Goal: Task Accomplishment & Management: Use online tool/utility

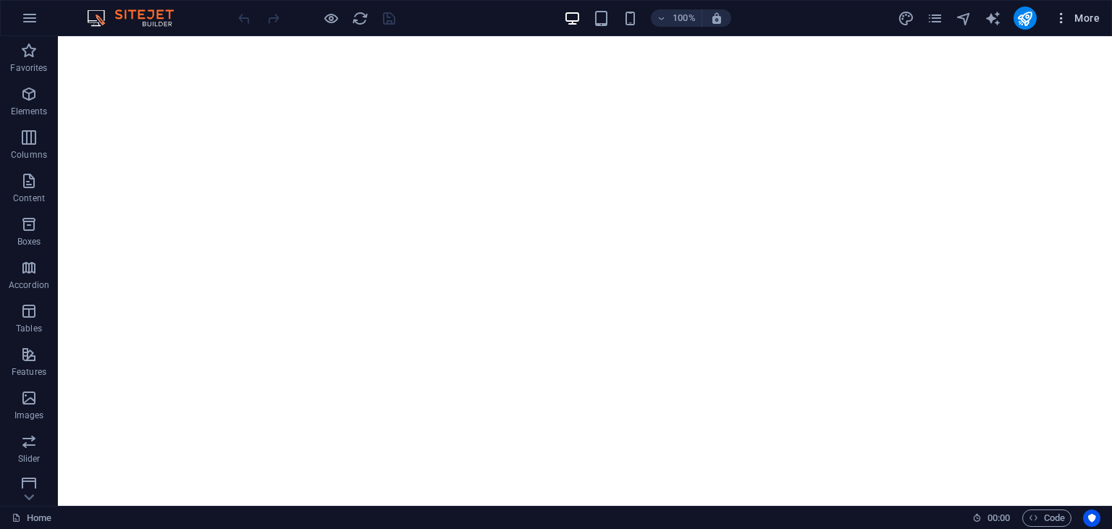
click at [1075, 13] on span "More" at bounding box center [1077, 18] width 46 height 14
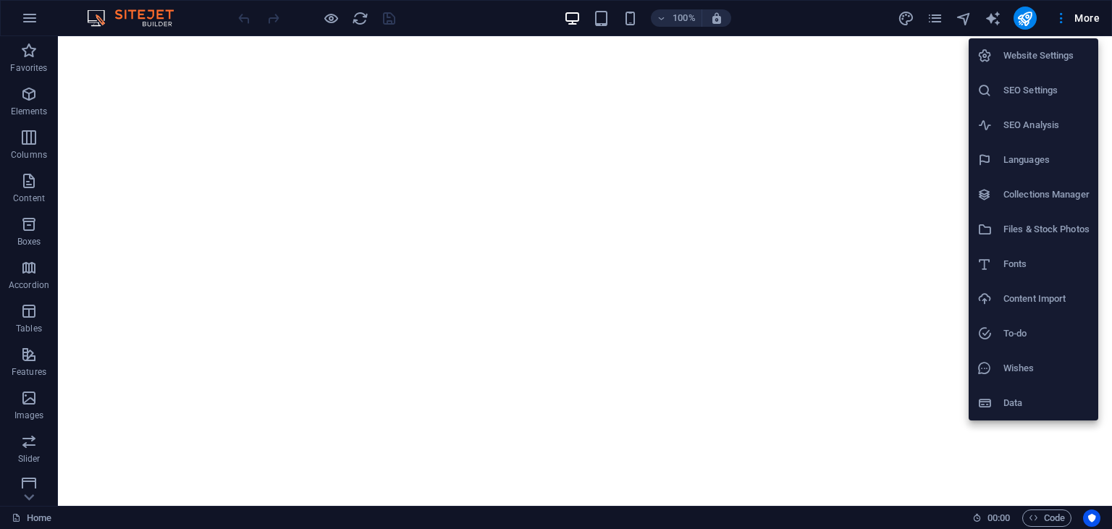
click at [1041, 232] on h6 "Files & Stock Photos" at bounding box center [1046, 229] width 86 height 17
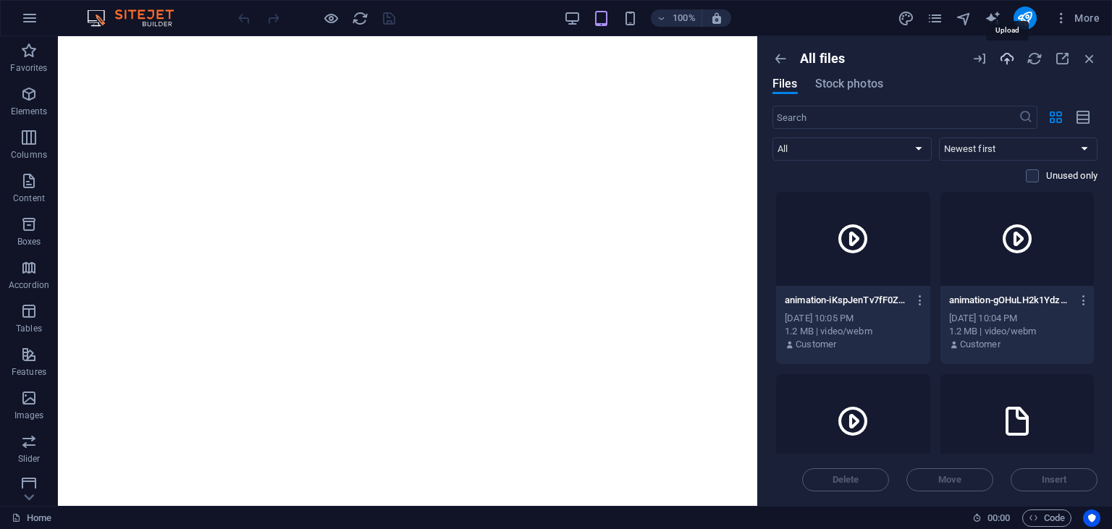
click at [1005, 58] on icon "button" at bounding box center [1007, 59] width 16 height 16
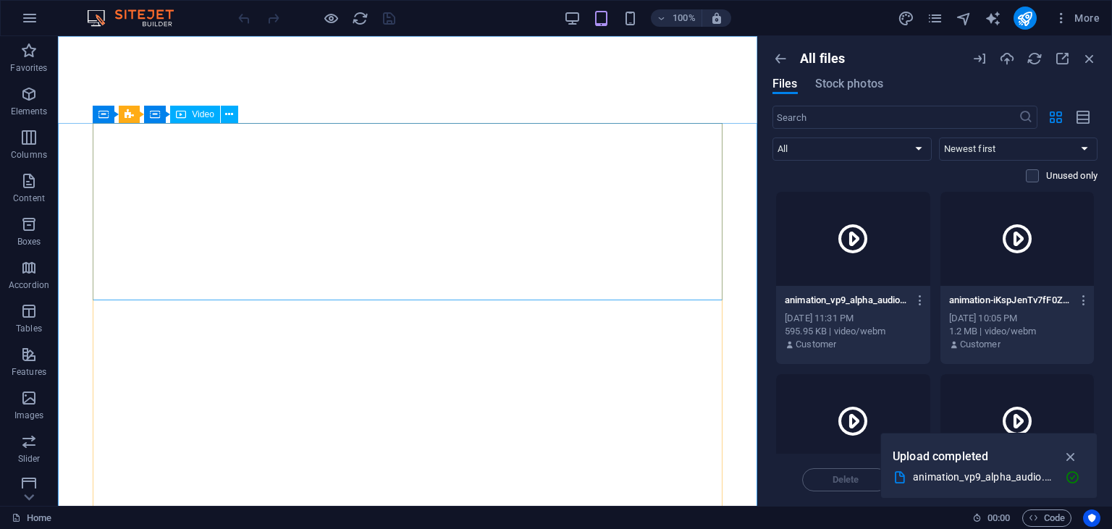
click at [197, 117] on span "Video" at bounding box center [203, 114] width 22 height 9
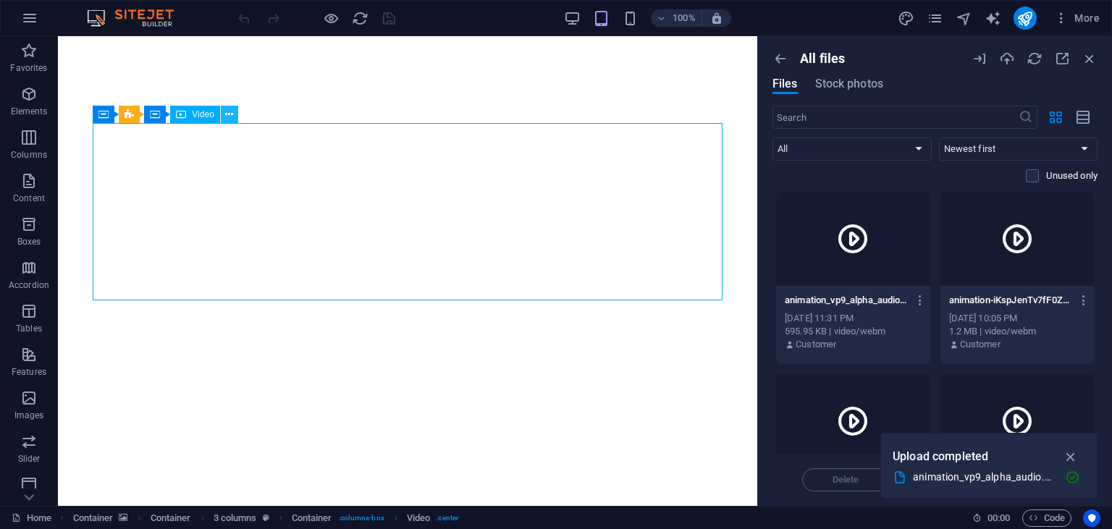
click at [222, 117] on button at bounding box center [229, 114] width 17 height 17
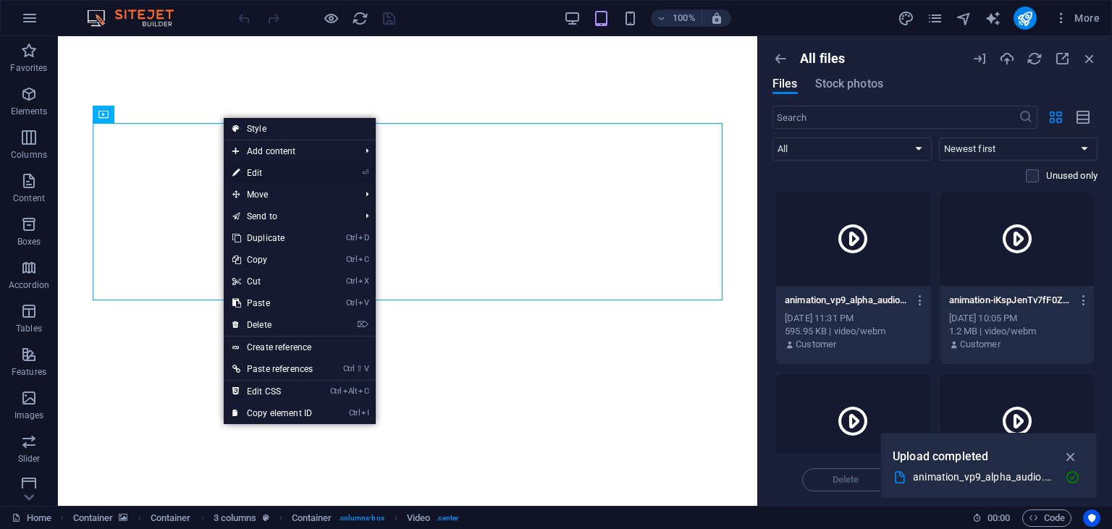
click at [272, 178] on link "⏎ Edit" at bounding box center [273, 173] width 98 height 22
select select "%"
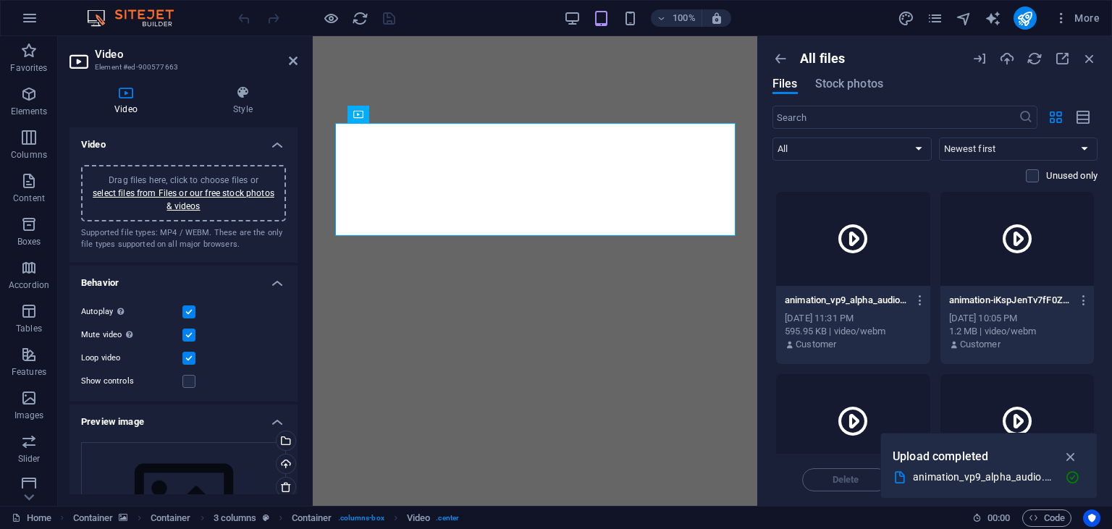
click at [196, 199] on div "Drag files here, click to choose files or select files from Files or our free s…" at bounding box center [183, 193] width 187 height 39
click at [876, 237] on div at bounding box center [853, 239] width 154 height 94
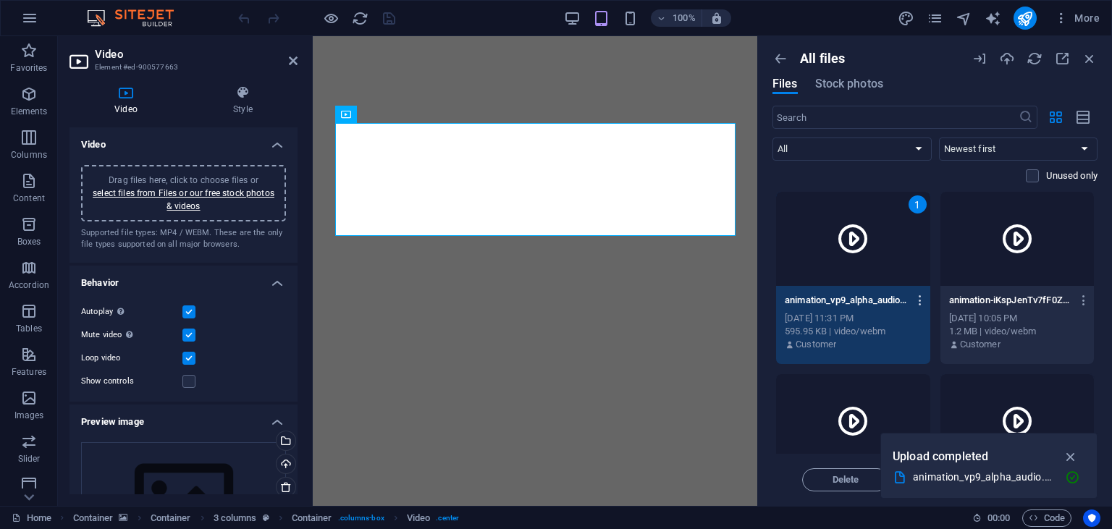
click at [920, 302] on icon "button" at bounding box center [920, 300] width 14 height 13
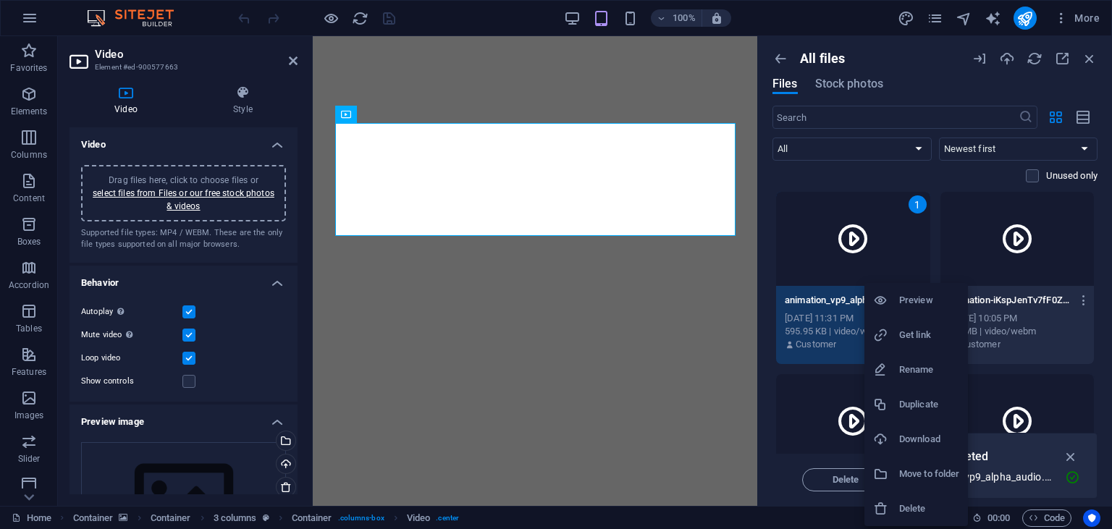
click at [189, 214] on div at bounding box center [556, 264] width 1112 height 529
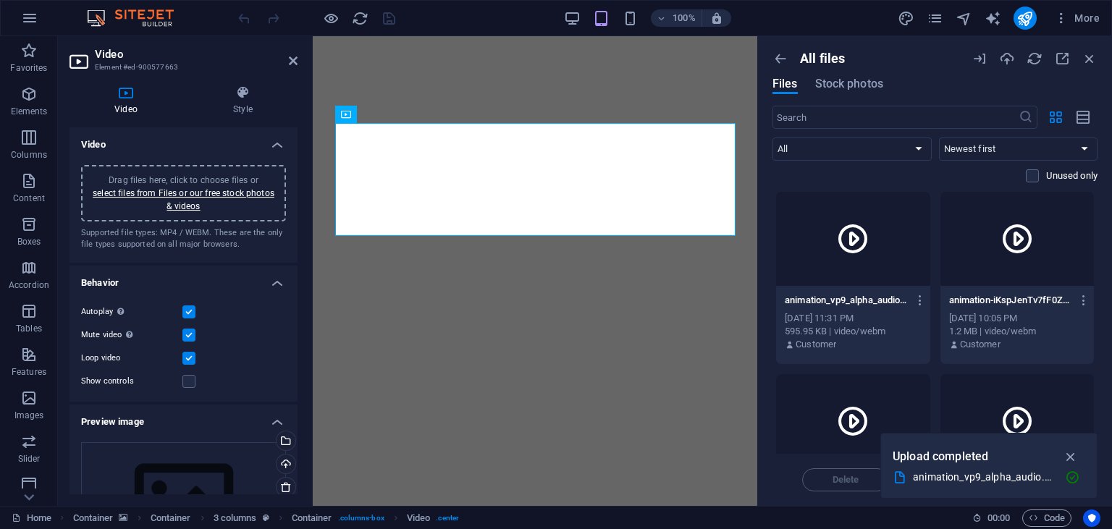
click at [190, 200] on div "Drag files here, click to choose files or select files from Files or our free s…" at bounding box center [183, 193] width 187 height 39
click at [1086, 54] on icon "button" at bounding box center [1089, 59] width 16 height 16
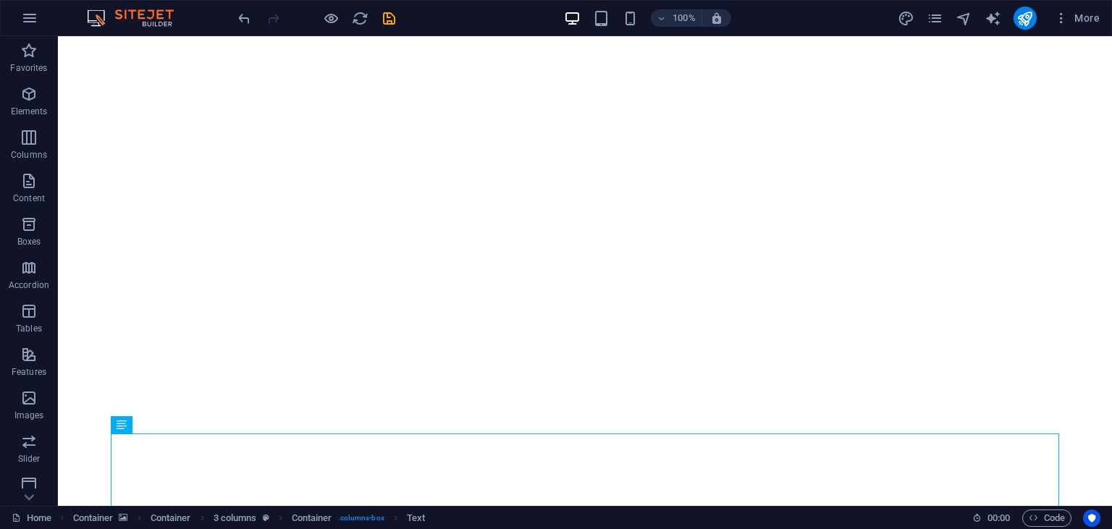
click at [864, 14] on div "100% More" at bounding box center [670, 18] width 870 height 23
click at [360, 14] on icon "reload" at bounding box center [360, 18] width 17 height 17
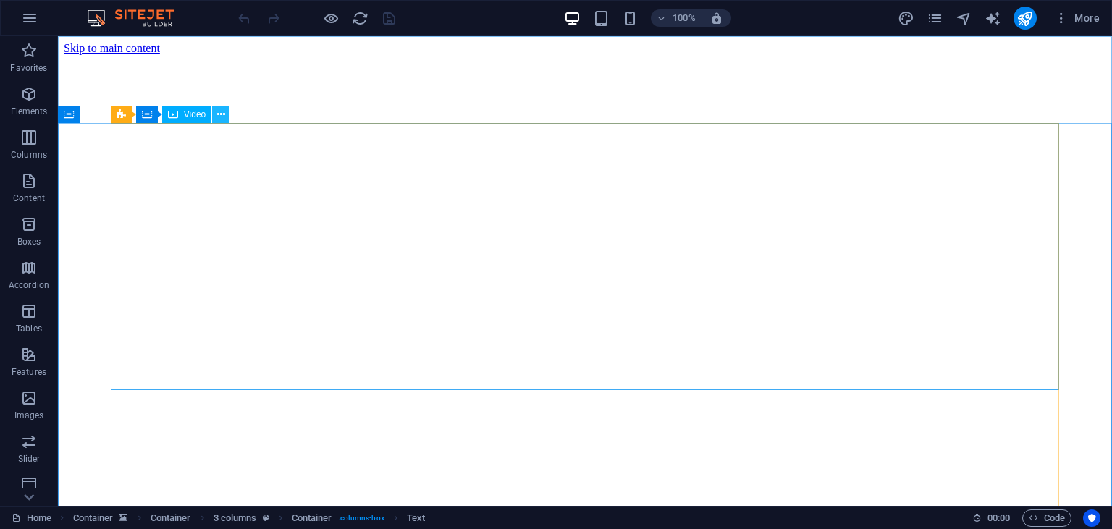
click at [216, 114] on button at bounding box center [220, 114] width 17 height 17
click at [224, 119] on icon at bounding box center [221, 114] width 8 height 15
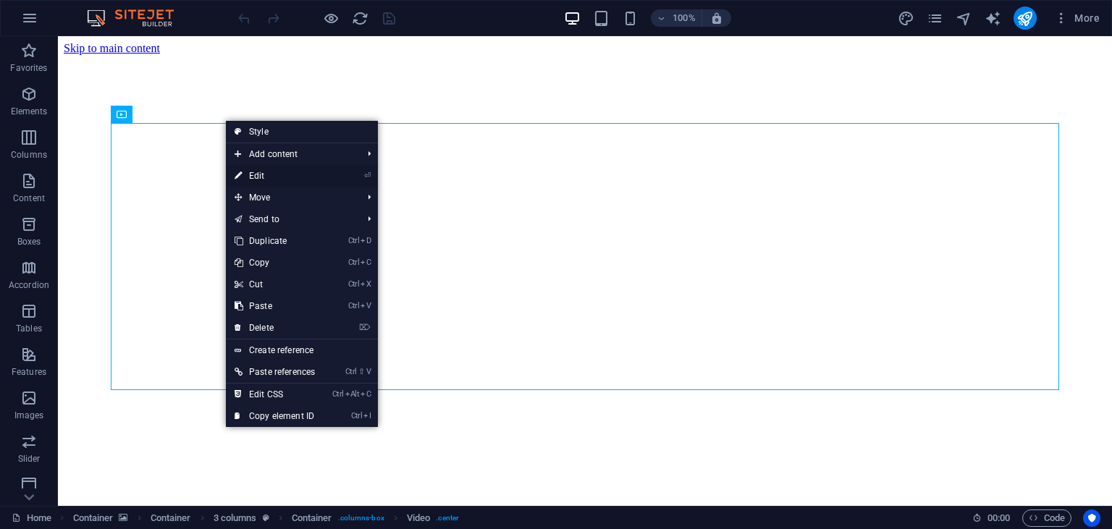
click at [268, 175] on link "⏎ Edit" at bounding box center [275, 176] width 98 height 22
select select "%"
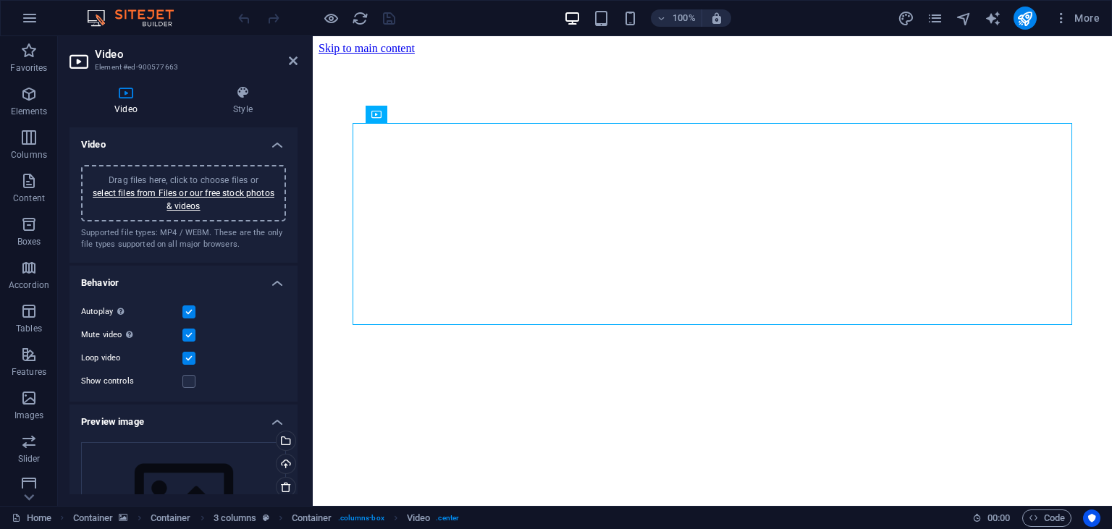
click at [185, 199] on div "Drag files here, click to choose files or select files from Files or our free s…" at bounding box center [183, 193] width 187 height 39
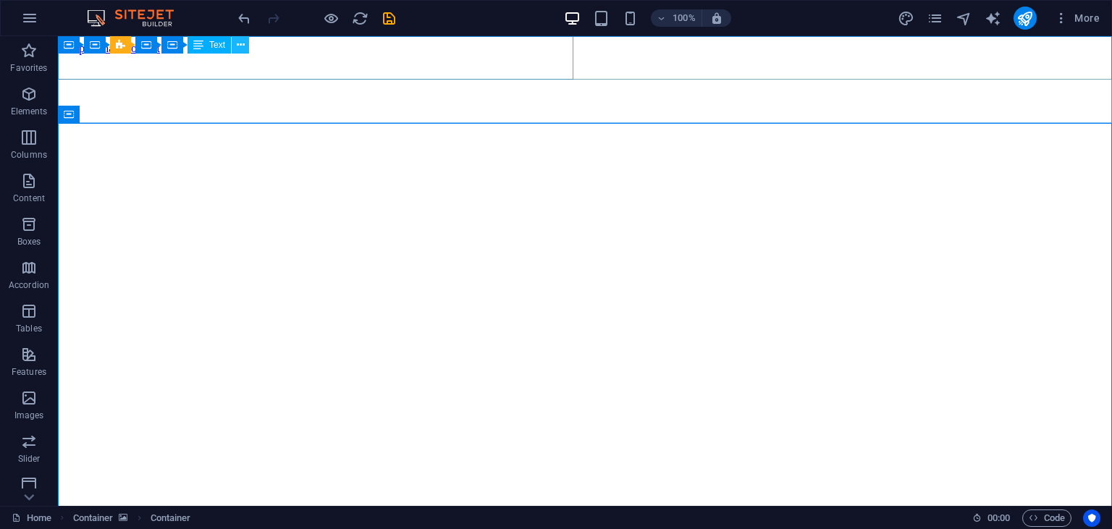
click at [239, 48] on icon at bounding box center [241, 45] width 8 height 15
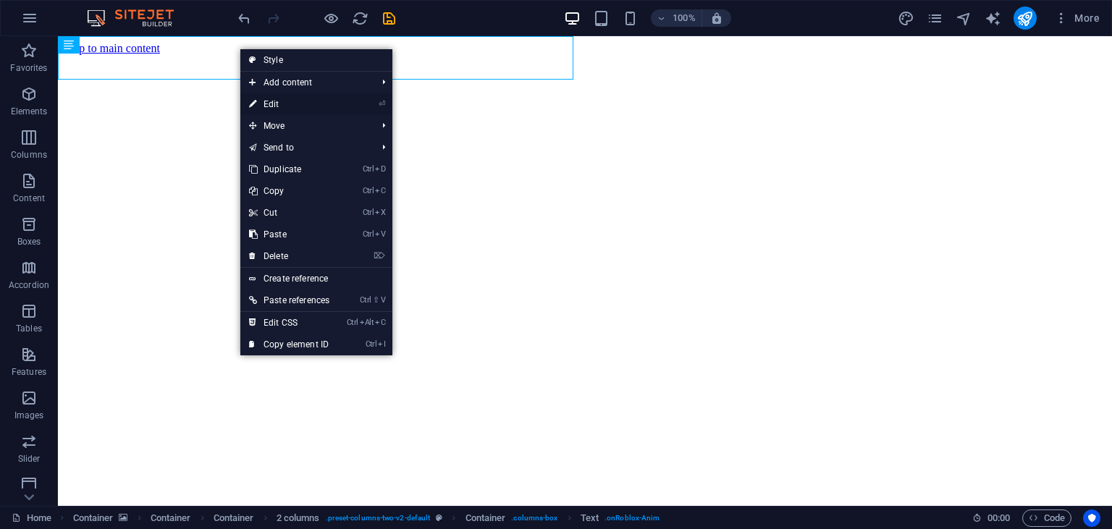
click at [274, 103] on link "⏎ Edit" at bounding box center [289, 104] width 98 height 22
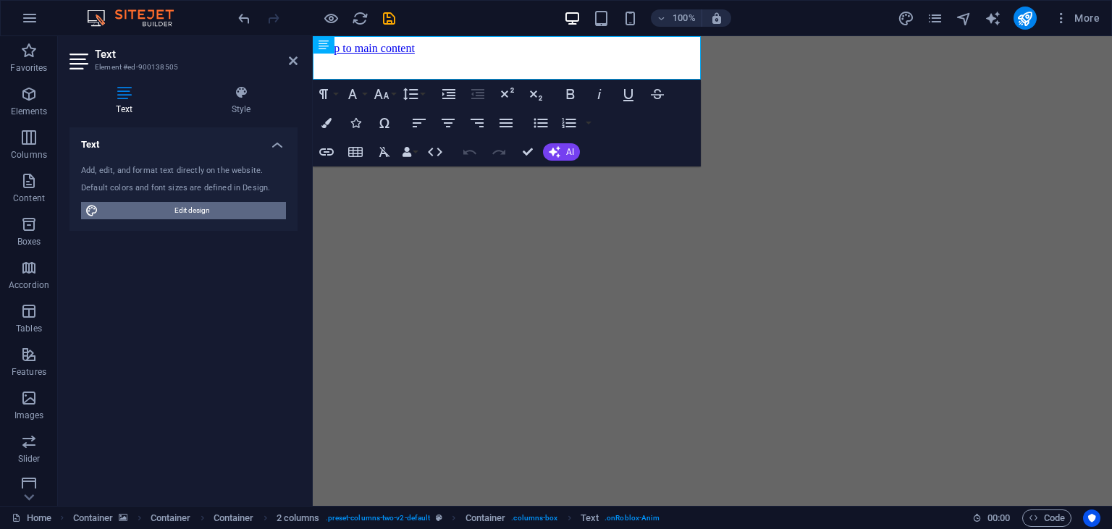
click at [188, 216] on span "Edit design" at bounding box center [192, 210] width 179 height 17
select select "px"
select select "400"
select select "px"
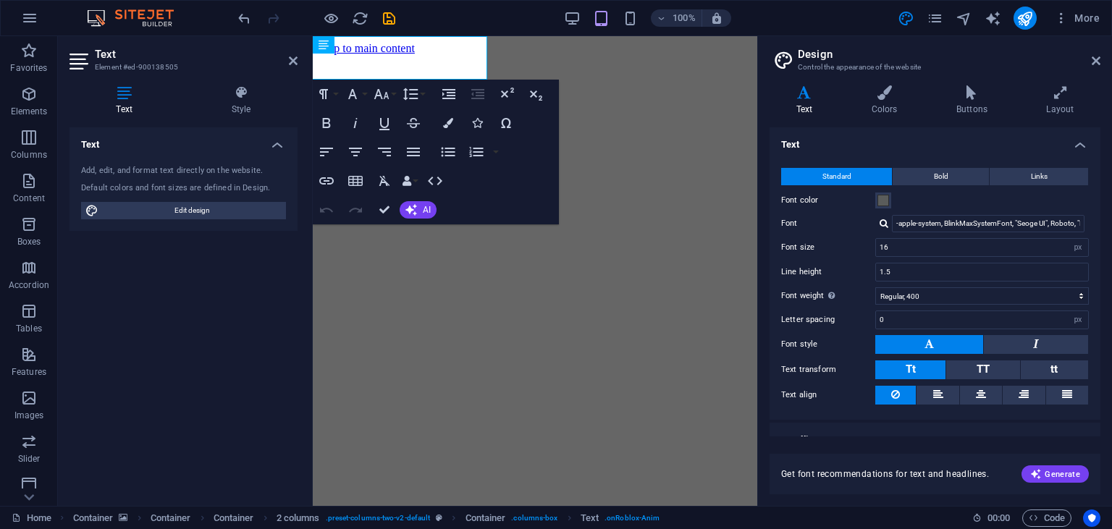
click at [887, 221] on div at bounding box center [883, 223] width 9 height 9
click at [920, 244] on div "Manage fonts →" at bounding box center [990, 242] width 191 height 15
select select "popularity"
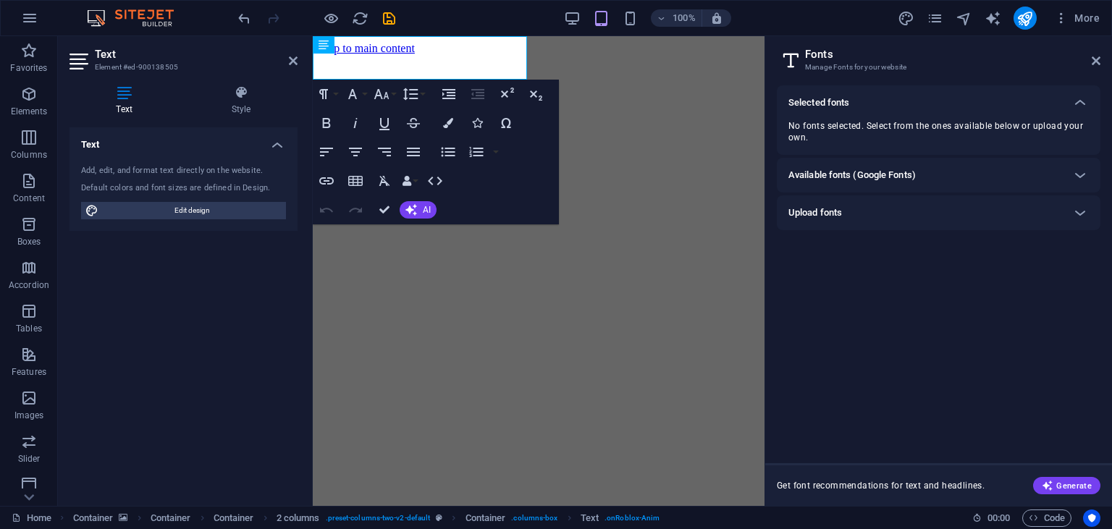
click at [859, 216] on div "Upload fonts" at bounding box center [925, 212] width 274 height 17
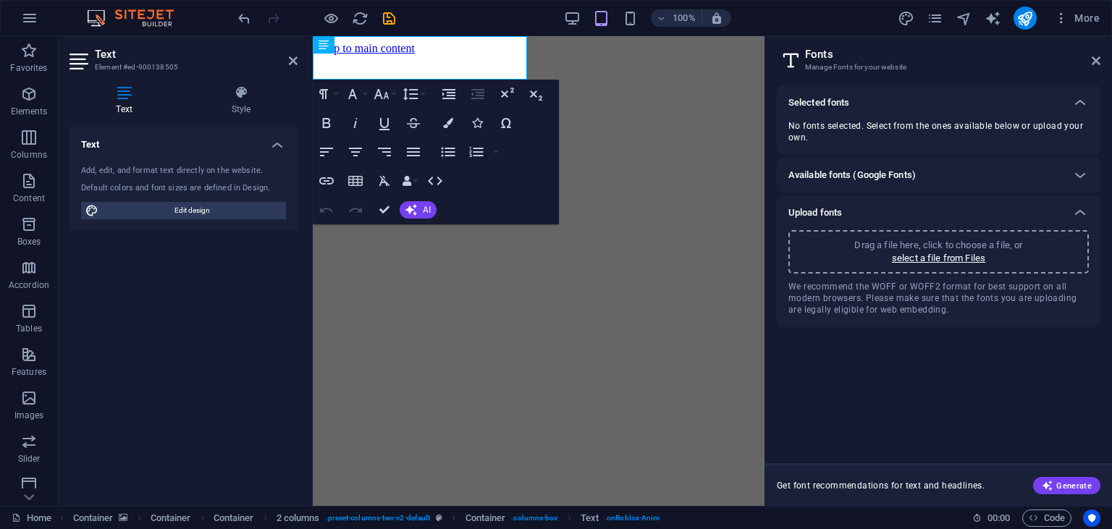
click at [913, 250] on p "Drag a file here, click to choose a file, or" at bounding box center [938, 245] width 168 height 13
click at [1099, 56] on icon at bounding box center [1095, 61] width 9 height 12
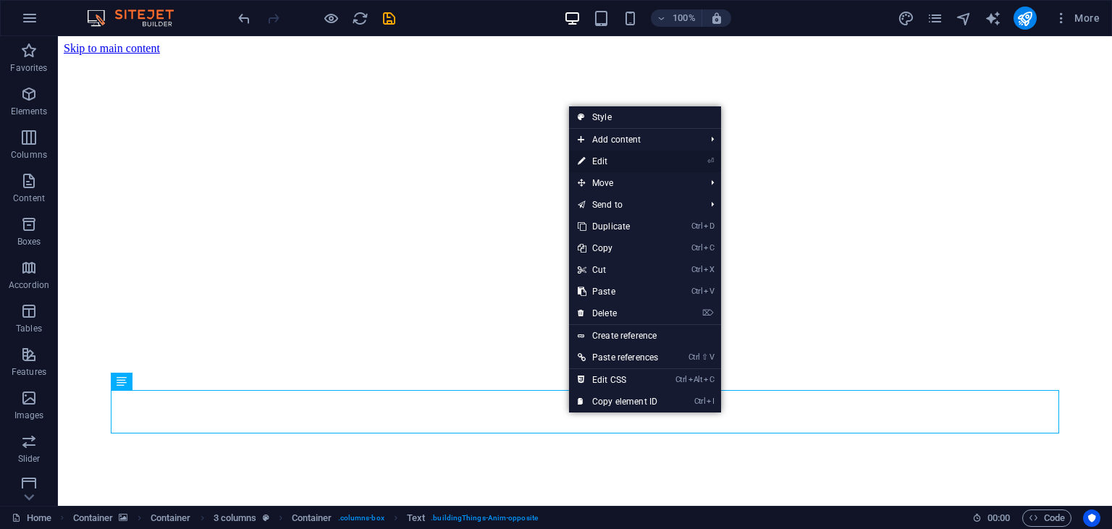
click at [625, 169] on link "⏎ Edit" at bounding box center [618, 162] width 98 height 22
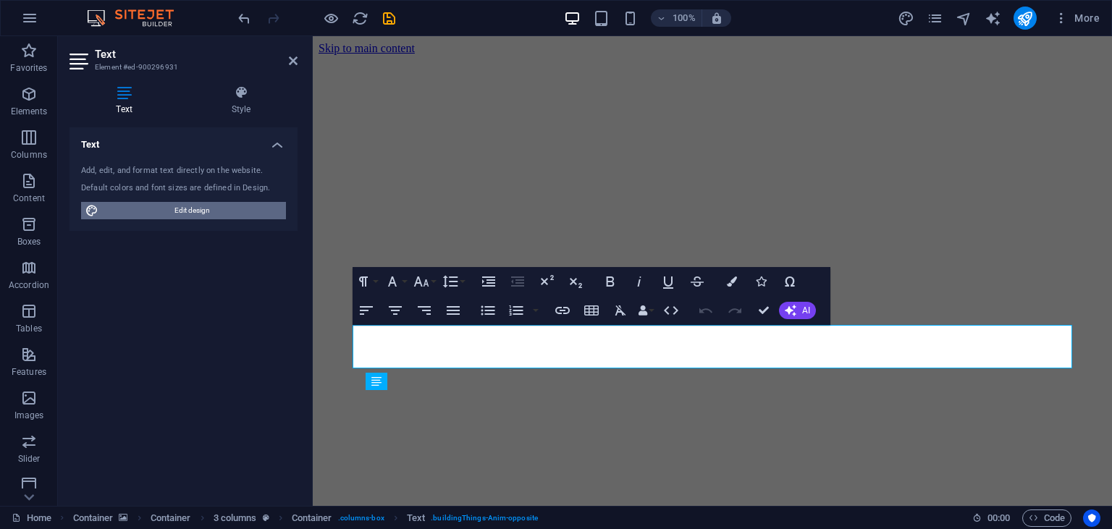
click at [211, 206] on span "Edit design" at bounding box center [192, 210] width 179 height 17
select select "px"
select select "400"
select select "px"
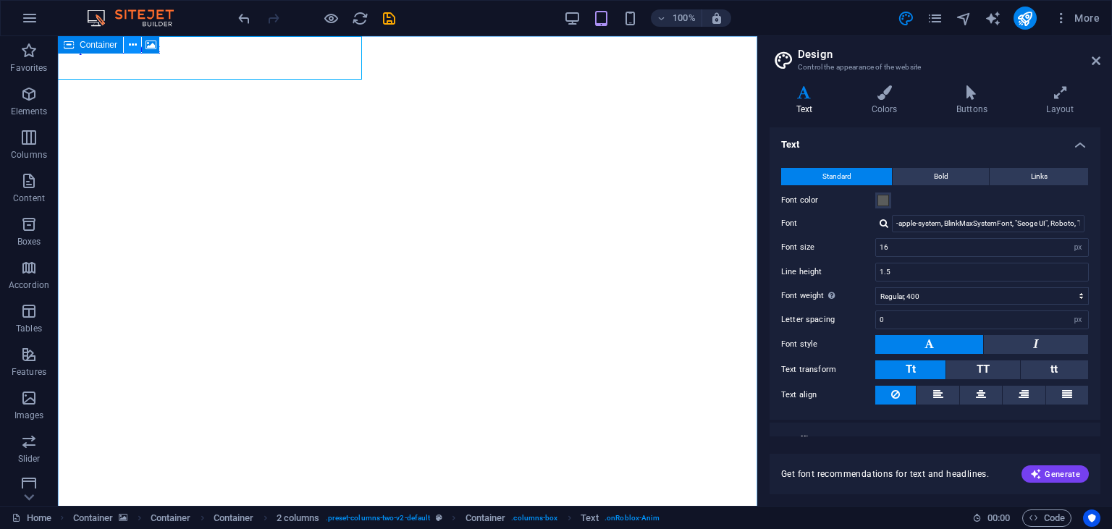
click at [133, 42] on icon at bounding box center [133, 45] width 8 height 15
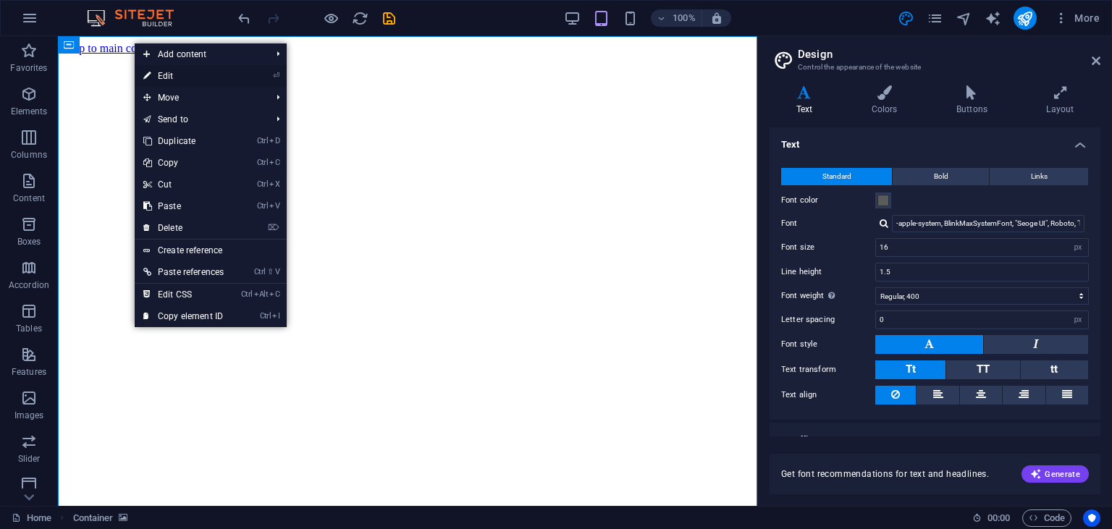
click at [153, 71] on link "⏎ Edit" at bounding box center [184, 76] width 98 height 22
select select "%"
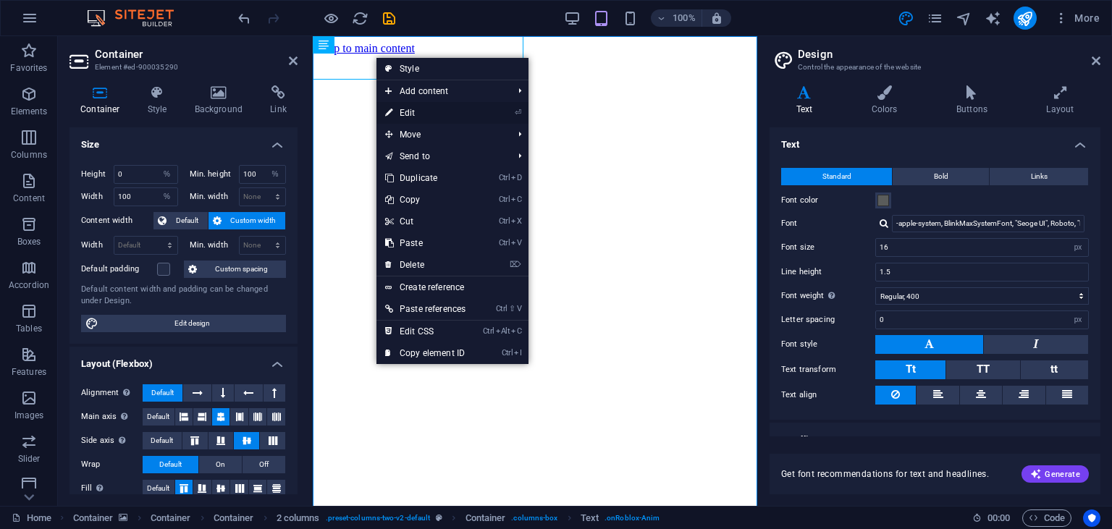
click at [418, 117] on link "⏎ Edit" at bounding box center [425, 113] width 98 height 22
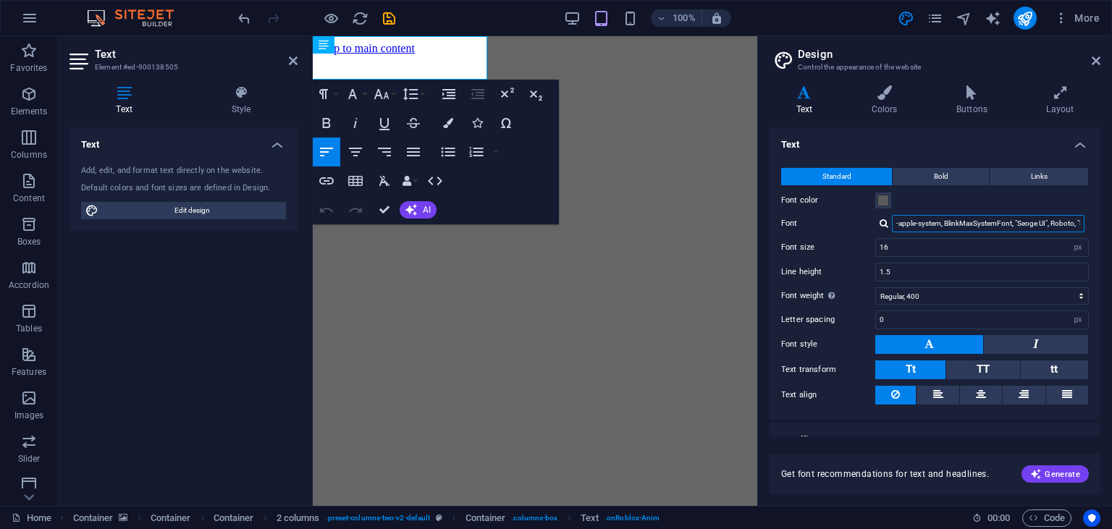
click at [1044, 225] on input "-apple-system, BlinkMaxSystemFont, "Seoge UI", Roboto, "Helvetica Neue", Arial,…" at bounding box center [988, 223] width 193 height 17
click at [884, 224] on div at bounding box center [883, 223] width 9 height 9
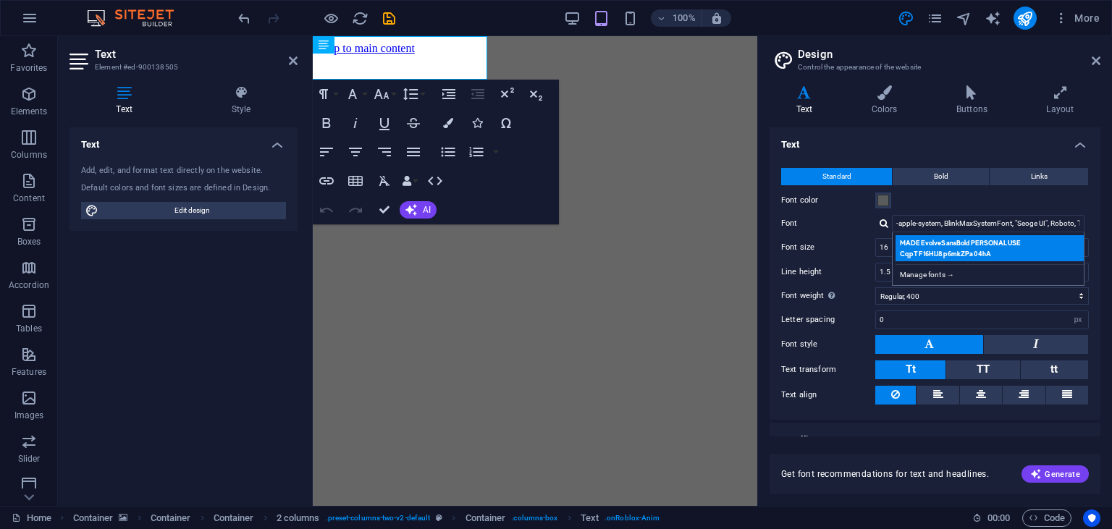
click at [923, 250] on div "MADEEvolveSansBoldPERSONALUSE CqpTF16HIJ8p6mkZPa04hA" at bounding box center [990, 248] width 191 height 26
type input "MADEEvolveSansBoldPERSONALUSE CqpTF16HIJ8p6mkZPa04hA"
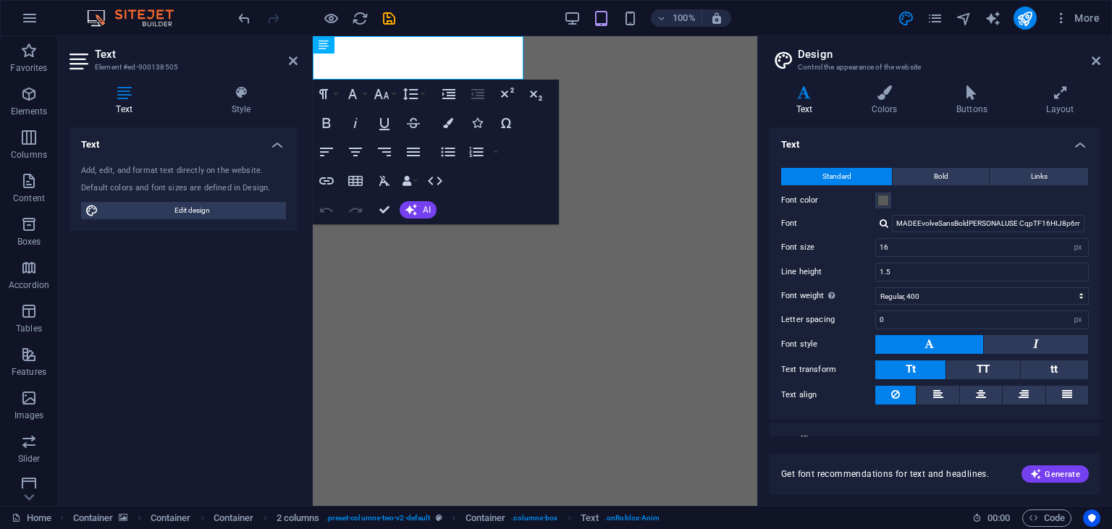
click at [885, 229] on div "MADEEvolveSansBoldPERSONALUSE CqpTF16HIJ8p6mkZPa04hA Manage fonts →" at bounding box center [982, 223] width 214 height 17
click at [882, 221] on div at bounding box center [883, 223] width 9 height 9
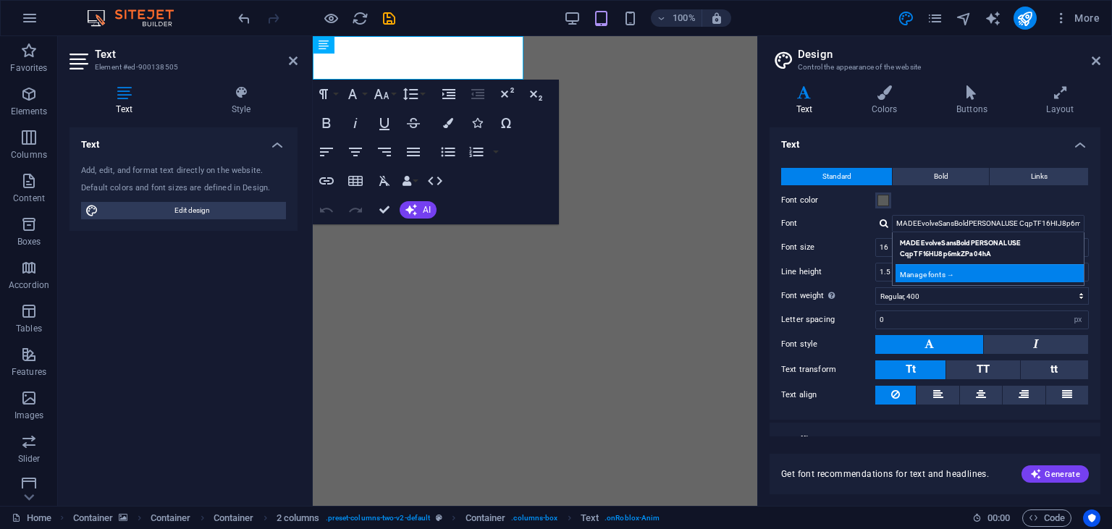
click at [922, 278] on div "Manage fonts →" at bounding box center [990, 273] width 191 height 18
select select "popularity"
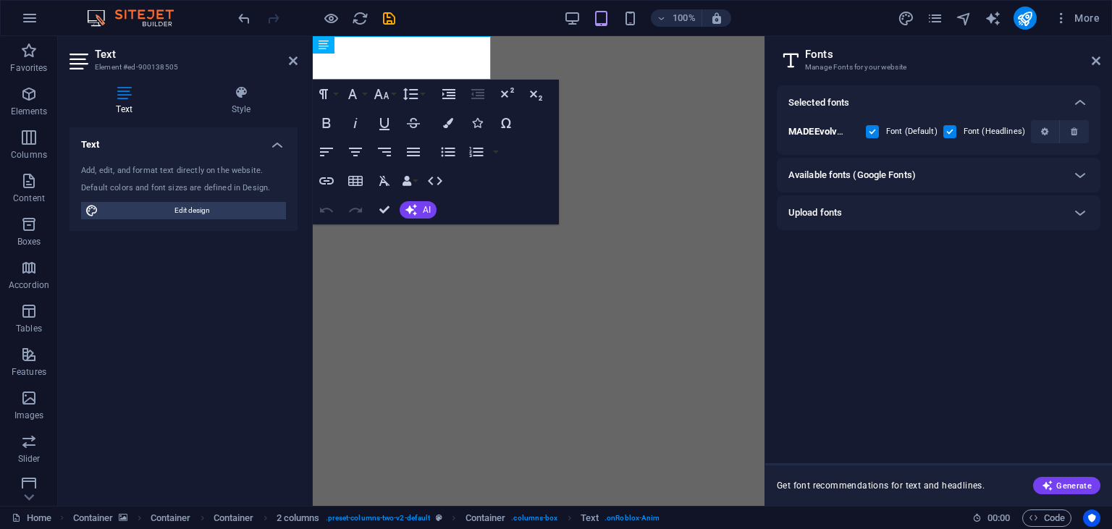
click at [891, 205] on div "Upload fonts" at bounding box center [925, 212] width 274 height 17
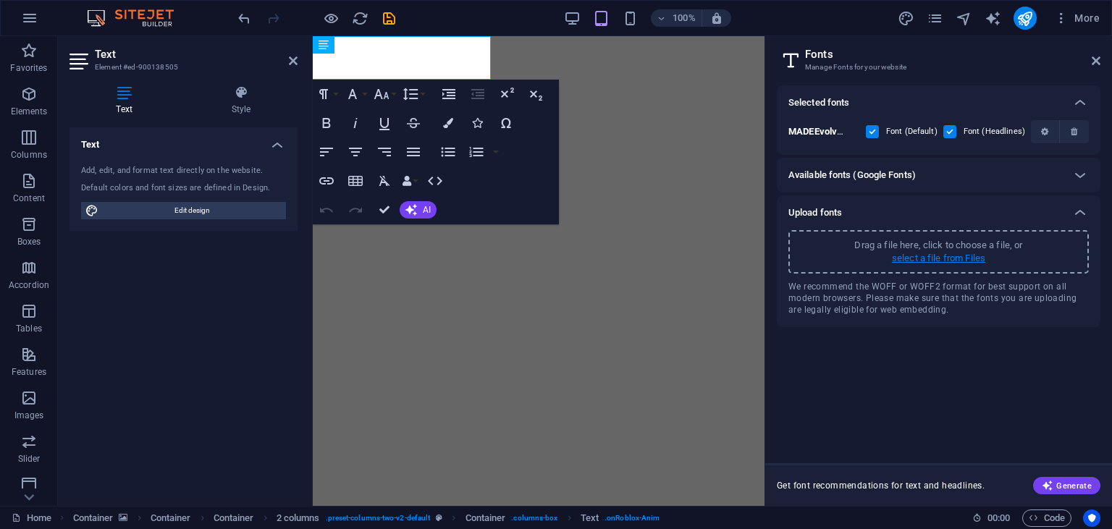
click at [916, 256] on p "select a file from Files" at bounding box center [938, 258] width 93 height 13
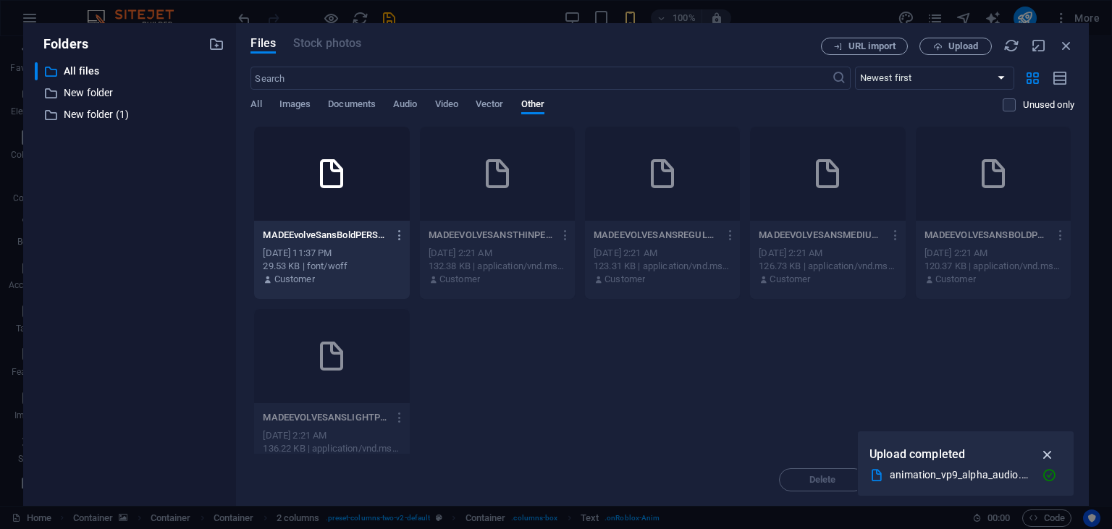
click at [1051, 450] on icon "button" at bounding box center [1047, 455] width 17 height 16
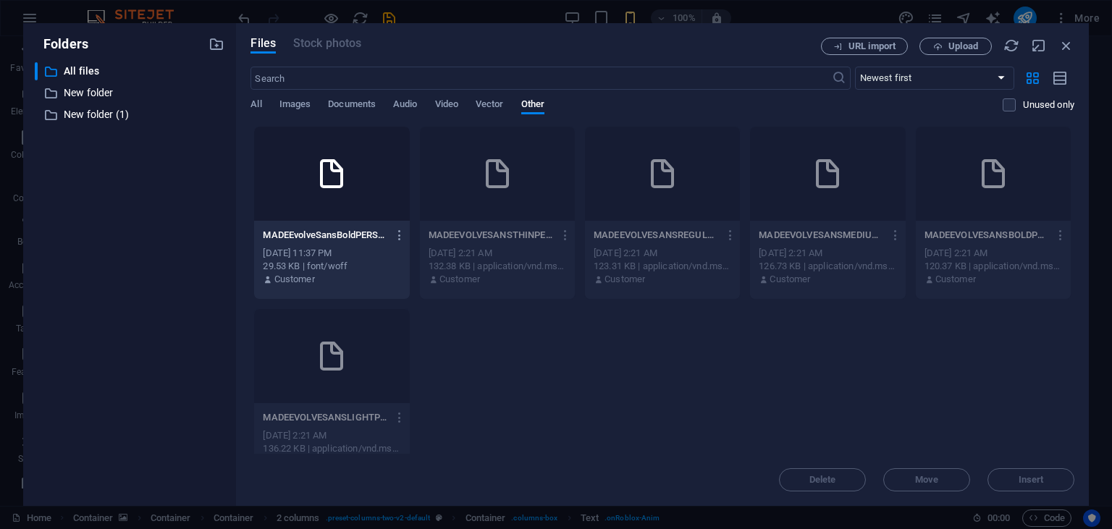
scroll to position [28, 0]
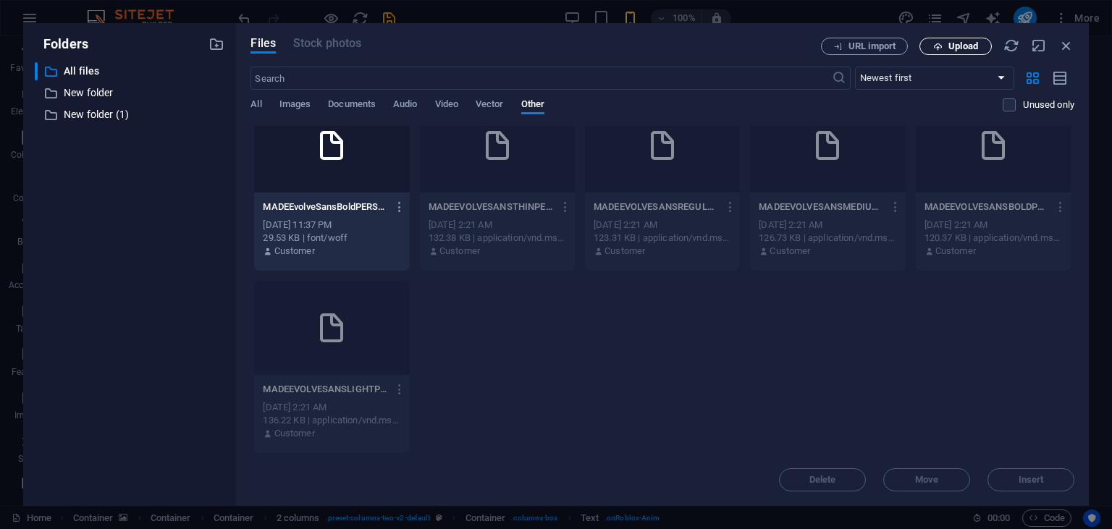
click at [959, 48] on span "Upload" at bounding box center [963, 46] width 30 height 9
click at [109, 97] on p "New folder" at bounding box center [131, 93] width 135 height 17
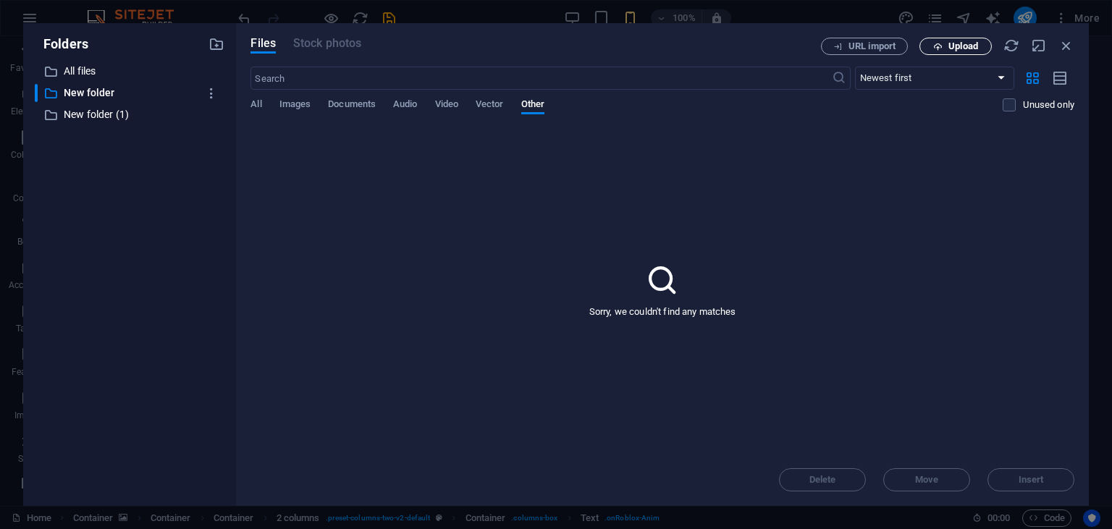
click at [957, 40] on button "Upload" at bounding box center [955, 46] width 72 height 17
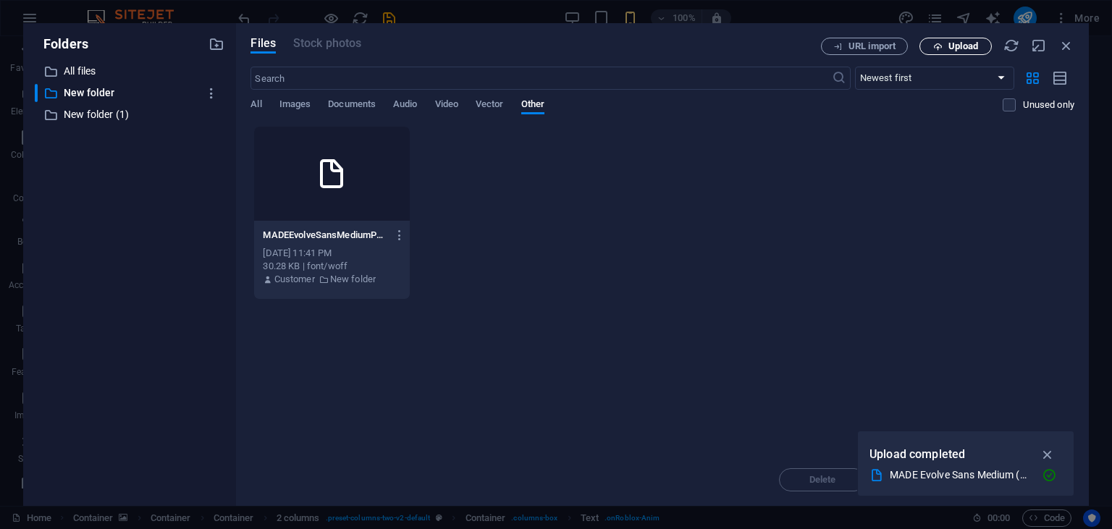
click at [958, 46] on span "Upload" at bounding box center [963, 46] width 30 height 9
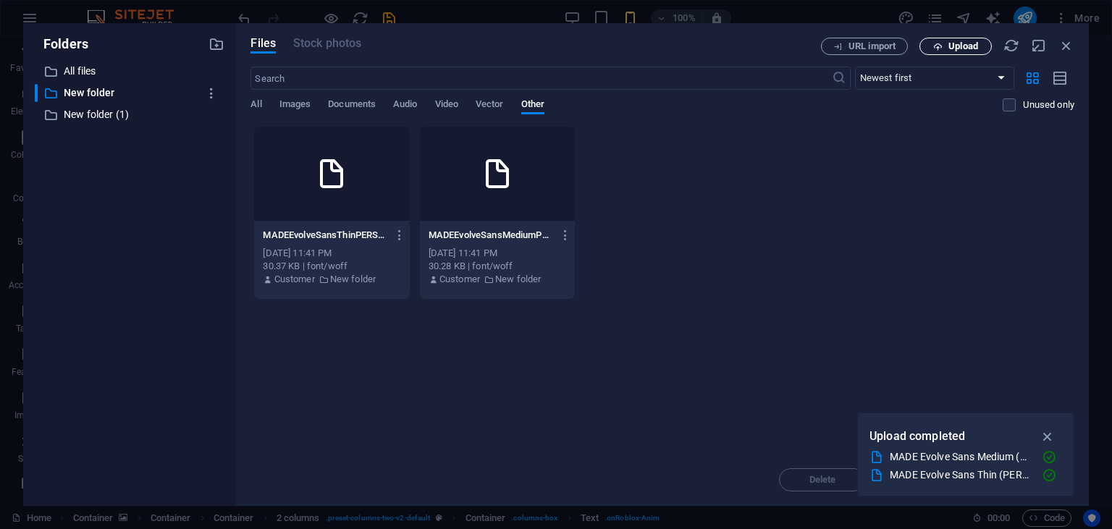
click at [947, 43] on span "Upload" at bounding box center [955, 46] width 59 height 9
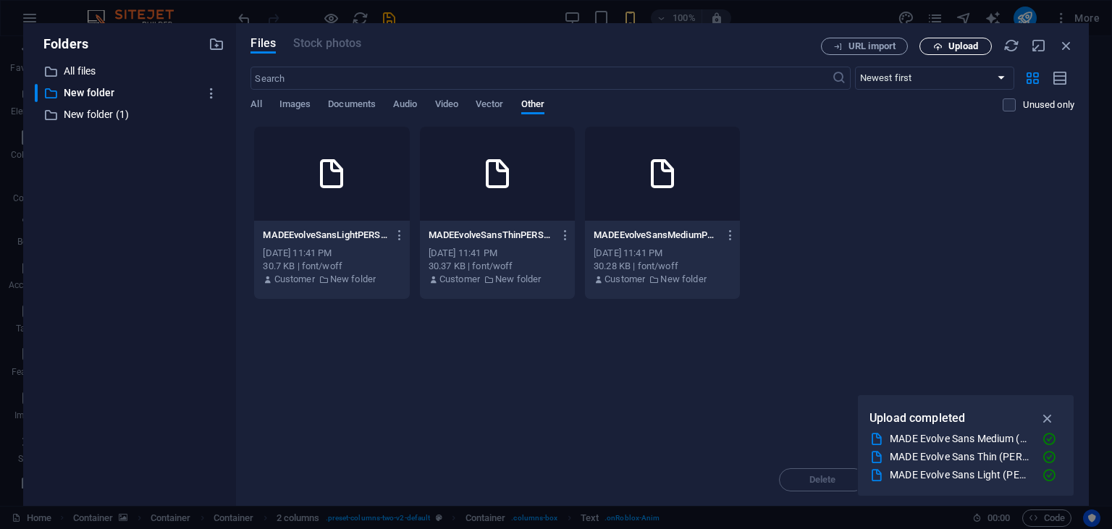
click at [971, 45] on span "Upload" at bounding box center [963, 46] width 30 height 9
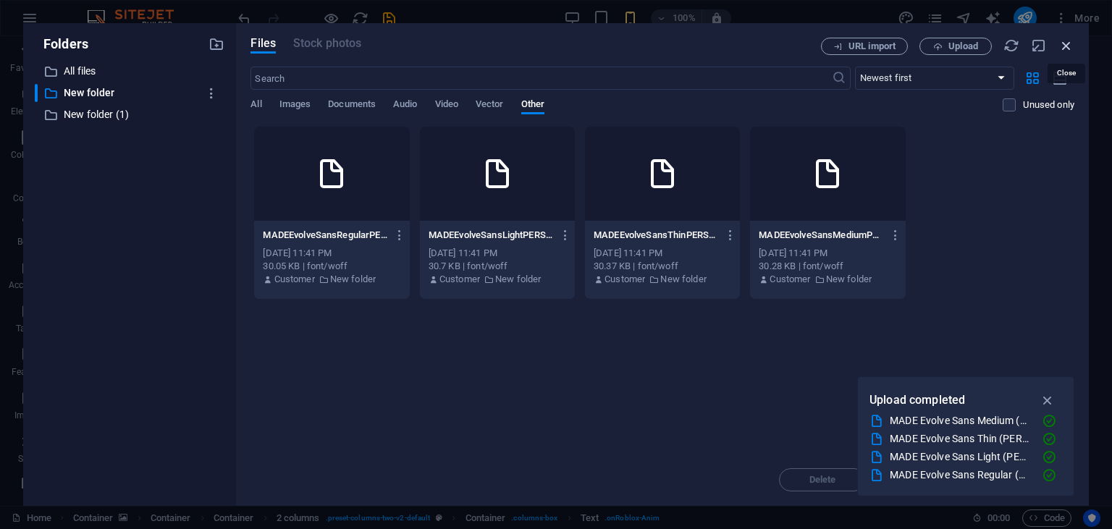
click at [1066, 45] on icon "button" at bounding box center [1066, 46] width 16 height 16
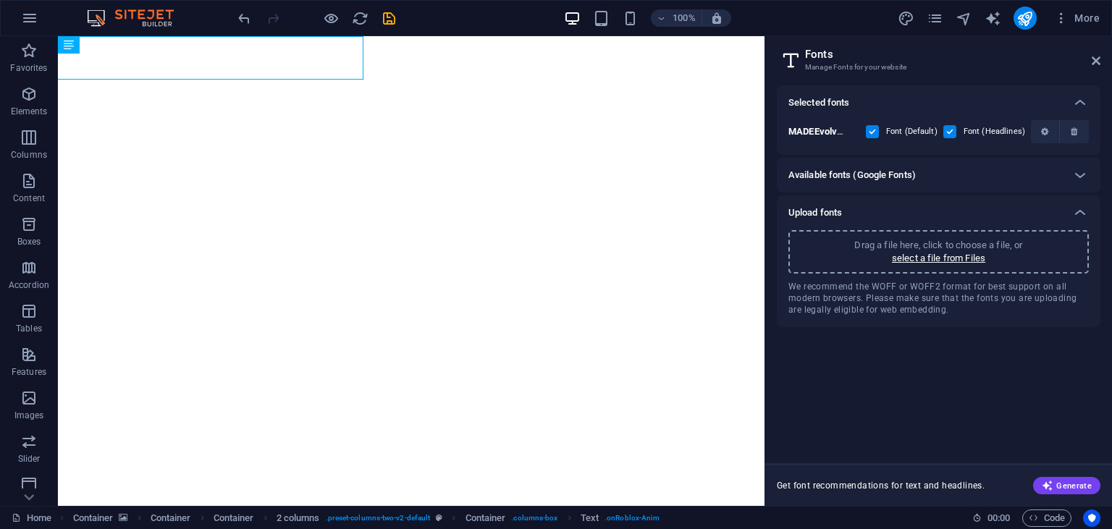
click at [1090, 54] on h2 "Fonts" at bounding box center [952, 54] width 295 height 13
click at [1096, 58] on icon at bounding box center [1095, 61] width 9 height 12
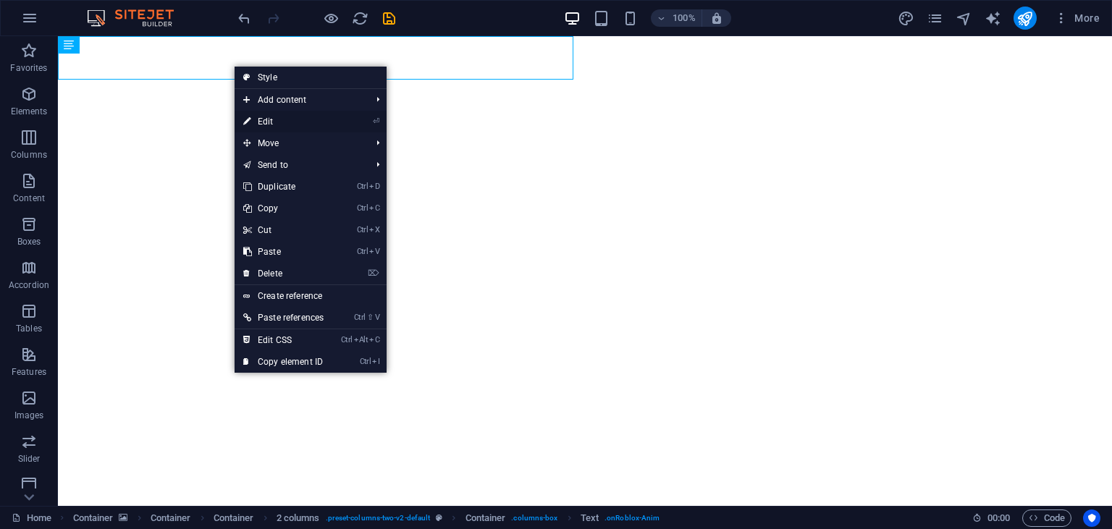
click at [297, 116] on link "⏎ Edit" at bounding box center [283, 122] width 98 height 22
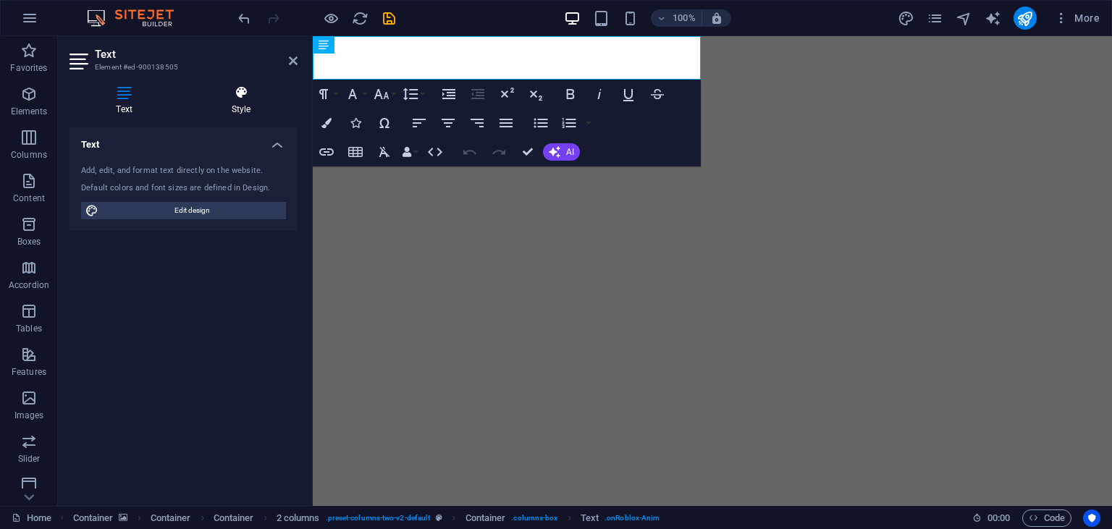
click at [225, 115] on h4 "Style" at bounding box center [241, 100] width 113 height 30
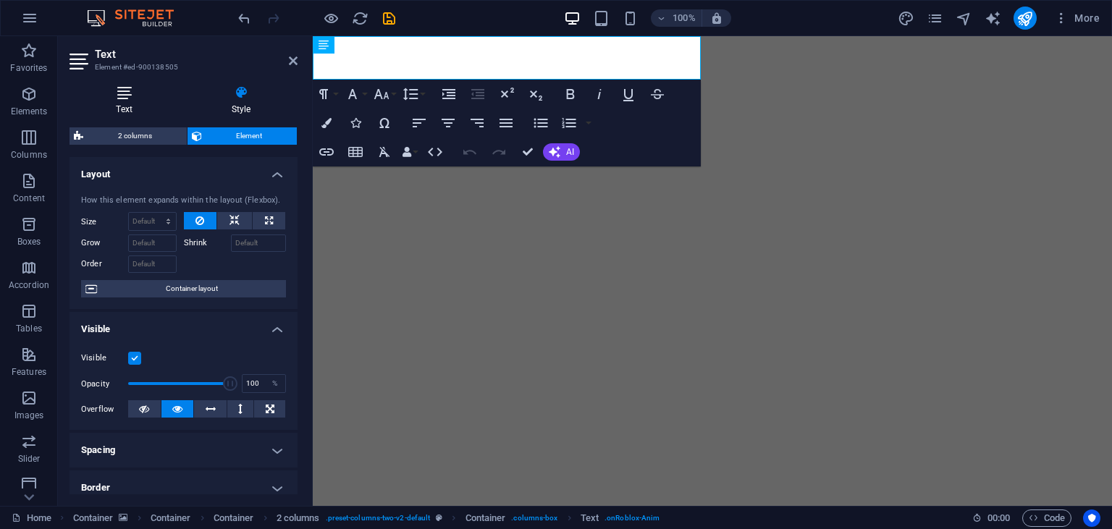
click at [130, 101] on h4 "Text" at bounding box center [126, 100] width 115 height 30
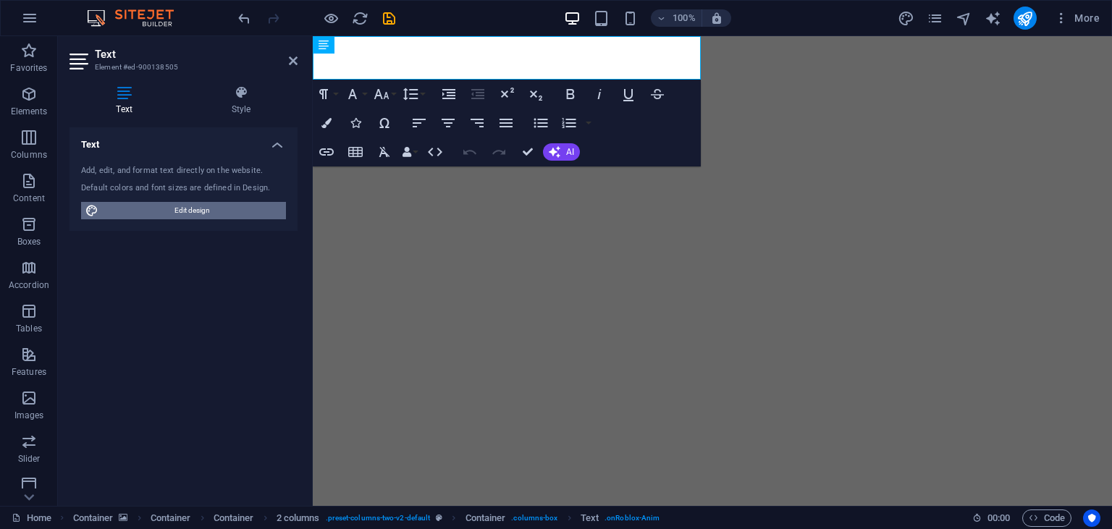
click at [169, 207] on span "Edit design" at bounding box center [192, 210] width 179 height 17
select select "px"
select select "400"
select select "px"
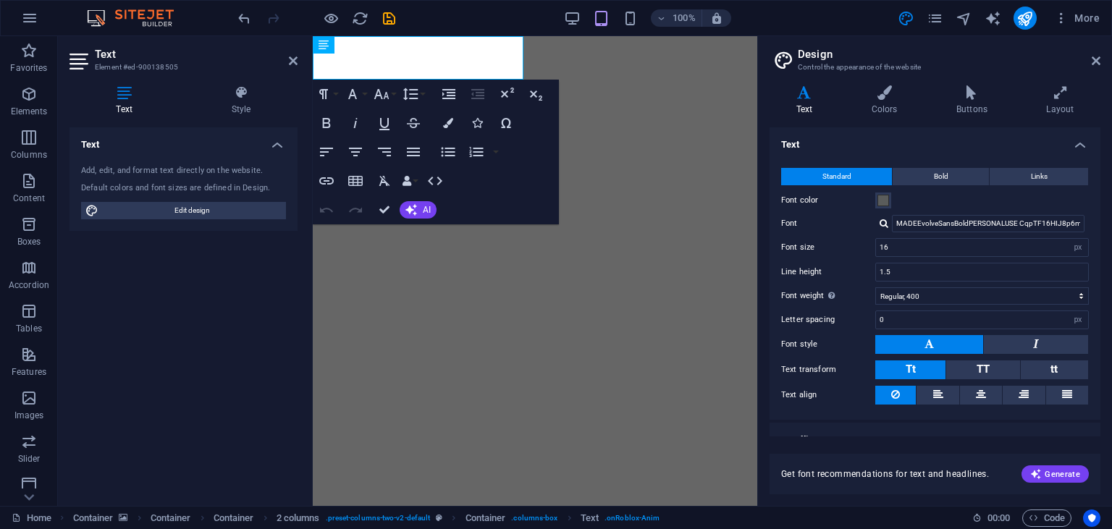
click at [880, 224] on div at bounding box center [883, 223] width 9 height 9
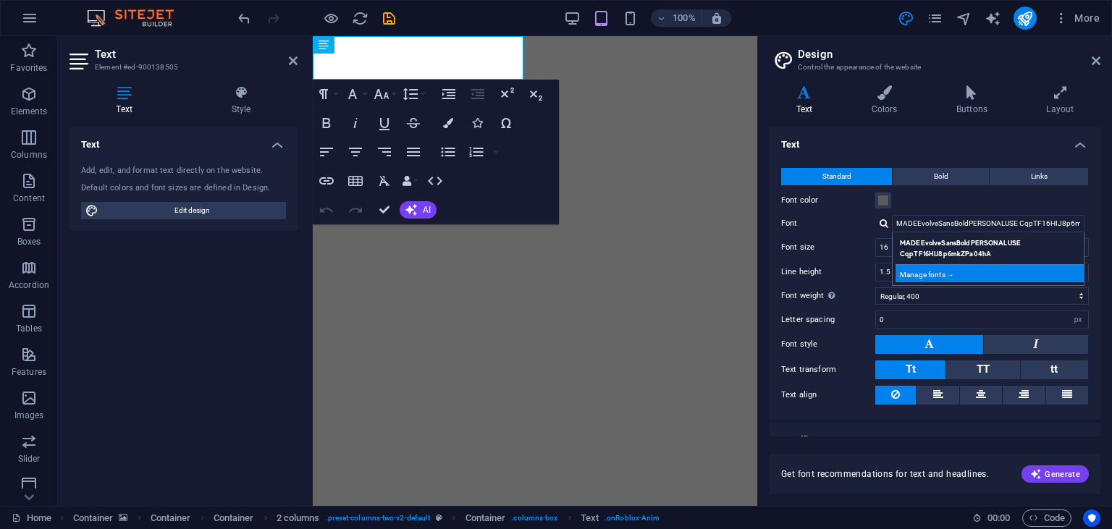
click at [919, 269] on div "Manage fonts →" at bounding box center [990, 273] width 191 height 18
select select "popularity"
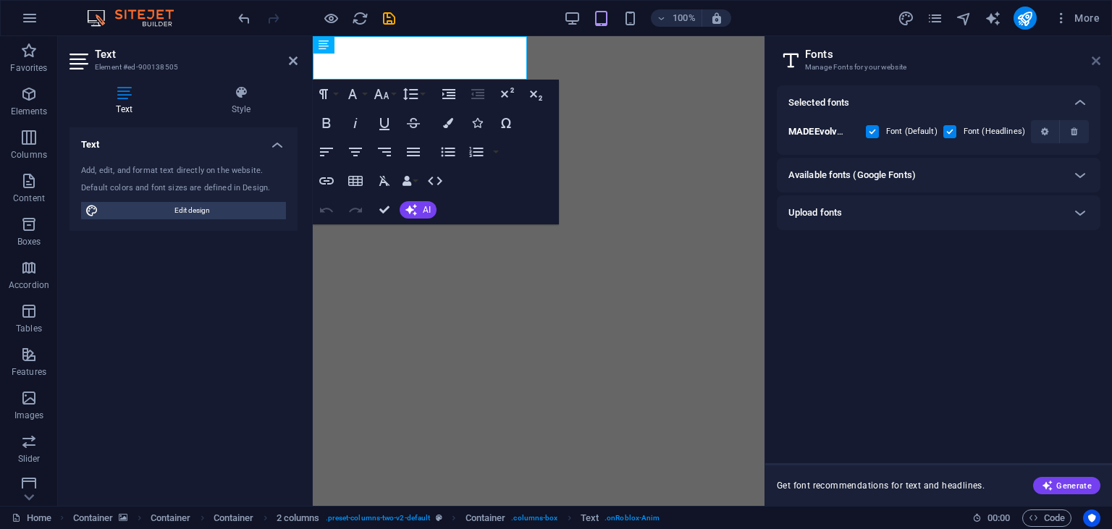
click at [1096, 60] on icon at bounding box center [1095, 61] width 9 height 12
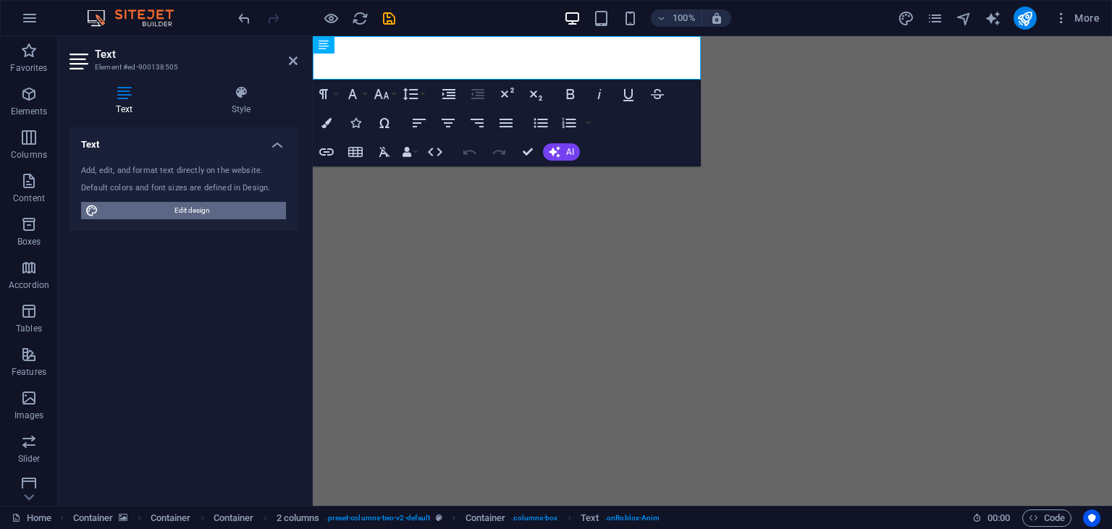
click at [219, 214] on span "Edit design" at bounding box center [192, 210] width 179 height 17
select select "px"
select select "400"
select select "px"
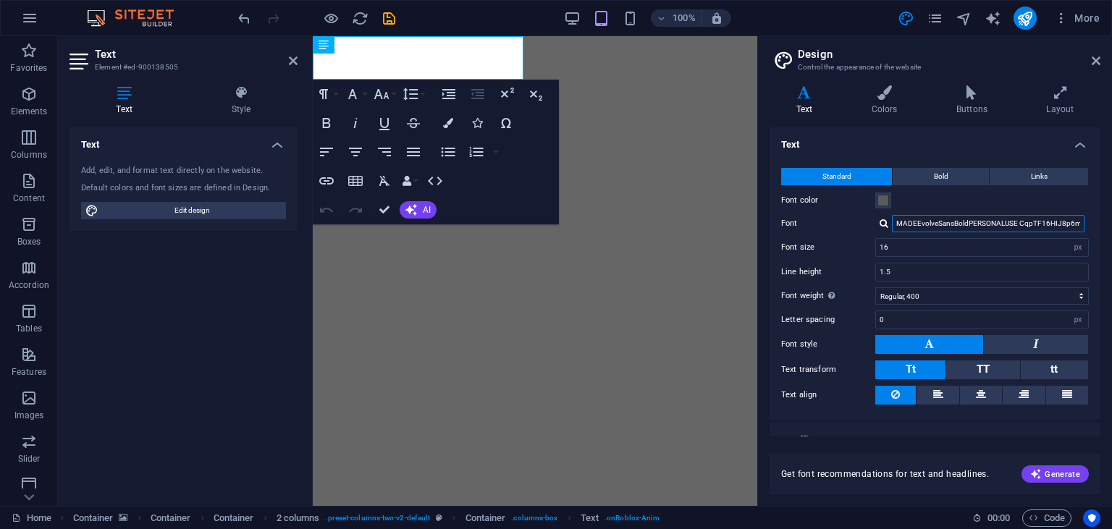
click at [938, 217] on input "MADEEvolveSansBoldPERSONALUSE CqpTF16HIJ8p6mkZPa04hA" at bounding box center [988, 223] width 193 height 17
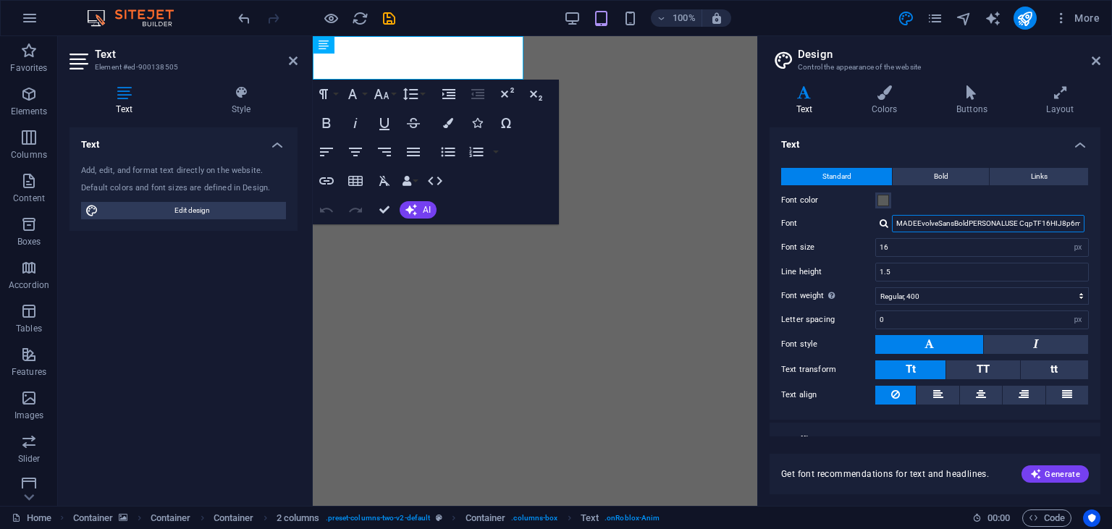
click at [938, 217] on input "MADEEvolveSansBoldPERSONALUSE CqpTF16HIJ8p6mkZPa04hA" at bounding box center [988, 223] width 193 height 17
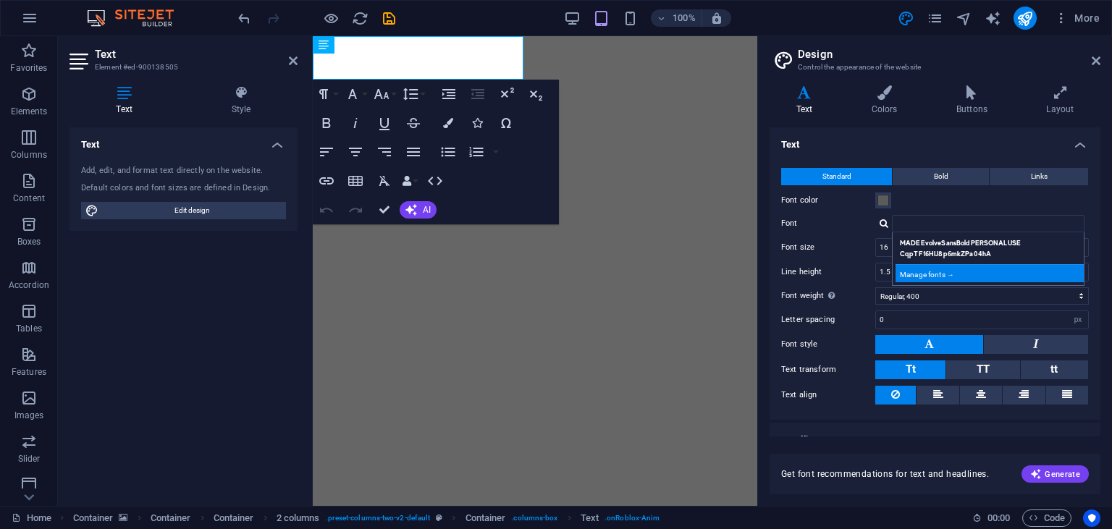
click at [920, 269] on div "Manage fonts →" at bounding box center [990, 273] width 191 height 18
select select "popularity"
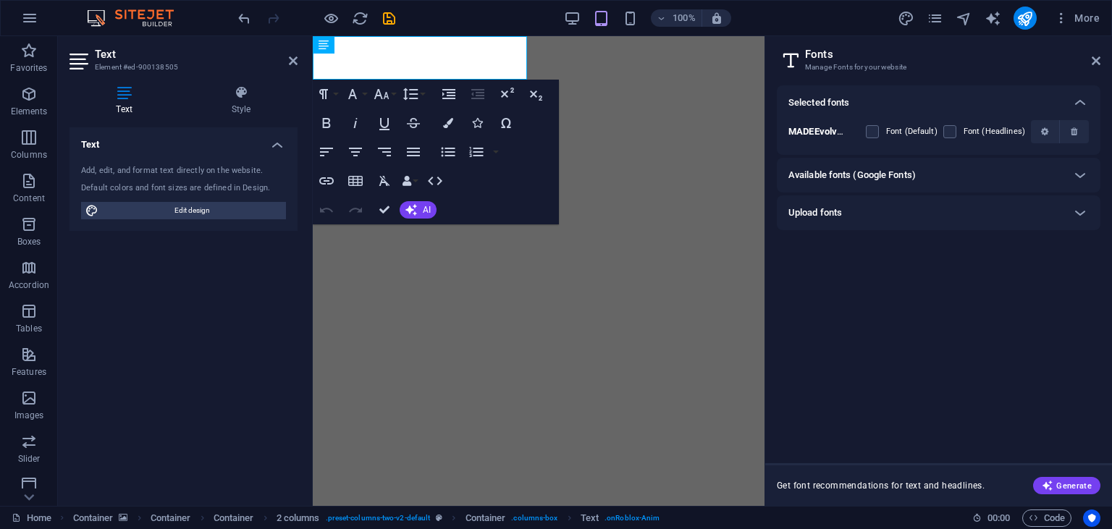
click at [915, 169] on h6 "Available fonts (Google Fonts)" at bounding box center [851, 174] width 127 height 17
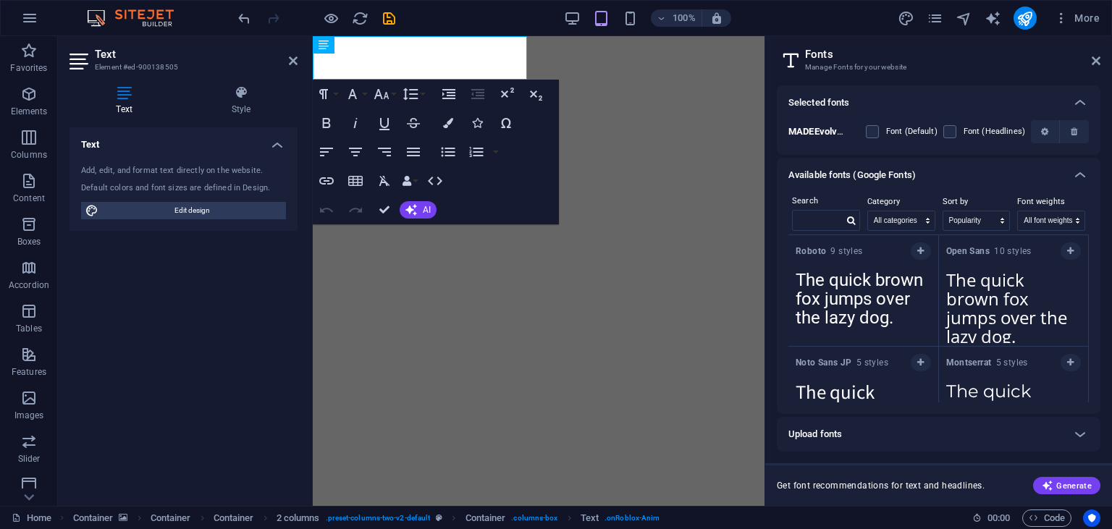
click at [915, 169] on h6 "Available fonts (Google Fonts)" at bounding box center [851, 174] width 127 height 17
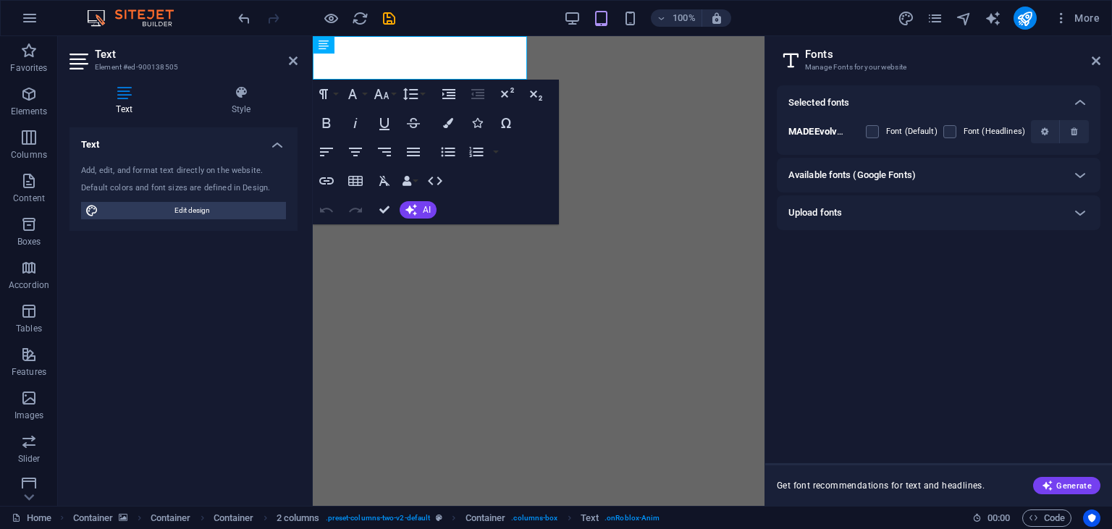
click at [963, 95] on div "Selected fonts" at bounding box center [925, 102] width 274 height 17
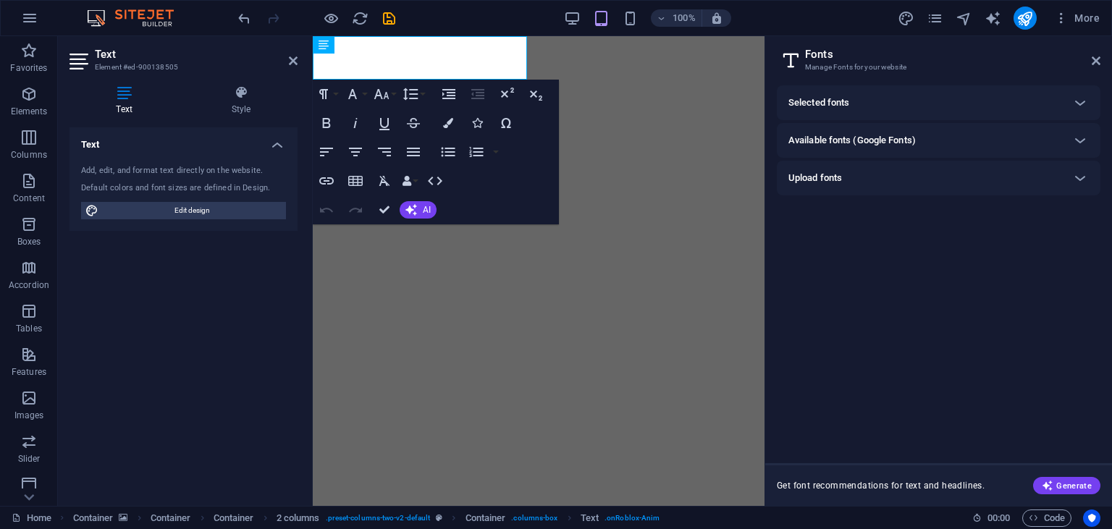
click at [963, 95] on div "Selected fonts" at bounding box center [925, 102] width 274 height 17
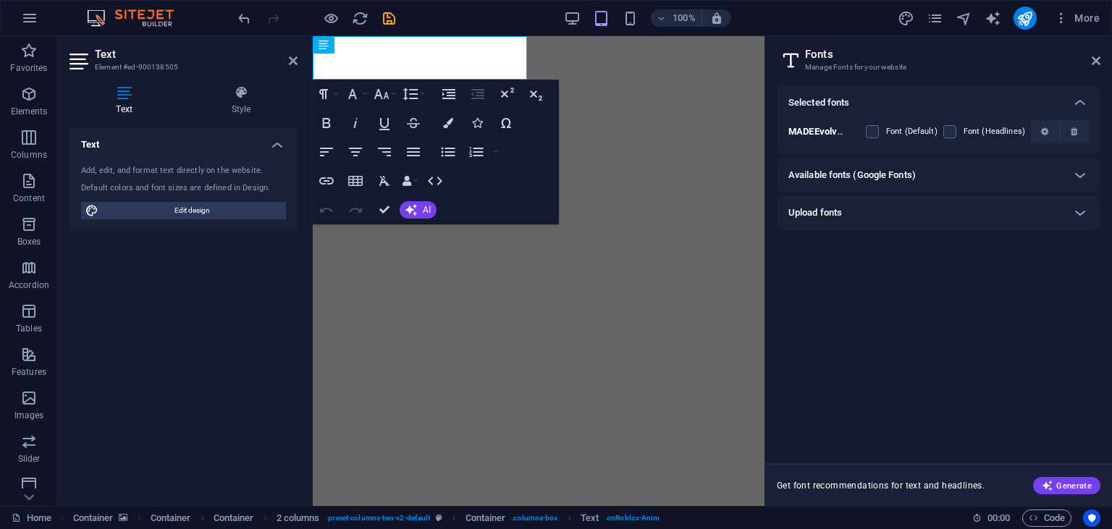
click at [884, 208] on div "Upload fonts" at bounding box center [925, 212] width 274 height 17
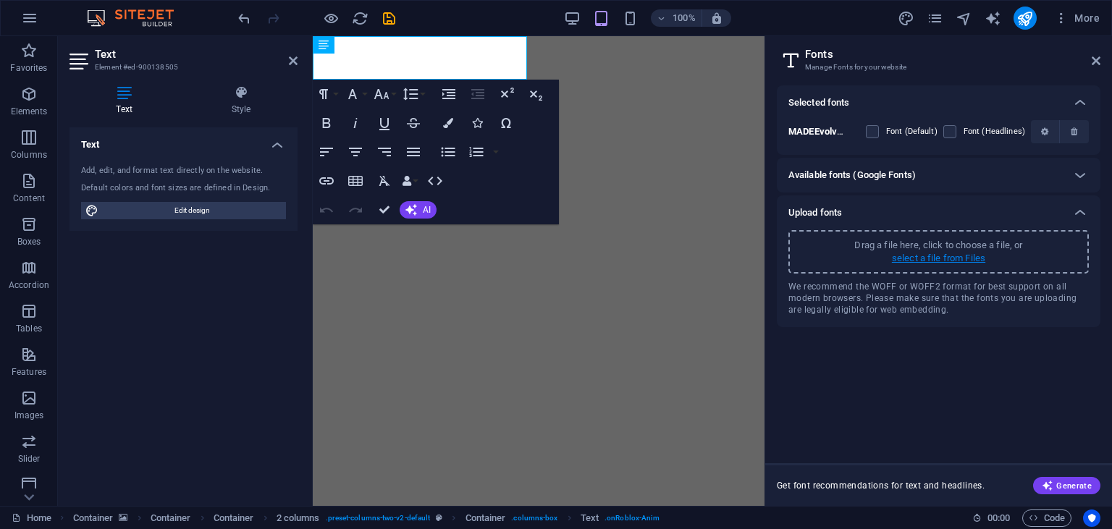
click at [921, 260] on p "select a file from Files" at bounding box center [938, 258] width 93 height 13
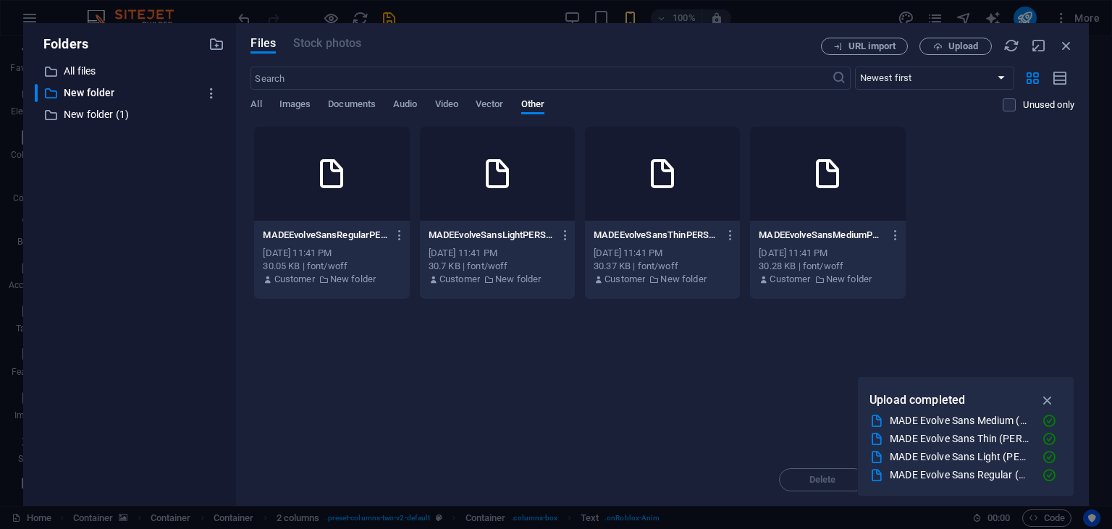
click at [343, 173] on icon at bounding box center [331, 173] width 35 height 35
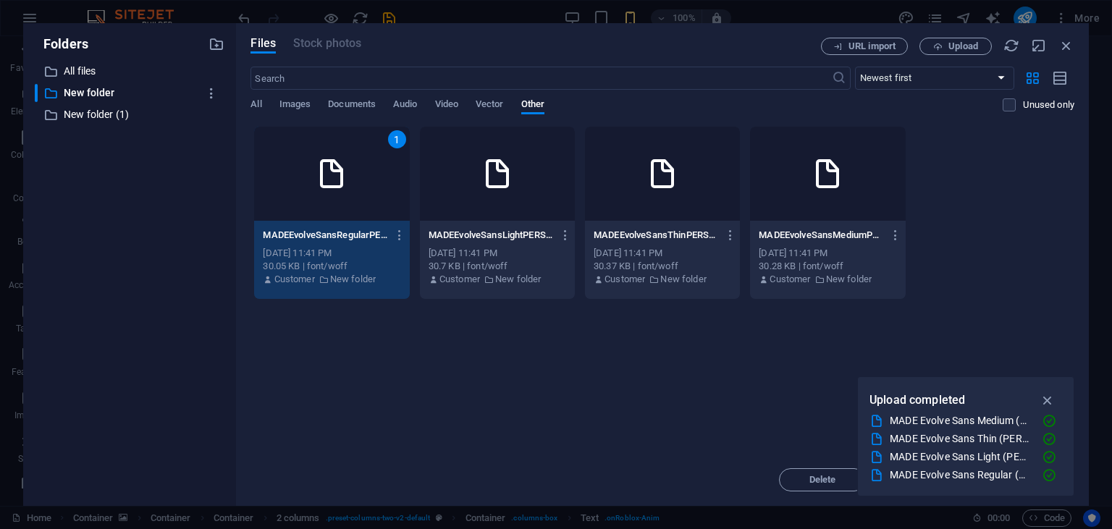
click at [800, 185] on div at bounding box center [827, 174] width 155 height 94
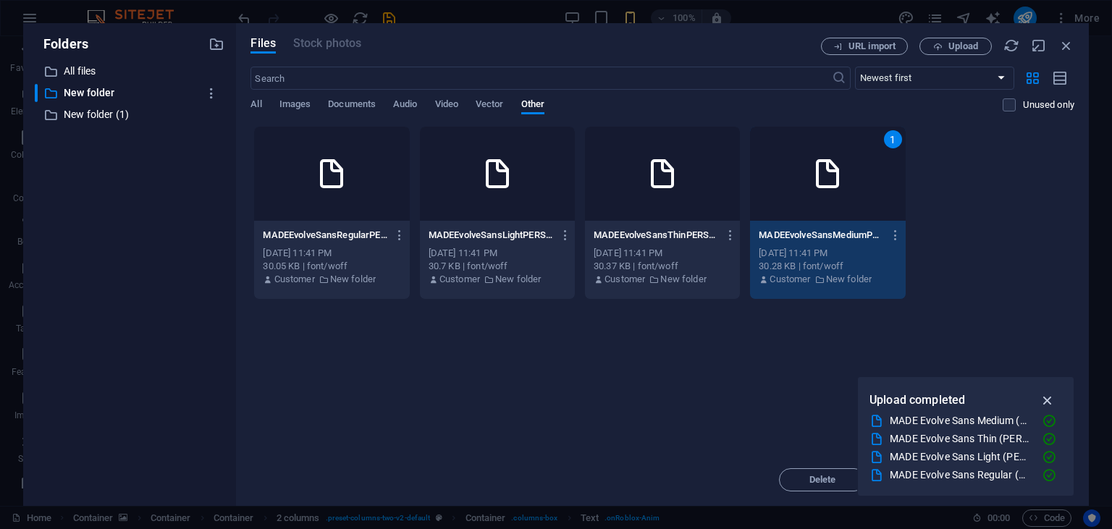
click at [1046, 395] on icon "button" at bounding box center [1047, 400] width 17 height 16
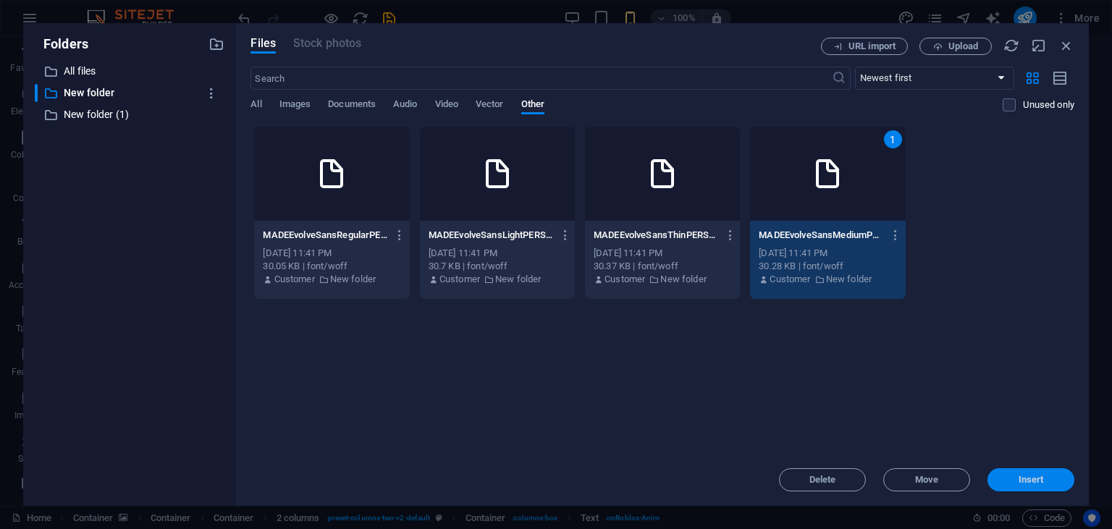
click at [1006, 473] on button "Insert" at bounding box center [1030, 479] width 87 height 23
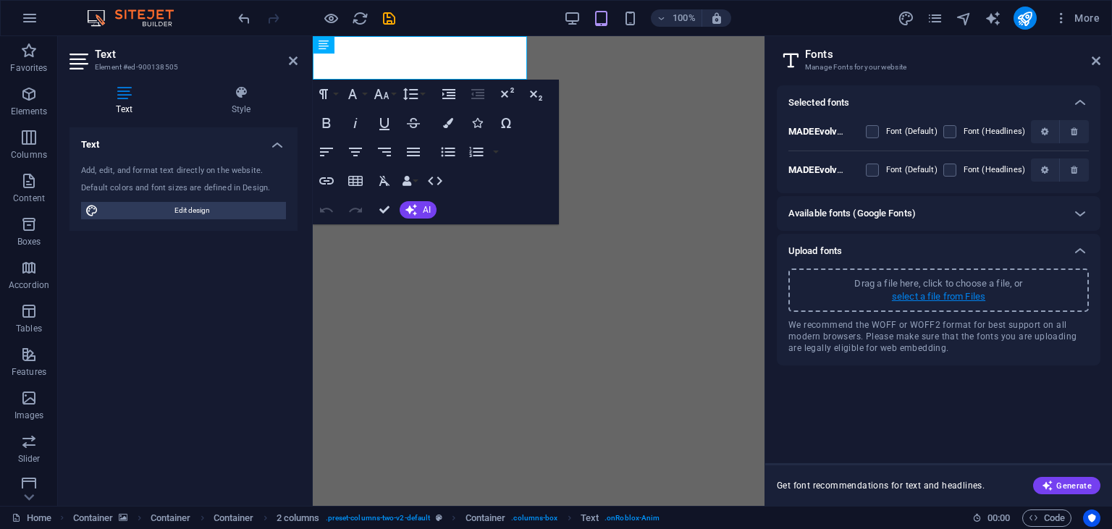
click at [925, 290] on p "select a file from Files" at bounding box center [938, 296] width 93 height 13
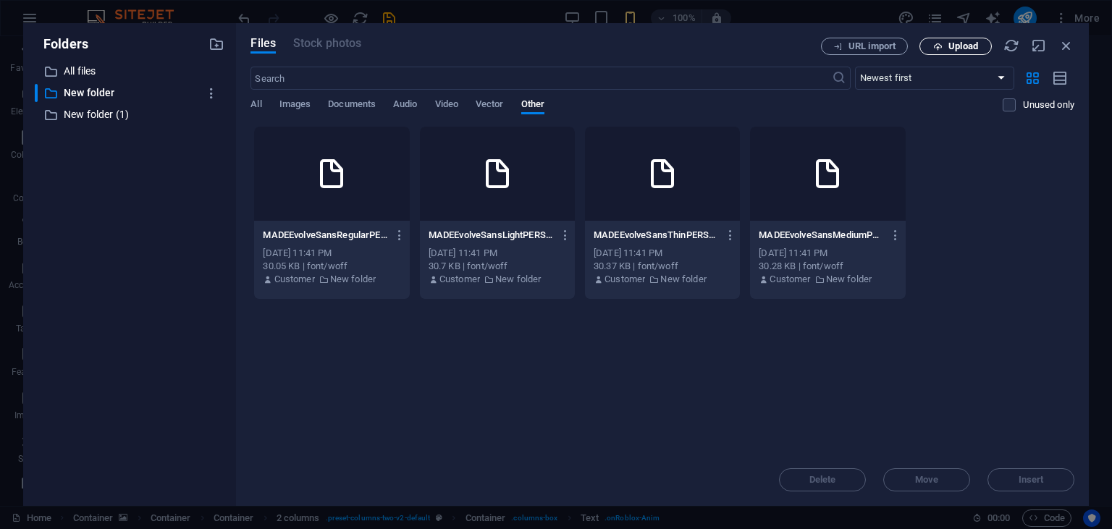
click at [942, 48] on icon "button" at bounding box center [937, 46] width 9 height 9
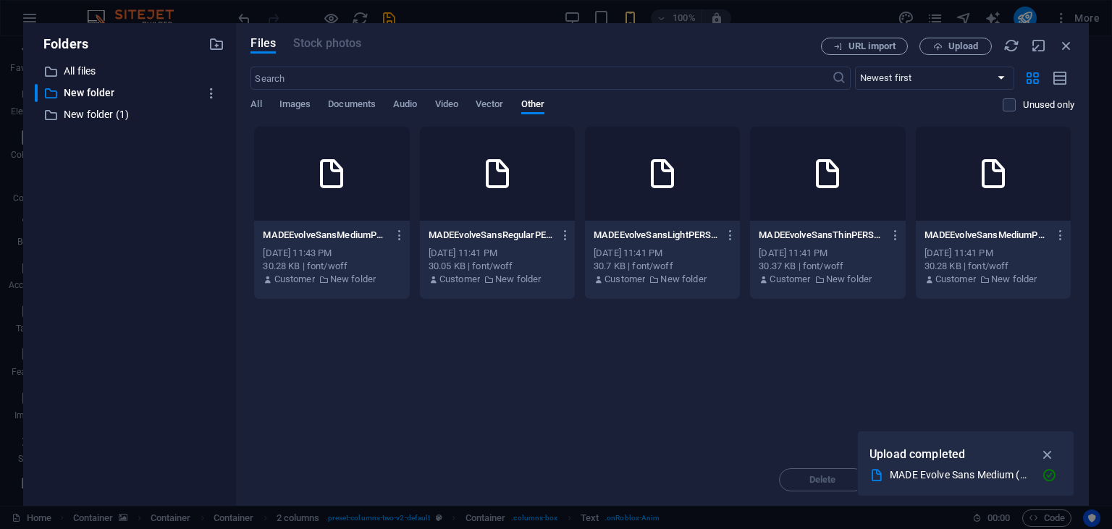
click at [1006, 184] on icon at bounding box center [993, 173] width 35 height 35
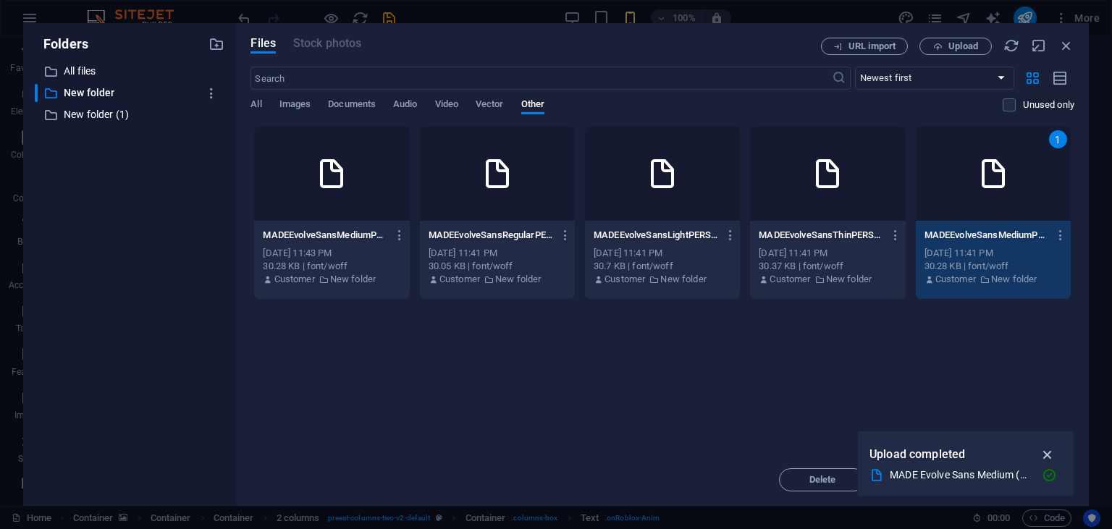
click at [1048, 446] on button "button" at bounding box center [1047, 454] width 28 height 23
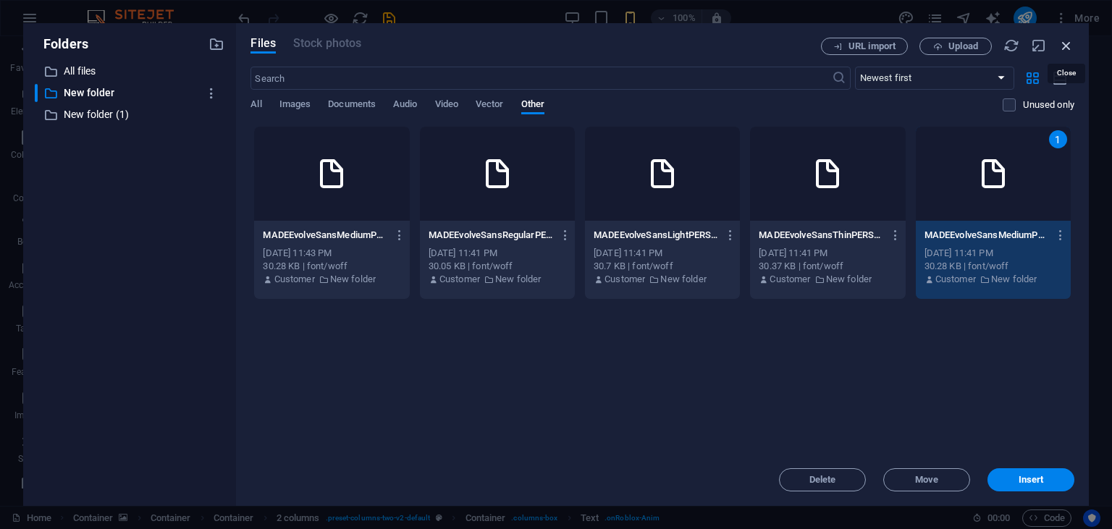
click at [1065, 45] on icon "button" at bounding box center [1066, 46] width 16 height 16
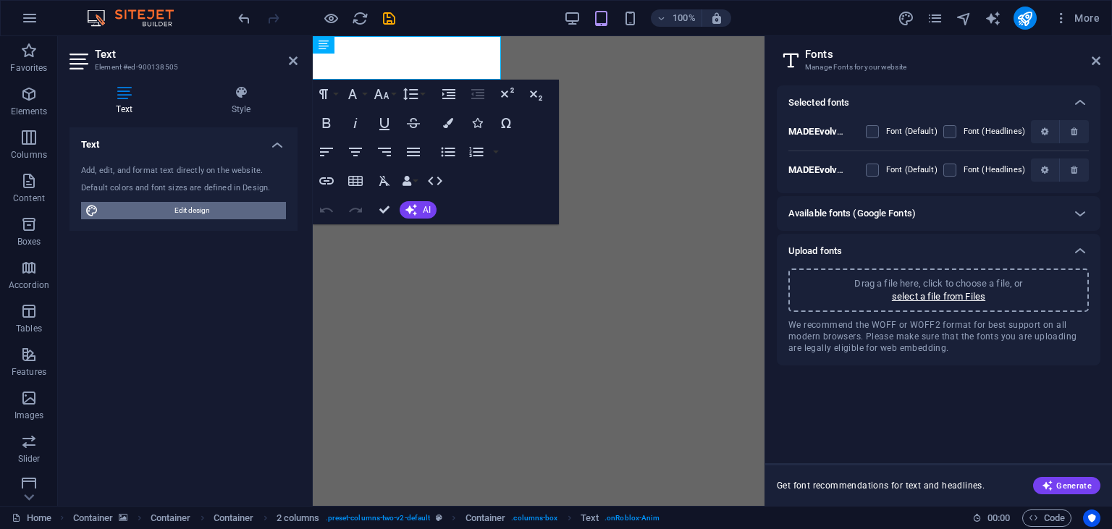
click at [239, 218] on span "Edit design" at bounding box center [192, 210] width 179 height 17
select select "px"
select select "400"
select select "px"
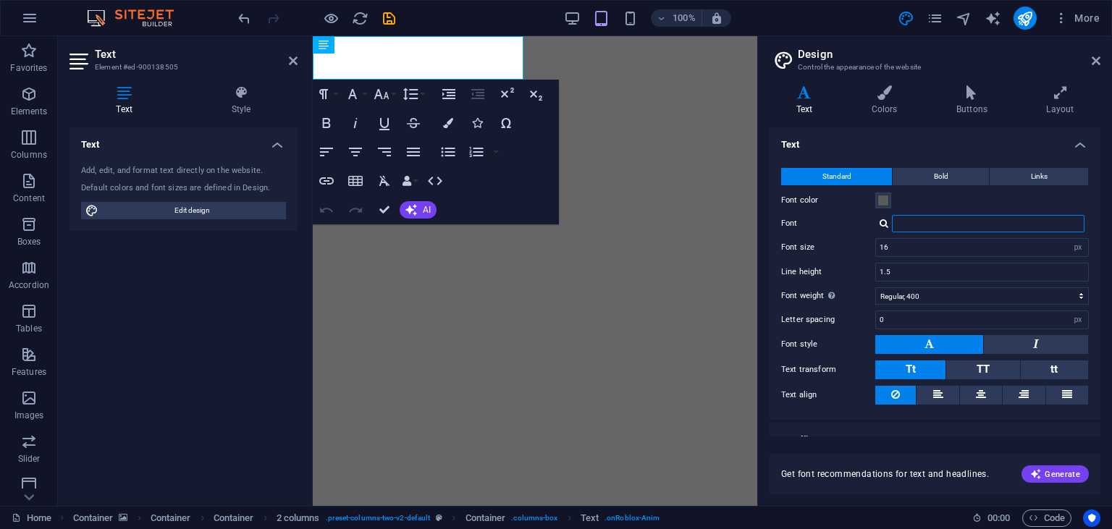
click at [1038, 221] on input "Font" at bounding box center [988, 223] width 193 height 17
click at [889, 221] on div "MADEEvolveSansBoldPERSONALUSE CqpTF16HIJ8p6mkZPa04hA Manage fonts →" at bounding box center [982, 223] width 214 height 17
click at [885, 224] on div at bounding box center [883, 223] width 9 height 9
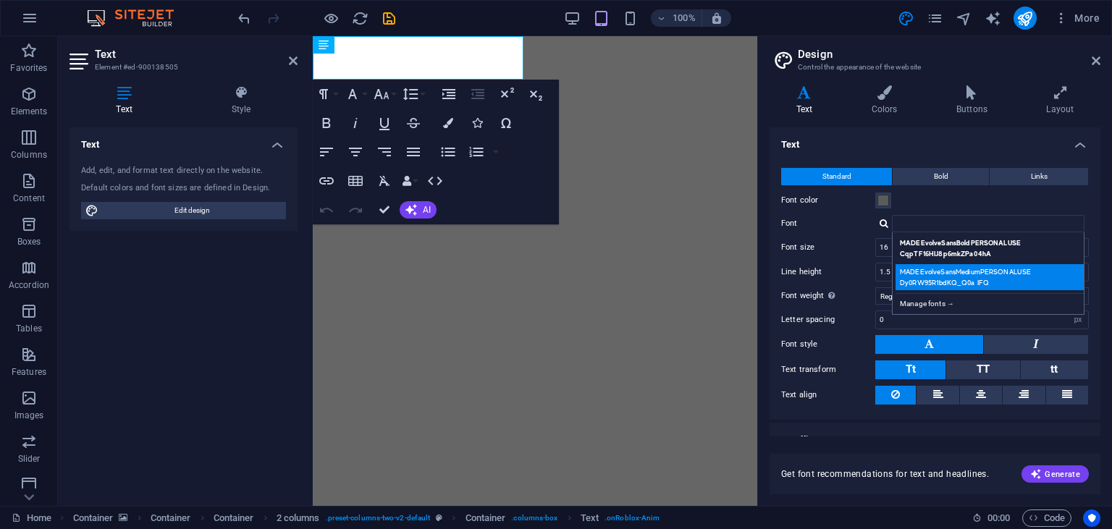
scroll to position [18, 0]
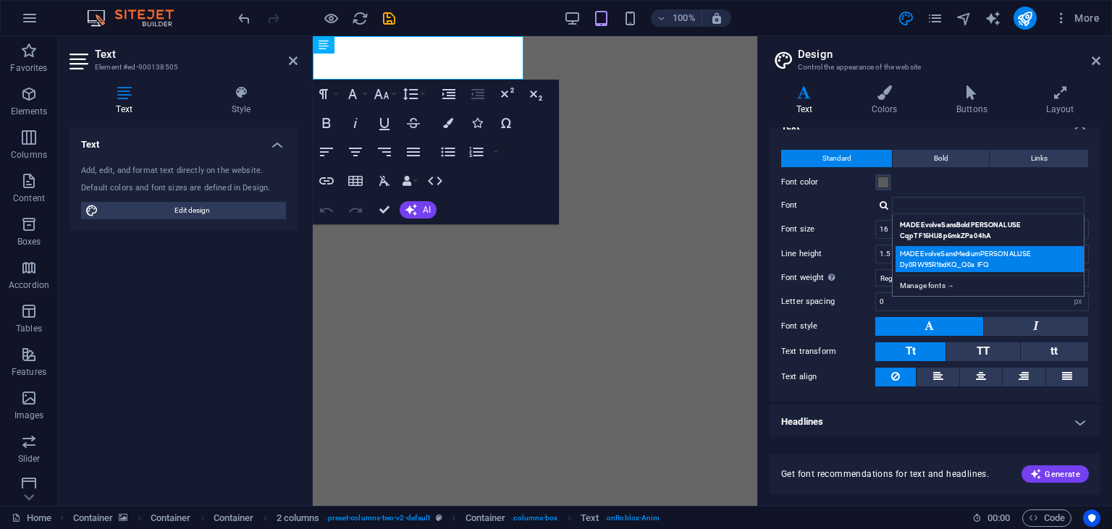
click at [958, 258] on div "MADEEvolveSansMediumPERSONALUSE Dy0RW95R1bdKQ_Q0a IFQ" at bounding box center [990, 259] width 191 height 26
type input "MADEEvolveSansMediumPERSONALUSE Dy0RW95R1bdKQ_Q0a IFQ"
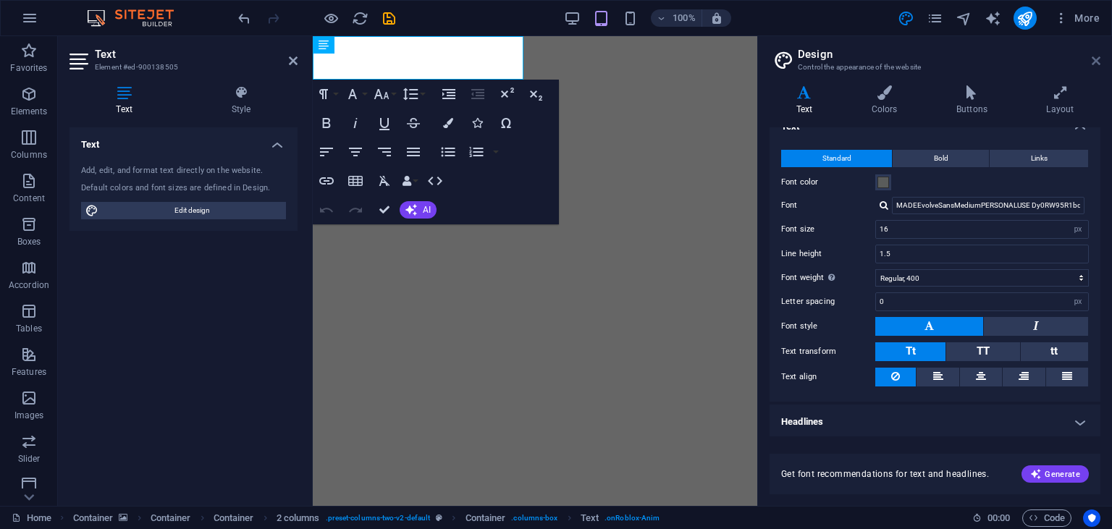
click at [1097, 65] on icon at bounding box center [1095, 61] width 9 height 12
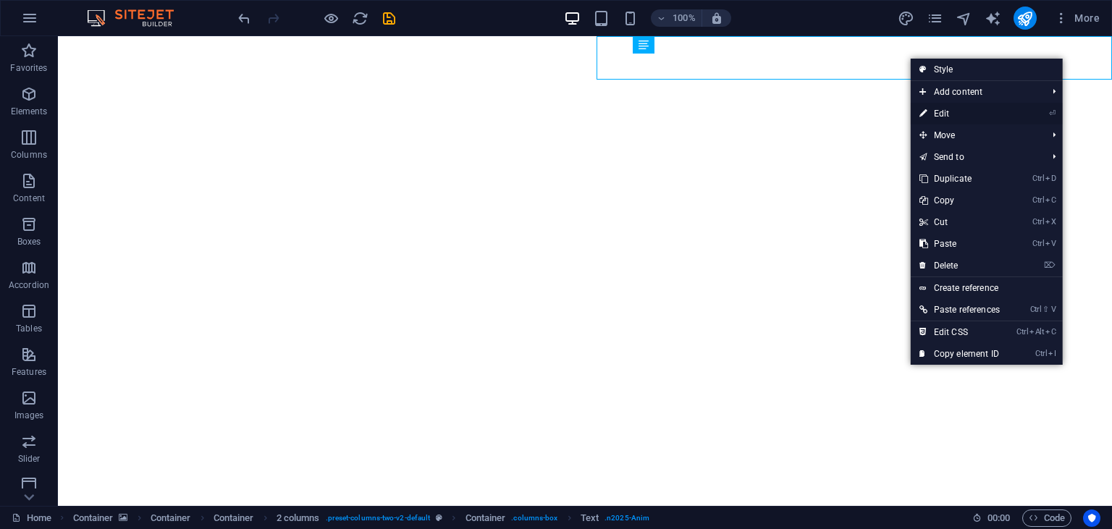
click at [963, 117] on link "⏎ Edit" at bounding box center [959, 114] width 98 height 22
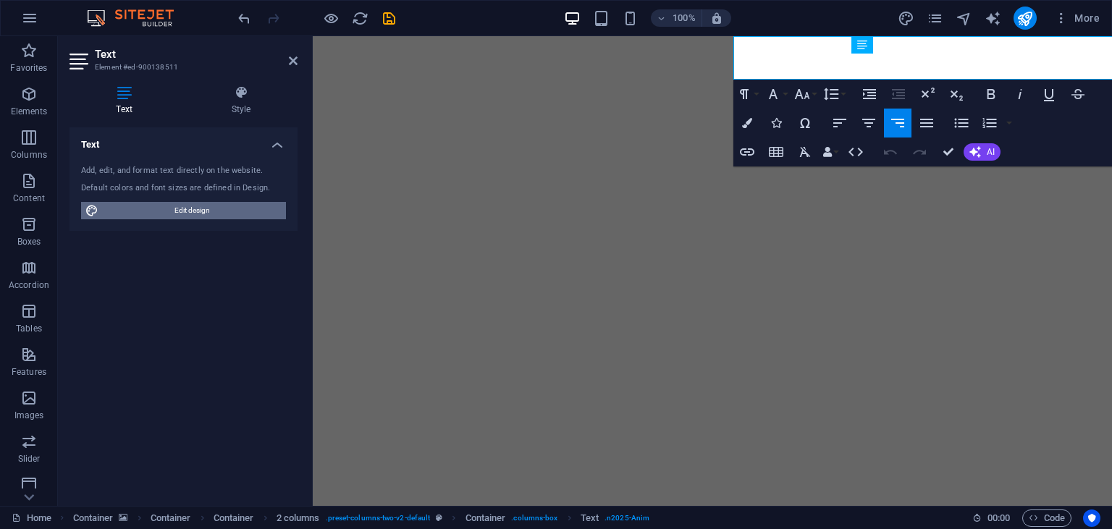
click at [190, 202] on span "Edit design" at bounding box center [192, 210] width 179 height 17
select select "px"
select select "400"
select select "px"
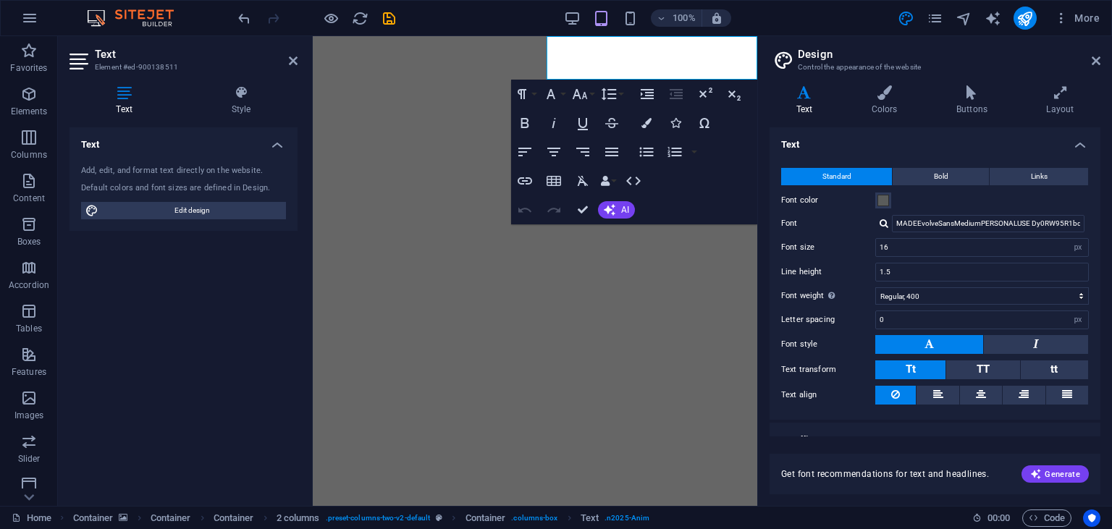
click at [887, 221] on div at bounding box center [883, 223] width 9 height 9
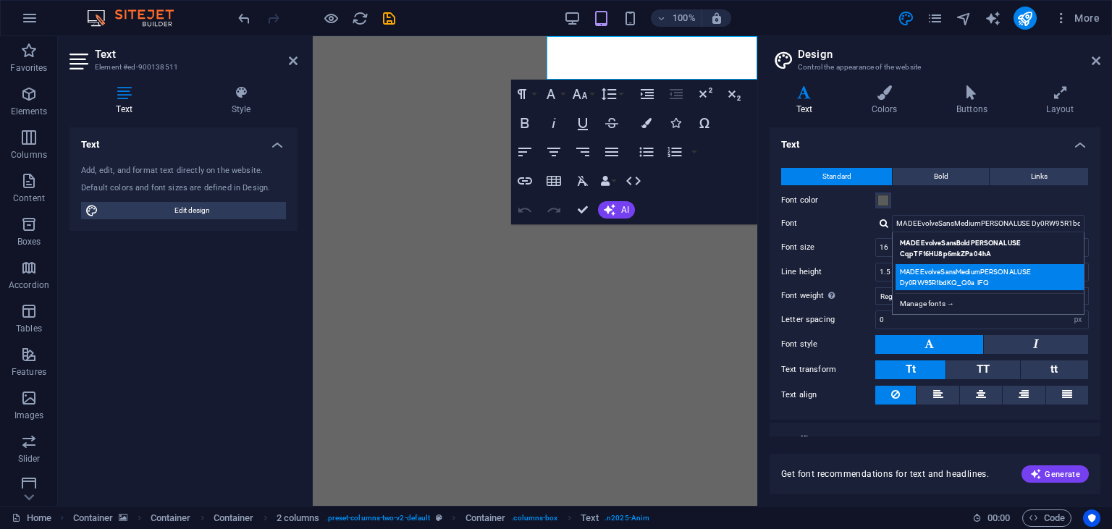
click at [956, 276] on div "MADEEvolveSansMediumPERSONALUSE Dy0RW95R1bdKQ_Q0a IFQ" at bounding box center [990, 277] width 191 height 26
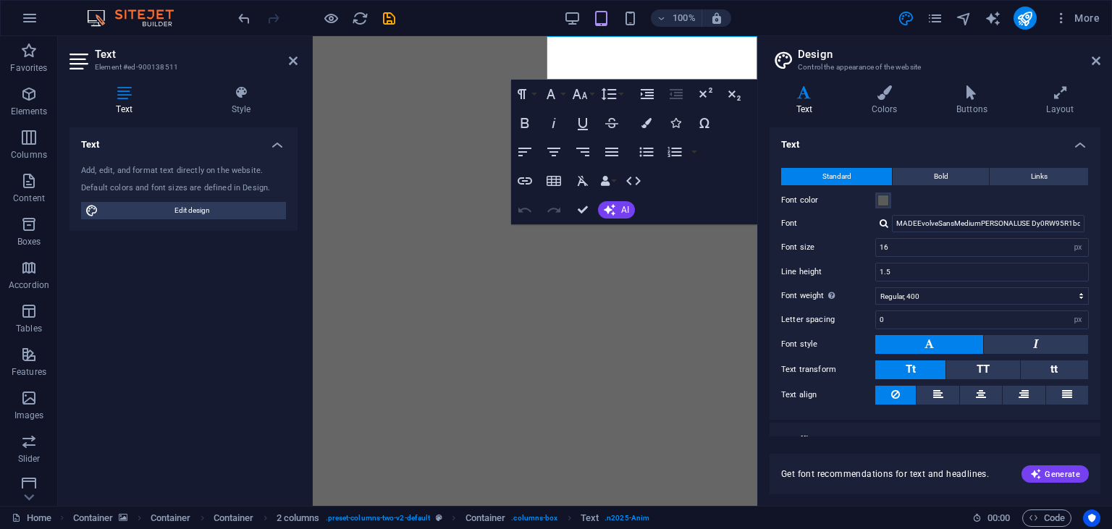
click at [887, 224] on div at bounding box center [883, 223] width 9 height 9
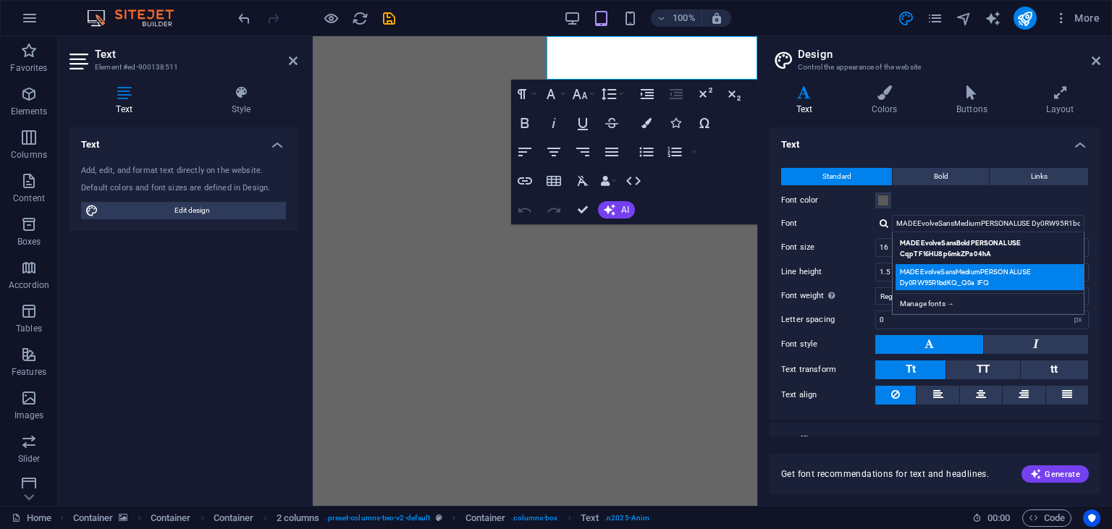
click at [1018, 272] on div "MADEEvolveSansMediumPERSONALUSE Dy0RW95R1bdKQ_Q0a IFQ" at bounding box center [990, 277] width 191 height 26
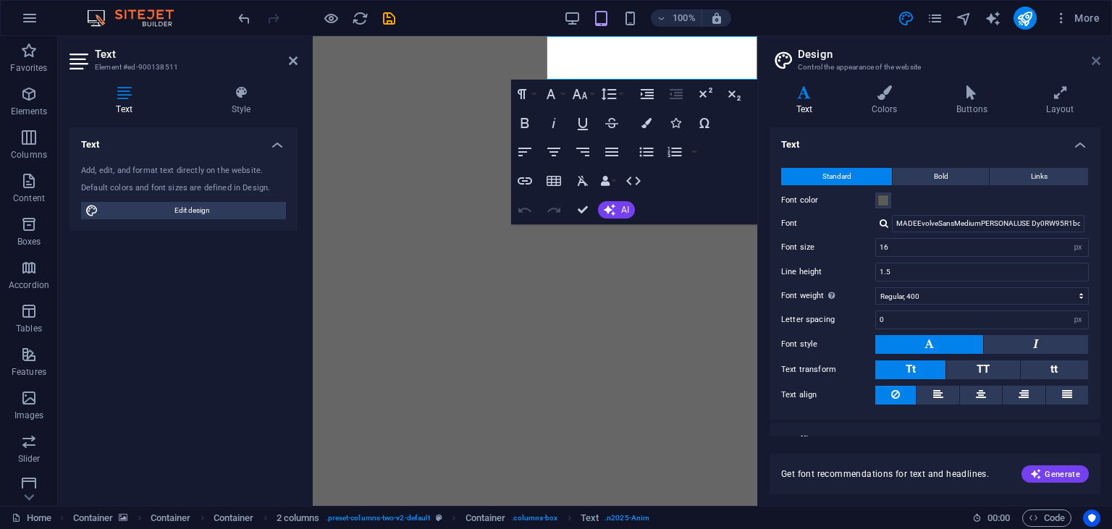
click at [1094, 56] on icon at bounding box center [1095, 61] width 9 height 12
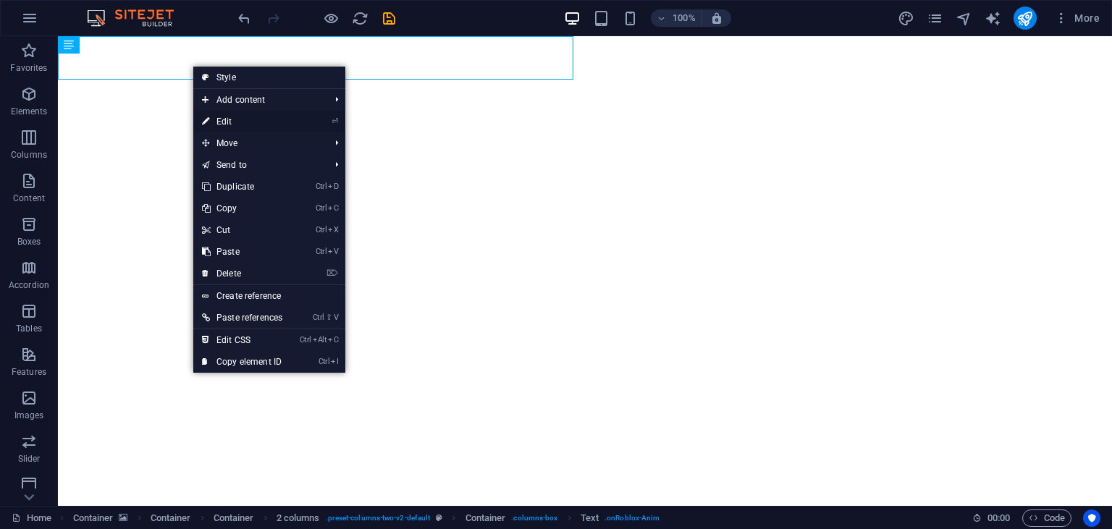
click at [231, 123] on link "⏎ Edit" at bounding box center [242, 122] width 98 height 22
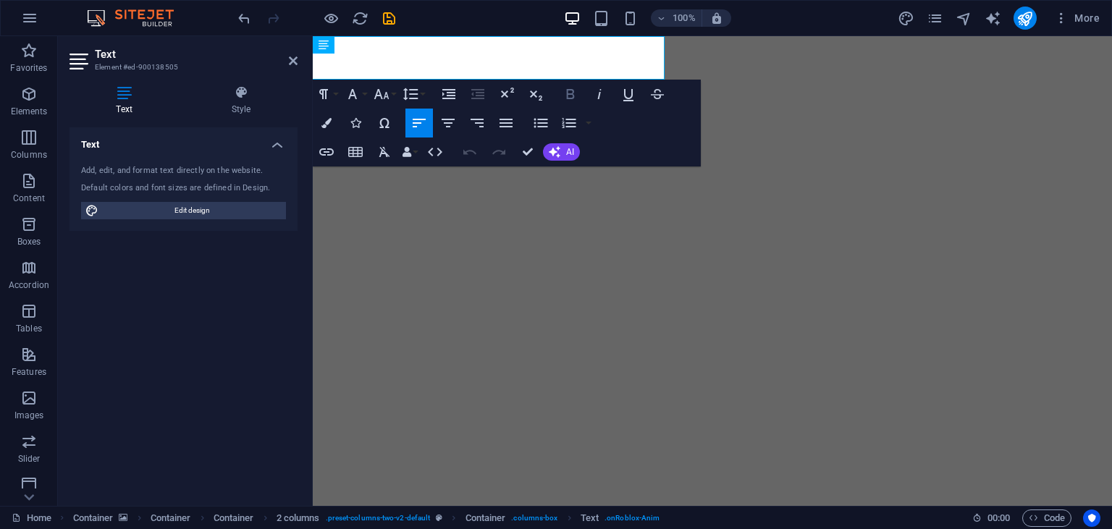
click at [581, 96] on button "Bold" at bounding box center [571, 94] width 28 height 29
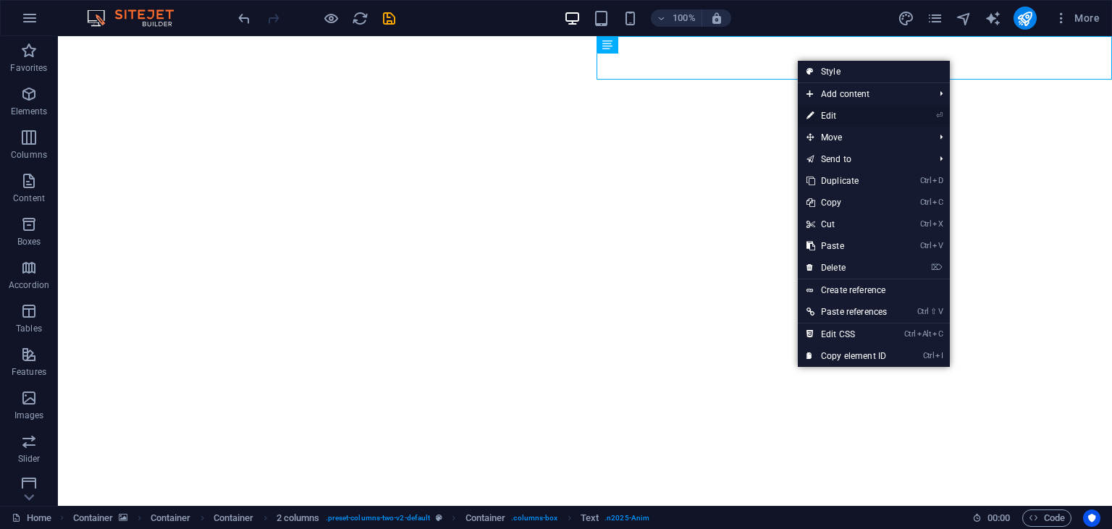
click at [826, 112] on link "⏎ Edit" at bounding box center [847, 116] width 98 height 22
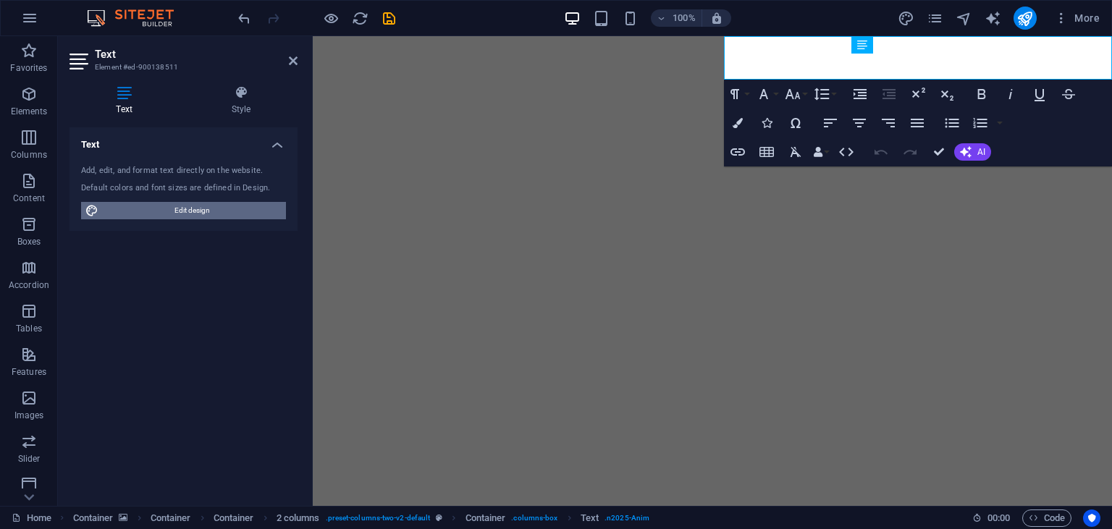
click at [146, 214] on span "Edit design" at bounding box center [192, 210] width 179 height 17
select select "px"
select select "400"
select select "px"
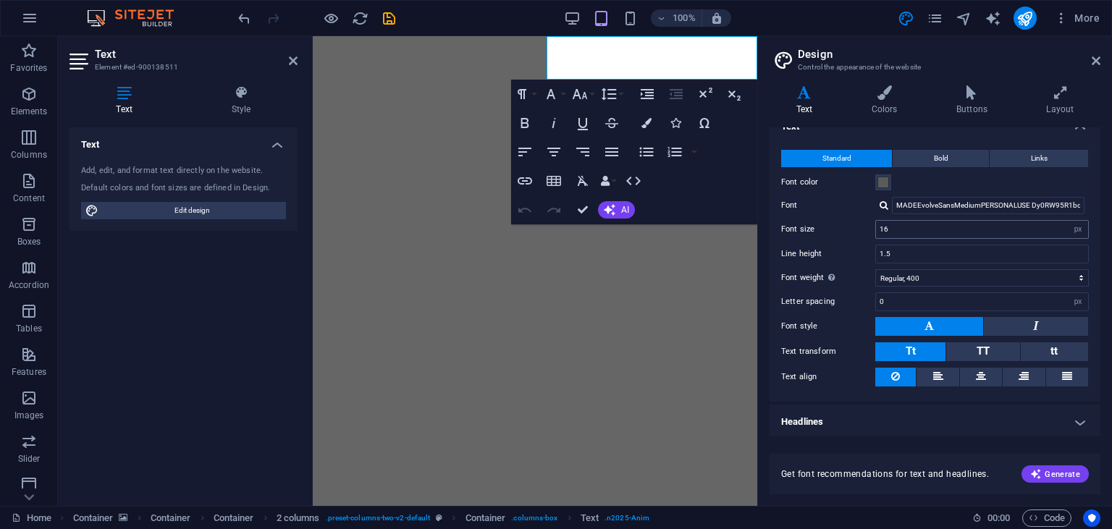
scroll to position [0, 0]
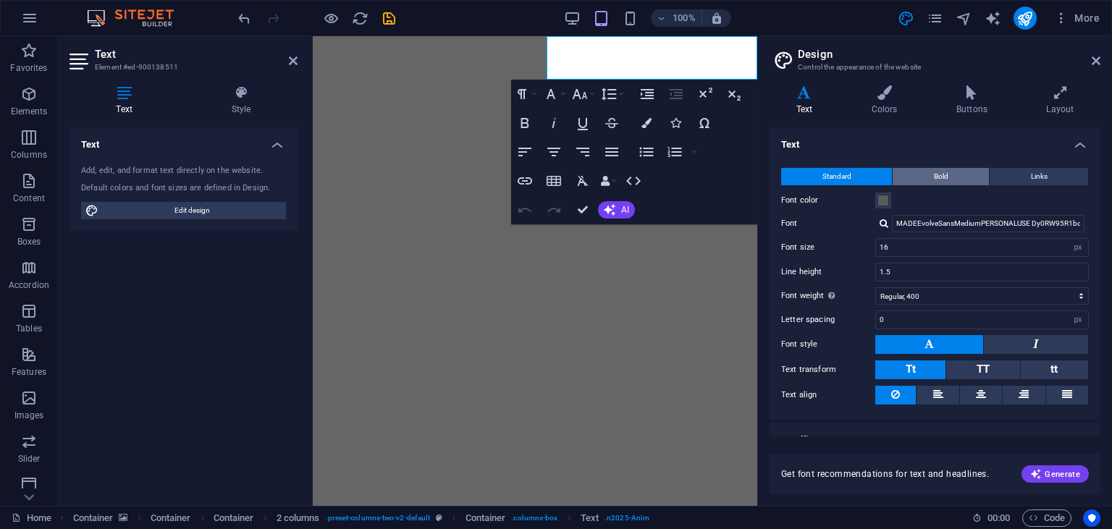
click at [925, 172] on button "Bold" at bounding box center [940, 176] width 96 height 17
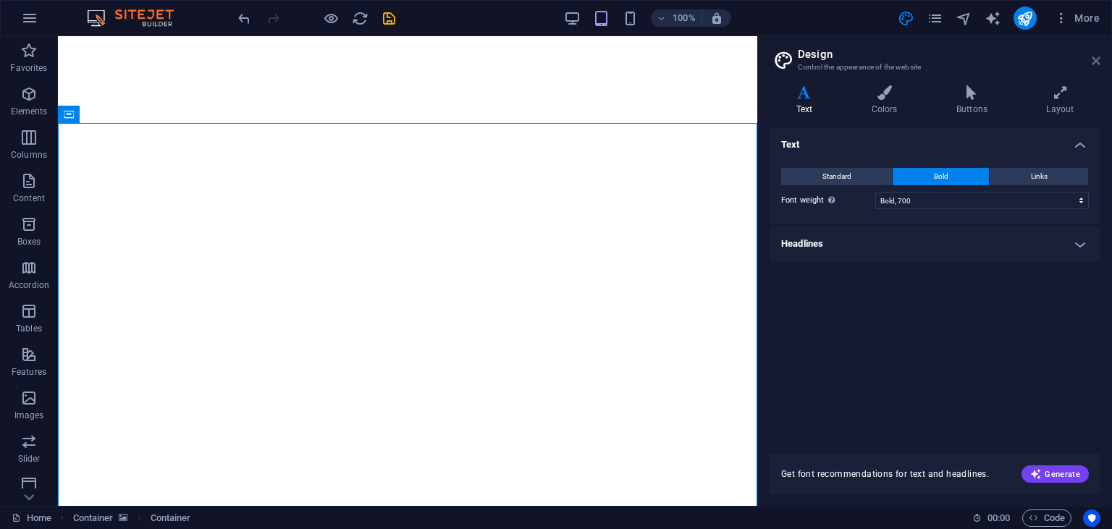
click at [1096, 62] on icon at bounding box center [1095, 61] width 9 height 12
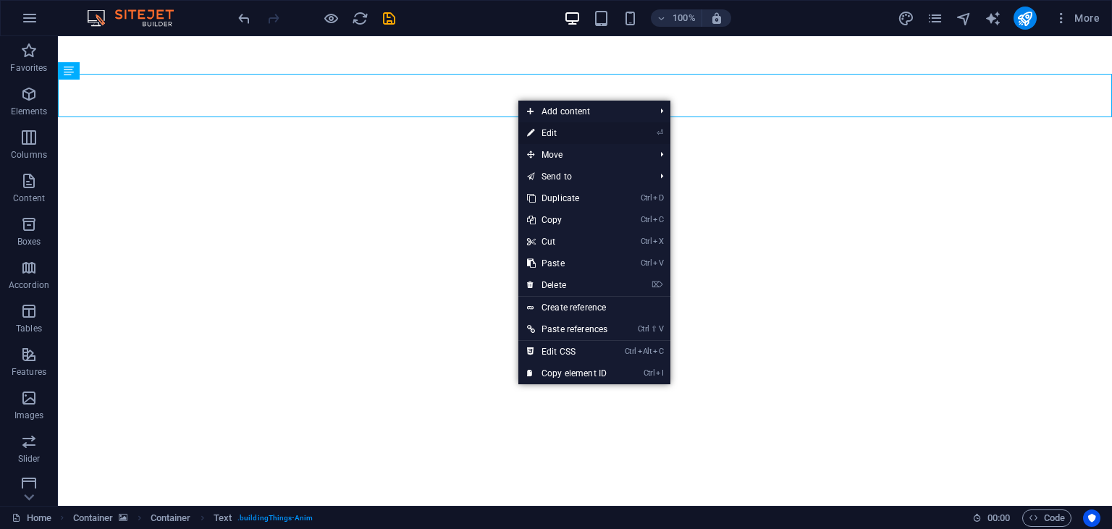
click at [544, 135] on link "⏎ Edit" at bounding box center [567, 133] width 98 height 22
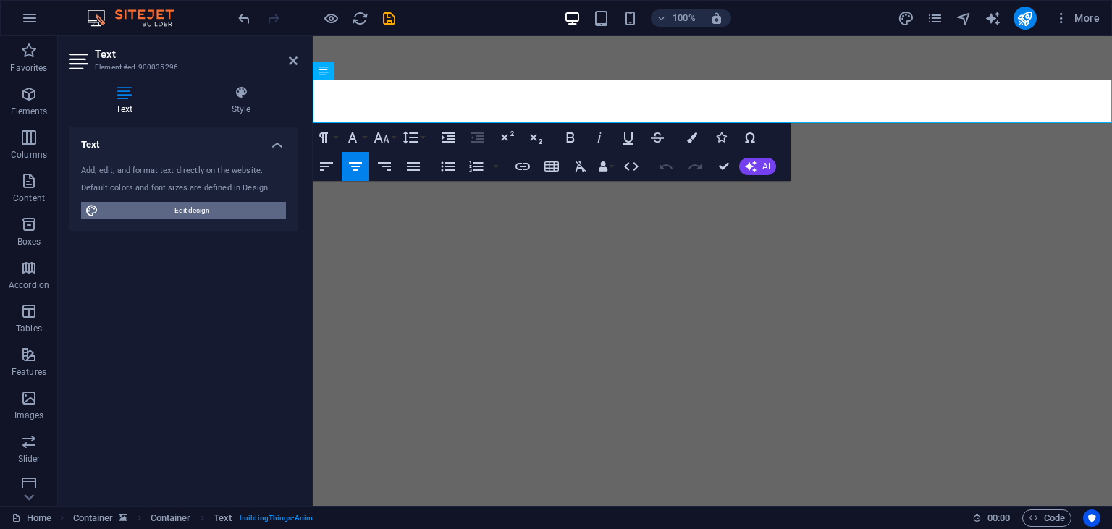
click at [204, 211] on span "Edit design" at bounding box center [192, 210] width 179 height 17
select select "700"
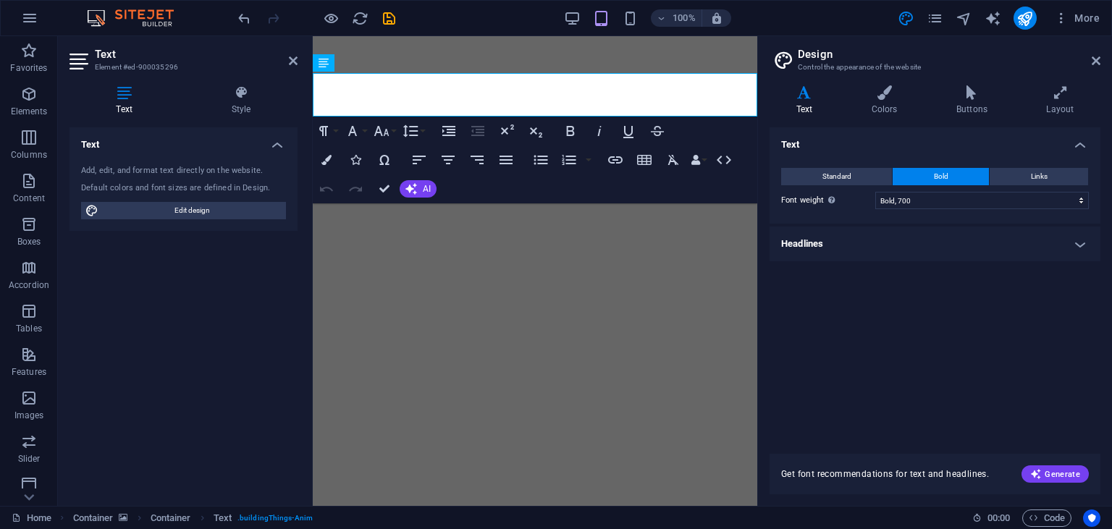
click at [897, 311] on div "Text Standard Bold Links Font color Font MADEEvolveSansMediumPERSONALUSE Dy0RW9…" at bounding box center [934, 281] width 331 height 309
click at [813, 101] on h4 "Text" at bounding box center [806, 100] width 75 height 30
click at [1024, 100] on h4 "Layout" at bounding box center [1060, 100] width 80 height 30
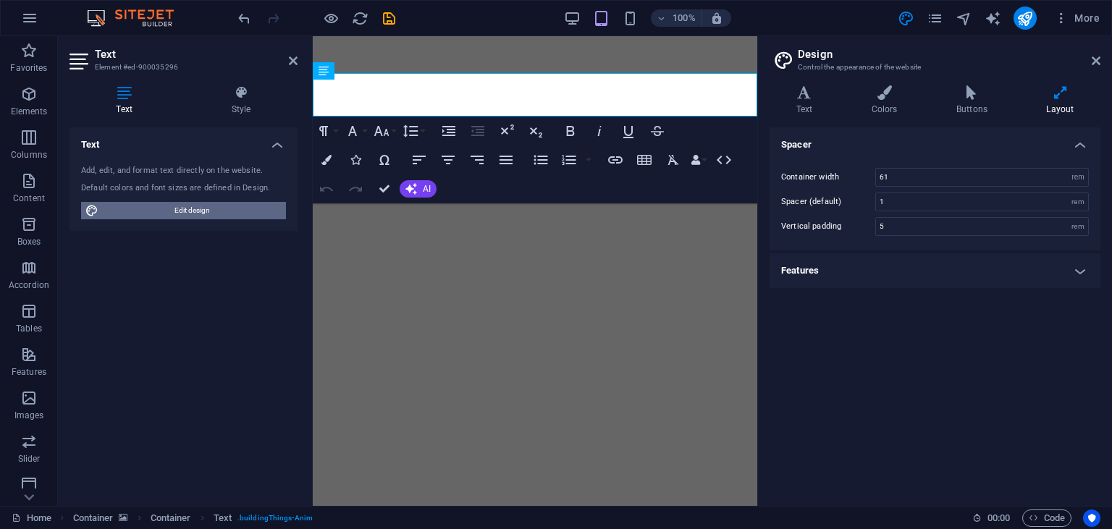
click at [279, 206] on span "Edit design" at bounding box center [192, 210] width 179 height 17
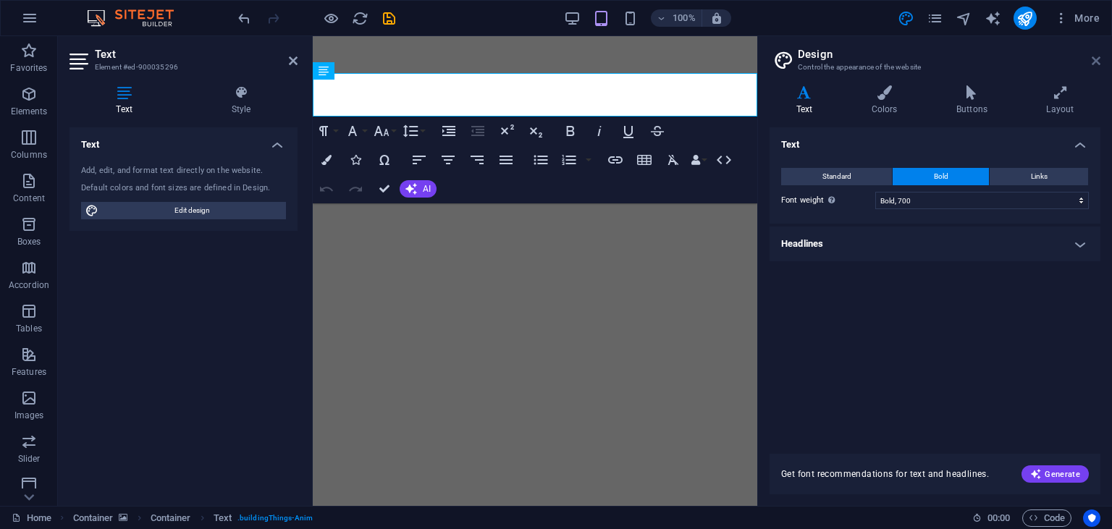
click at [1095, 59] on icon at bounding box center [1095, 61] width 9 height 12
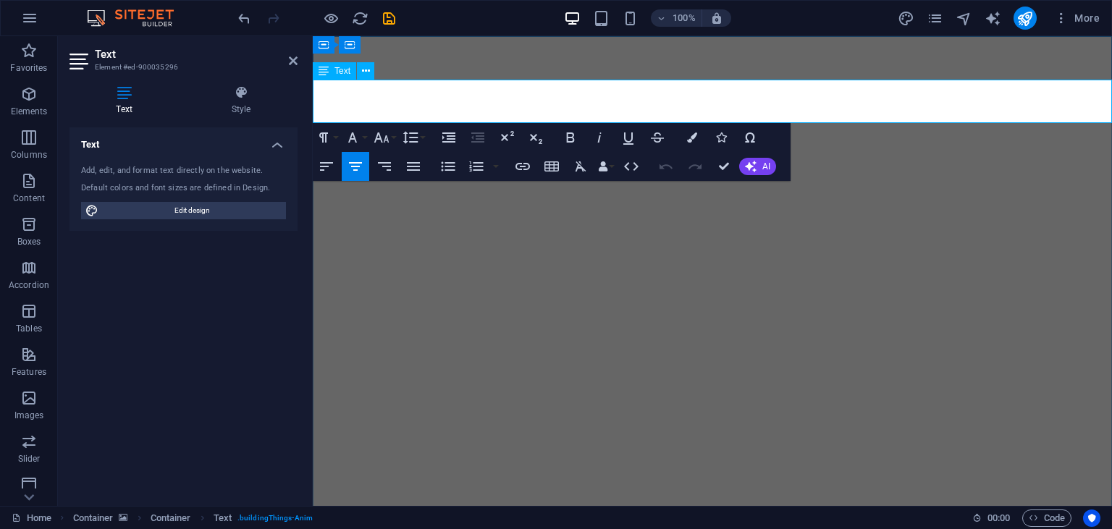
click at [367, 73] on icon at bounding box center [366, 71] width 8 height 15
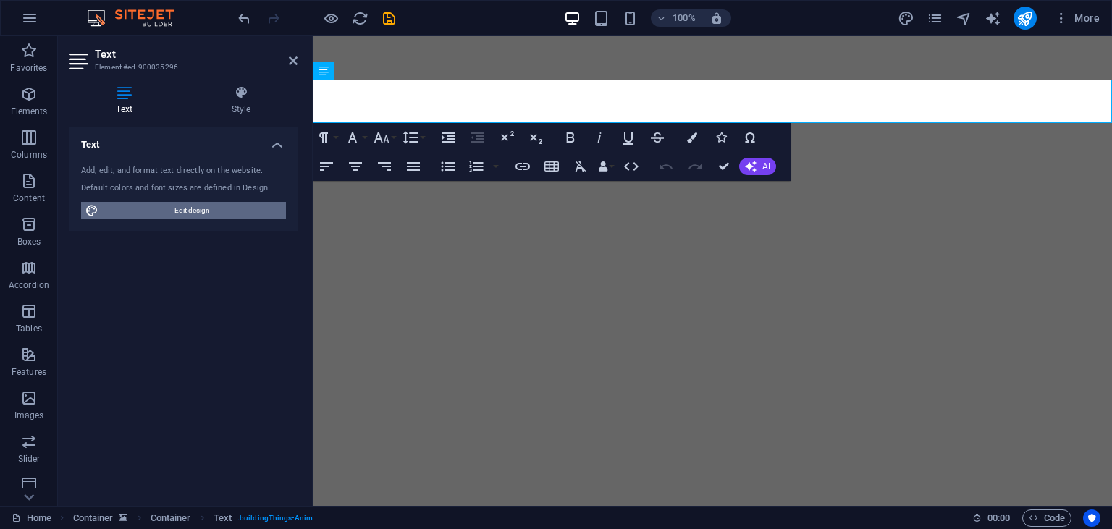
click at [199, 204] on span "Edit design" at bounding box center [192, 210] width 179 height 17
select select "700"
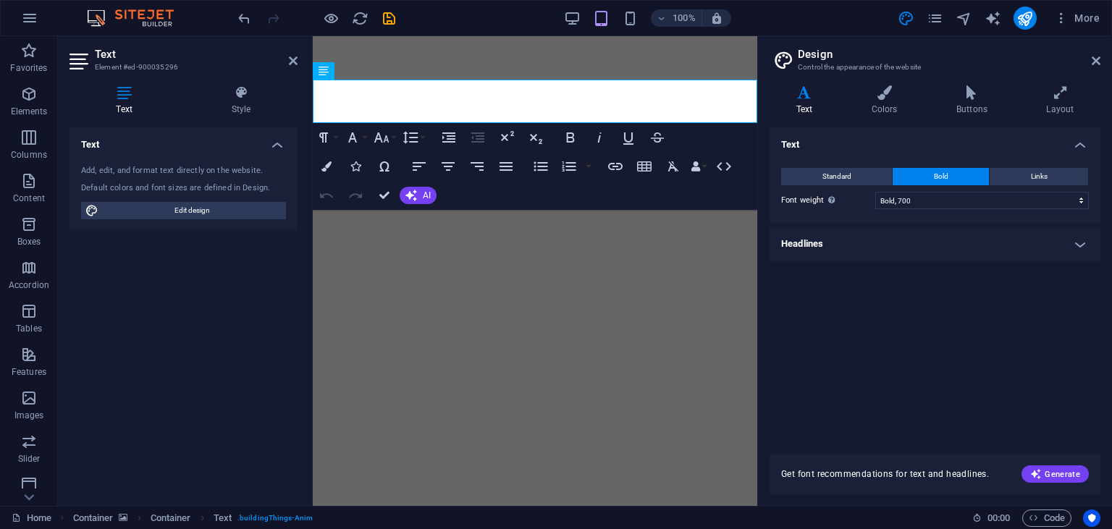
click at [893, 241] on h4 "Headlines" at bounding box center [934, 244] width 331 height 35
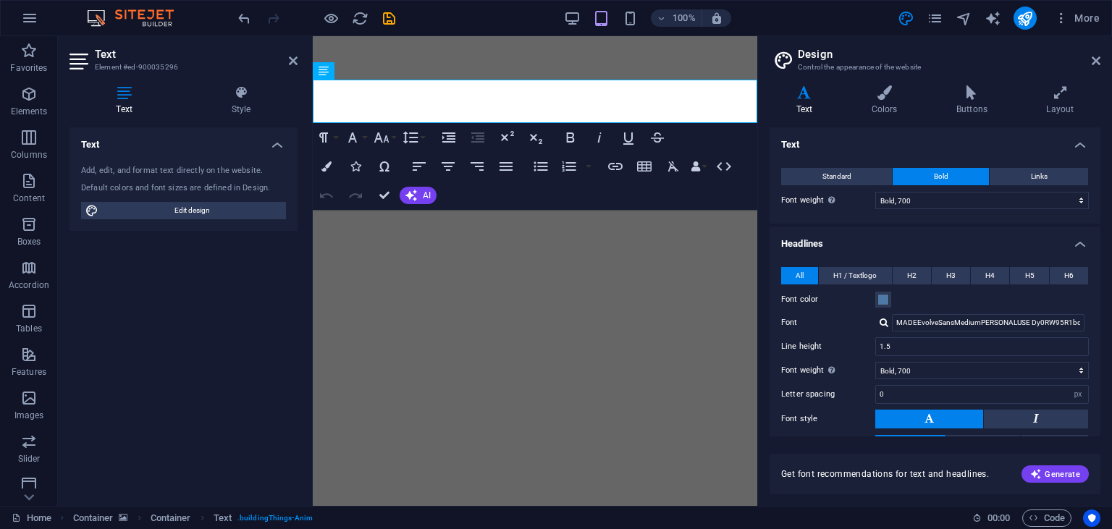
click at [881, 326] on div at bounding box center [883, 322] width 9 height 9
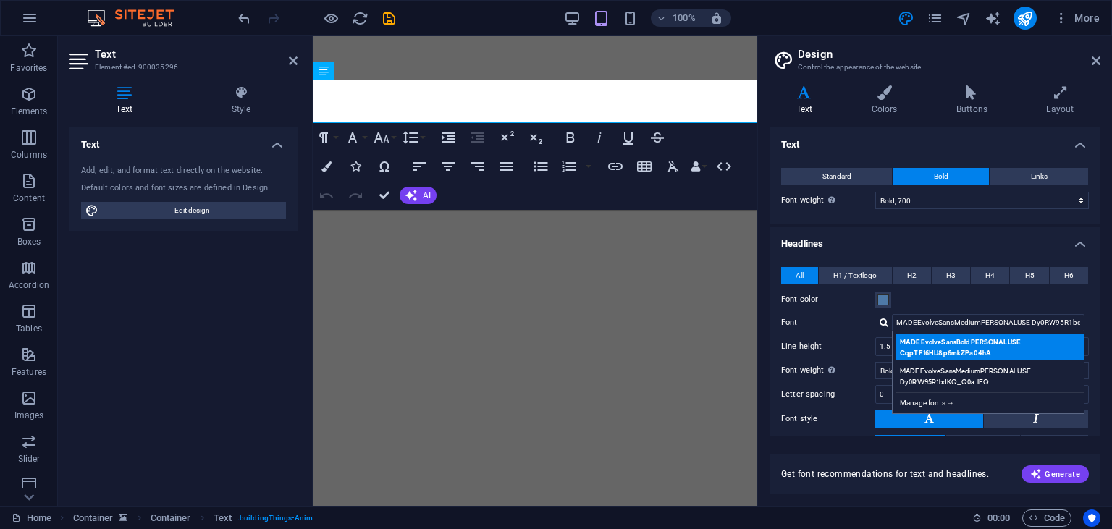
click at [985, 358] on div "MADEEvolveSansBoldPERSONALUSE CqpTF16HIJ8p6mkZPa04hA" at bounding box center [990, 347] width 191 height 26
type input "MADEEvolveSansBoldPERSONALUSE CqpTF16HIJ8p6mkZPa04hA"
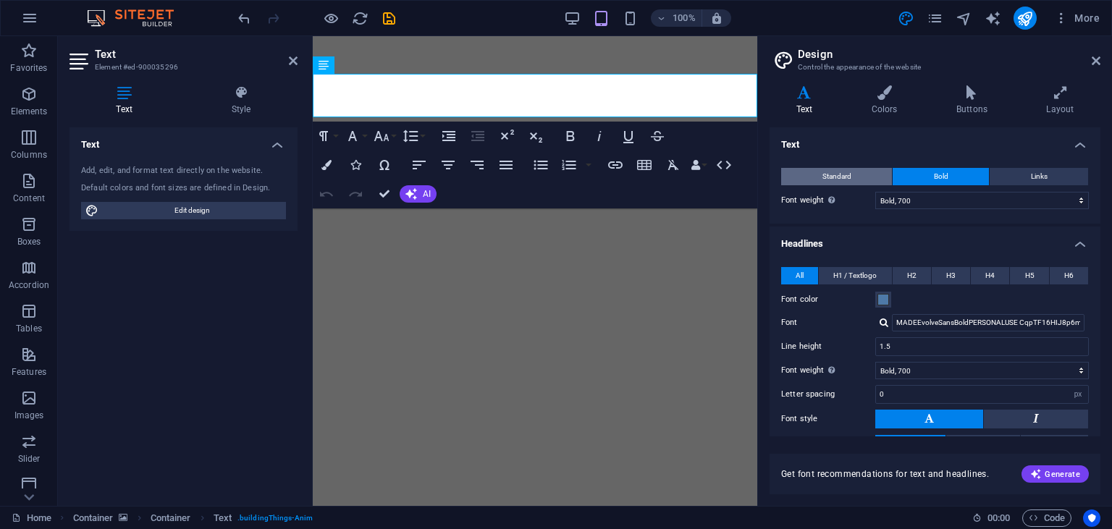
click at [847, 177] on span "Standard" at bounding box center [836, 176] width 29 height 17
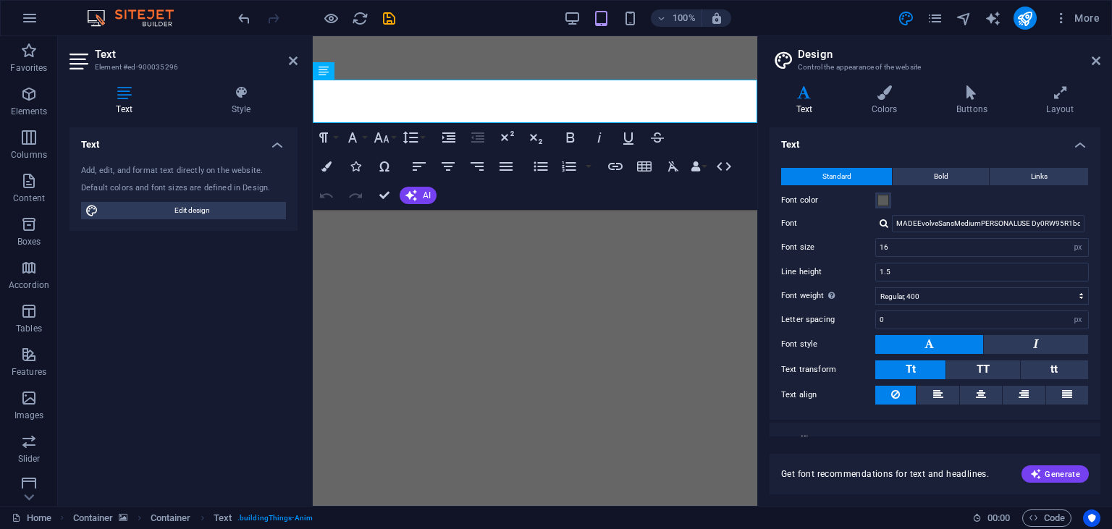
click at [881, 222] on div at bounding box center [883, 223] width 9 height 9
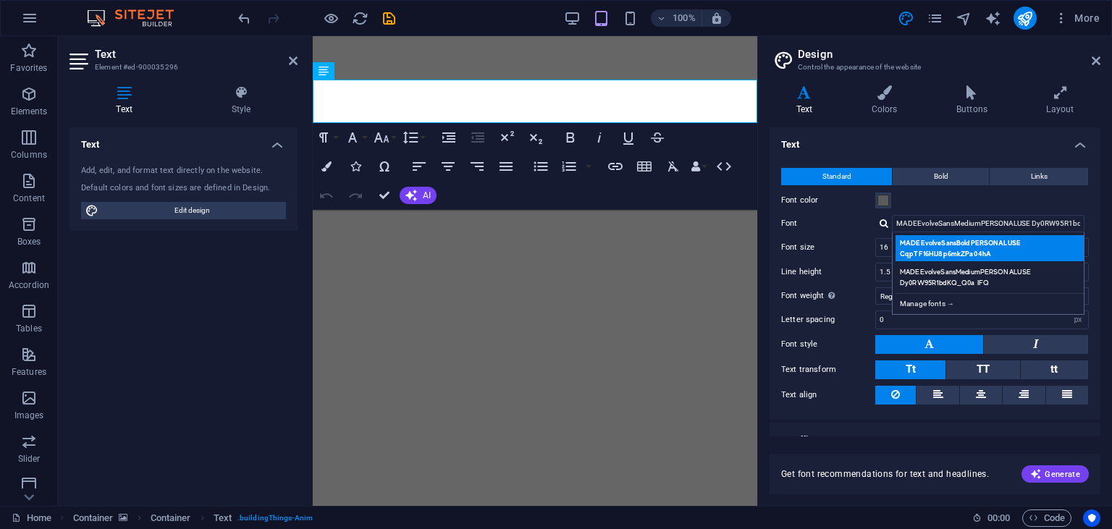
click at [953, 253] on div "MADEEvolveSansBoldPERSONALUSE CqpTF16HIJ8p6mkZPa04hA" at bounding box center [990, 248] width 191 height 26
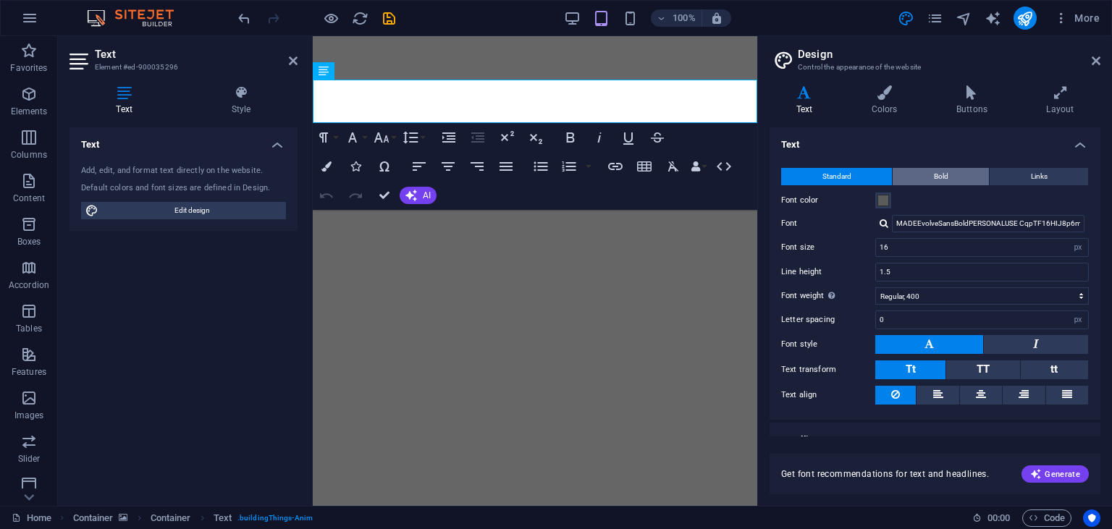
click at [975, 169] on button "Bold" at bounding box center [940, 176] width 96 height 17
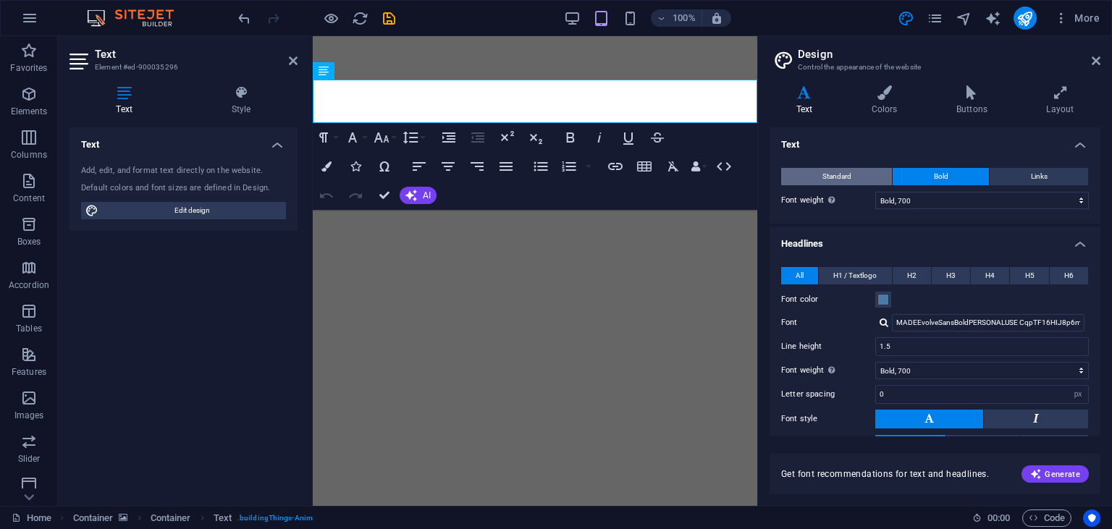
click at [872, 178] on button "Standard" at bounding box center [836, 176] width 111 height 17
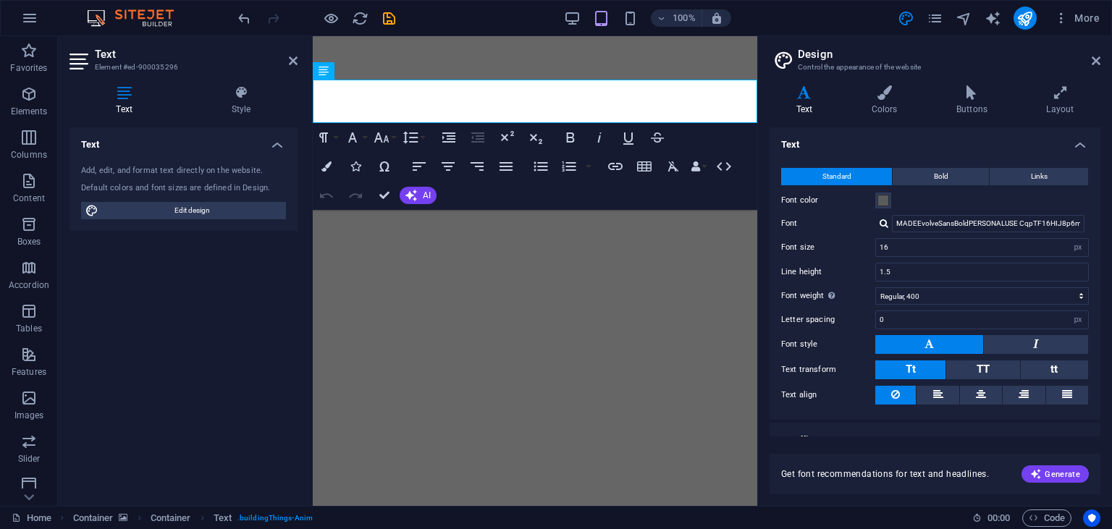
click at [879, 225] on div "MADEEvolveSansBoldPERSONALUSE CqpTF16HIJ8p6mkZPa04hA Manage fonts →" at bounding box center [982, 223] width 214 height 17
click at [883, 225] on div at bounding box center [883, 223] width 9 height 9
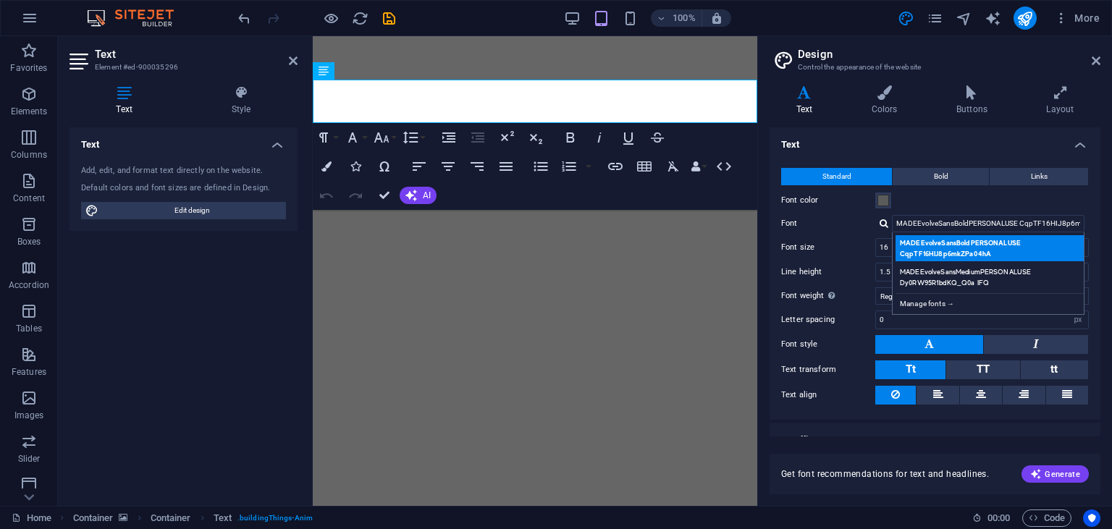
click at [994, 248] on div "MADEEvolveSansBoldPERSONALUSE CqpTF16HIJ8p6mkZPa04hA" at bounding box center [990, 248] width 191 height 26
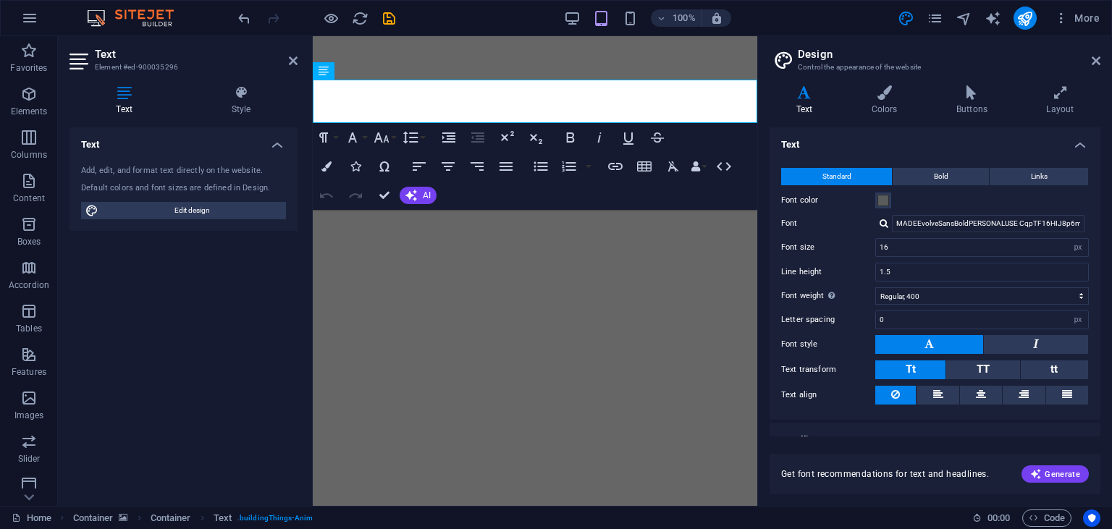
click at [879, 222] on div at bounding box center [883, 223] width 9 height 9
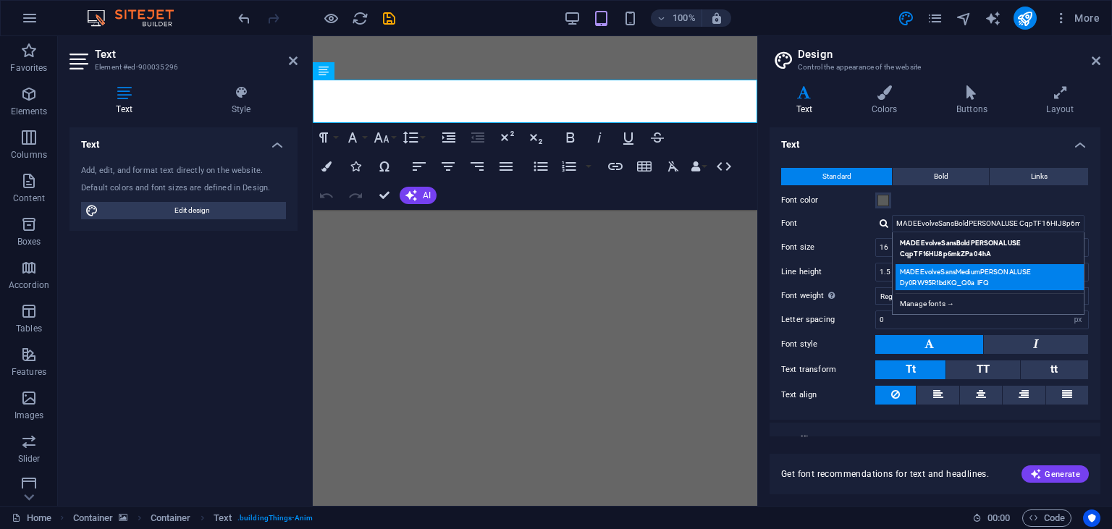
click at [937, 285] on div "MADEEvolveSansMediumPERSONALUSE Dy0RW95R1bdKQ_Q0a IFQ" at bounding box center [990, 277] width 191 height 26
type input "MADEEvolveSansMediumPERSONALUSE Dy0RW95R1bdKQ_Q0a IFQ"
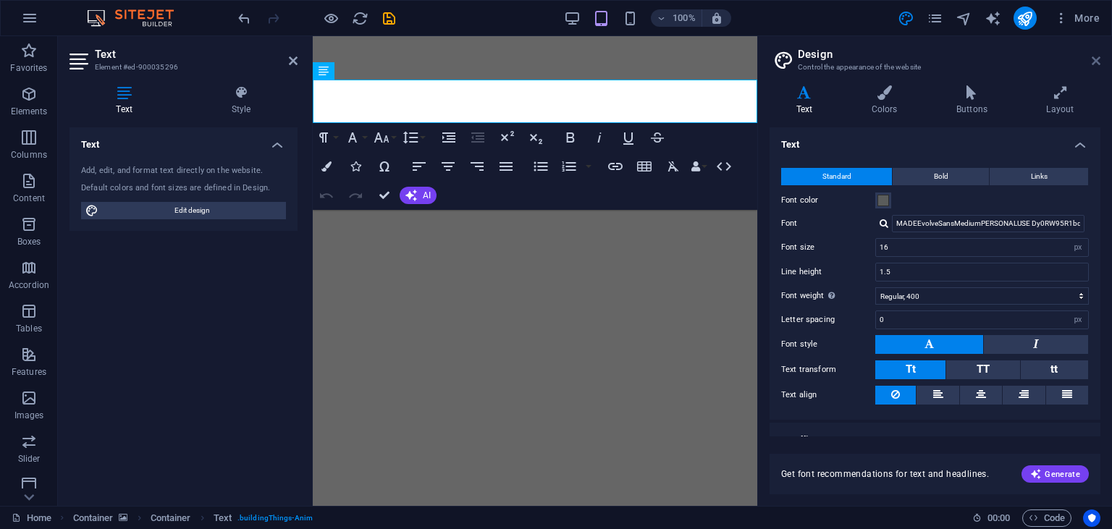
click at [1094, 57] on icon at bounding box center [1095, 61] width 9 height 12
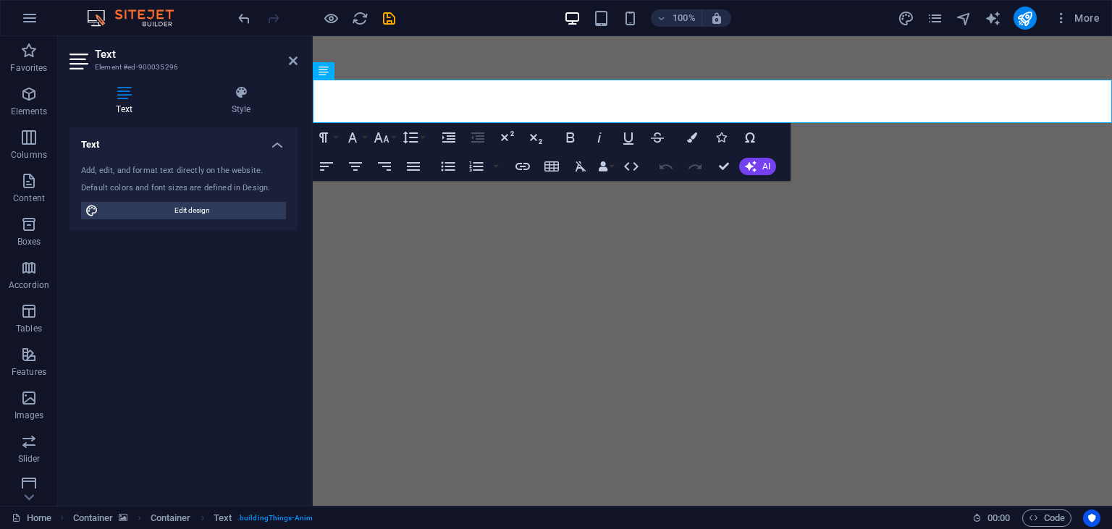
click at [528, 25] on div "100% More" at bounding box center [670, 18] width 870 height 23
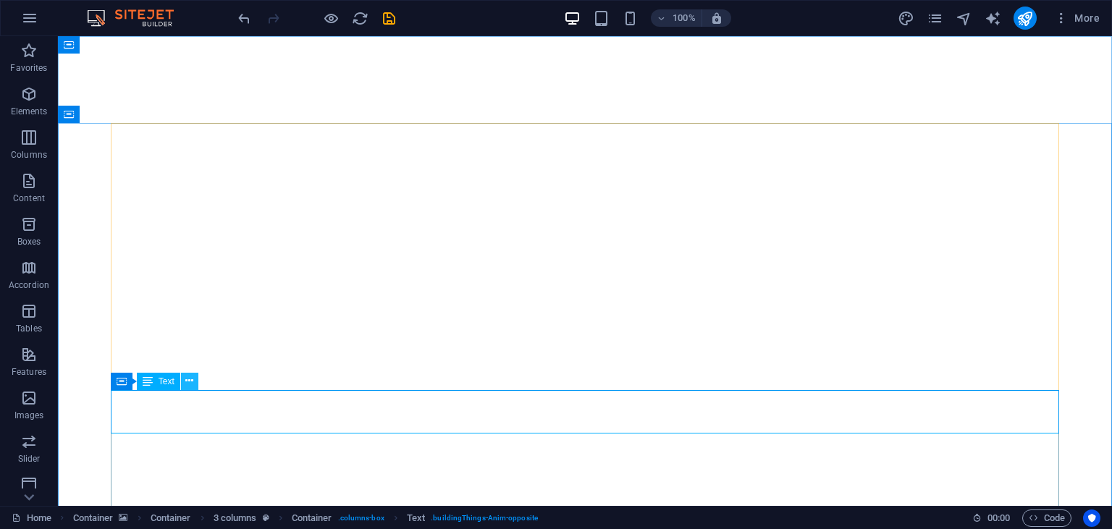
click at [198, 384] on button at bounding box center [189, 381] width 17 height 17
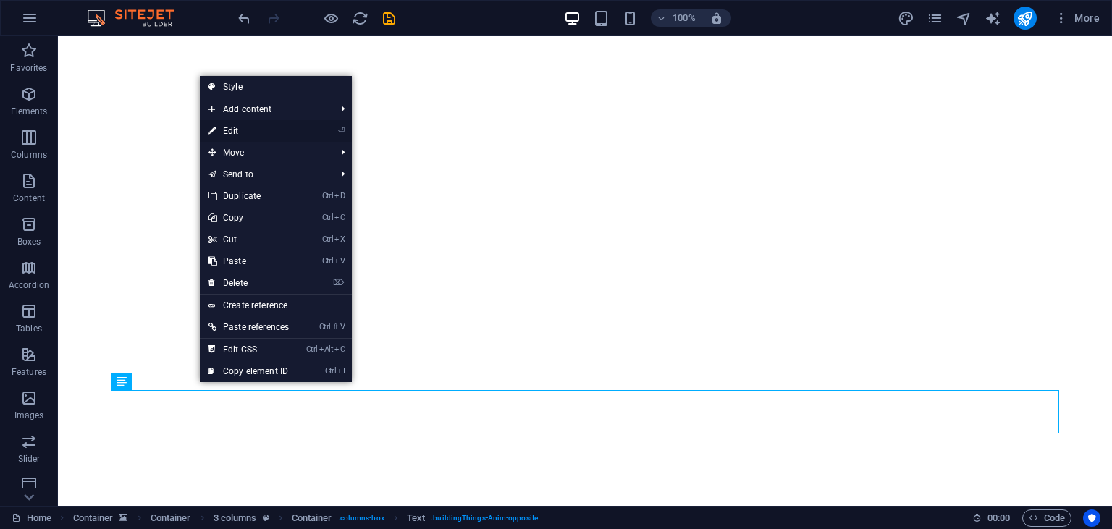
click at [249, 130] on link "⏎ Edit" at bounding box center [249, 131] width 98 height 22
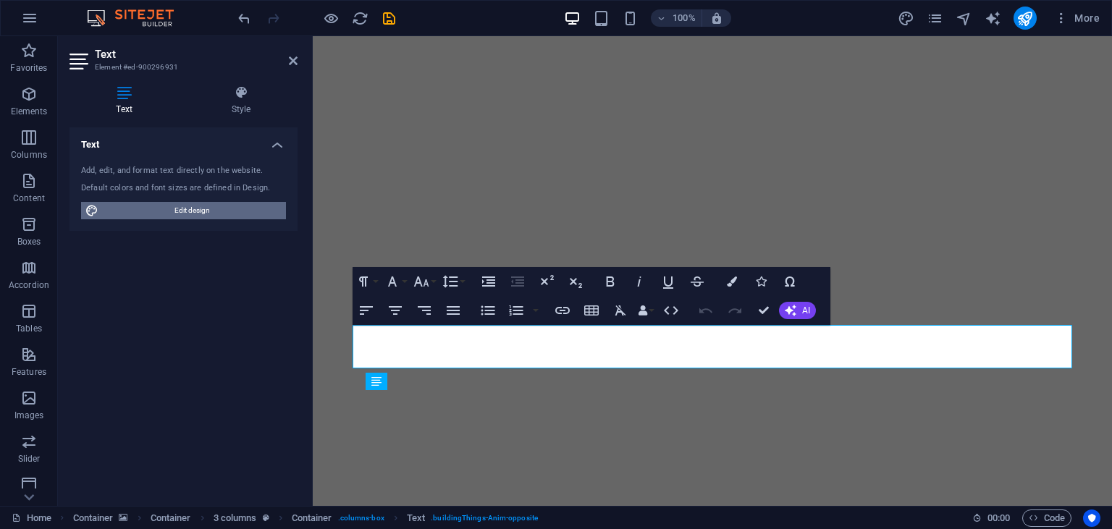
click at [233, 204] on span "Edit design" at bounding box center [192, 210] width 179 height 17
select select "px"
select select "400"
select select "px"
select select "700"
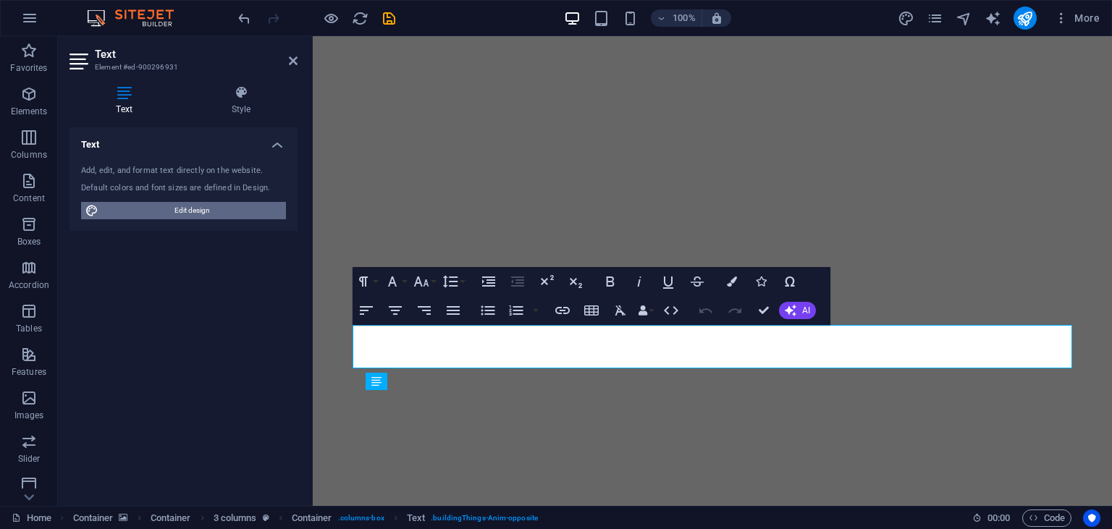
select select "px"
select select "rem"
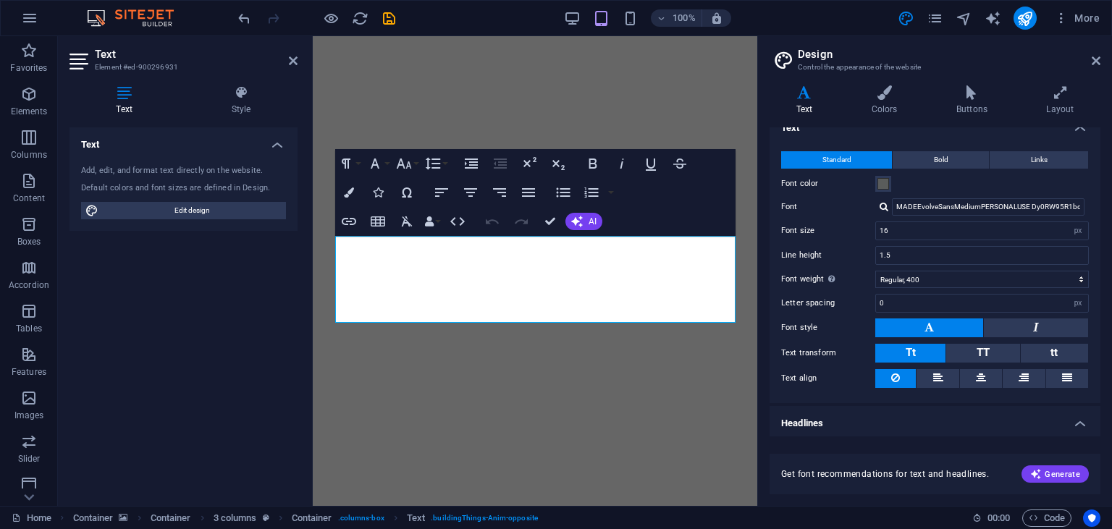
scroll to position [17, 0]
click at [883, 207] on div at bounding box center [883, 205] width 9 height 9
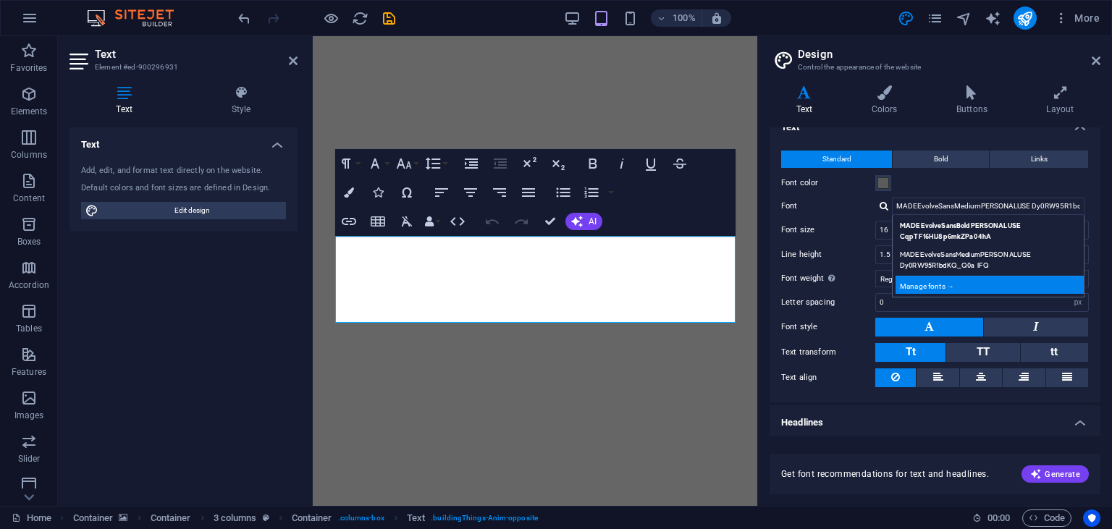
click at [931, 283] on div "Manage fonts →" at bounding box center [990, 285] width 191 height 18
select select "popularity"
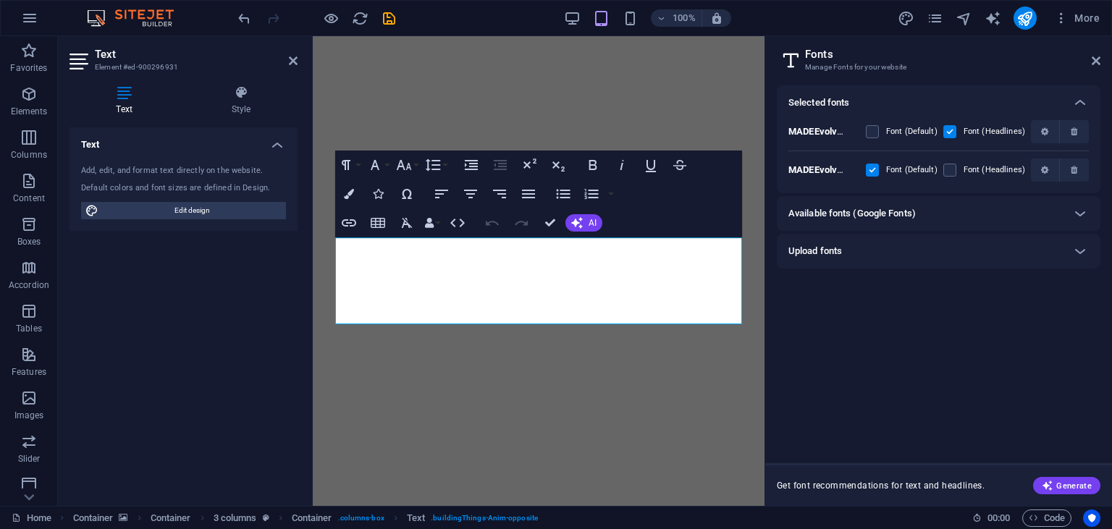
click at [830, 248] on h6 "Upload fonts" at bounding box center [815, 250] width 54 height 17
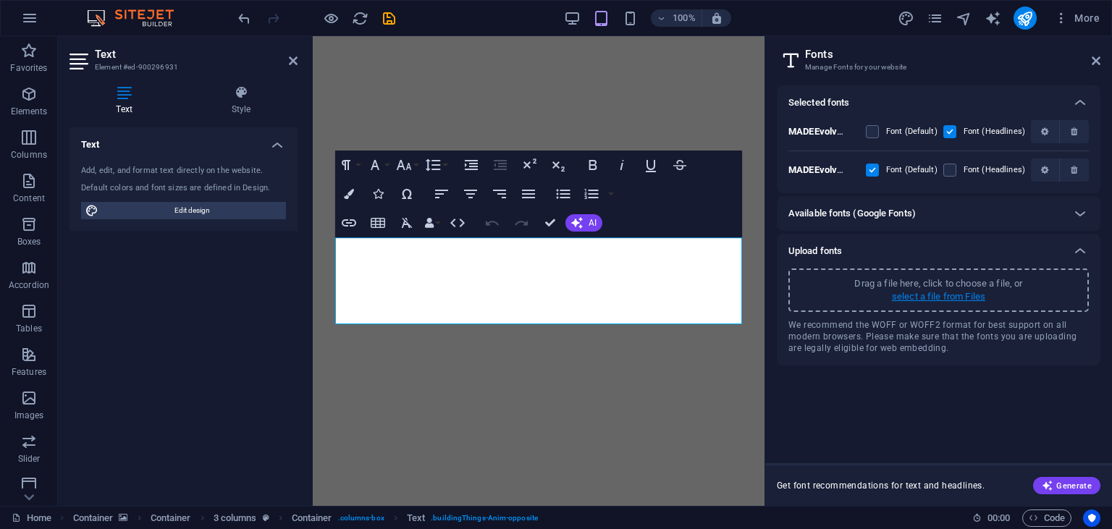
click at [916, 290] on p "select a file from Files" at bounding box center [938, 296] width 93 height 13
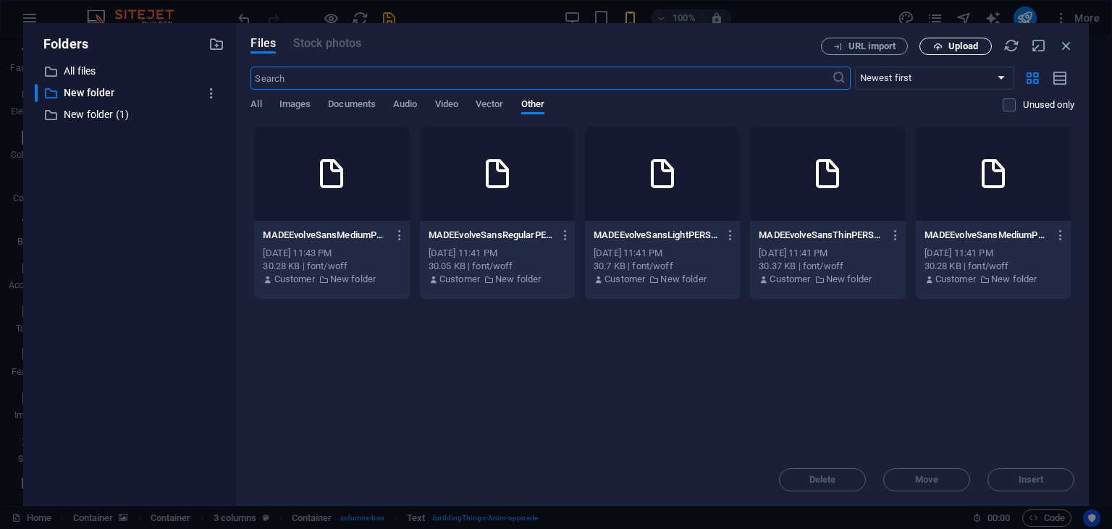
click at [944, 41] on button "Upload" at bounding box center [955, 46] width 72 height 17
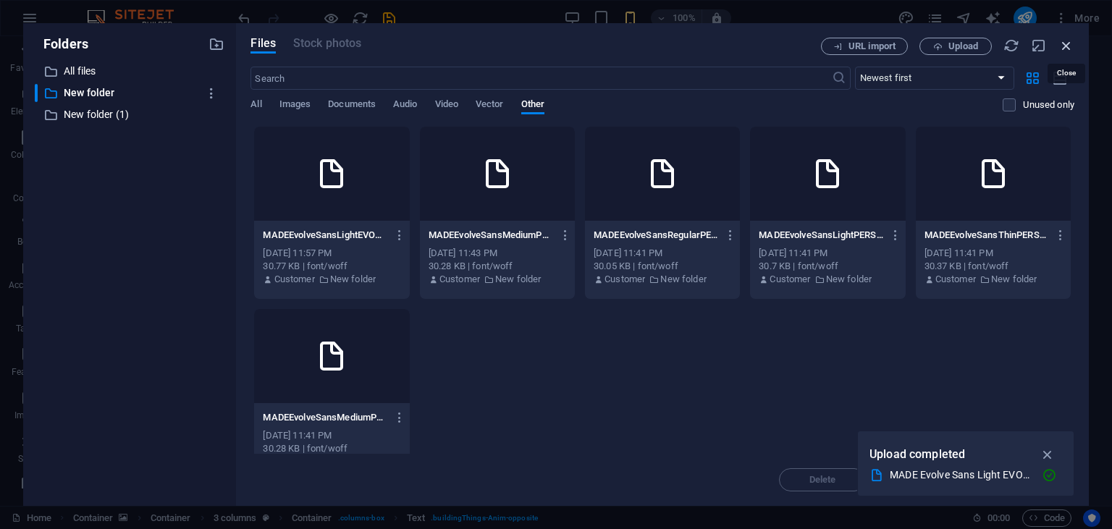
click at [1063, 44] on icon "button" at bounding box center [1066, 46] width 16 height 16
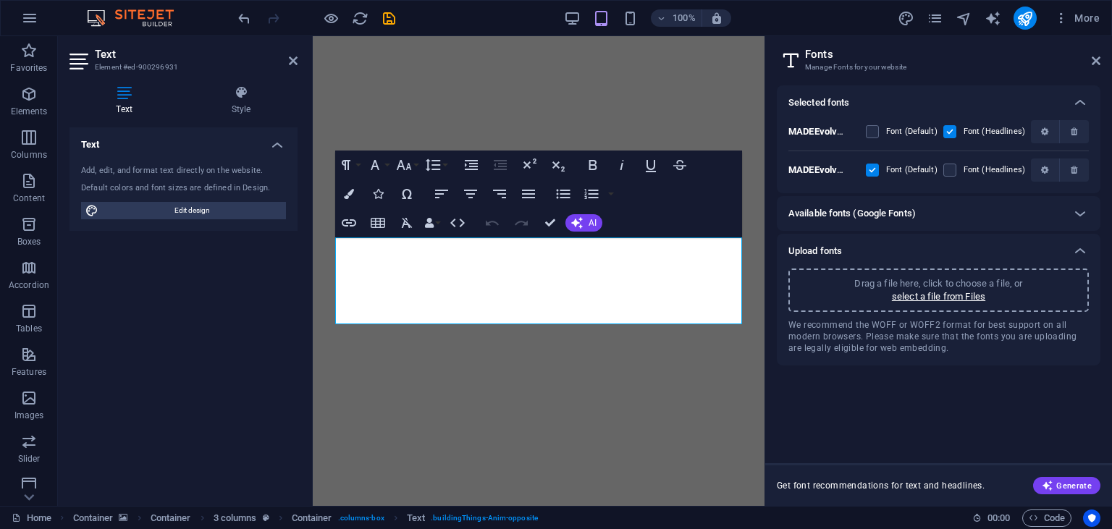
click at [1102, 62] on aside "Fonts Manage Fonts for your website Selected fonts MADEEvolveSansBoldPERSONALUS…" at bounding box center [937, 271] width 347 height 470
click at [175, 204] on span "Edit design" at bounding box center [192, 210] width 179 height 17
select select "px"
select select "400"
select select "px"
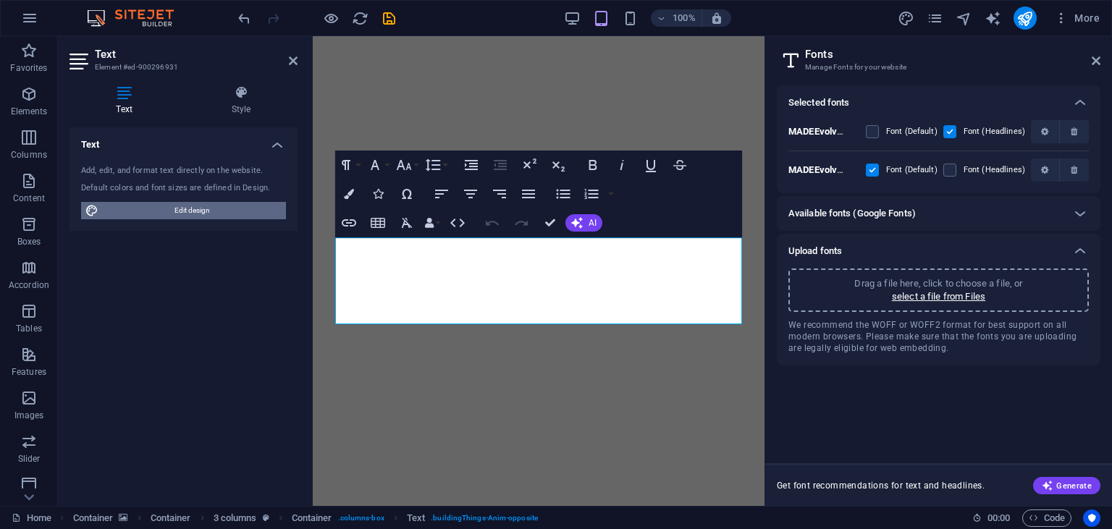
select select "700"
select select "px"
select select "rem"
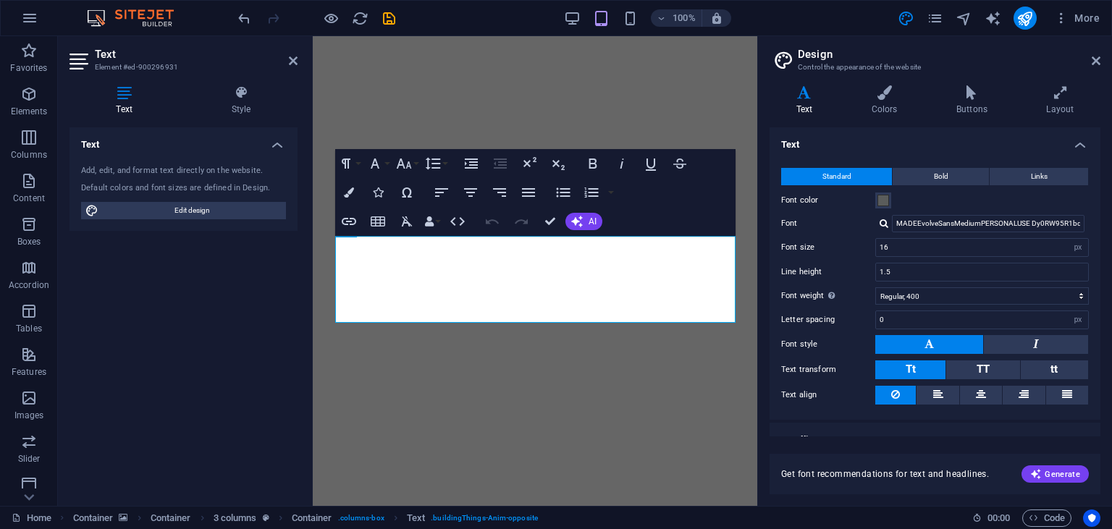
click at [870, 222] on label "Font" at bounding box center [828, 223] width 94 height 17
click at [892, 222] on input "MADEEvolveSansMediumPERSONALUSE Dy0RW95R1bdKQ_Q0a IFQ" at bounding box center [988, 223] width 193 height 17
click at [879, 221] on div "MADEEvolveSansMediumPERSONALUSE Dy0RW95R1bdKQ_Q0a IFQ MADEEvolveSansBoldPERSONA…" at bounding box center [982, 223] width 214 height 17
click at [880, 221] on div at bounding box center [883, 223] width 9 height 9
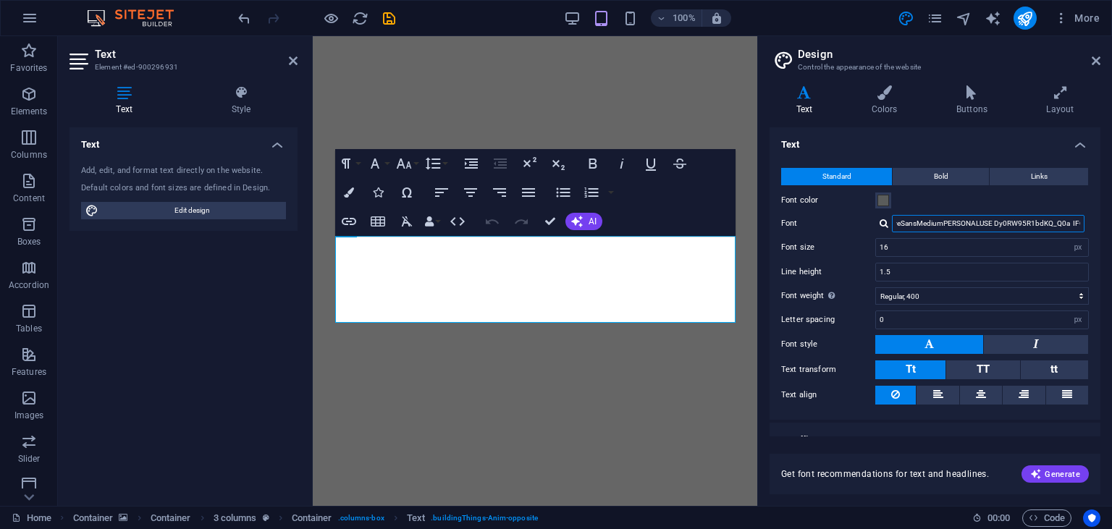
click at [931, 216] on input "MADEEvolveSansMediumPERSONALUSE Dy0RW95R1bdKQ_Q0a IFQ" at bounding box center [988, 223] width 193 height 17
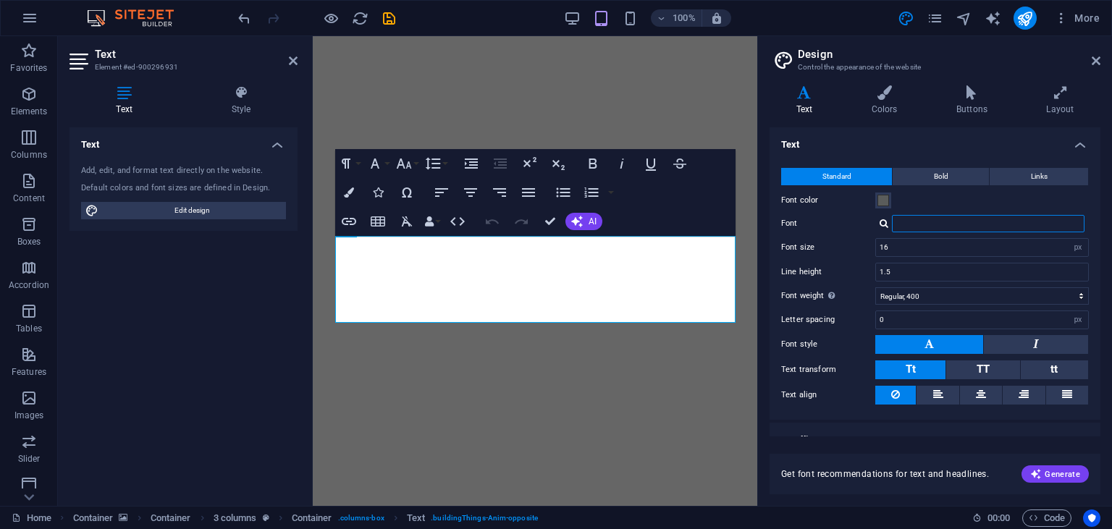
scroll to position [0, 0]
click at [873, 233] on div "Standard Bold Links Font color Font MADEEvolveSansBoldPERSONALUSE CqpTF16HIJ8p6…" at bounding box center [934, 286] width 337 height 266
click at [882, 225] on div at bounding box center [883, 223] width 9 height 9
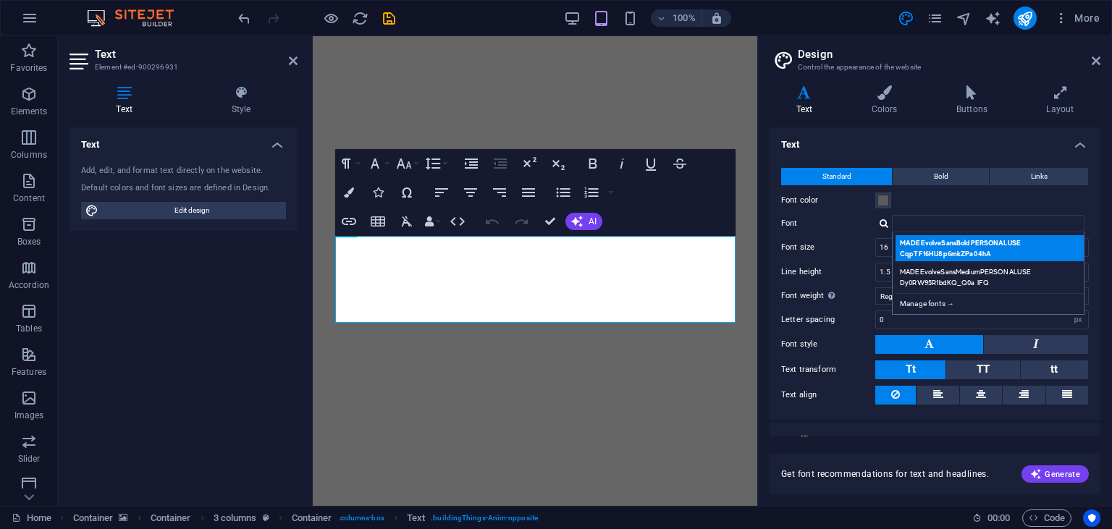
scroll to position [64, 0]
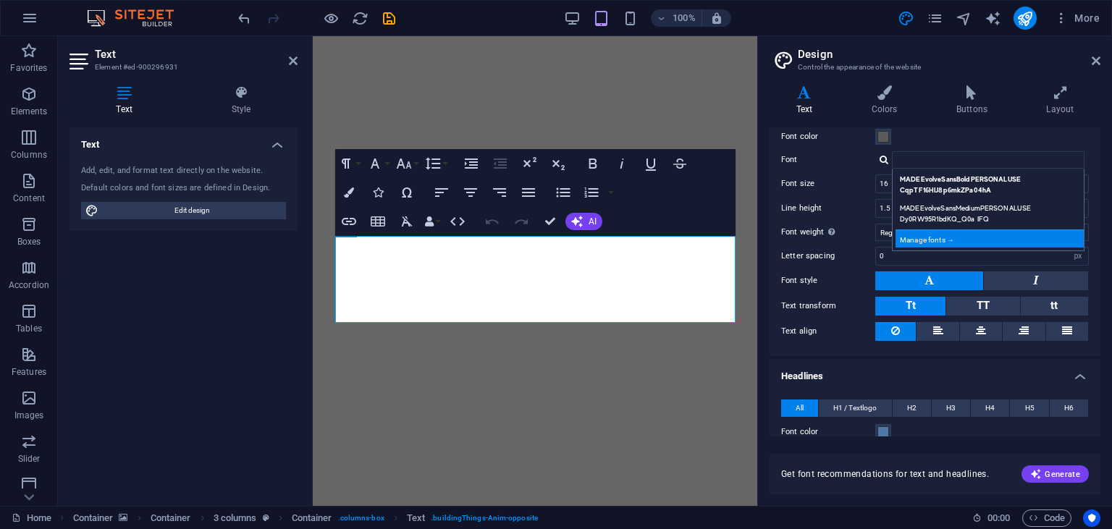
click at [939, 242] on div "Manage fonts →" at bounding box center [990, 238] width 191 height 18
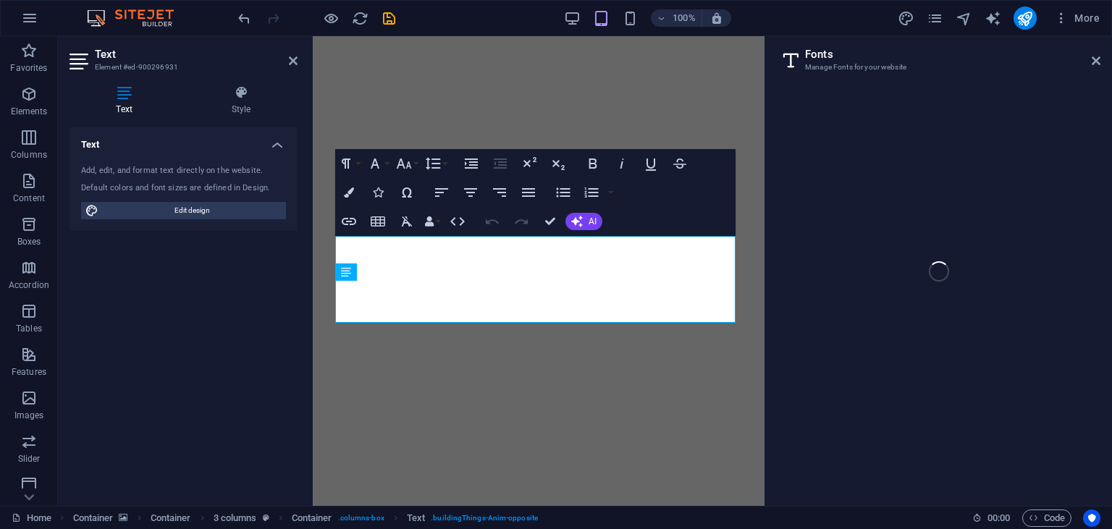
select select "popularity"
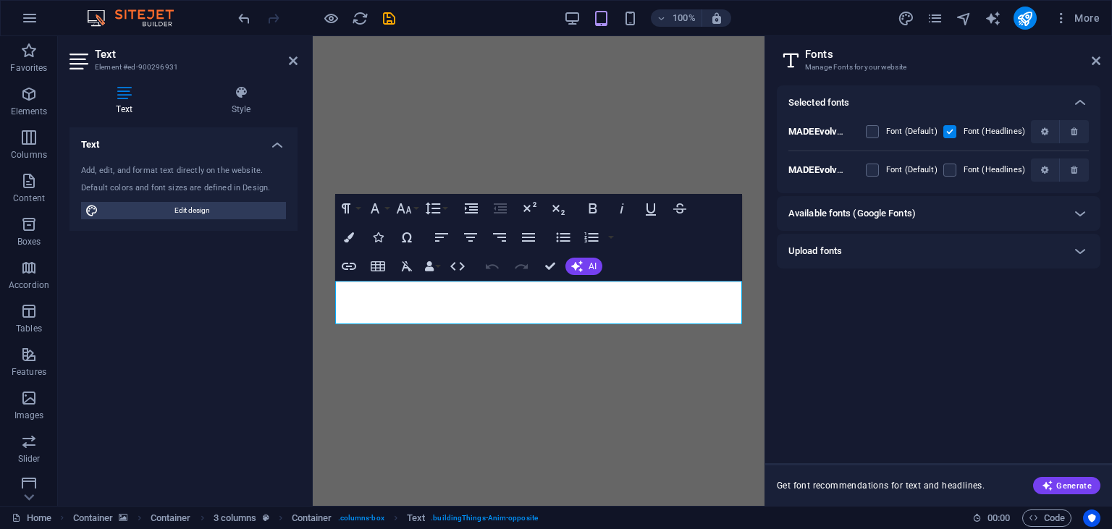
click at [921, 223] on div "Available fonts (Google Fonts)" at bounding box center [939, 213] width 324 height 35
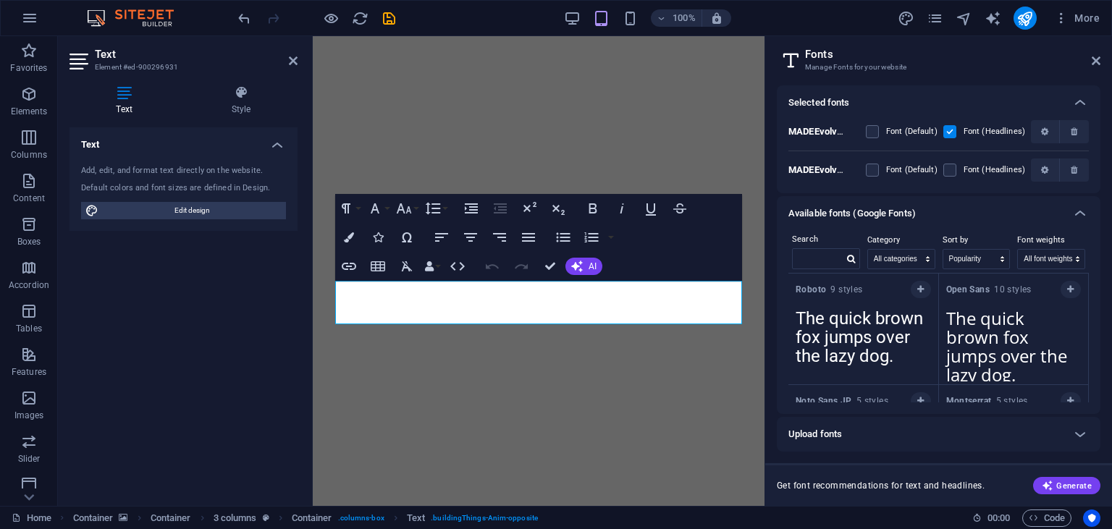
click at [921, 223] on div "Available fonts (Google Fonts)" at bounding box center [939, 213] width 324 height 35
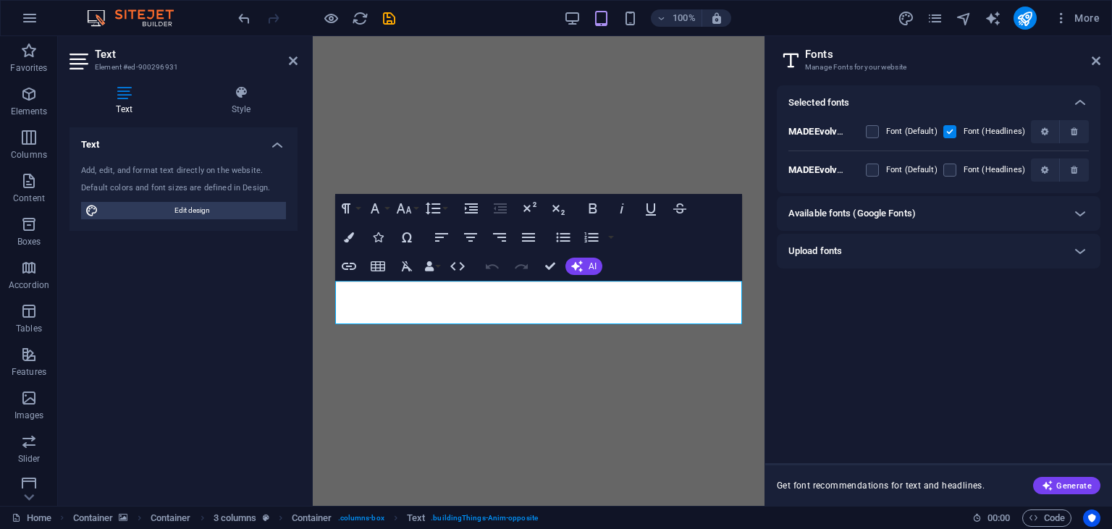
click at [903, 253] on div "Upload fonts" at bounding box center [925, 250] width 274 height 17
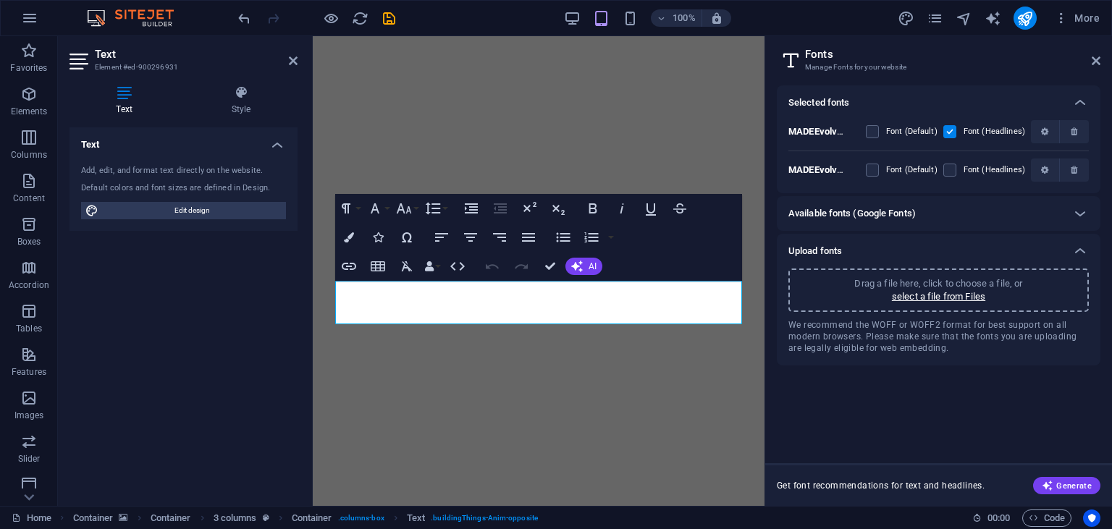
click at [847, 293] on div "Drag a file here, click to choose a file, or select a file from Files" at bounding box center [938, 290] width 300 height 43
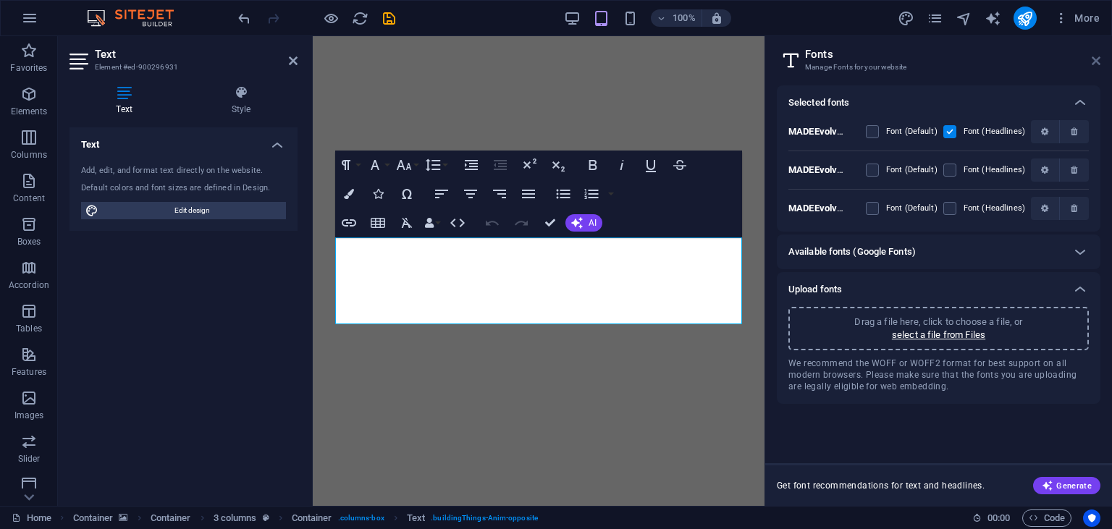
click at [1094, 58] on icon at bounding box center [1095, 61] width 9 height 12
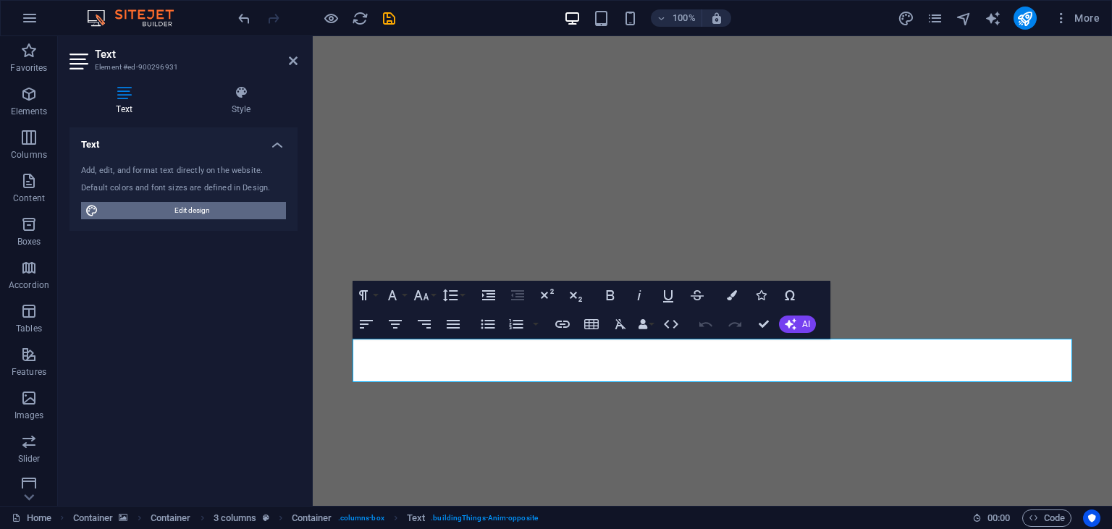
click at [230, 214] on span "Edit design" at bounding box center [192, 210] width 179 height 17
select select "px"
select select "400"
select select "px"
select select "700"
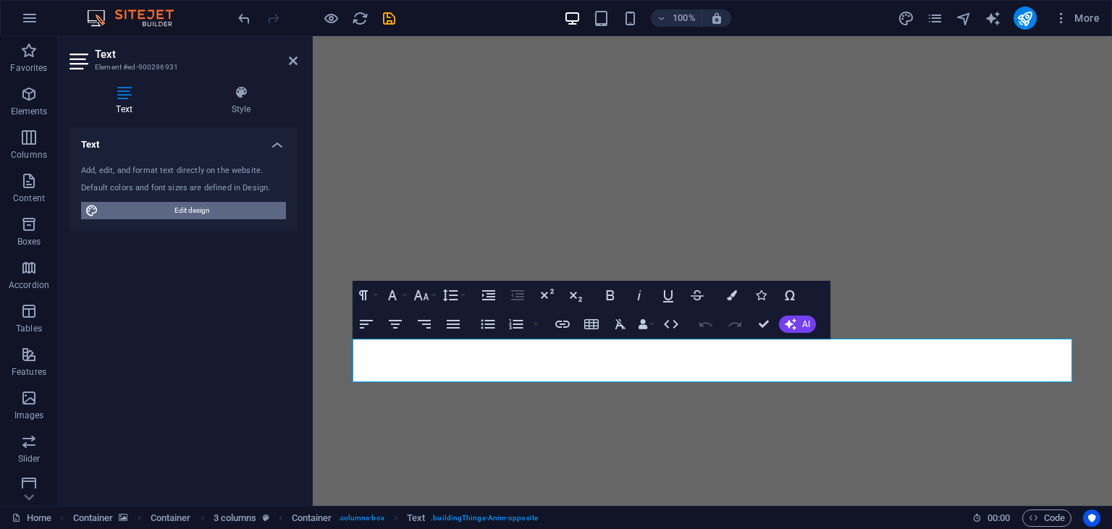
select select "px"
select select "rem"
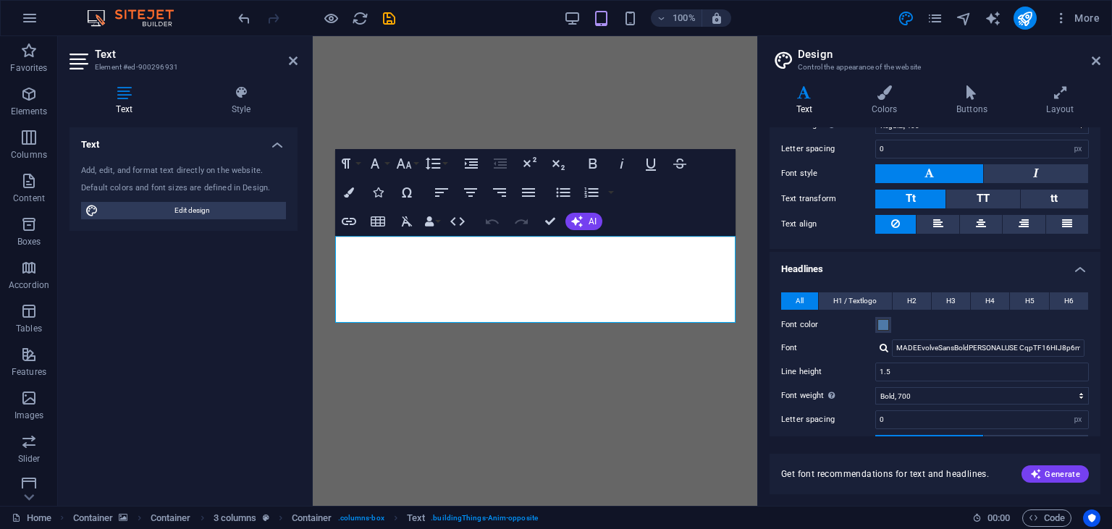
scroll to position [263, 0]
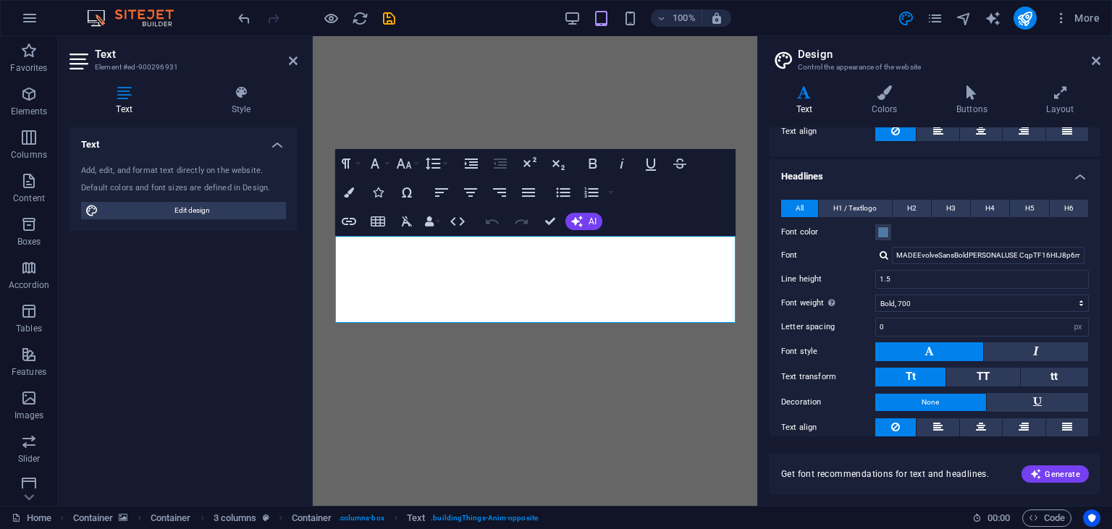
click at [880, 250] on div at bounding box center [883, 254] width 9 height 9
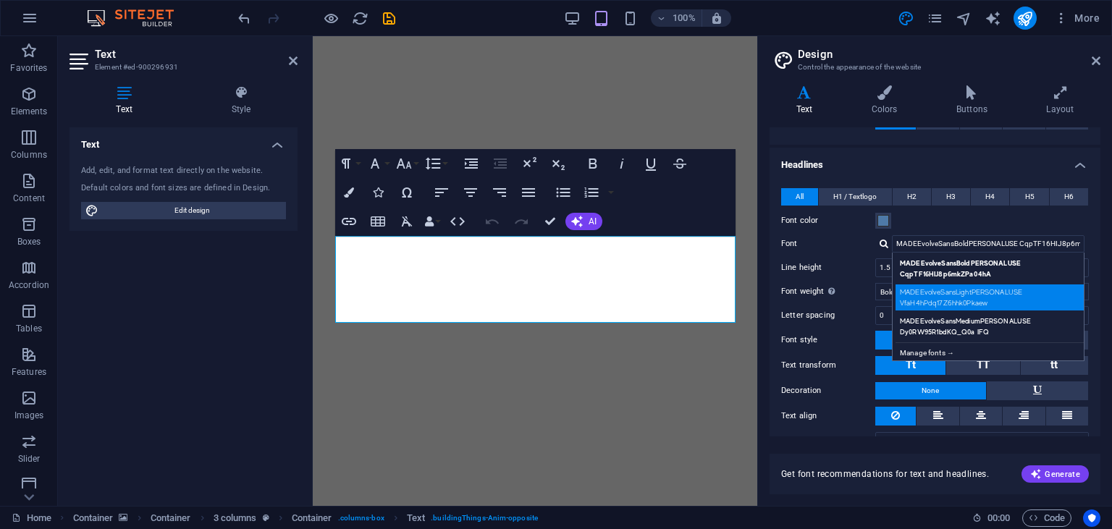
scroll to position [276, 0]
click at [933, 296] on div "MADEEvolveSansLightPERSONALUSE VfaH4hPdq17Z6hhk0Pkaew" at bounding box center [990, 297] width 191 height 26
type input "MADEEvolveSansLightPERSONALUSE VfaH4hPdq17Z6hhk0Pkaew"
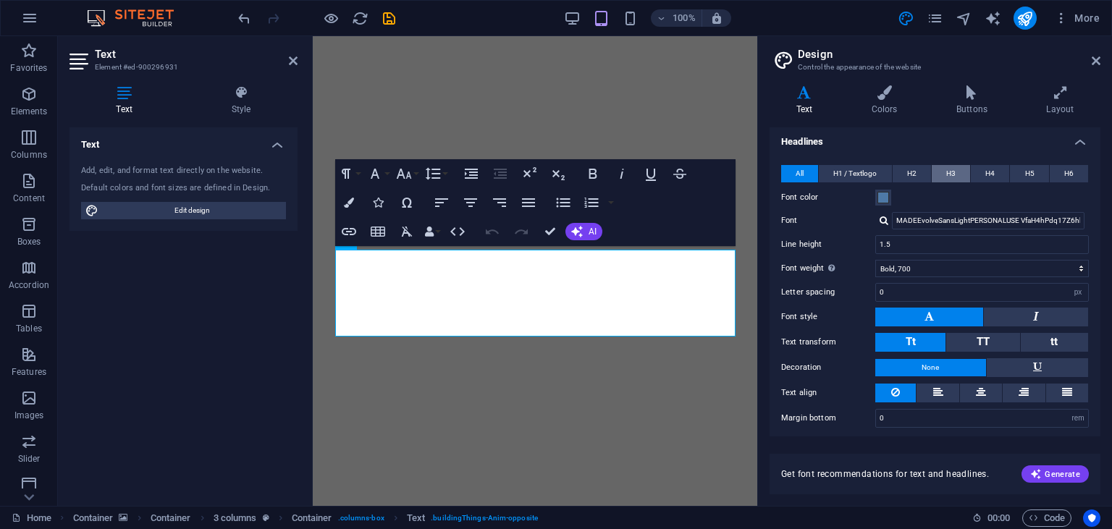
scroll to position [0, 0]
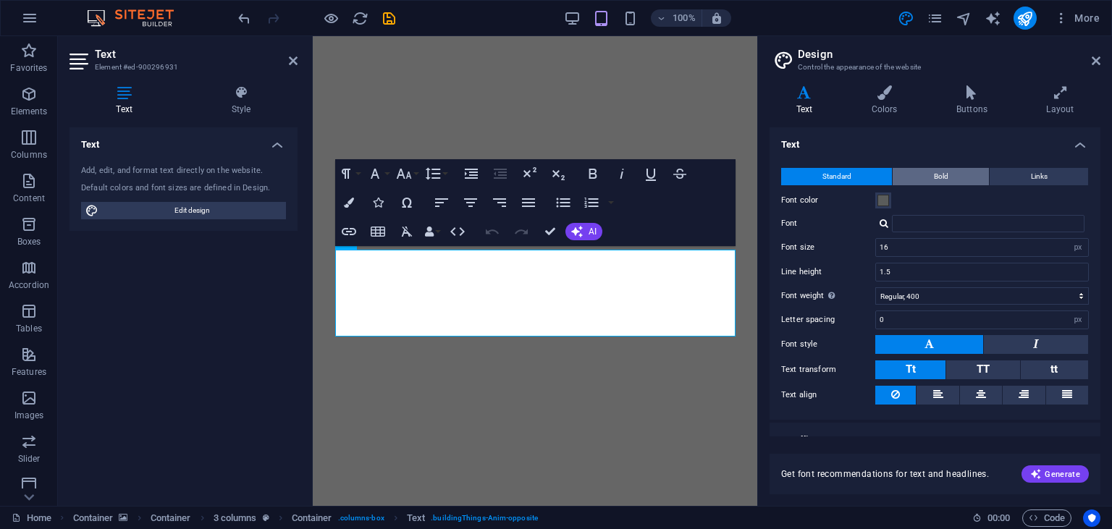
click at [932, 175] on button "Bold" at bounding box center [940, 176] width 96 height 17
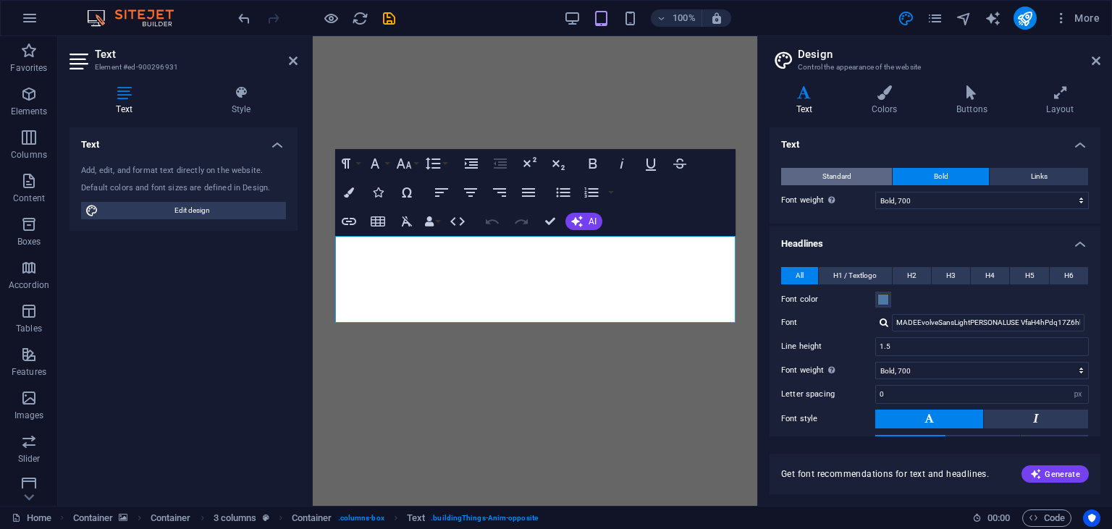
click at [883, 175] on button "Standard" at bounding box center [836, 176] width 111 height 17
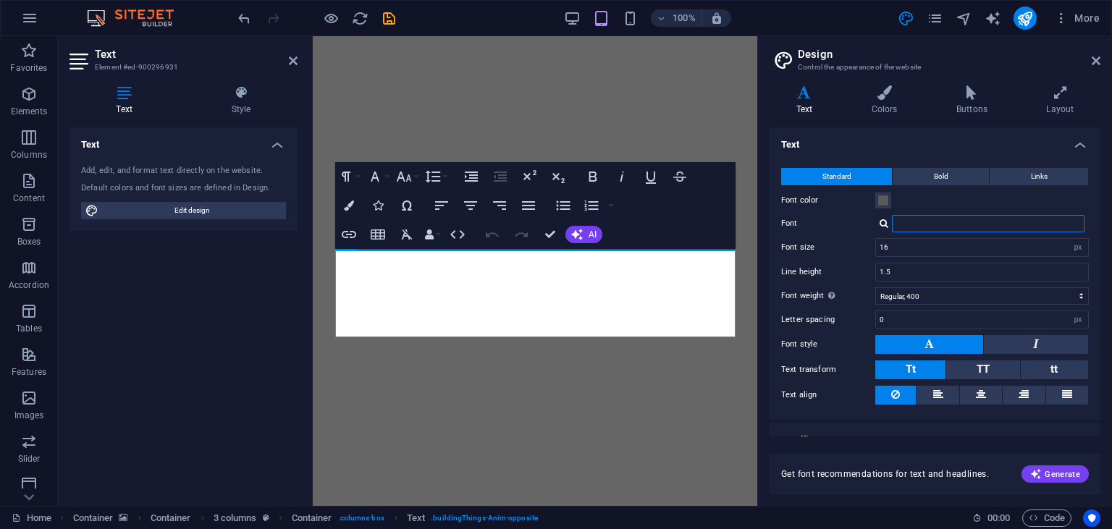
click at [902, 219] on input "Font" at bounding box center [988, 223] width 193 height 17
click at [884, 221] on div at bounding box center [883, 223] width 9 height 9
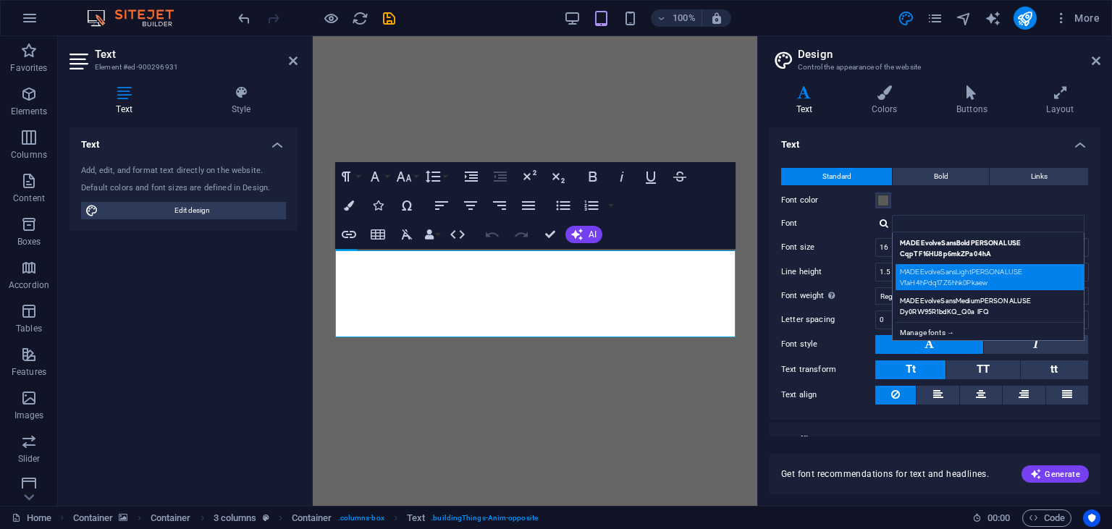
click at [940, 274] on div "MADEEvolveSansLightPERSONALUSE VfaH4hPdq17Z6hhk0Pkaew" at bounding box center [990, 277] width 191 height 26
type input "MADEEvolveSansLightPERSONALUSE VfaH4hPdq17Z6hhk0Pkaew"
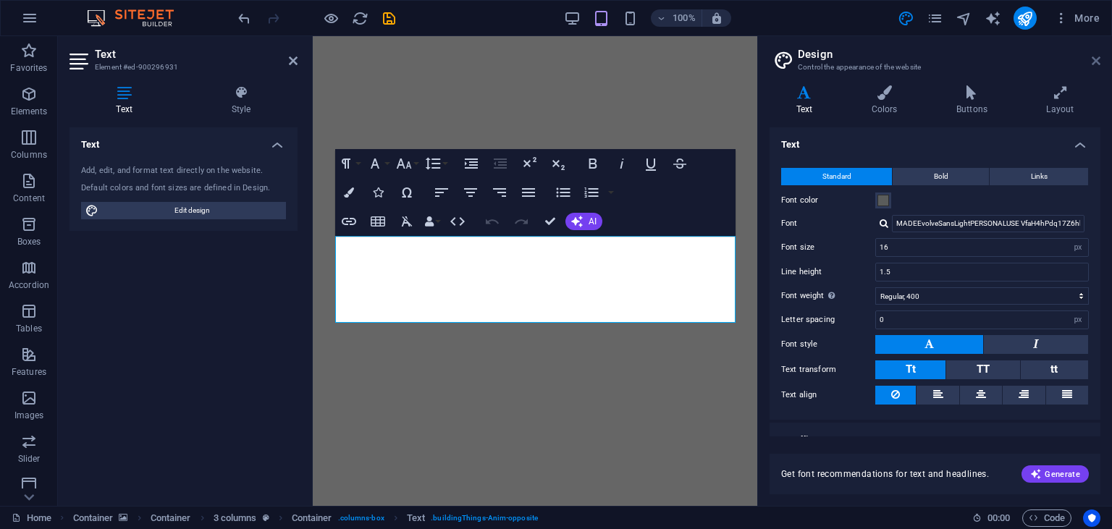
click at [1096, 58] on icon at bounding box center [1095, 61] width 9 height 12
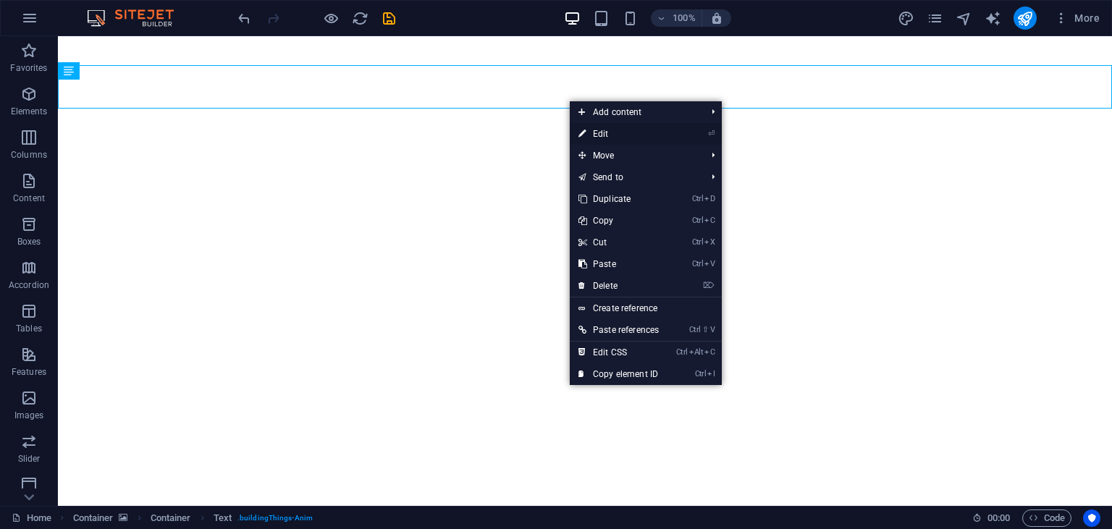
click at [602, 133] on link "⏎ Edit" at bounding box center [619, 134] width 98 height 22
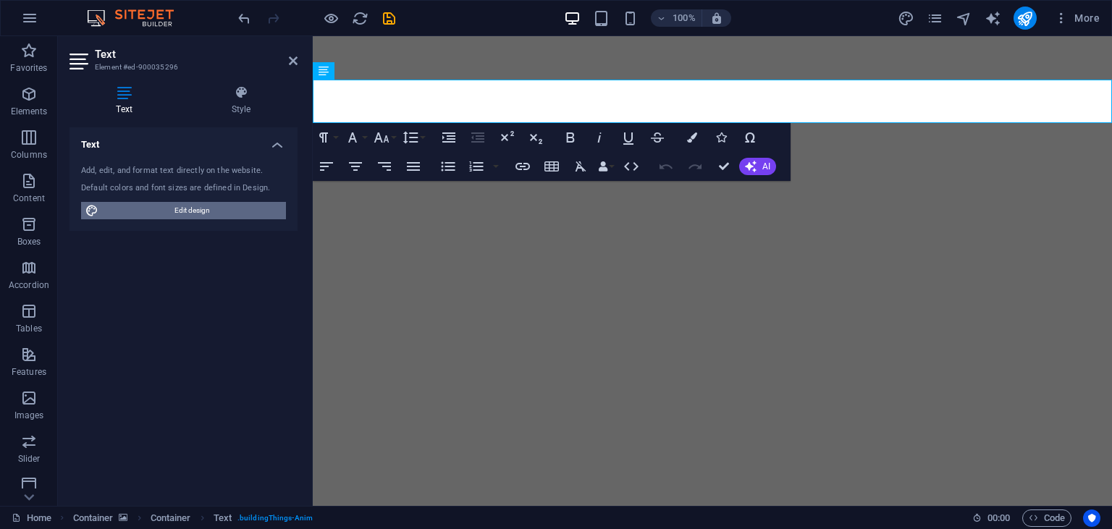
click at [166, 214] on span "Edit design" at bounding box center [192, 210] width 179 height 17
select select "px"
select select "400"
select select "px"
select select "700"
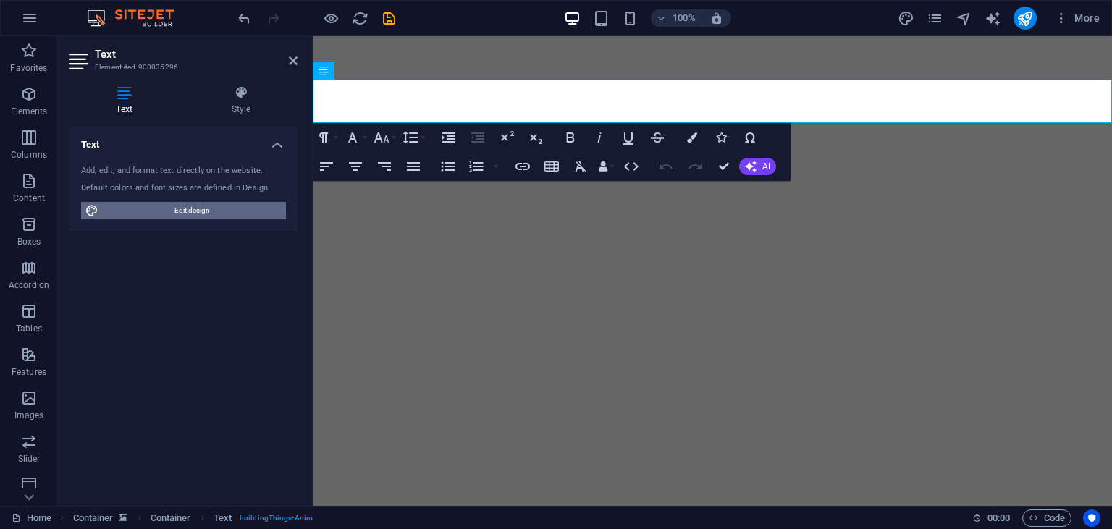
select select "px"
select select "rem"
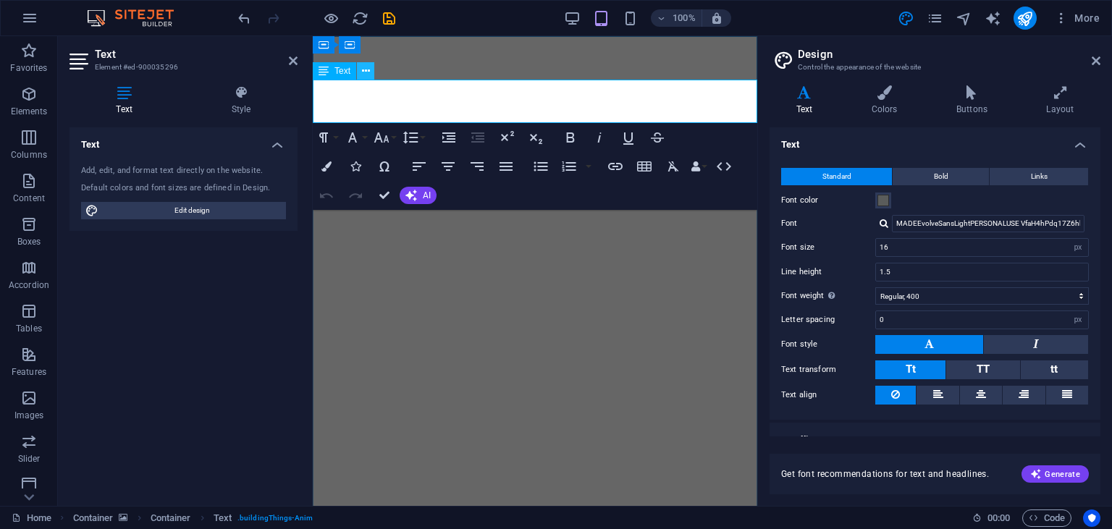
click at [366, 76] on icon at bounding box center [366, 71] width 8 height 15
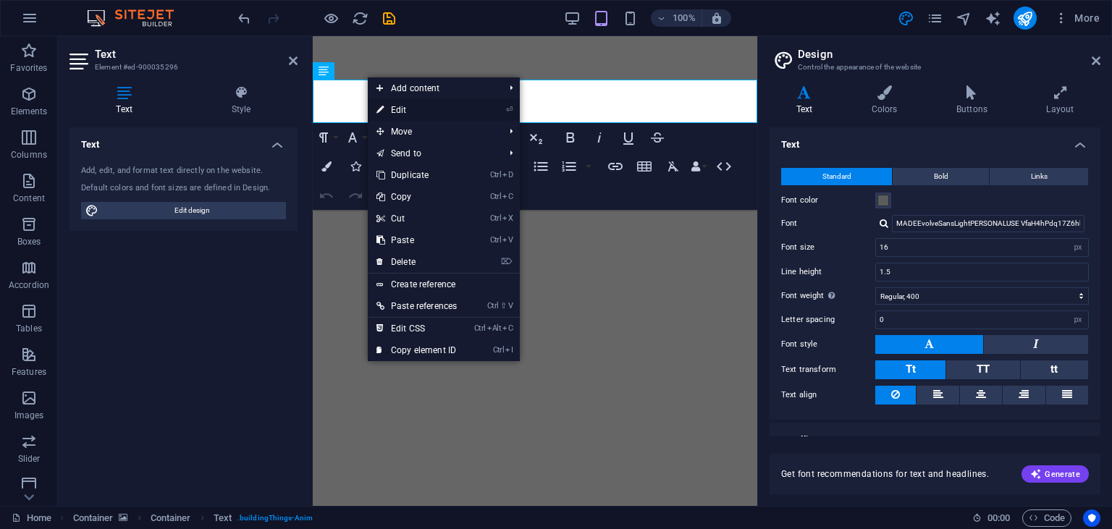
click at [407, 109] on link "⏎ Edit" at bounding box center [417, 110] width 98 height 22
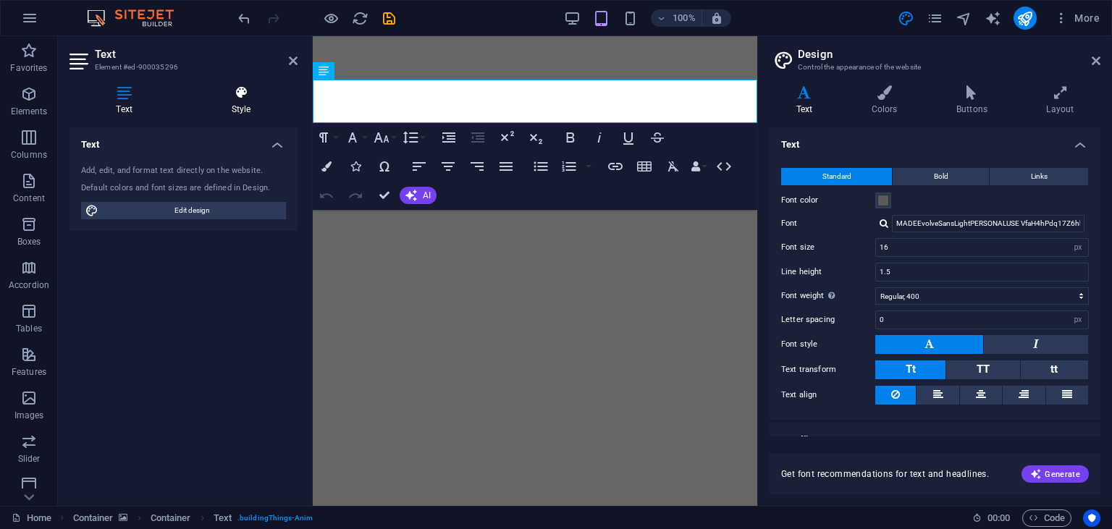
click at [256, 110] on h4 "Style" at bounding box center [241, 100] width 113 height 30
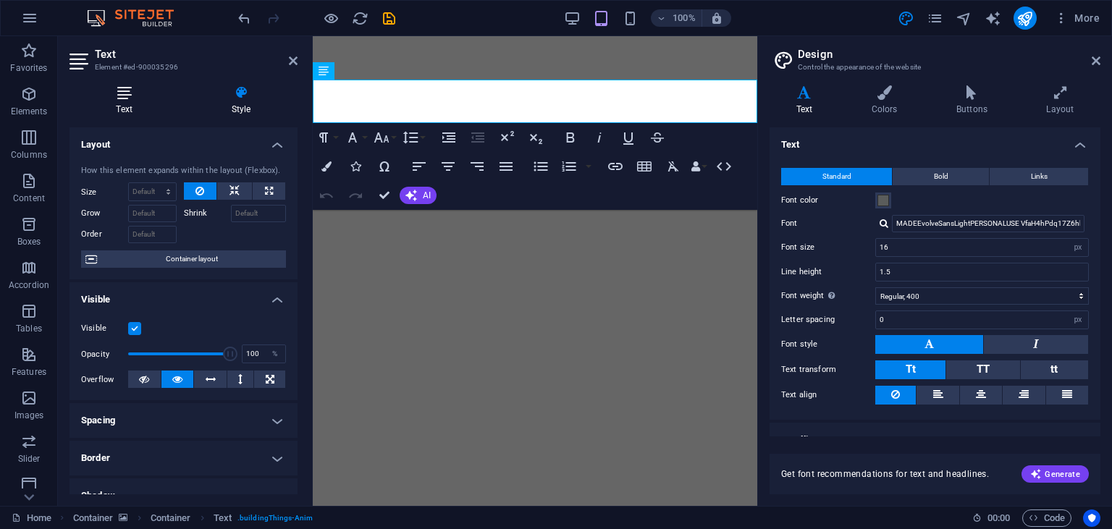
click at [141, 106] on h4 "Text" at bounding box center [126, 100] width 115 height 30
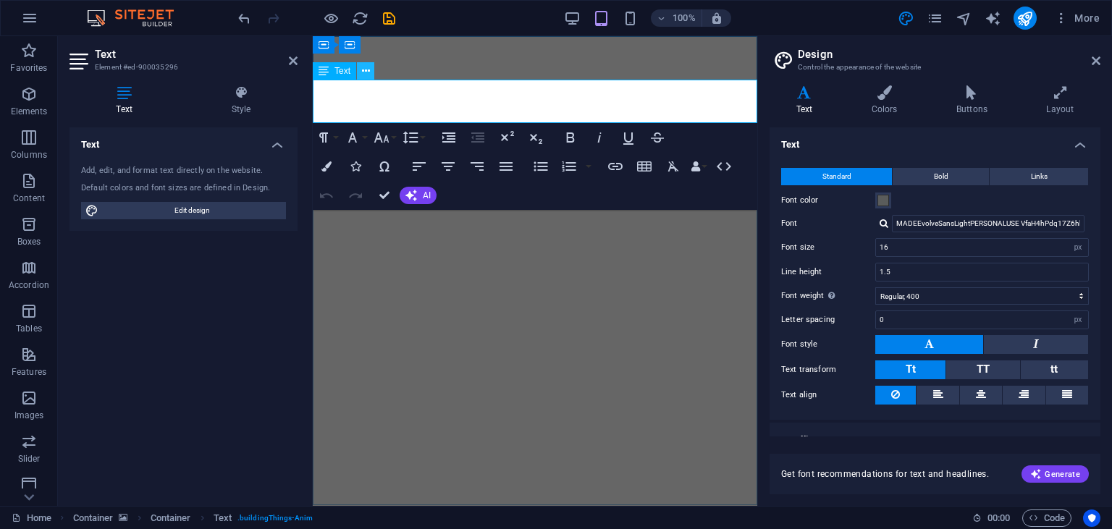
click at [367, 75] on icon at bounding box center [366, 71] width 8 height 15
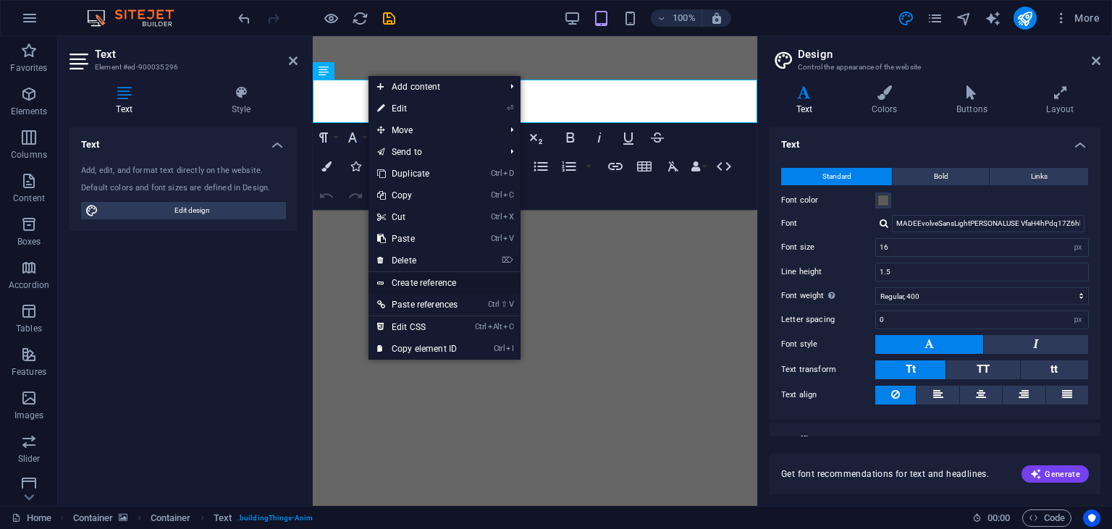
click at [441, 278] on link "Create reference" at bounding box center [444, 283] width 152 height 22
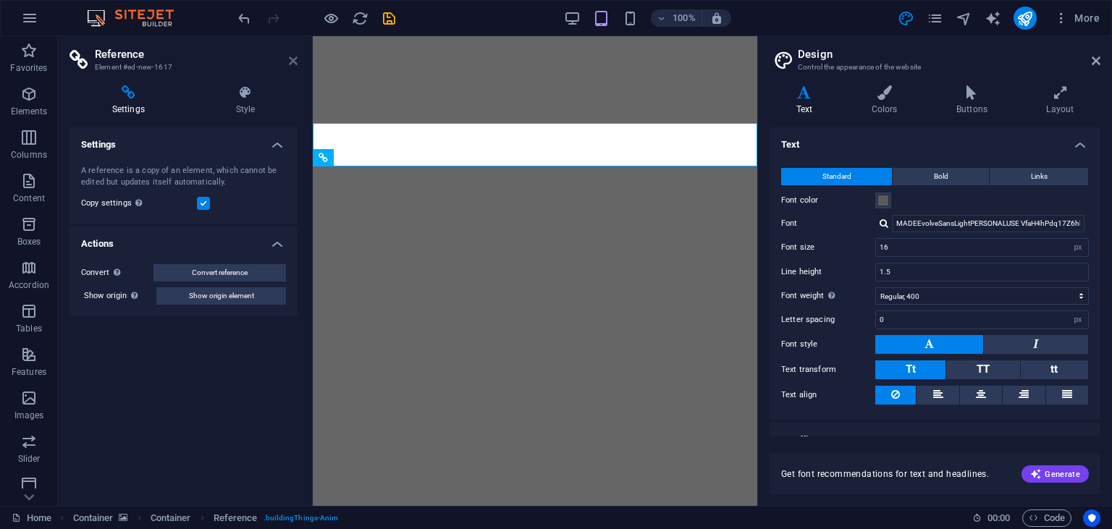
click at [294, 59] on icon at bounding box center [293, 61] width 9 height 12
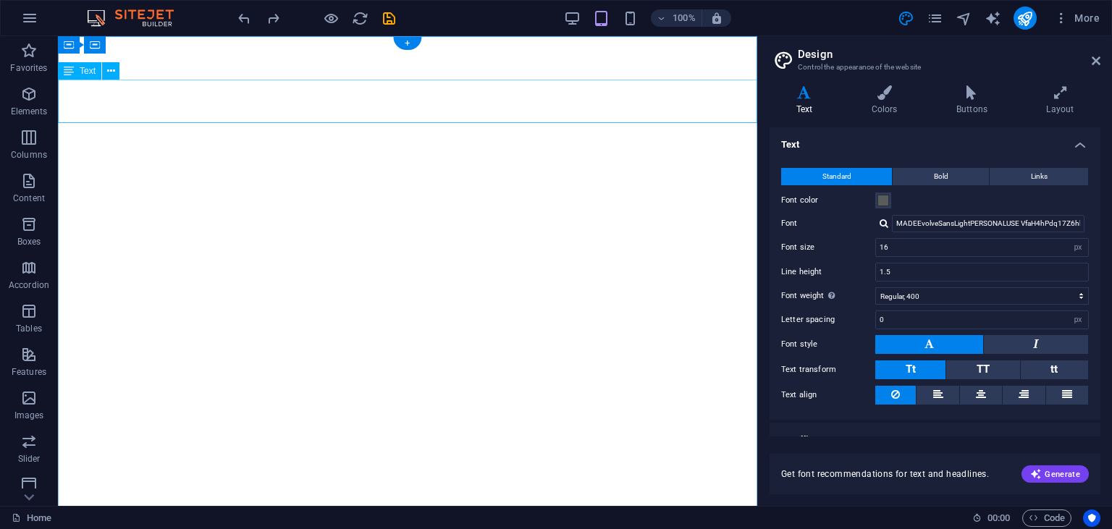
click at [79, 77] on div "Text" at bounding box center [79, 70] width 43 height 17
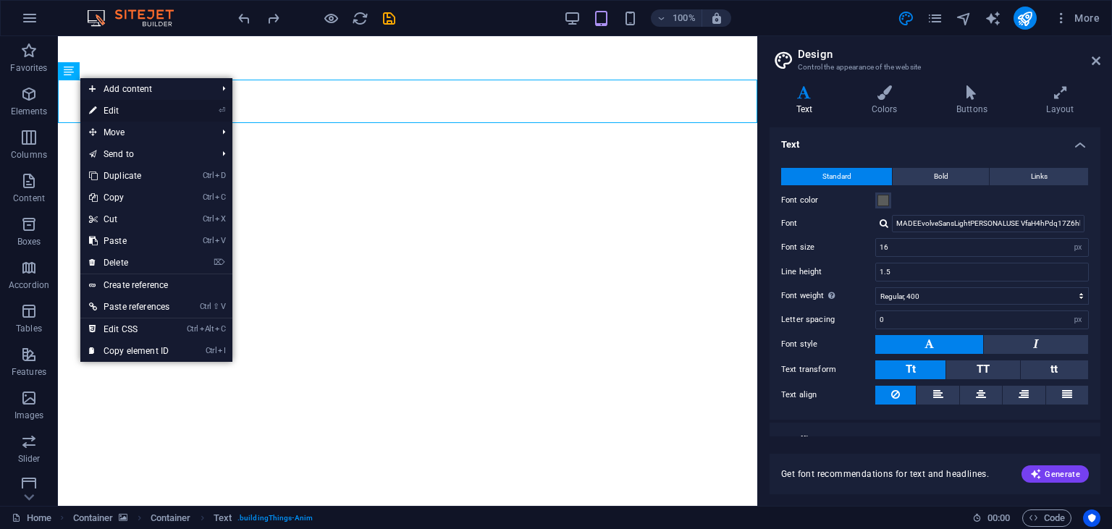
click at [98, 116] on link "⏎ Edit" at bounding box center [129, 111] width 98 height 22
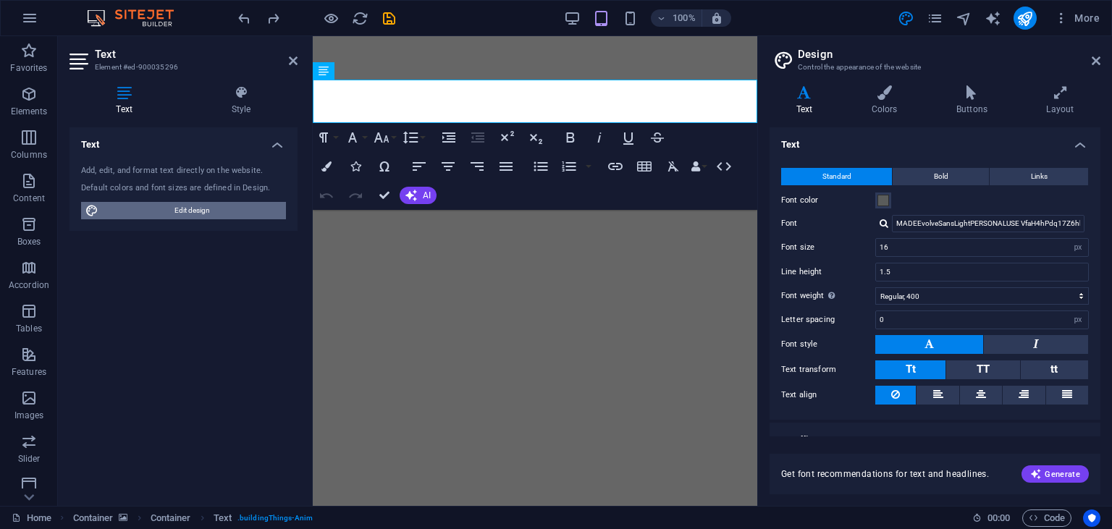
click at [213, 214] on span "Edit design" at bounding box center [192, 210] width 179 height 17
click at [248, 99] on icon at bounding box center [241, 92] width 113 height 14
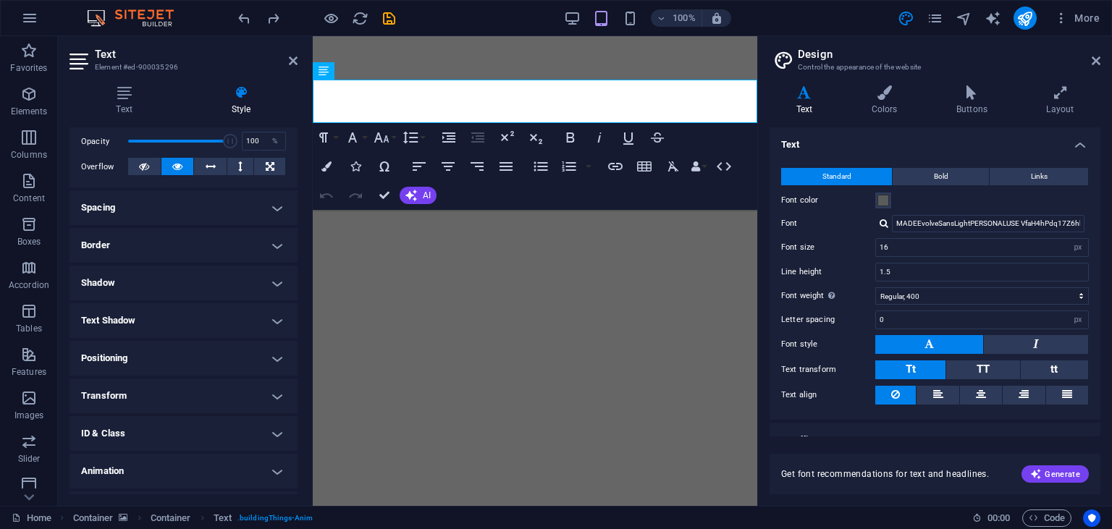
scroll to position [244, 0]
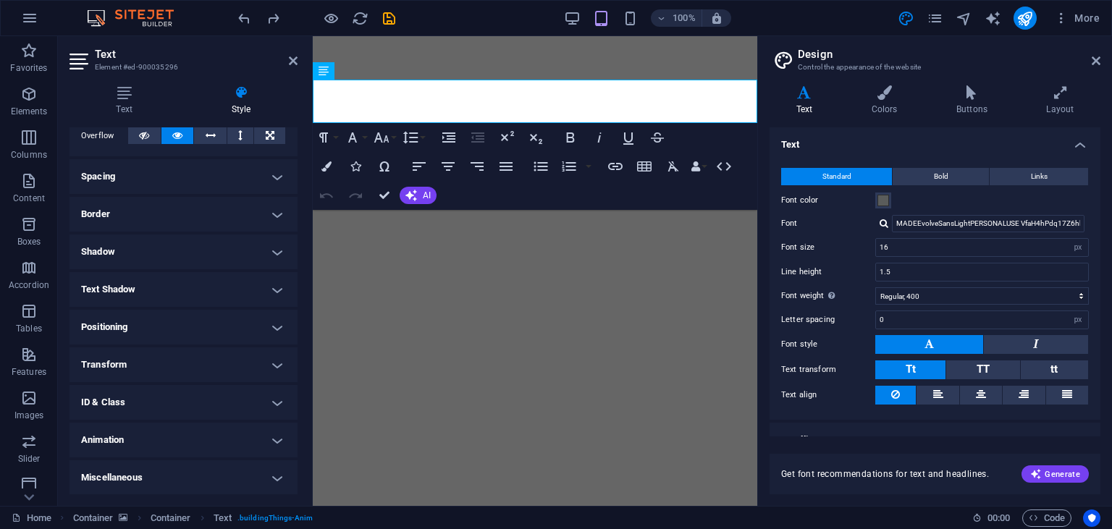
click at [879, 224] on div "MADEEvolveSansLightPERSONALUSE VfaH4hPdq17Z6hhk0Pkaew Manage fonts →" at bounding box center [982, 223] width 214 height 17
click at [882, 223] on div at bounding box center [883, 223] width 9 height 9
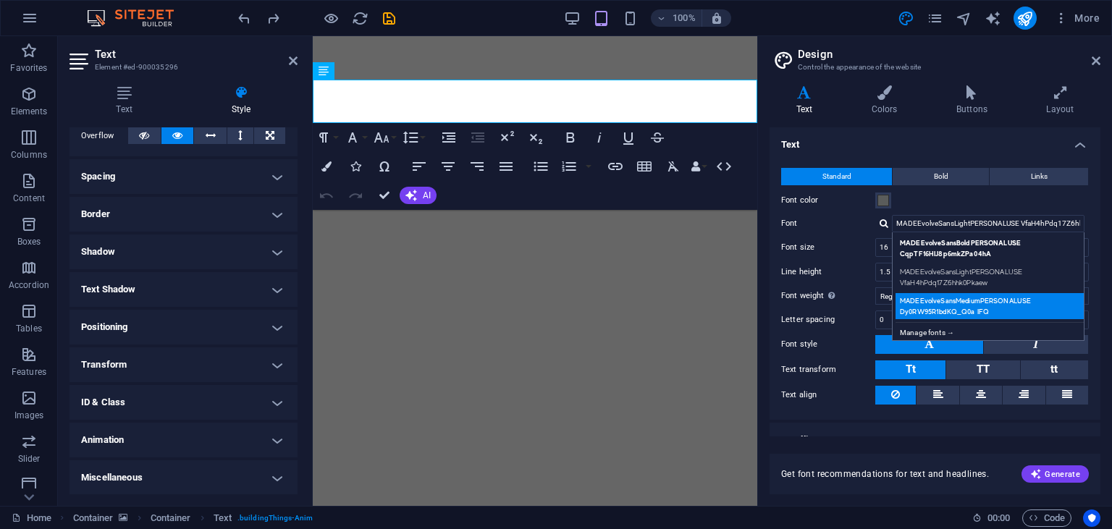
click at [1009, 308] on div "MADEEvolveSansMediumPERSONALUSE Dy0RW95R1bdKQ_Q0a IFQ" at bounding box center [990, 306] width 191 height 26
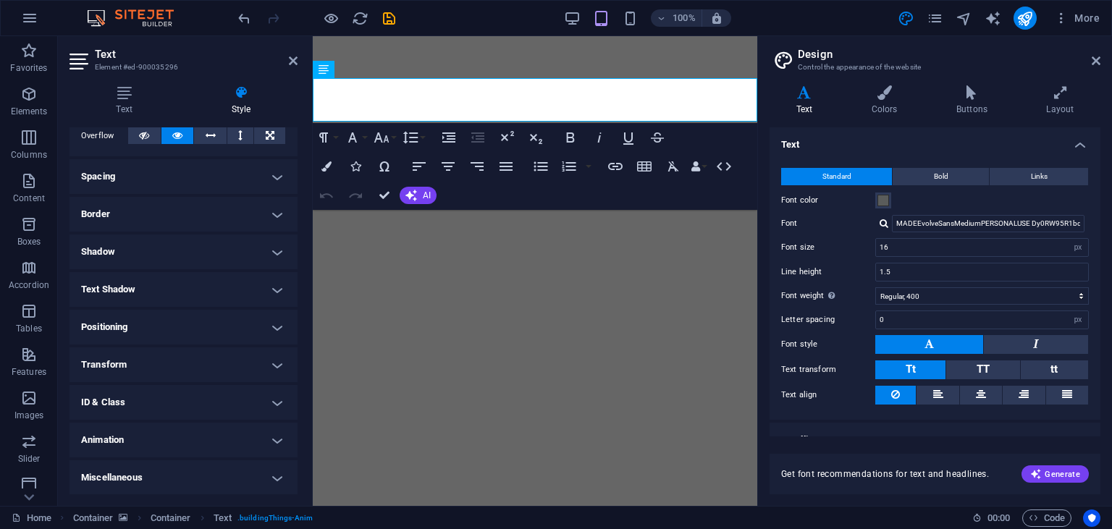
click at [884, 224] on div at bounding box center [883, 223] width 9 height 9
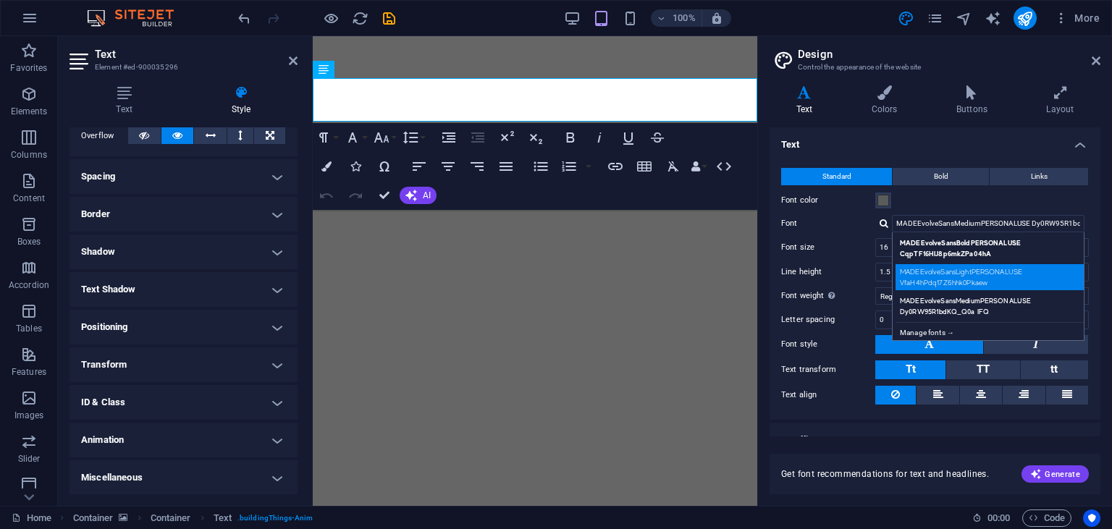
click at [963, 271] on div "MADEEvolveSansLightPERSONALUSE VfaH4hPdq17Z6hhk0Pkaew" at bounding box center [990, 277] width 191 height 26
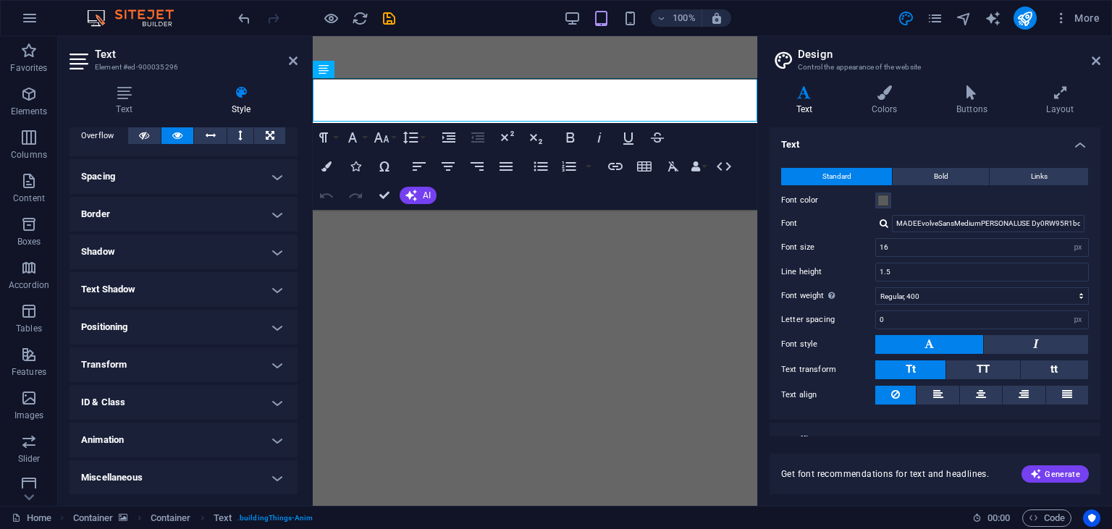
type input "MADEEvolveSansLightPERSONALUSE VfaH4hPdq17Z6hhk0Pkaew"
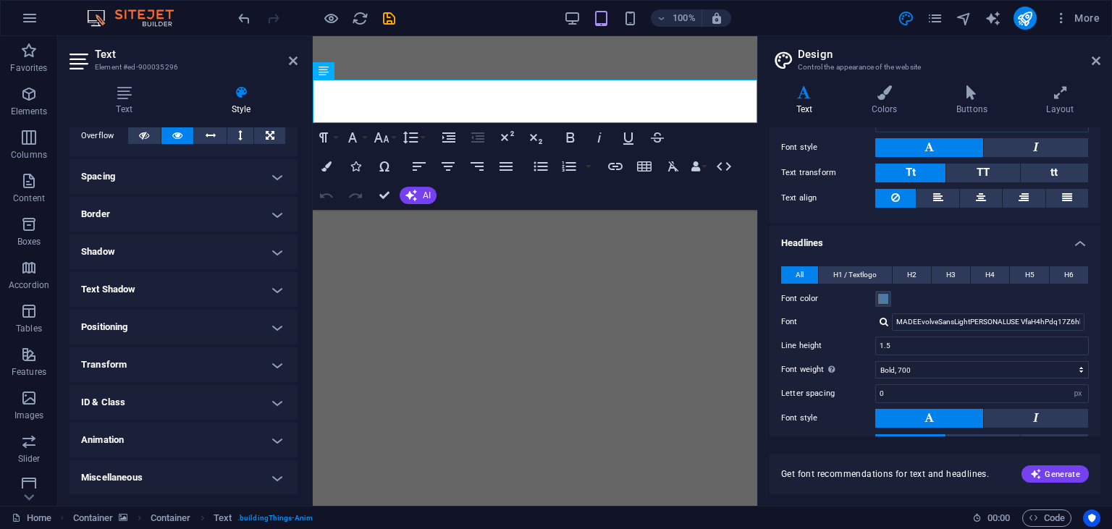
scroll to position [195, 0]
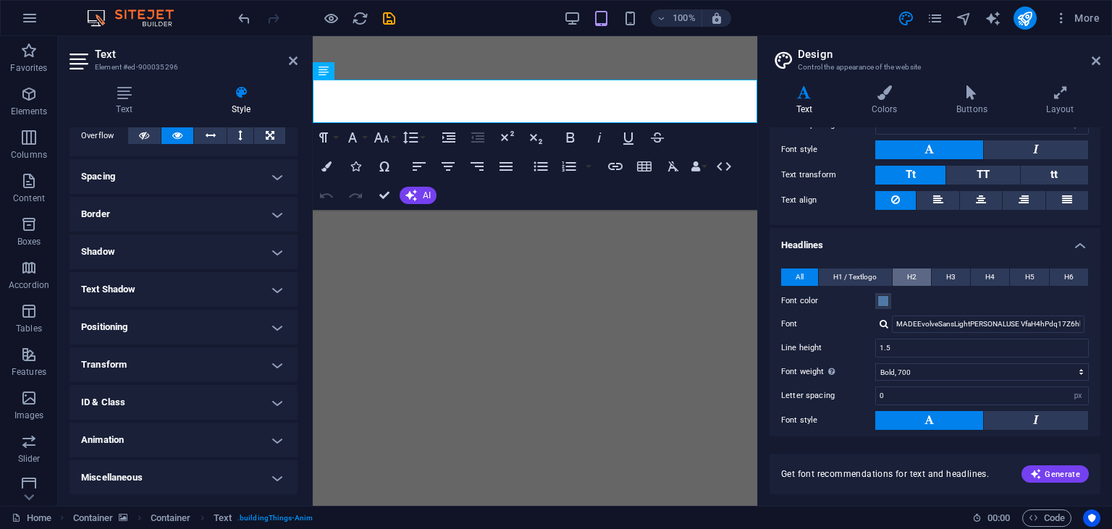
click at [913, 275] on span "H2" at bounding box center [911, 277] width 9 height 17
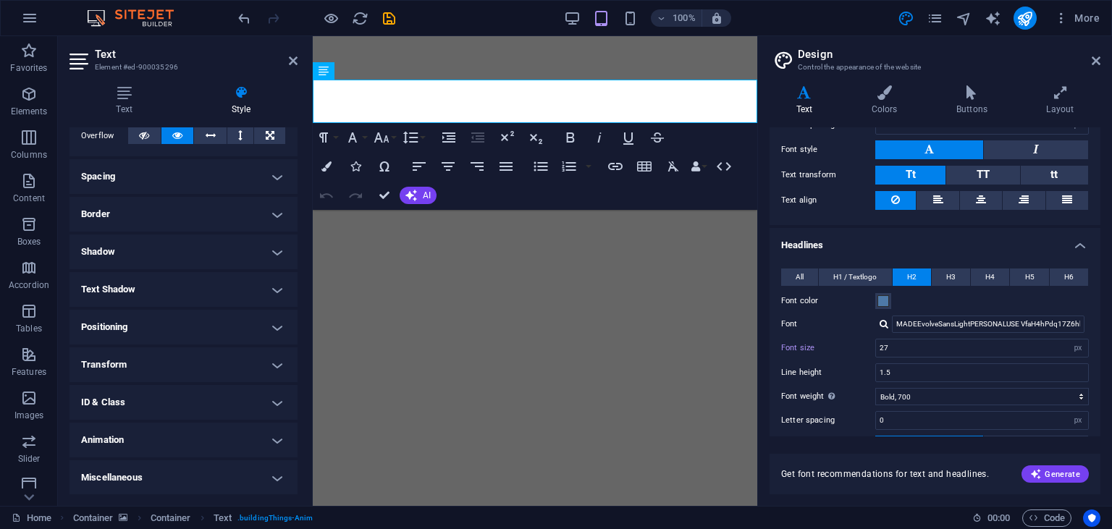
click at [883, 321] on div at bounding box center [883, 323] width 9 height 9
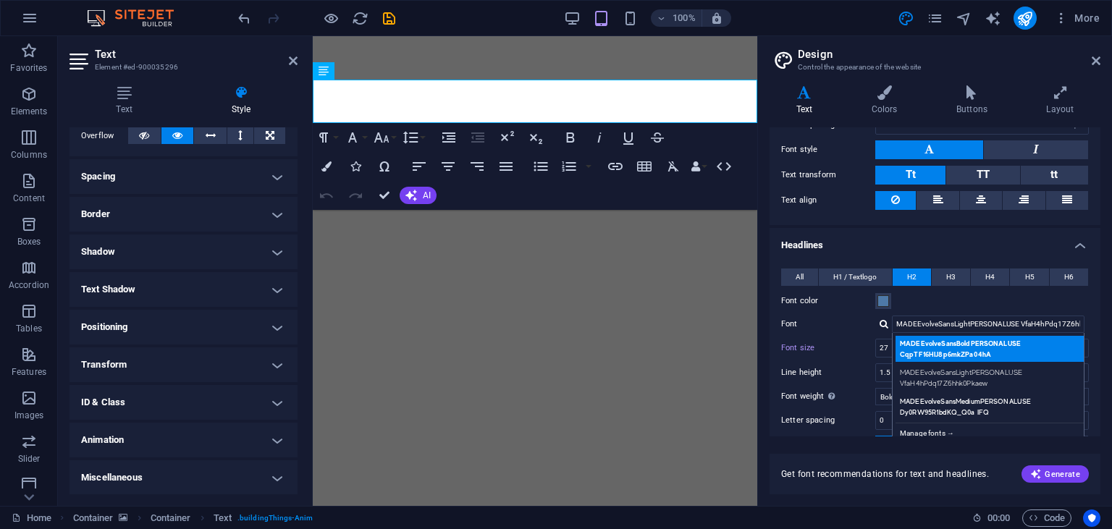
click at [1043, 337] on div "MADEEvolveSansBoldPERSONALUSE CqpTF16HIJ8p6mkZPa04hA" at bounding box center [990, 349] width 191 height 26
type input "MADEEvolveSansBoldPERSONALUSE CqpTF16HIJ8p6mkZPa04hA"
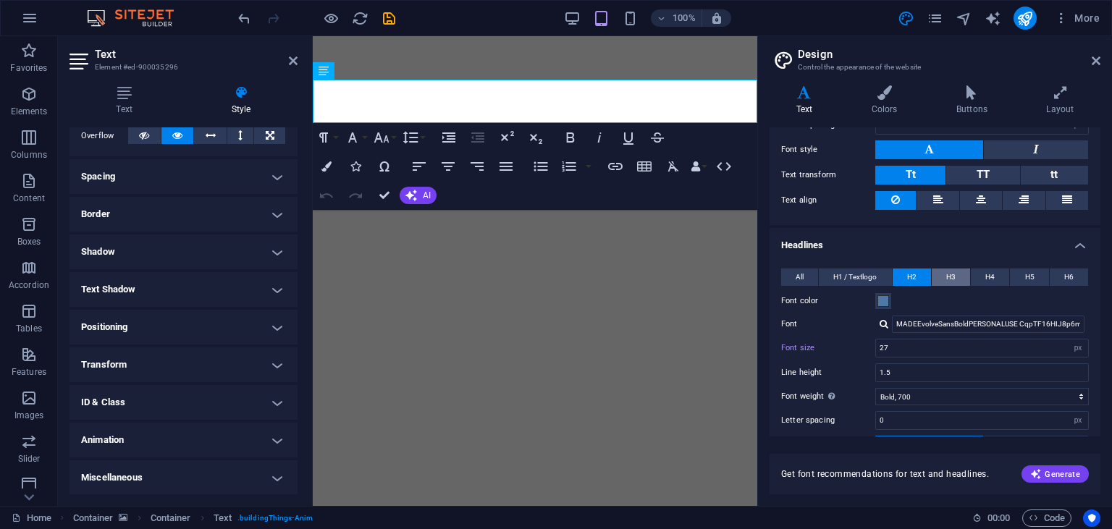
click at [953, 280] on span "H3" at bounding box center [950, 277] width 9 height 17
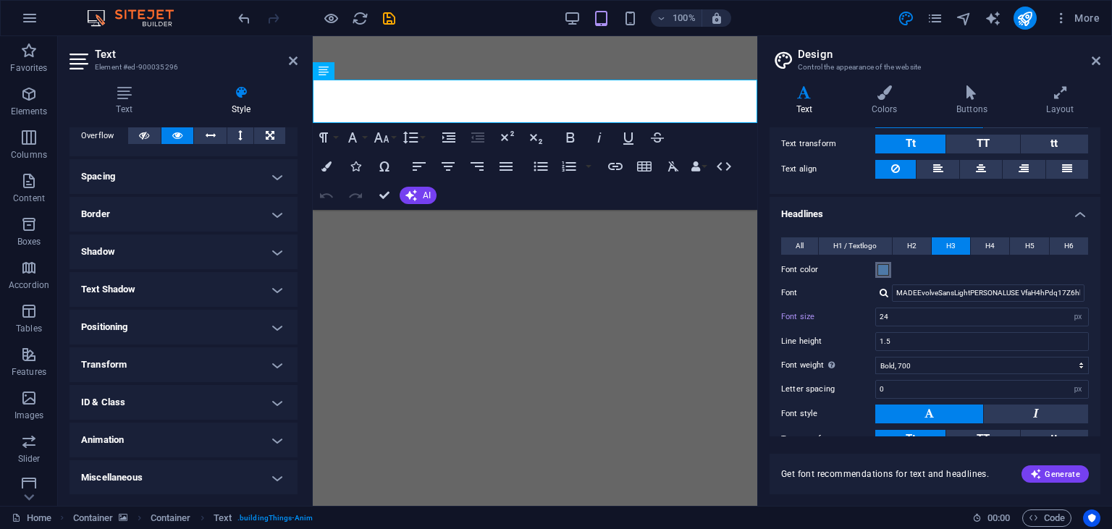
scroll to position [226, 0]
click at [882, 288] on div at bounding box center [883, 292] width 9 height 9
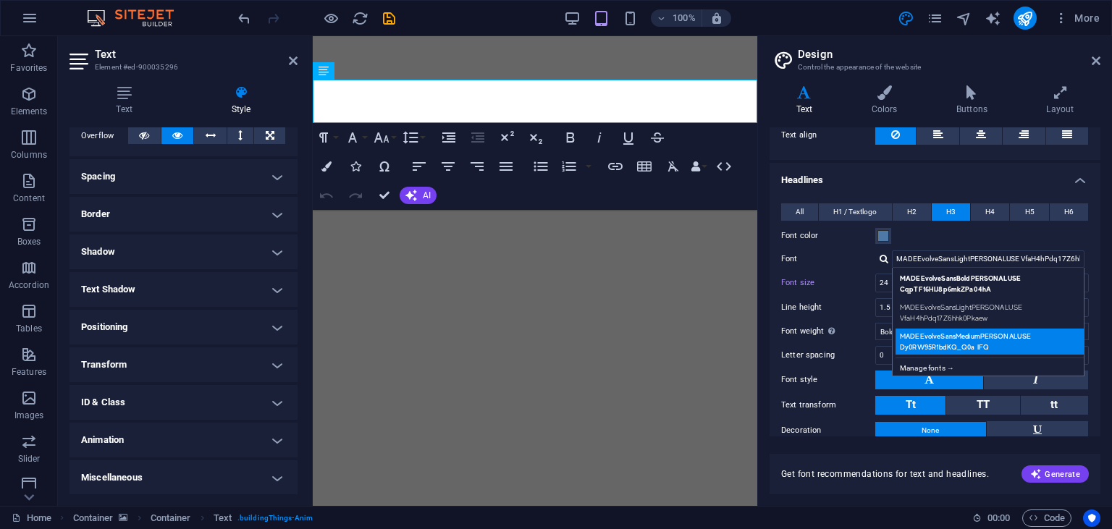
scroll to position [263, 0]
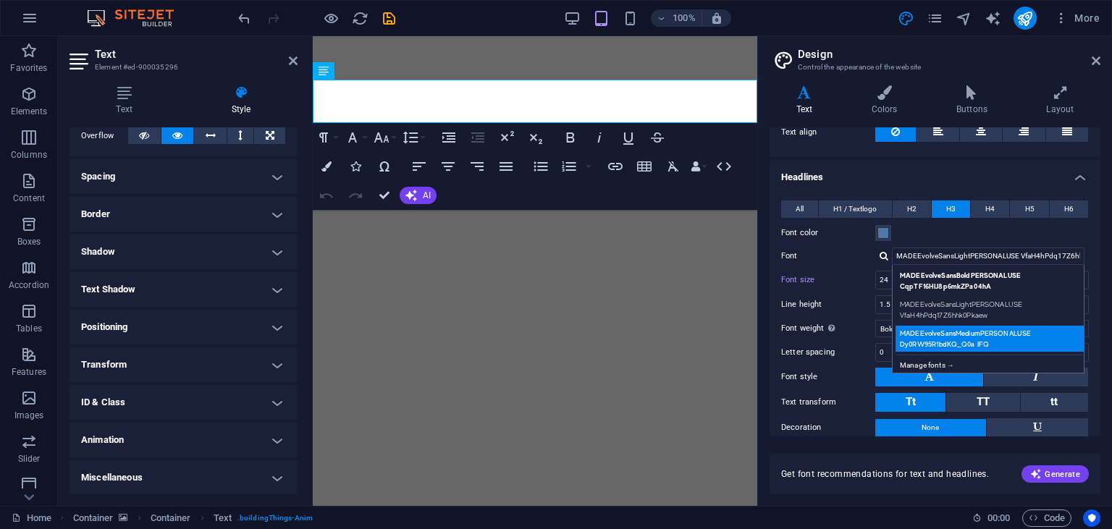
click at [960, 336] on div "MADEEvolveSansMediumPERSONALUSE Dy0RW95R1bdKQ_Q0a IFQ" at bounding box center [990, 339] width 191 height 26
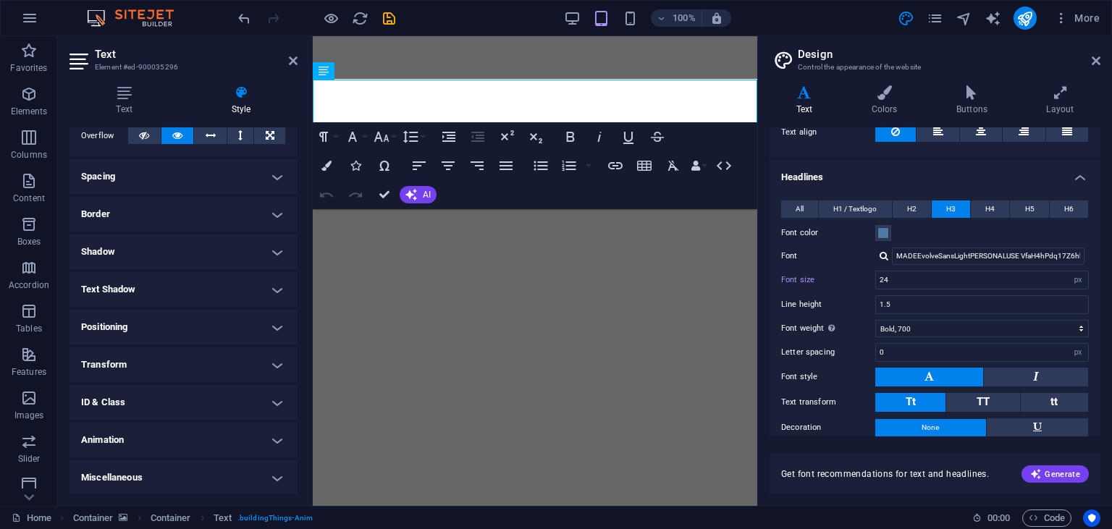
type input "MADEEvolveSansMediumPERSONALUSE Dy0RW95R1bdKQ_Q0a IFQ"
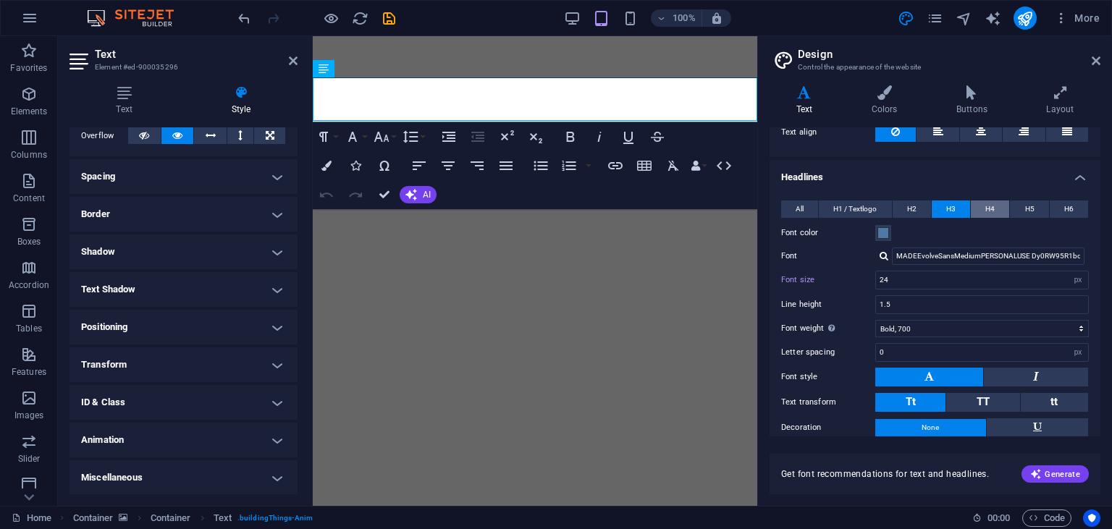
click at [989, 203] on span "H4" at bounding box center [989, 208] width 9 height 17
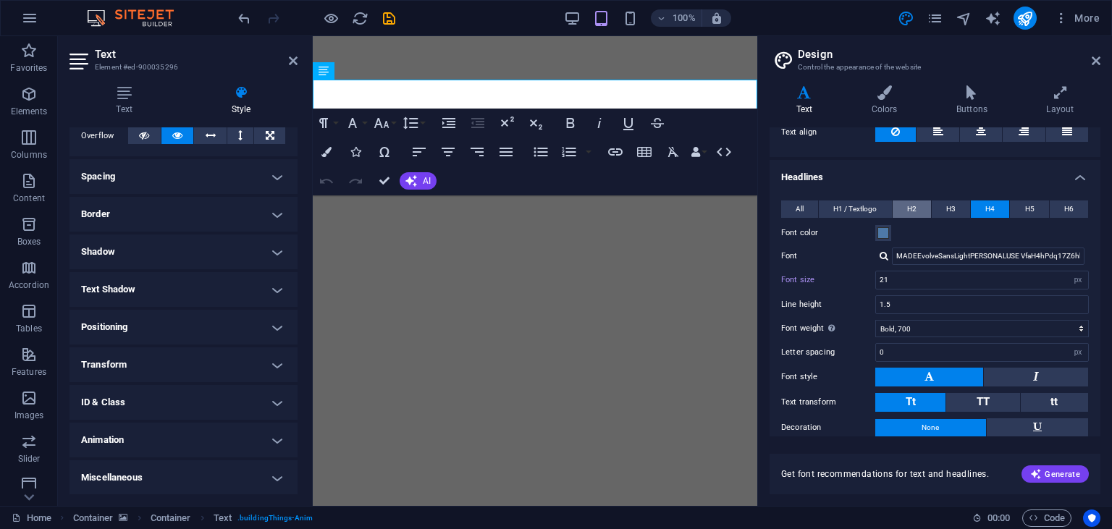
click at [905, 200] on button "H2" at bounding box center [911, 208] width 38 height 17
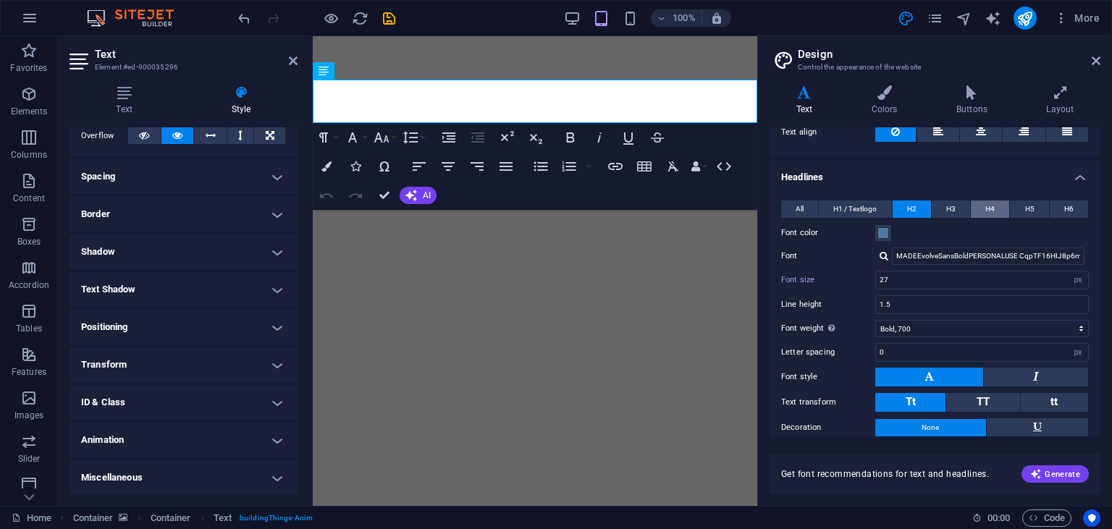
click at [988, 200] on span "H4" at bounding box center [989, 208] width 9 height 17
click at [887, 256] on div at bounding box center [883, 255] width 9 height 9
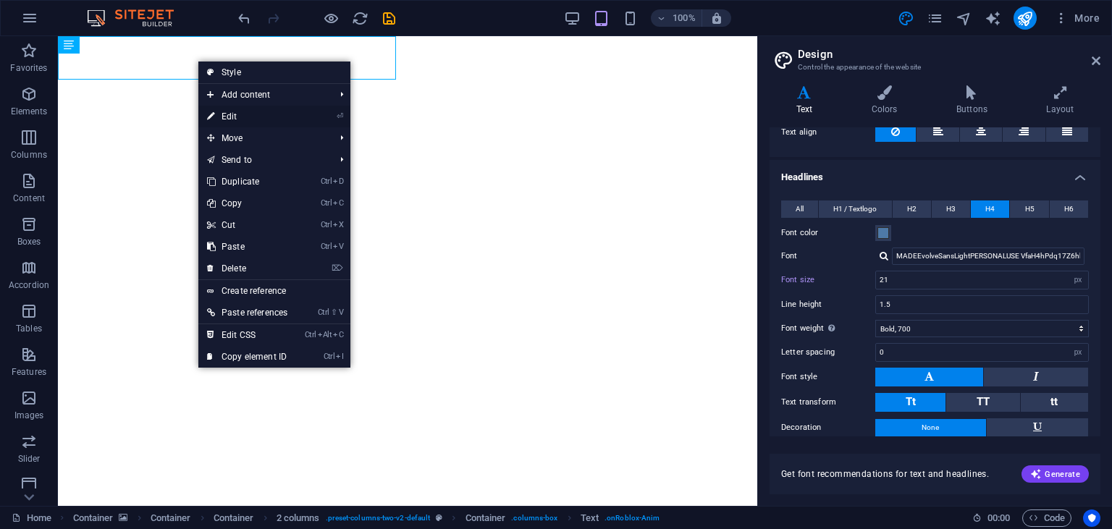
click at [236, 108] on link "⏎ Edit" at bounding box center [247, 117] width 98 height 22
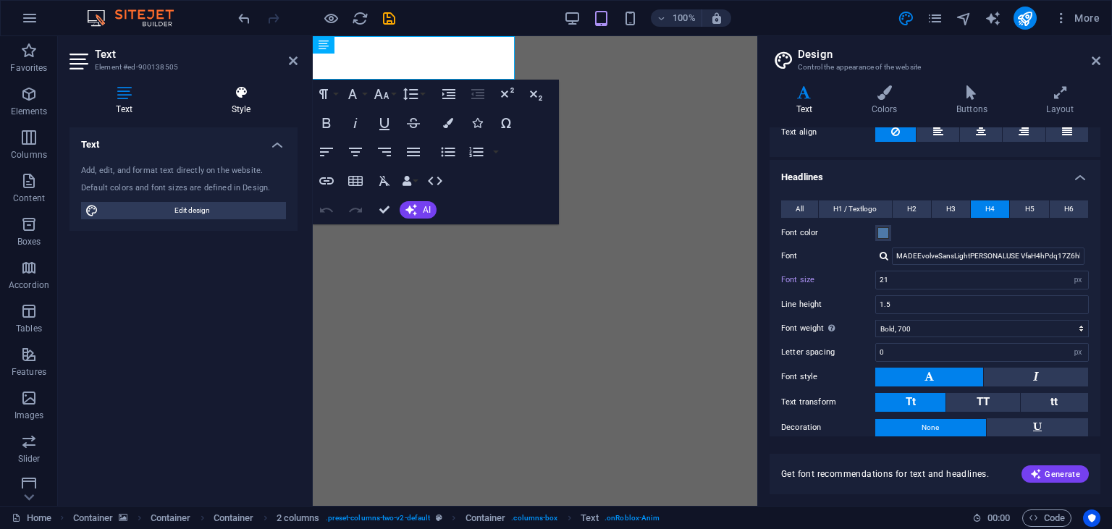
click at [240, 92] on icon at bounding box center [241, 92] width 113 height 14
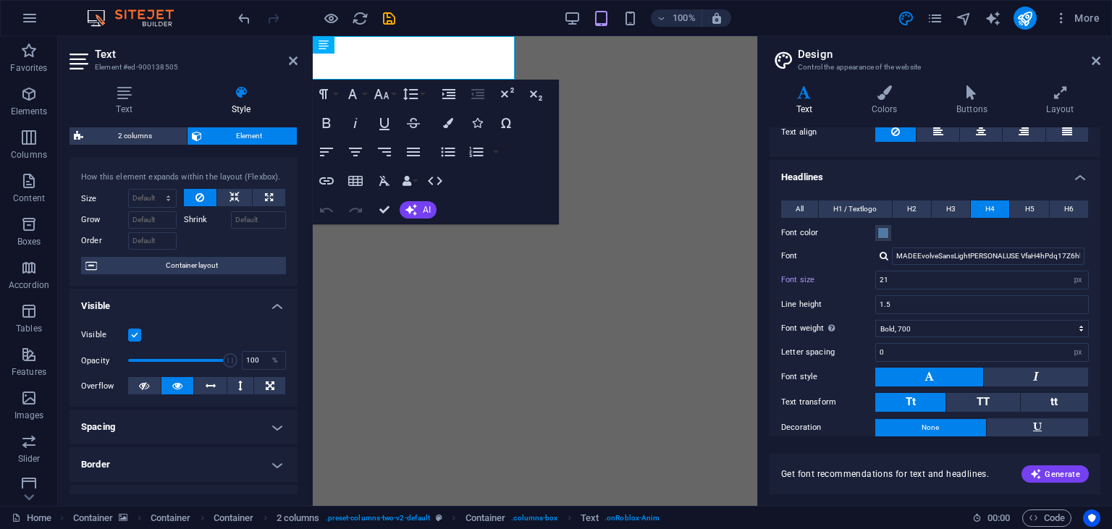
scroll to position [0, 0]
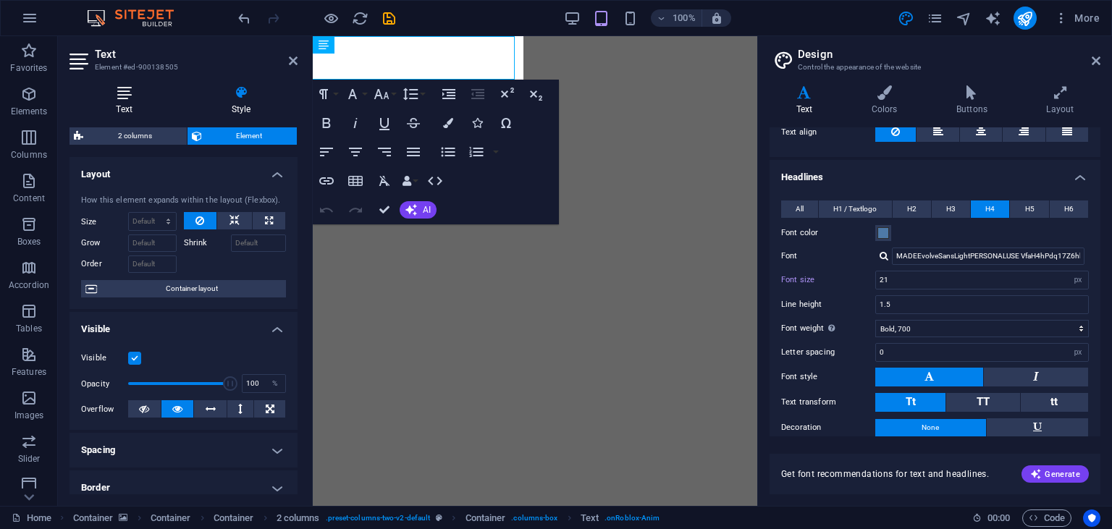
click at [143, 88] on icon at bounding box center [123, 92] width 109 height 14
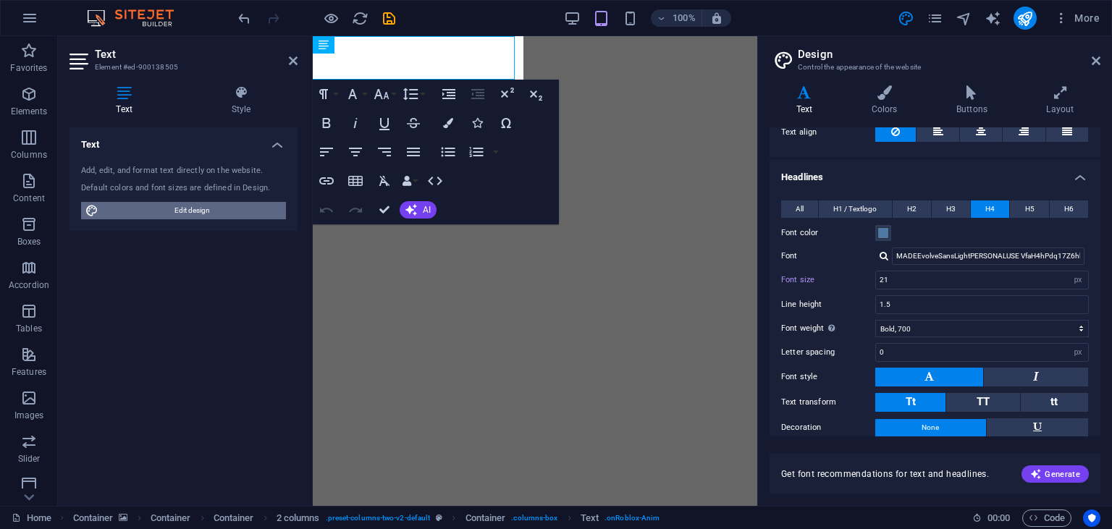
click at [205, 211] on span "Edit design" at bounding box center [192, 210] width 179 height 17
click at [916, 201] on button "H2" at bounding box center [911, 208] width 38 height 17
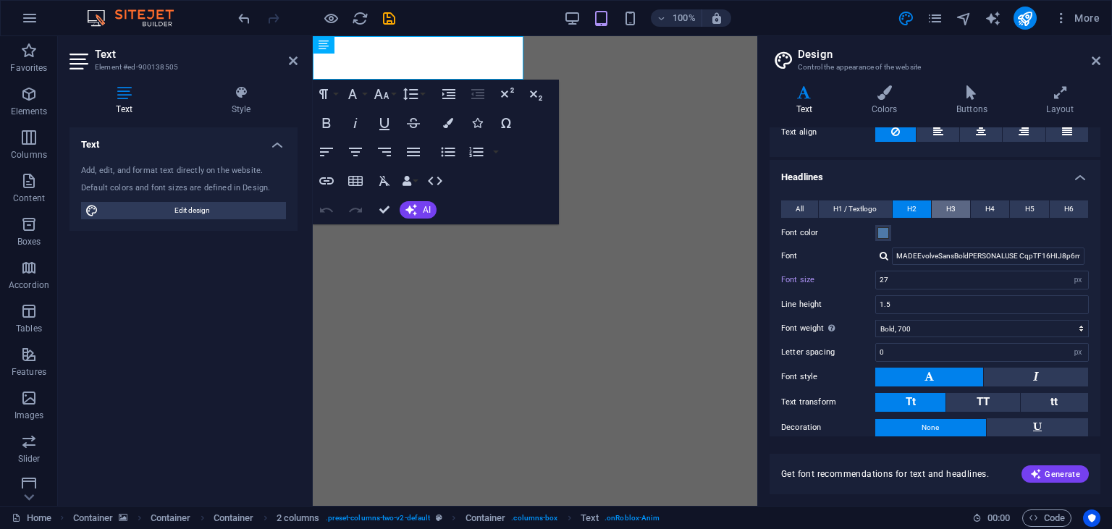
click at [941, 203] on button "H3" at bounding box center [950, 208] width 38 height 17
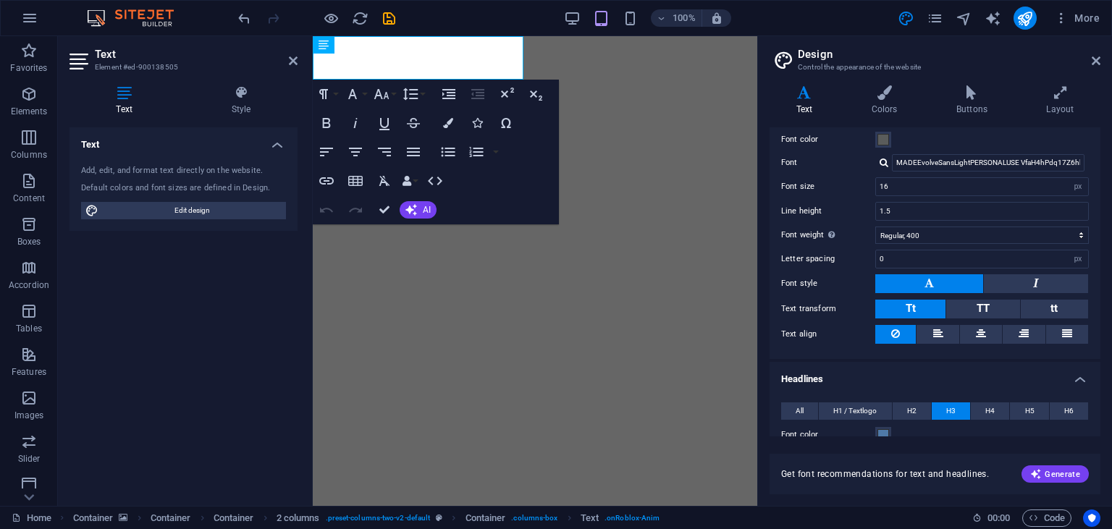
scroll to position [322, 0]
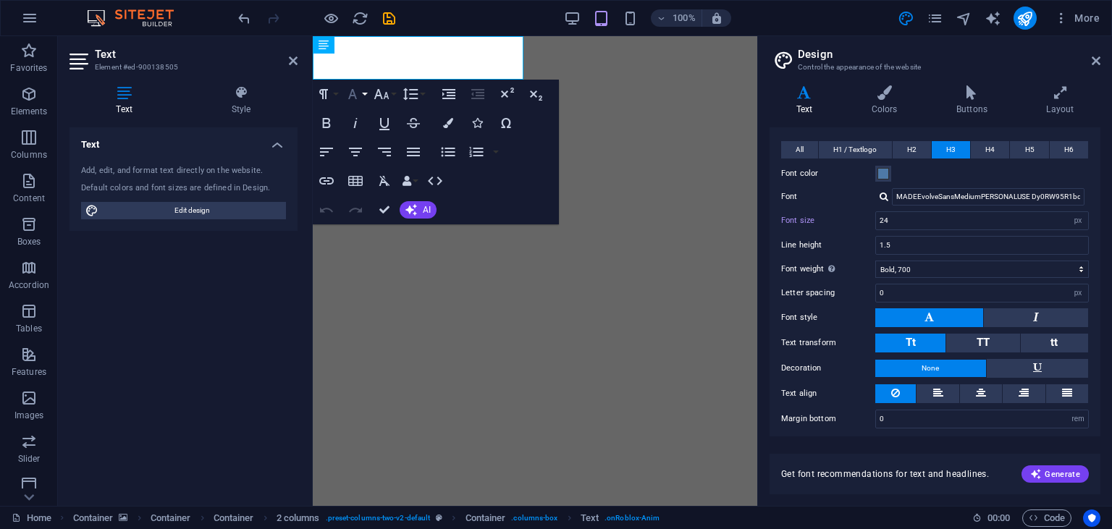
click at [351, 93] on icon "button" at bounding box center [352, 94] width 9 height 10
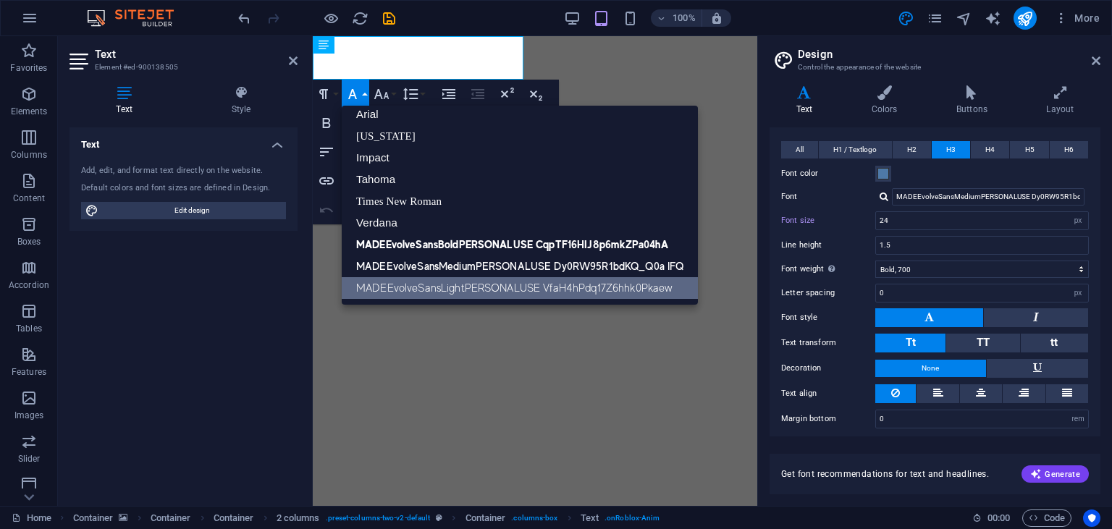
scroll to position [8, 0]
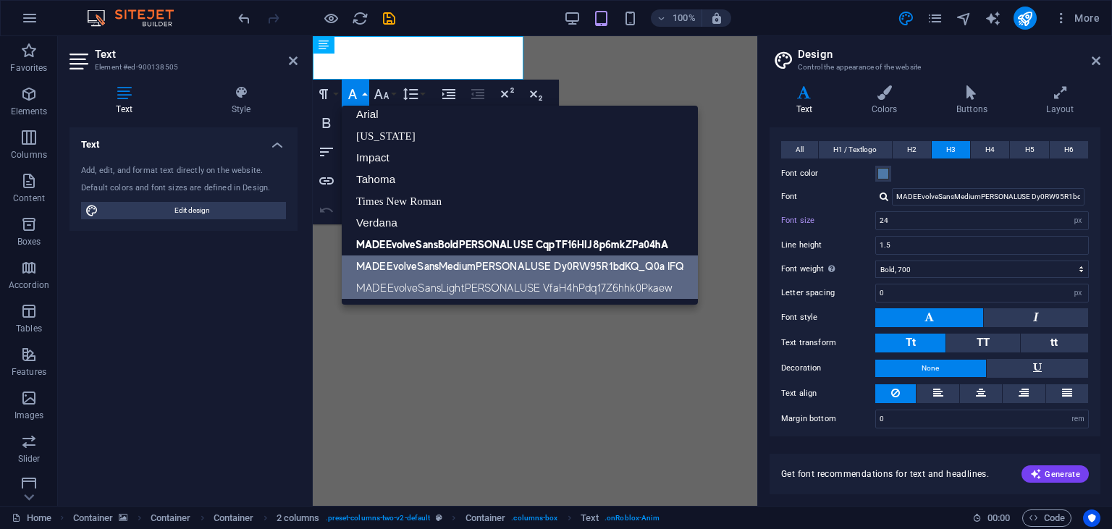
click at [485, 266] on link "MADEEvolveSansMediumPERSONALUSE Dy0RW95R1bdKQ_Q0a IFQ" at bounding box center [520, 266] width 356 height 22
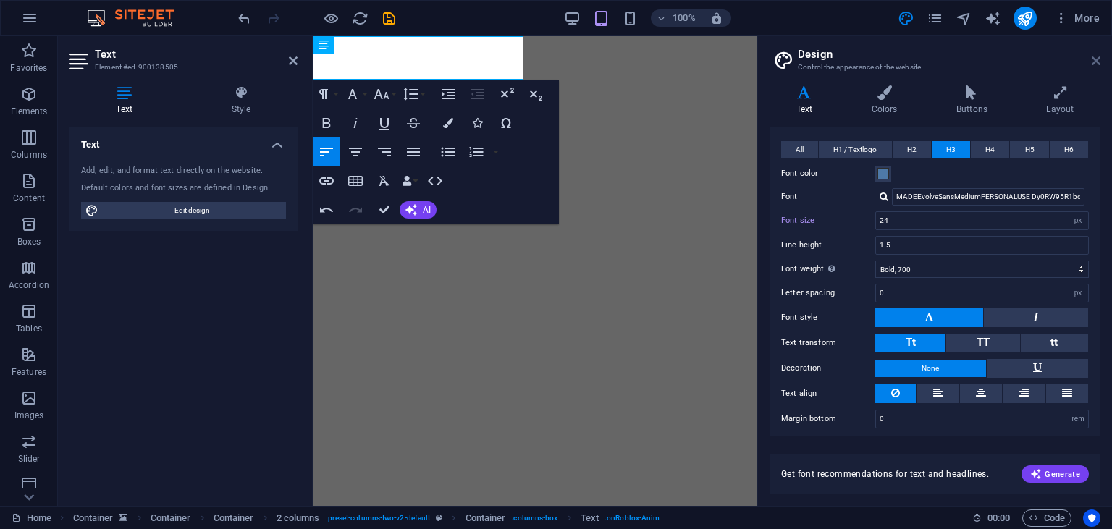
click at [1098, 59] on icon at bounding box center [1095, 61] width 9 height 12
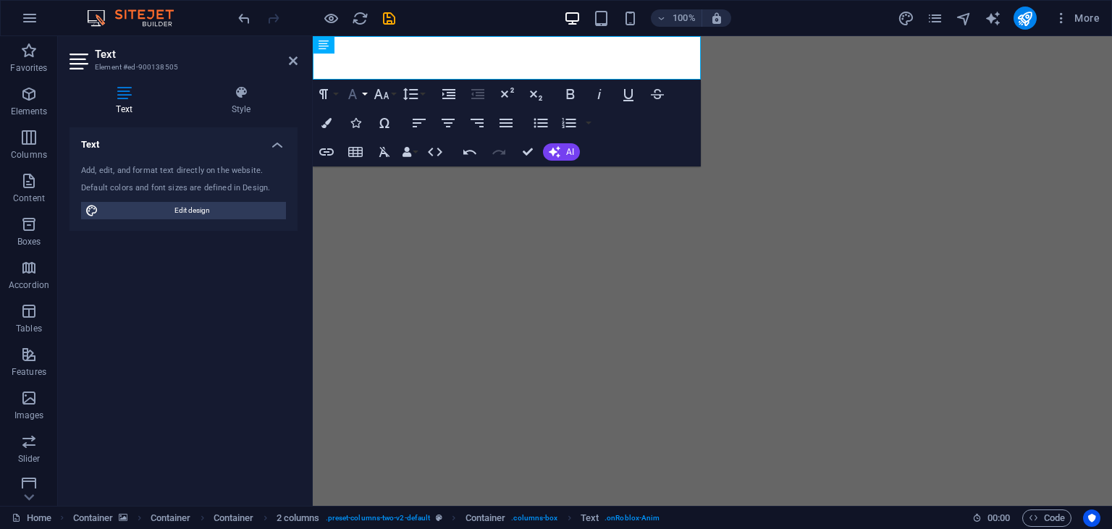
click at [352, 98] on icon "button" at bounding box center [352, 93] width 17 height 17
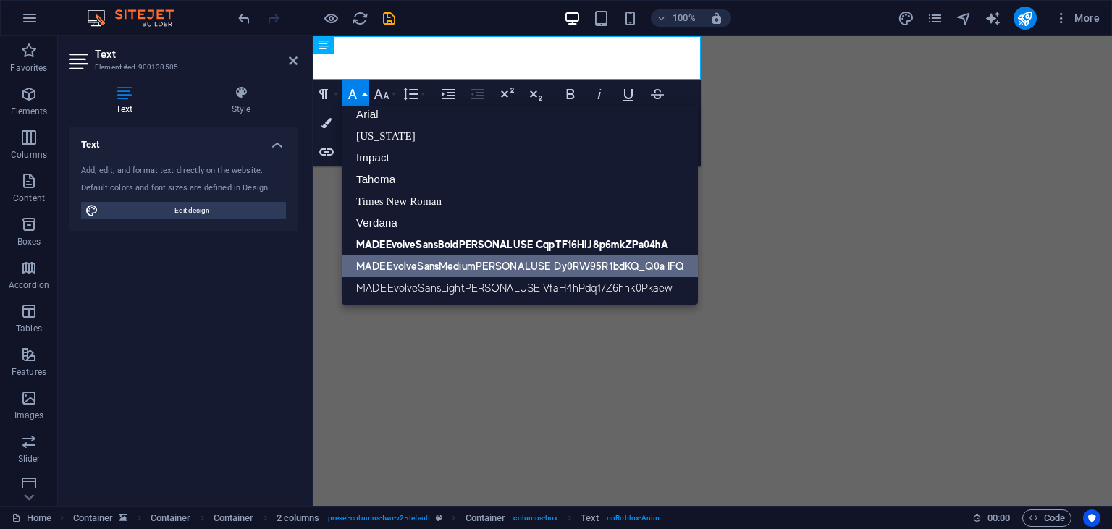
click at [447, 256] on link "MADEEvolveSansMediumPERSONALUSE Dy0RW95R1bdKQ_Q0a IFQ" at bounding box center [520, 266] width 356 height 22
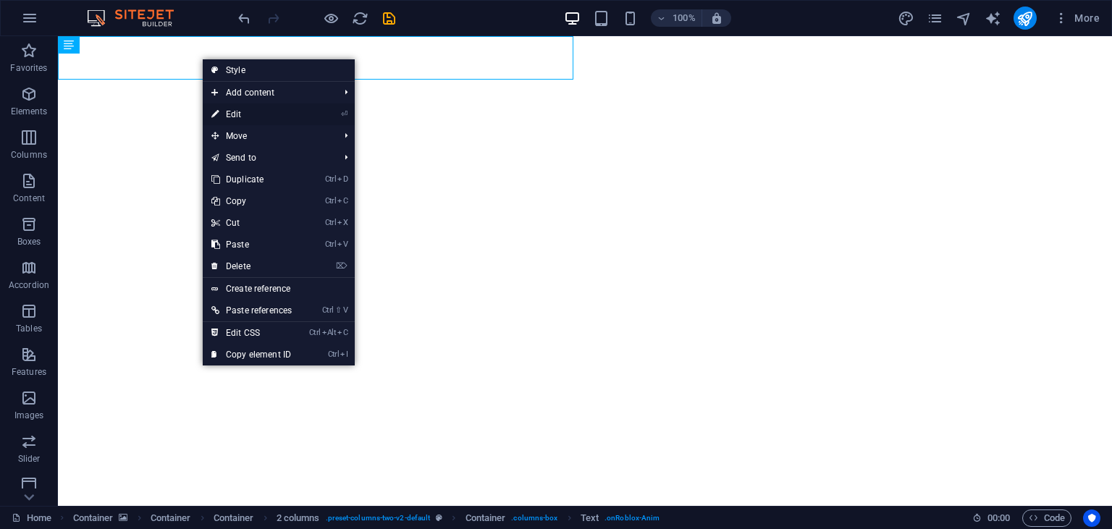
click at [242, 114] on link "⏎ Edit" at bounding box center [252, 114] width 98 height 22
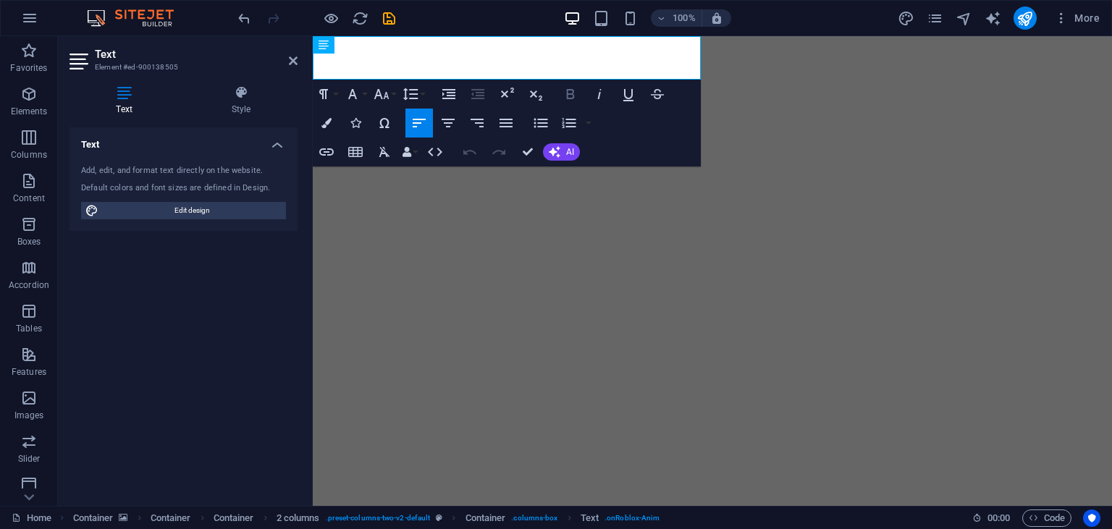
click at [572, 97] on icon "button" at bounding box center [570, 93] width 17 height 17
click at [595, 94] on icon "button" at bounding box center [599, 93] width 17 height 17
click at [593, 91] on icon "button" at bounding box center [599, 93] width 17 height 17
click at [570, 97] on icon "button" at bounding box center [570, 93] width 17 height 17
click at [380, 97] on icon "button" at bounding box center [381, 93] width 17 height 17
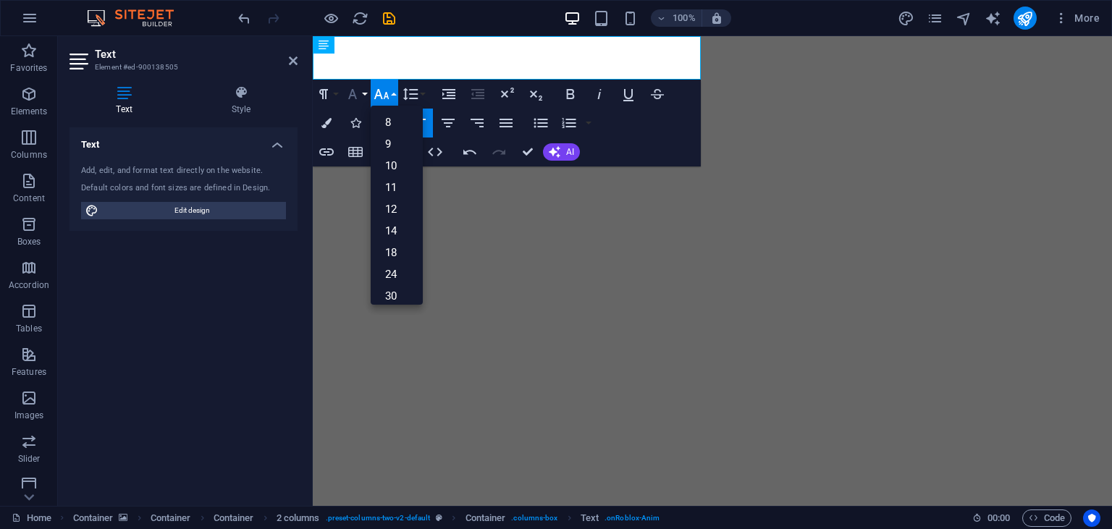
click at [354, 98] on icon "button" at bounding box center [352, 93] width 17 height 17
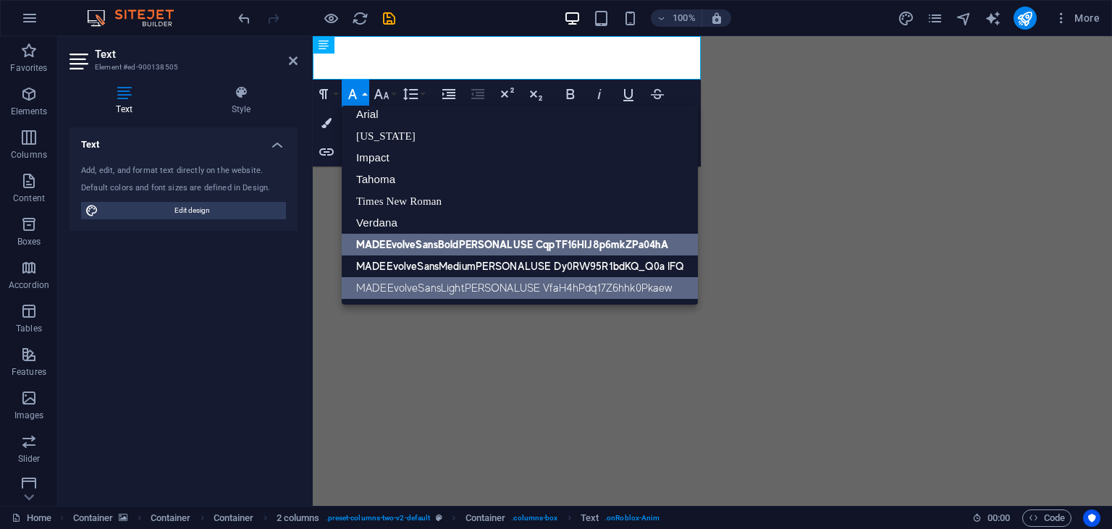
click at [448, 242] on link "MADEEvolveSansBoldPERSONALUSE CqpTF16HIJ8p6mkZPa04hA" at bounding box center [520, 245] width 356 height 22
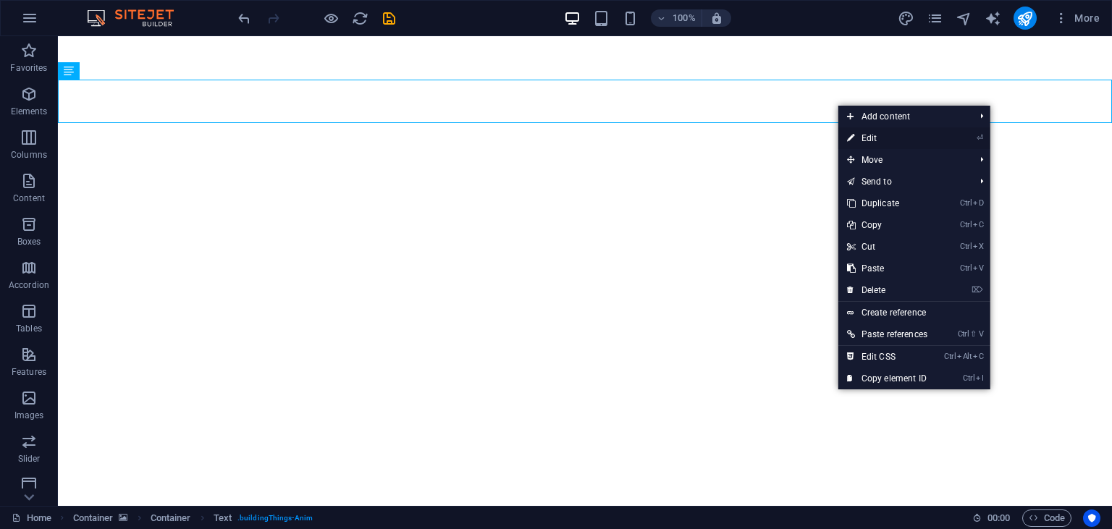
click at [870, 140] on link "⏎ Edit" at bounding box center [887, 138] width 98 height 22
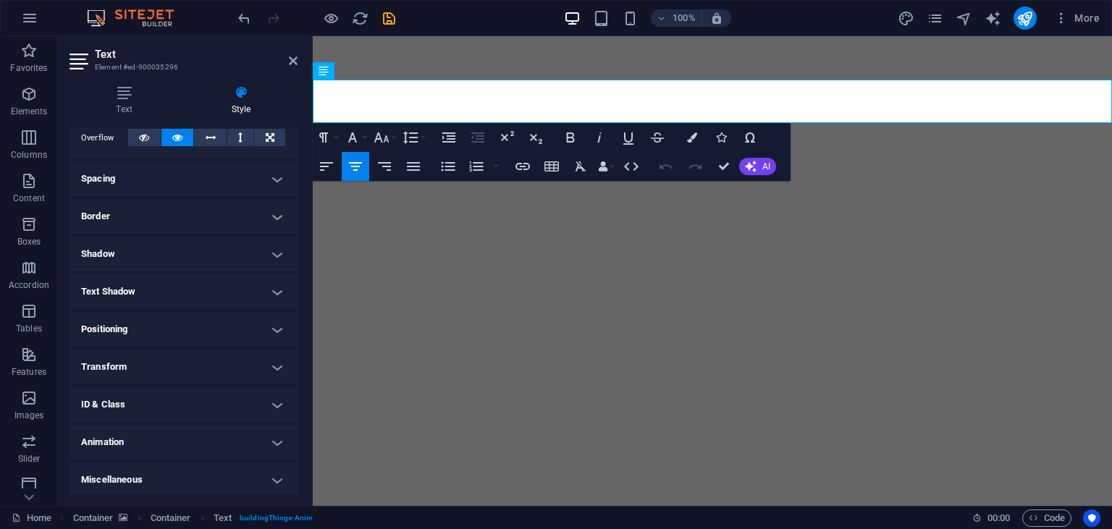
scroll to position [244, 0]
click at [166, 433] on h4 "Animation" at bounding box center [183, 440] width 228 height 35
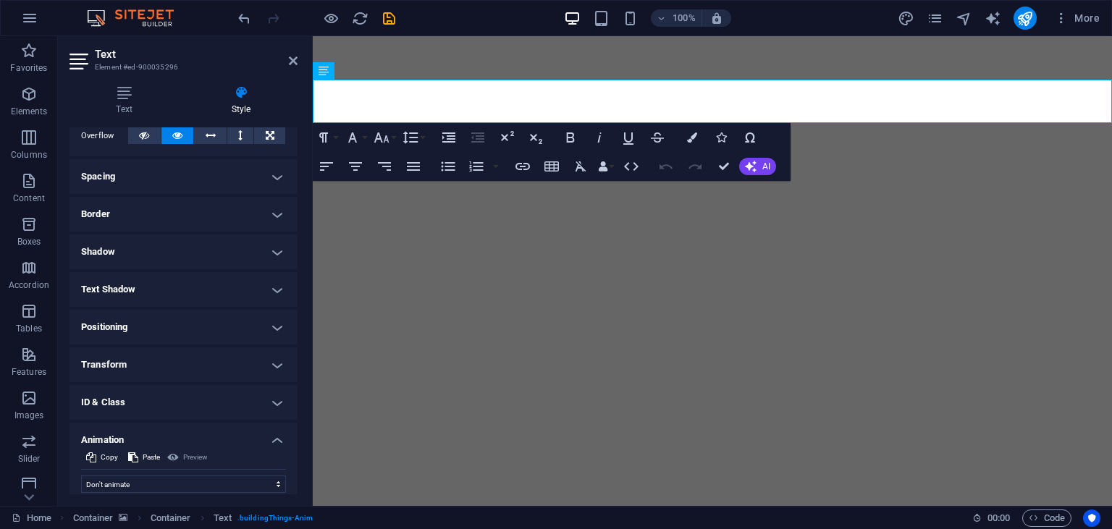
click at [166, 433] on h4 "Animation" at bounding box center [183, 436] width 228 height 26
click at [189, 393] on h4 "ID & Class" at bounding box center [183, 402] width 228 height 35
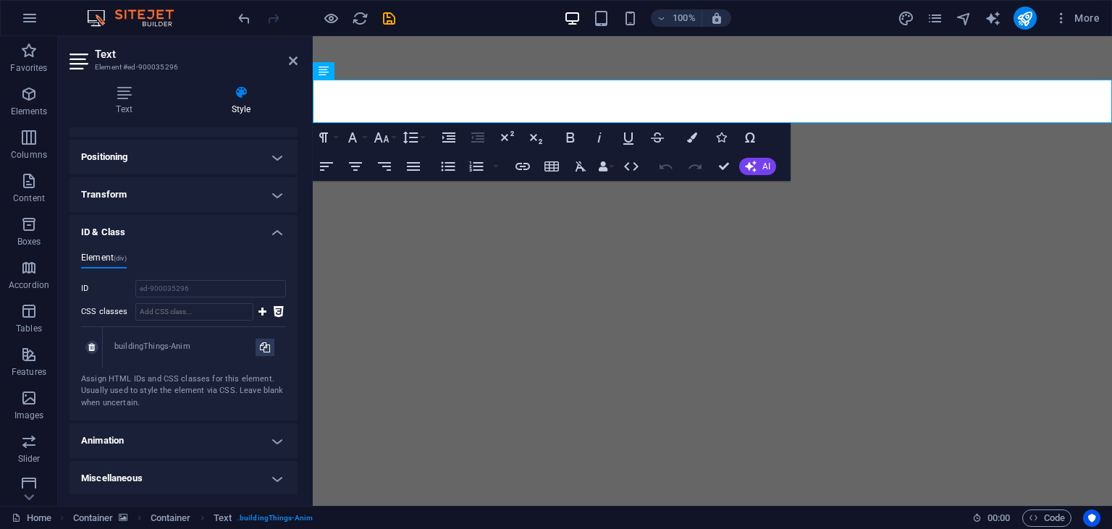
scroll to position [0, 0]
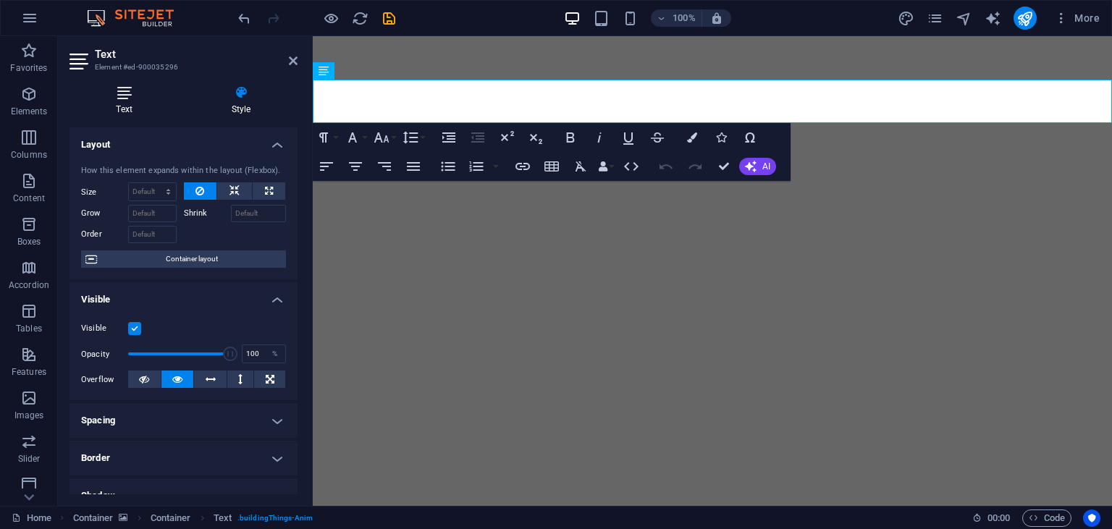
click at [126, 97] on icon at bounding box center [123, 92] width 109 height 14
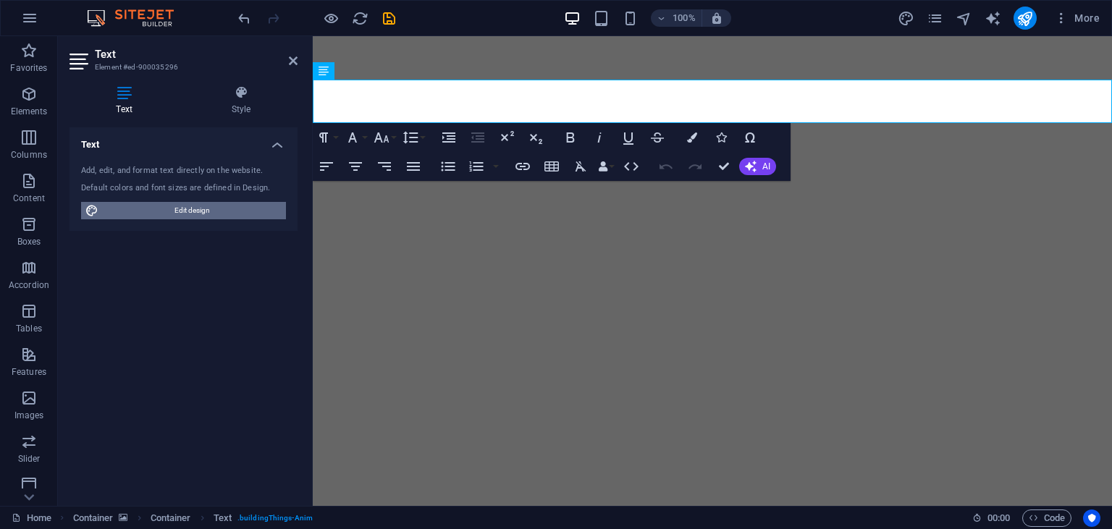
click at [164, 204] on span "Edit design" at bounding box center [192, 210] width 179 height 17
select select "px"
select select "400"
select select "px"
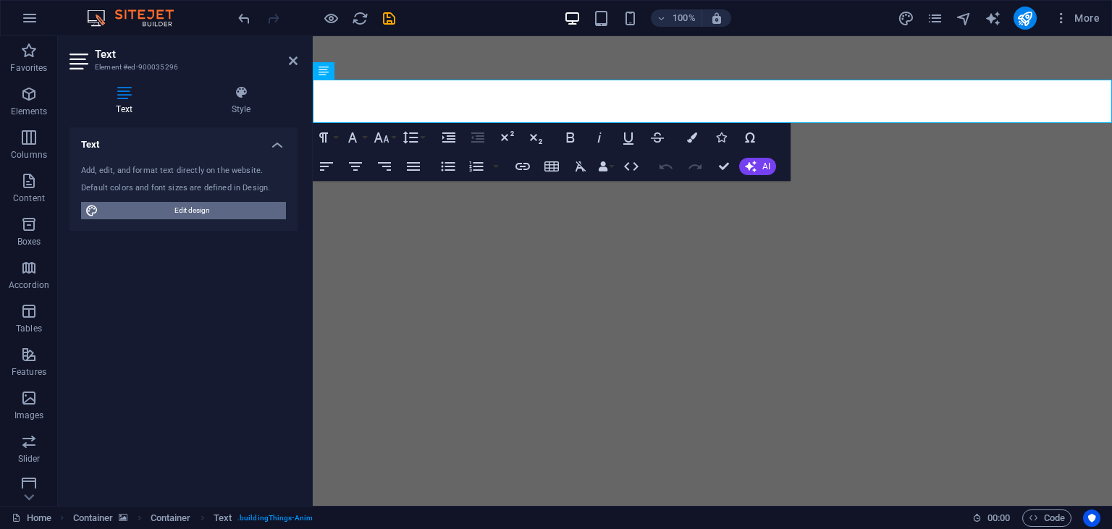
select select "700"
select select "px"
select select "rem"
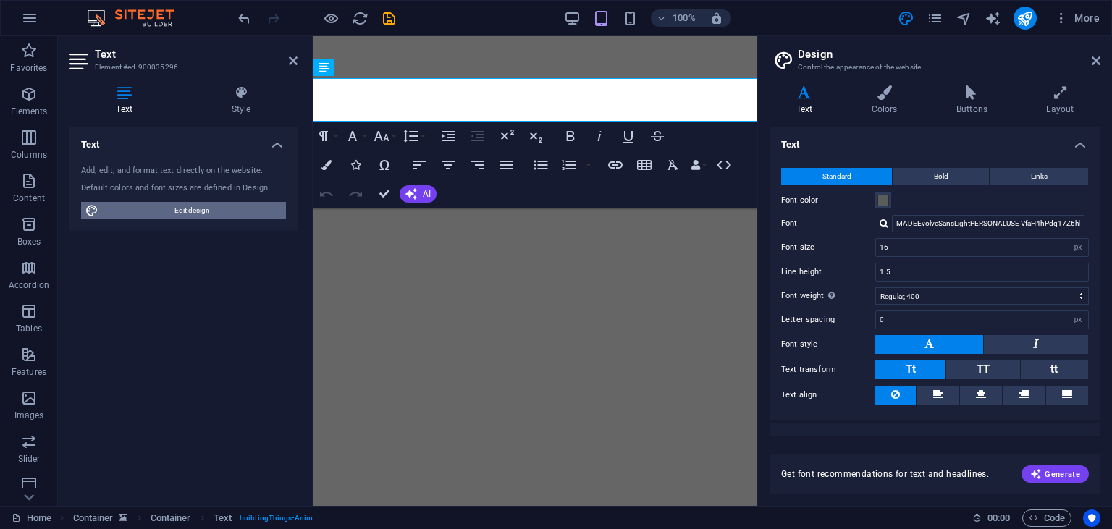
type input "24"
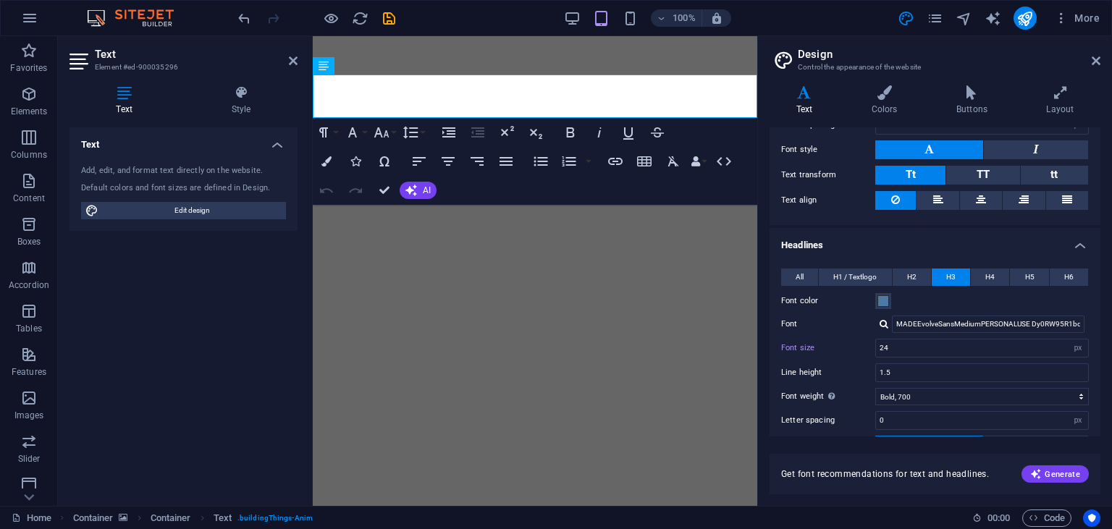
scroll to position [234, 0]
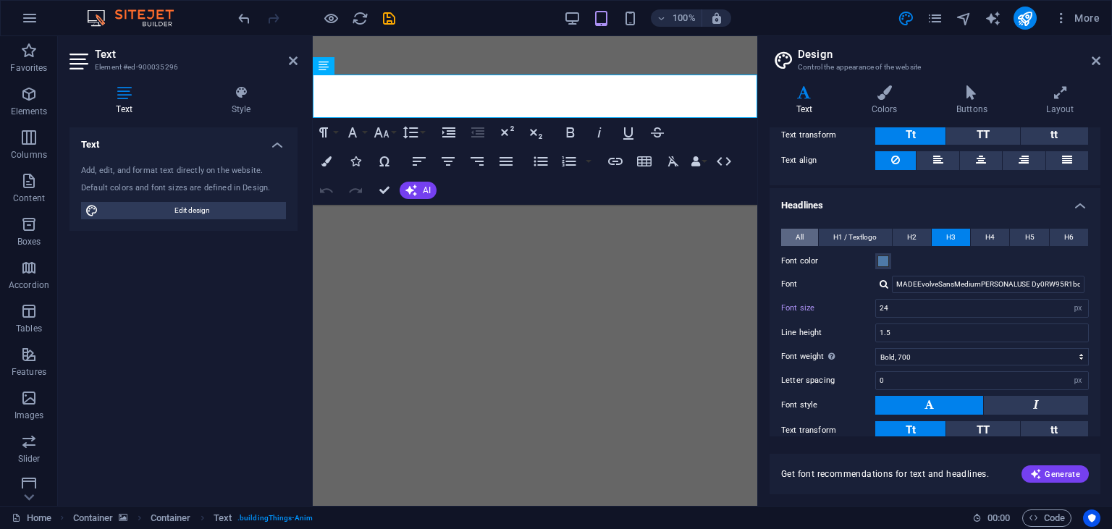
click at [806, 239] on button "All" at bounding box center [799, 237] width 37 height 17
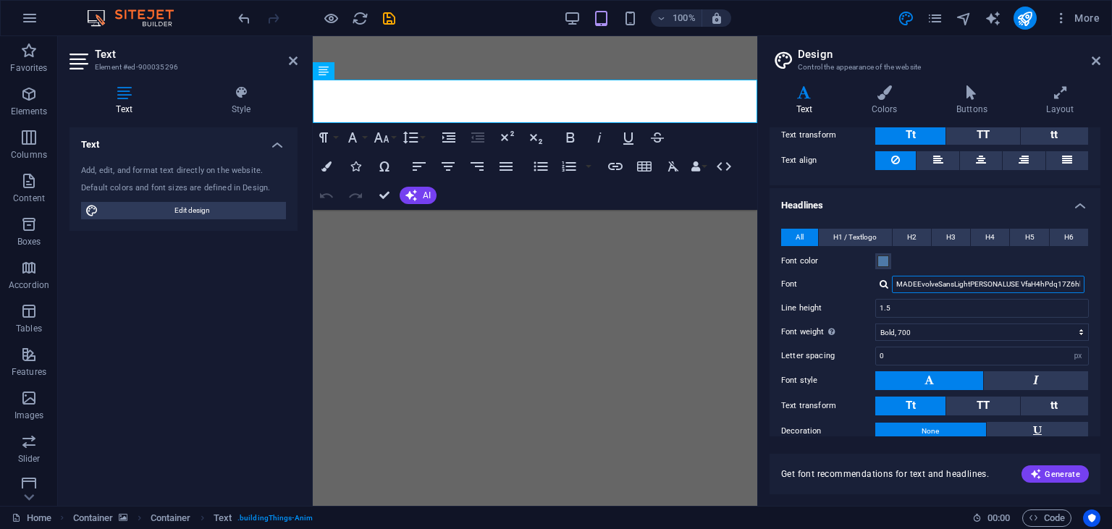
click at [939, 286] on input "MADEEvolveSansLightPERSONALUSE VfaH4hPdq17Z6hhk0Pkaew" at bounding box center [988, 284] width 193 height 17
click at [939, 286] on input "MADEEvolveansLightPERSONALUSE VfaH4hPdq17Z6hhk0Pkaew" at bounding box center [988, 284] width 193 height 17
type input "M"
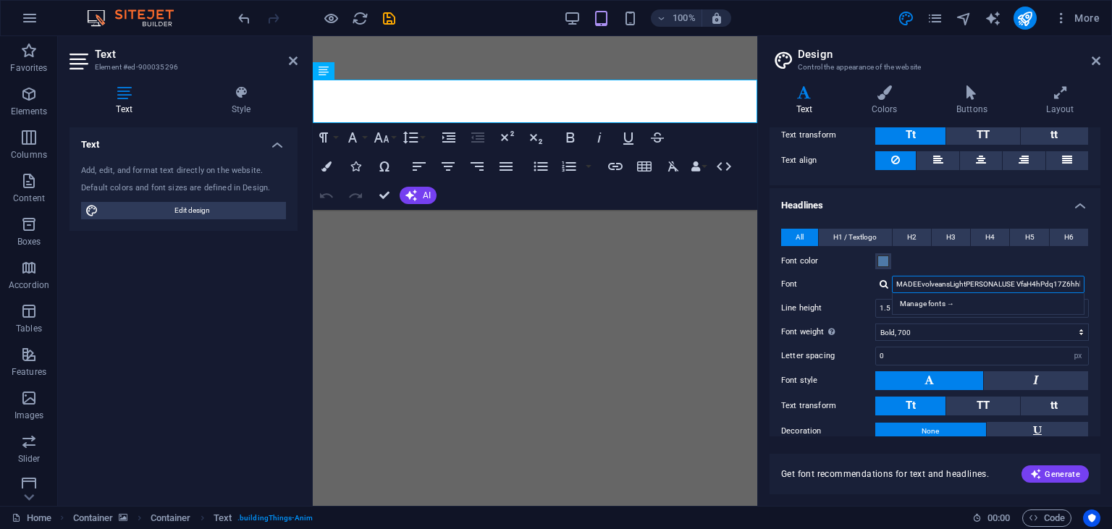
scroll to position [0, 12]
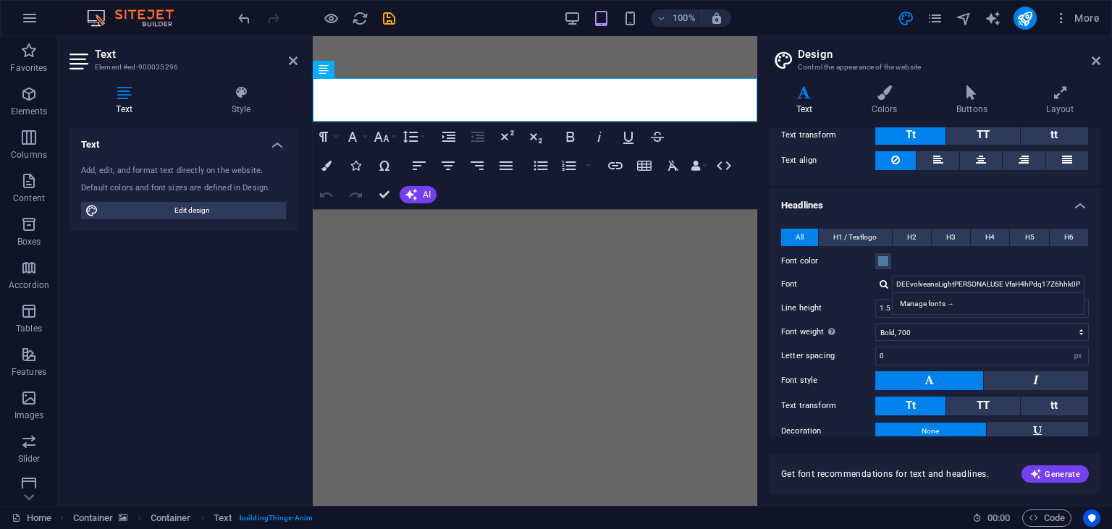
drag, startPoint x: 876, startPoint y: 285, endPoint x: 882, endPoint y: 279, distance: 8.7
click at [882, 280] on div "MADEEvolveansLightPERSONALUSE VfaH4hPdq17Z6hhk0Pk Manage fonts →" at bounding box center [982, 284] width 214 height 17
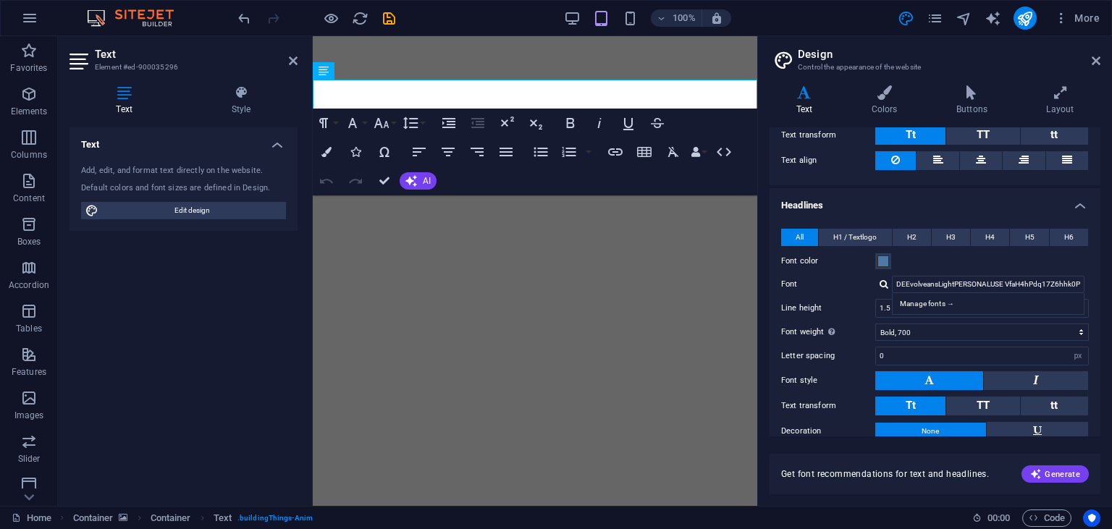
click at [882, 280] on div at bounding box center [883, 283] width 9 height 9
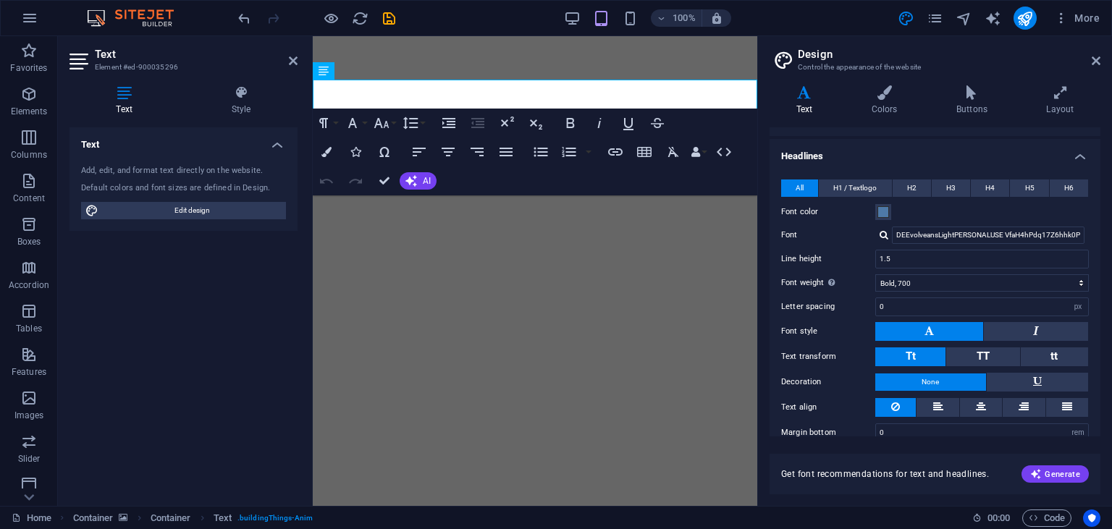
scroll to position [284, 0]
click at [882, 233] on div at bounding box center [883, 233] width 9 height 9
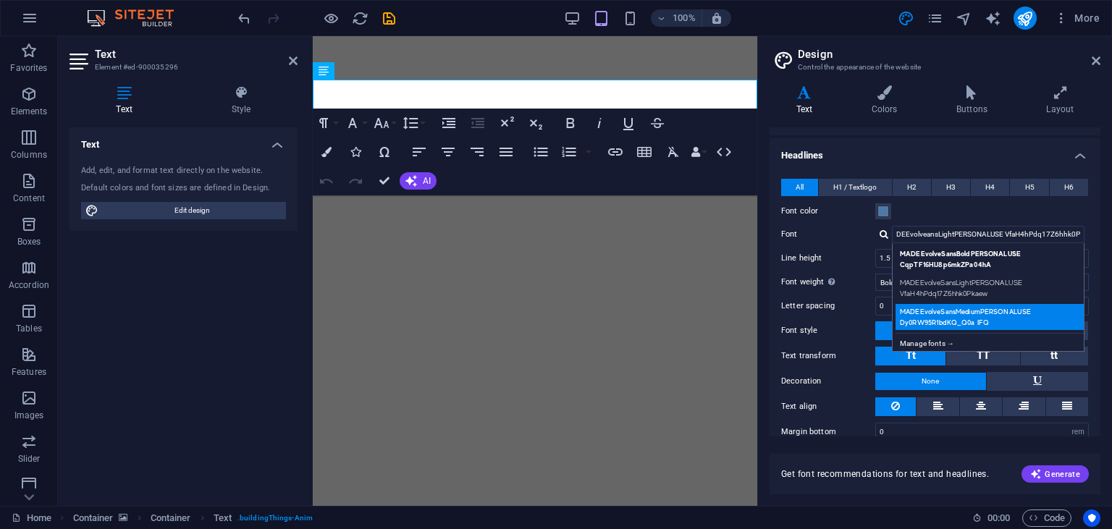
click at [1035, 307] on div "MADEEvolveSansMediumPERSONALUSE Dy0RW95R1bdKQ_Q0a IFQ" at bounding box center [990, 317] width 191 height 26
type input "MADEEvolveSansMediumPERSONALUSE Dy0RW95R1bdKQ_Q0a IFQ"
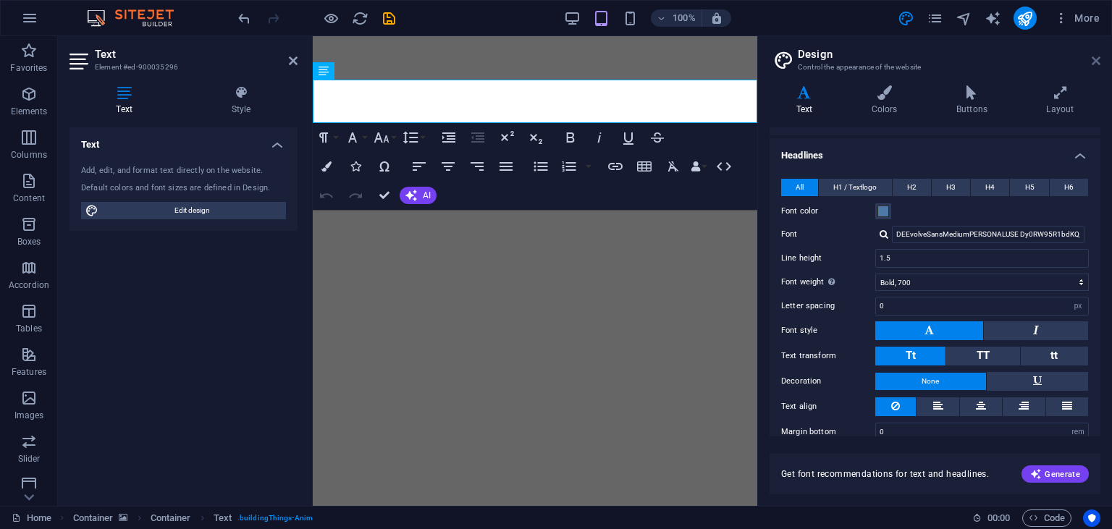
click at [1092, 57] on icon at bounding box center [1095, 61] width 9 height 12
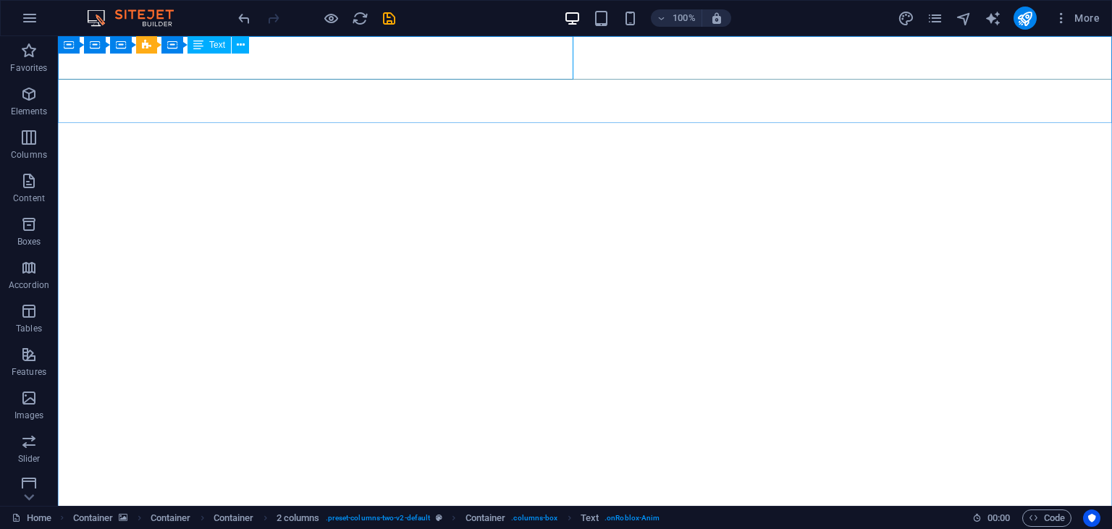
click at [218, 45] on span "Text" at bounding box center [217, 45] width 16 height 9
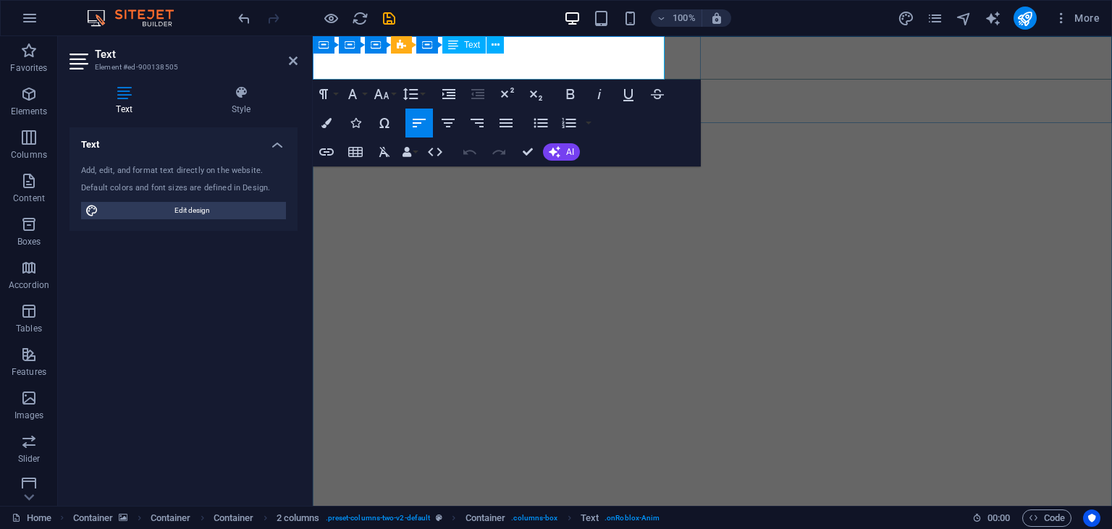
click at [392, 97] on button "Font Size" at bounding box center [385, 94] width 28 height 29
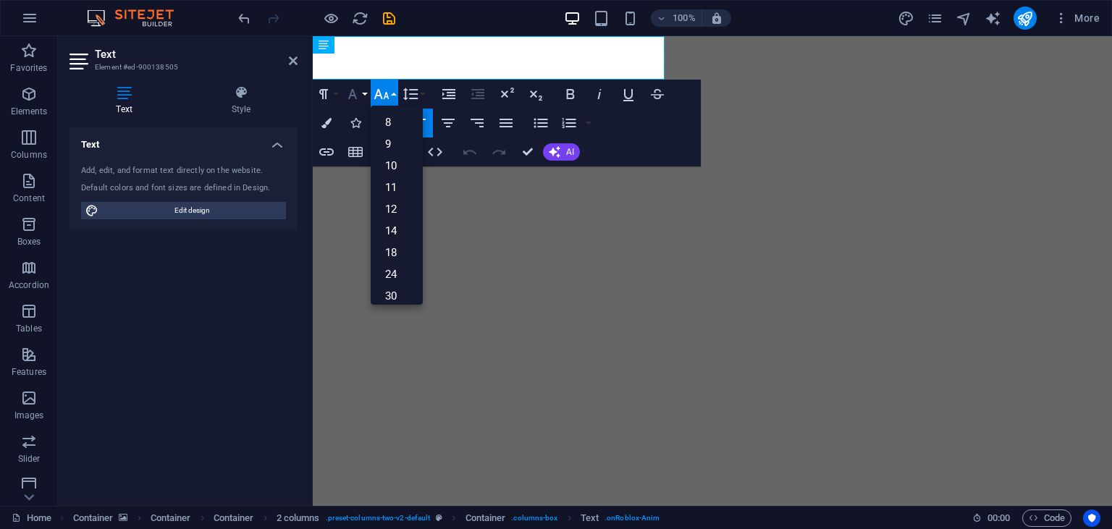
click at [363, 99] on button "Font Family" at bounding box center [356, 94] width 28 height 29
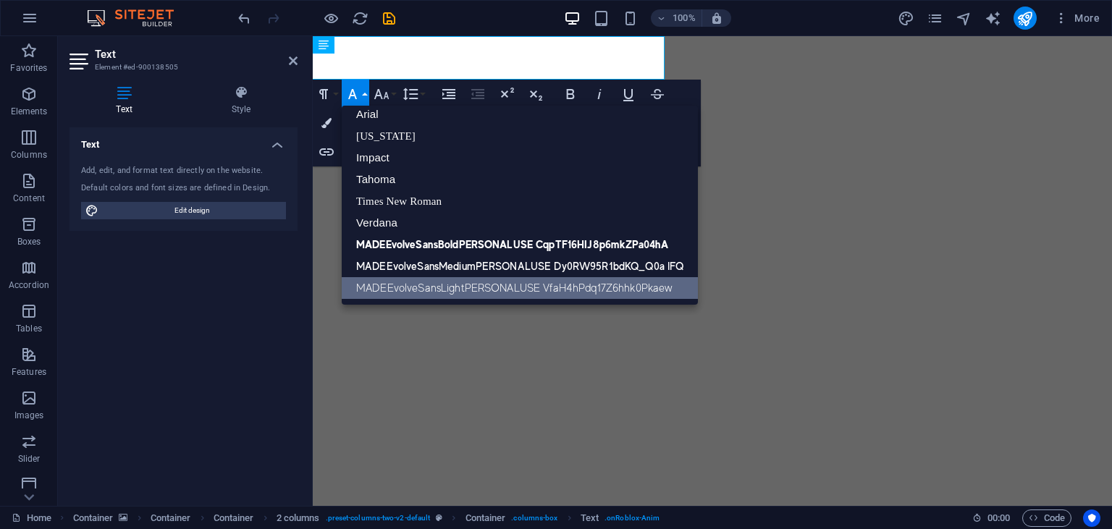
scroll to position [8, 0]
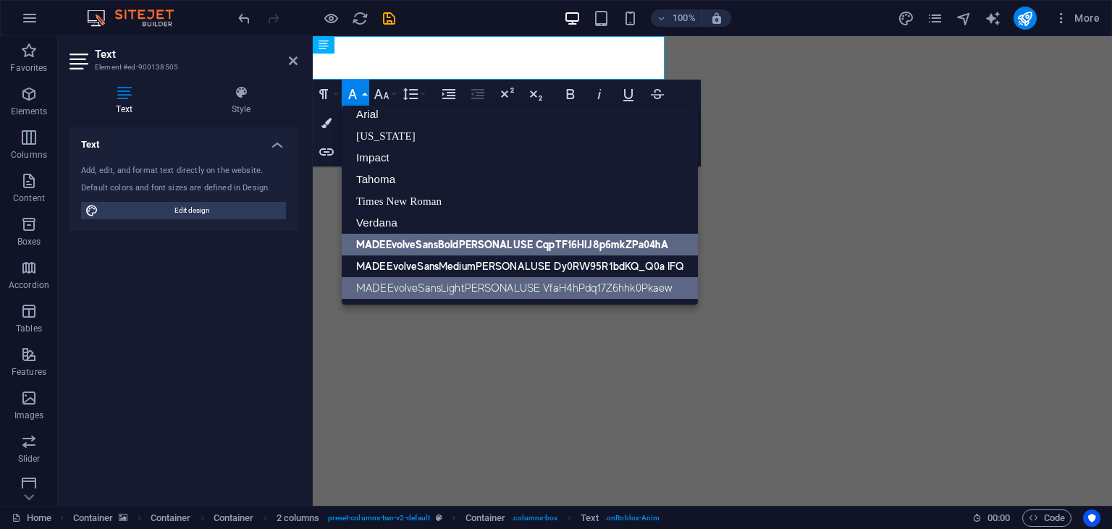
click at [470, 248] on link "MADEEvolveSansBoldPERSONALUSE CqpTF16HIJ8p6mkZPa04hA" at bounding box center [520, 245] width 356 height 22
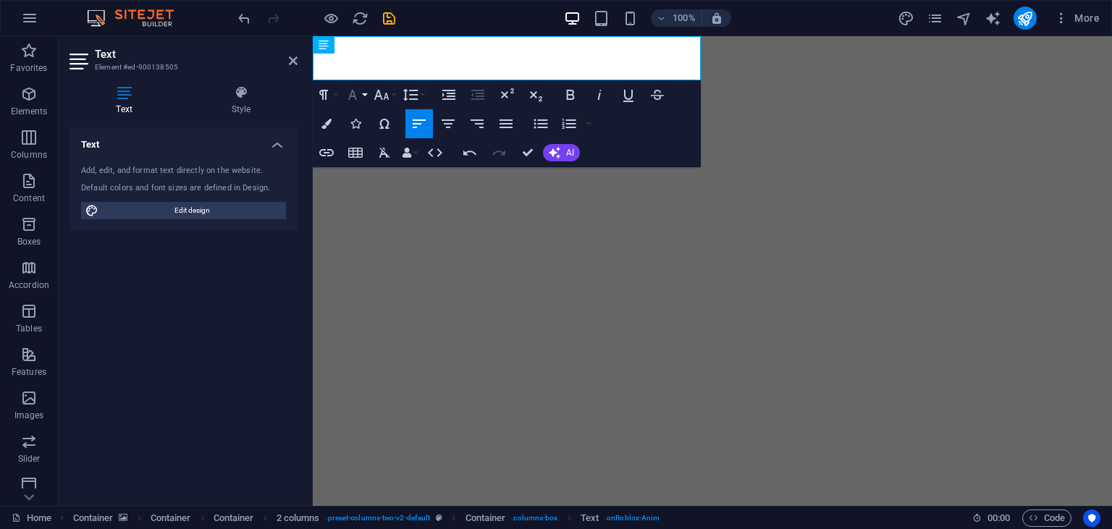
click at [349, 90] on icon "button" at bounding box center [352, 94] width 17 height 17
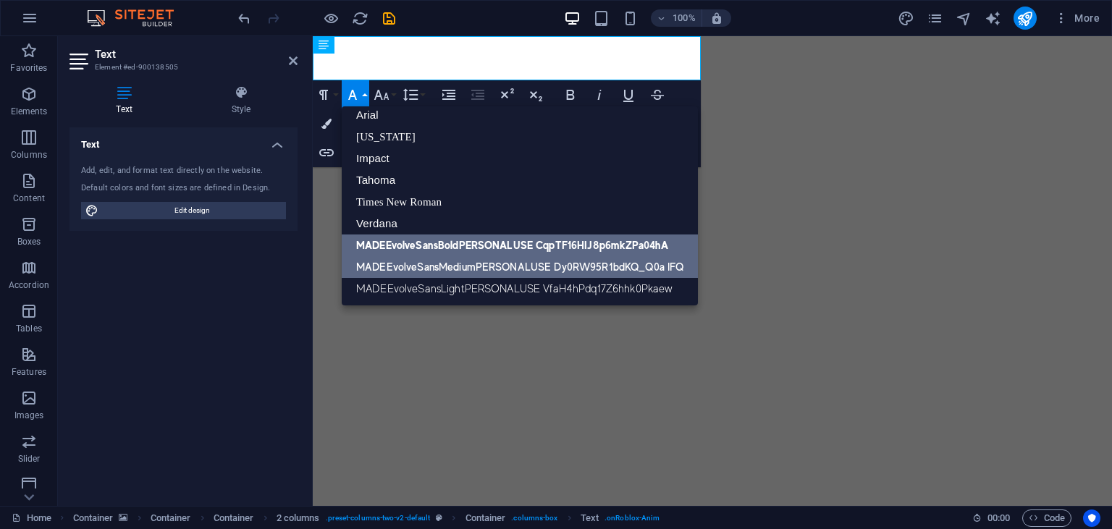
click at [478, 274] on link "MADEEvolveSansMediumPERSONALUSE Dy0RW95R1bdKQ_Q0a IFQ" at bounding box center [520, 267] width 356 height 22
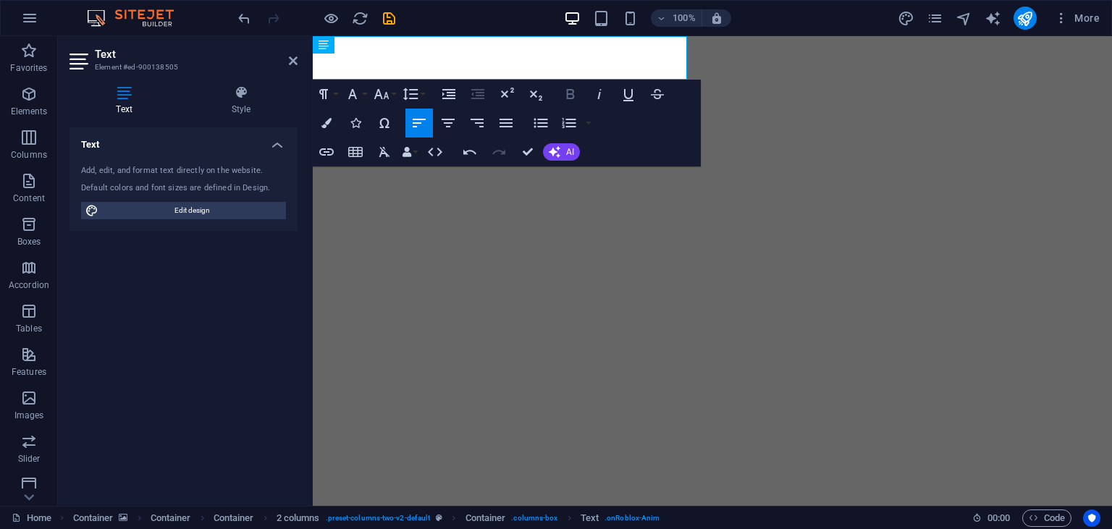
click at [567, 96] on icon "button" at bounding box center [571, 94] width 8 height 10
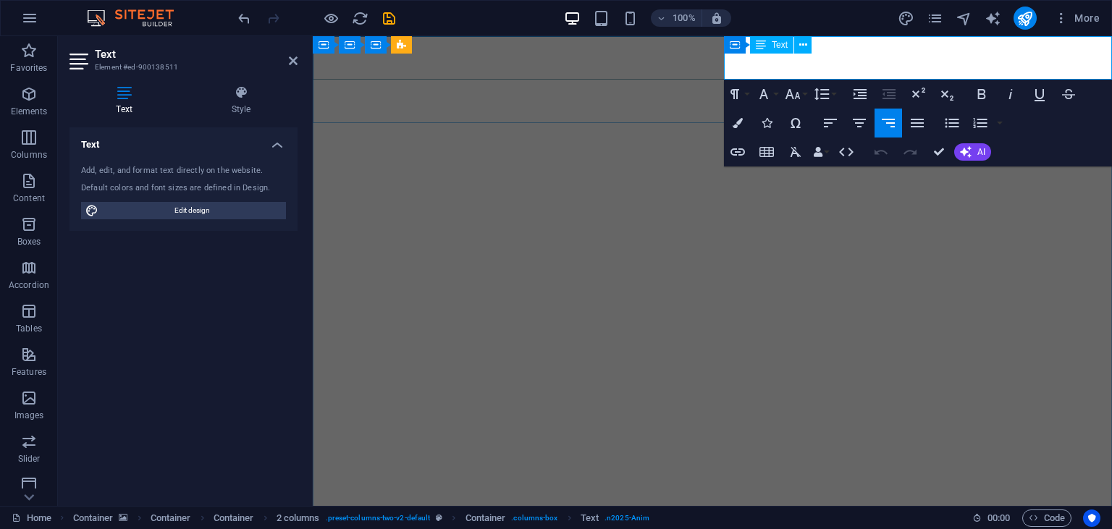
click at [771, 89] on icon "button" at bounding box center [763, 93] width 17 height 17
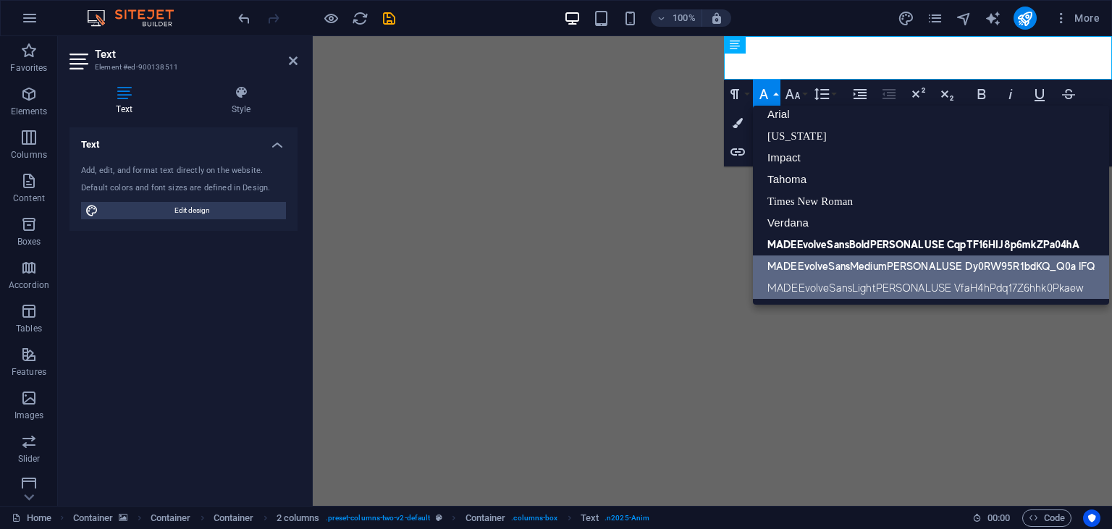
click at [874, 270] on link "MADEEvolveSansMediumPERSONALUSE Dy0RW95R1bdKQ_Q0a IFQ" at bounding box center [931, 266] width 356 height 22
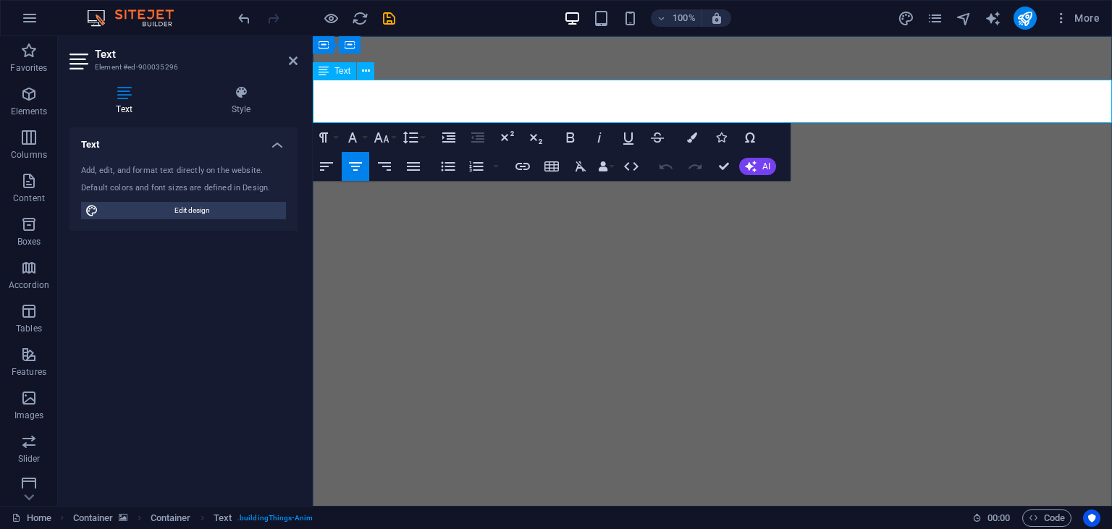
click at [360, 137] on icon "button" at bounding box center [352, 137] width 17 height 17
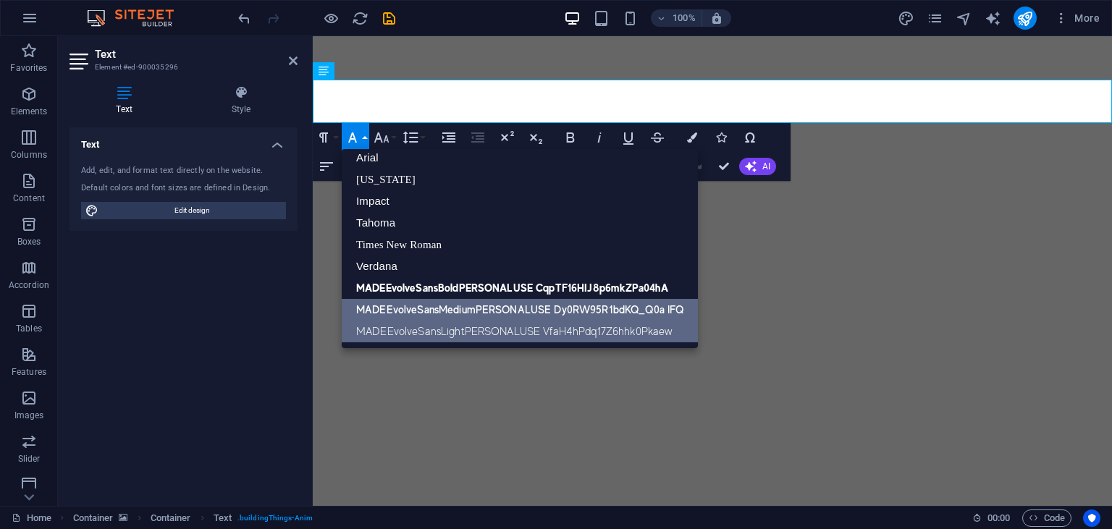
click at [494, 315] on link "MADEEvolveSansMediumPERSONALUSE Dy0RW95R1bdKQ_Q0a IFQ" at bounding box center [520, 310] width 356 height 22
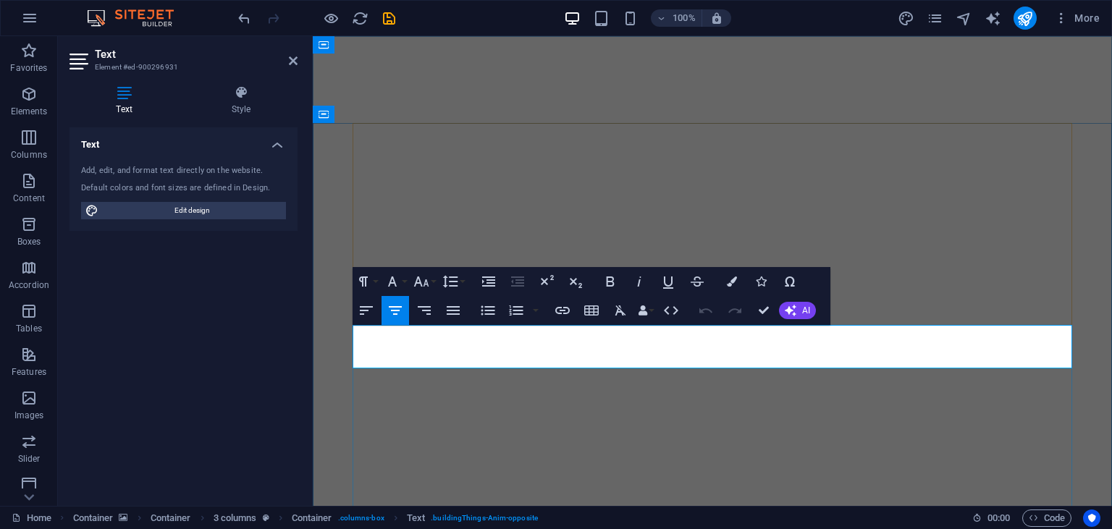
click at [391, 276] on icon "button" at bounding box center [392, 281] width 17 height 17
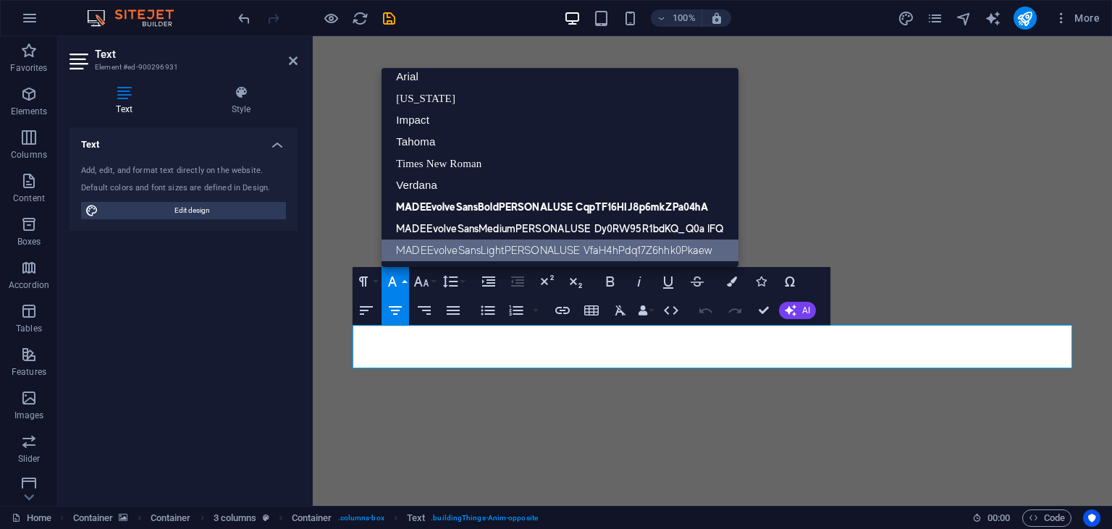
click at [436, 251] on link "MADEEvolveSansLightPERSONALUSE VfaH4hPdq17Z6hhk0Pkaew" at bounding box center [559, 251] width 356 height 22
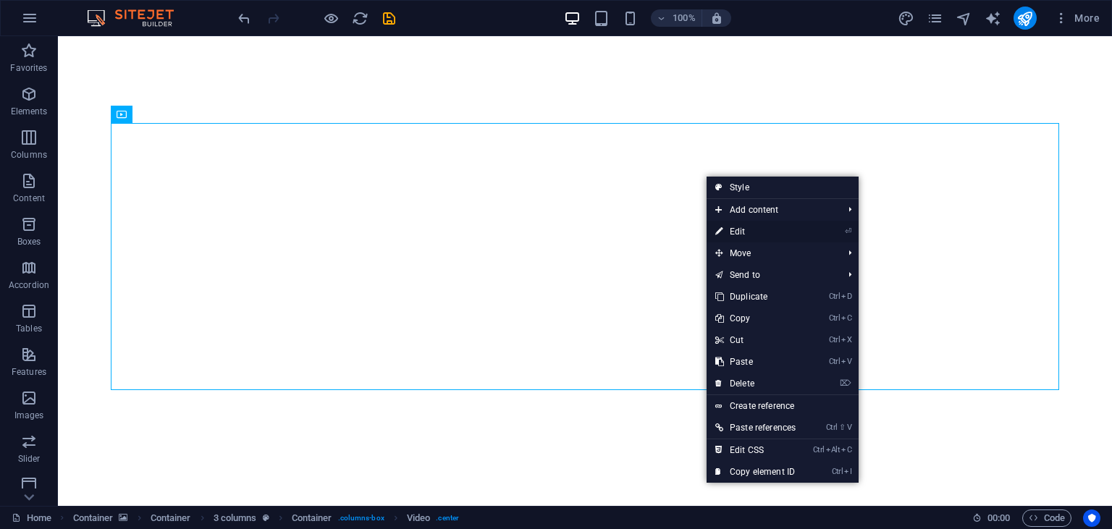
click at [757, 230] on link "⏎ Edit" at bounding box center [755, 232] width 98 height 22
select select "%"
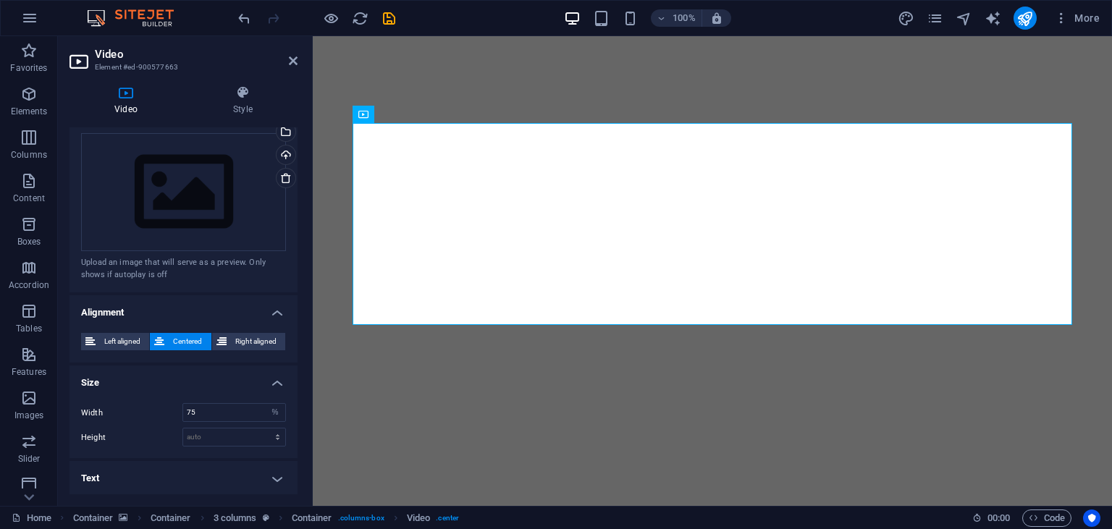
scroll to position [0, 0]
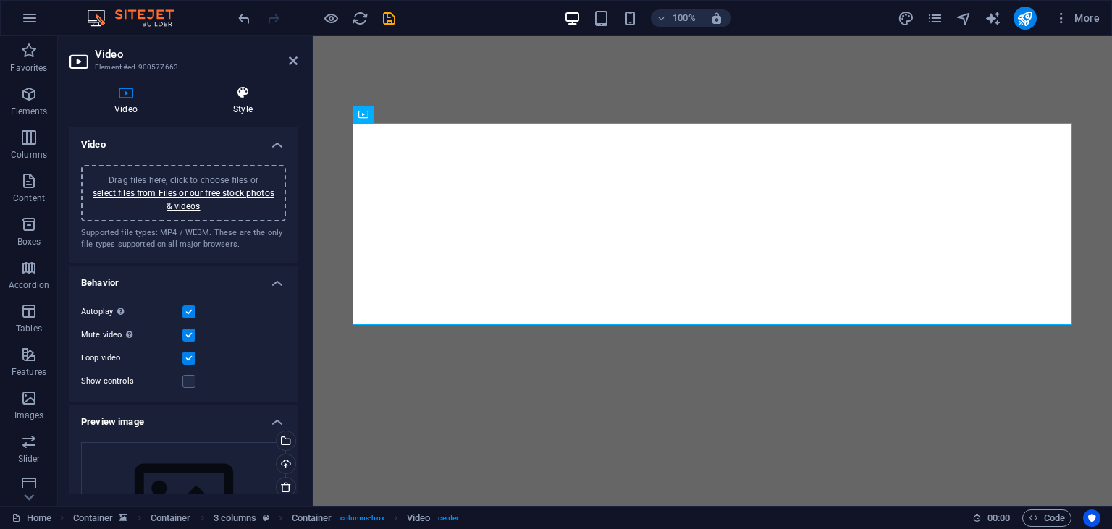
click at [232, 95] on icon at bounding box center [242, 92] width 109 height 14
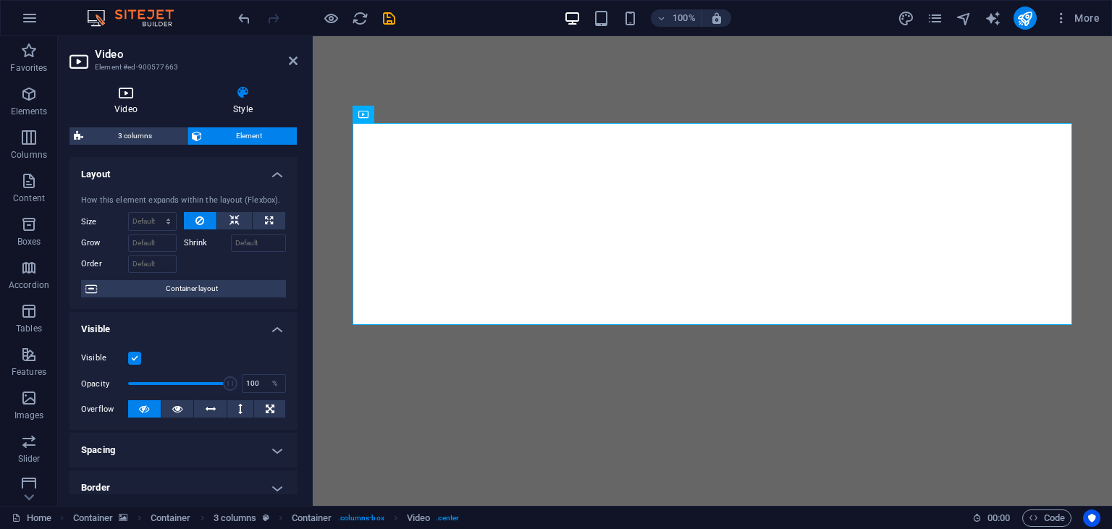
click at [149, 90] on icon at bounding box center [125, 92] width 113 height 14
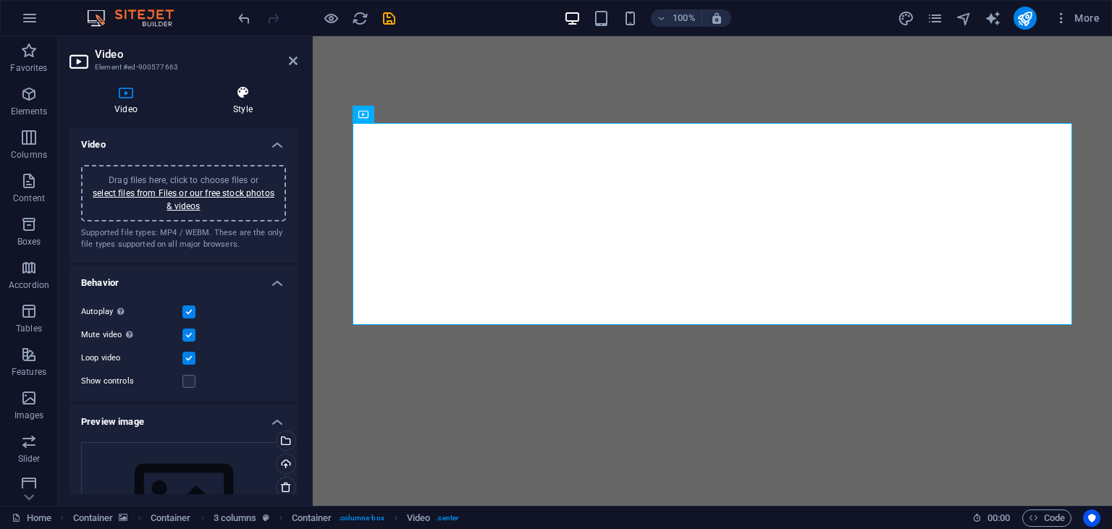
click at [216, 95] on icon at bounding box center [242, 92] width 109 height 14
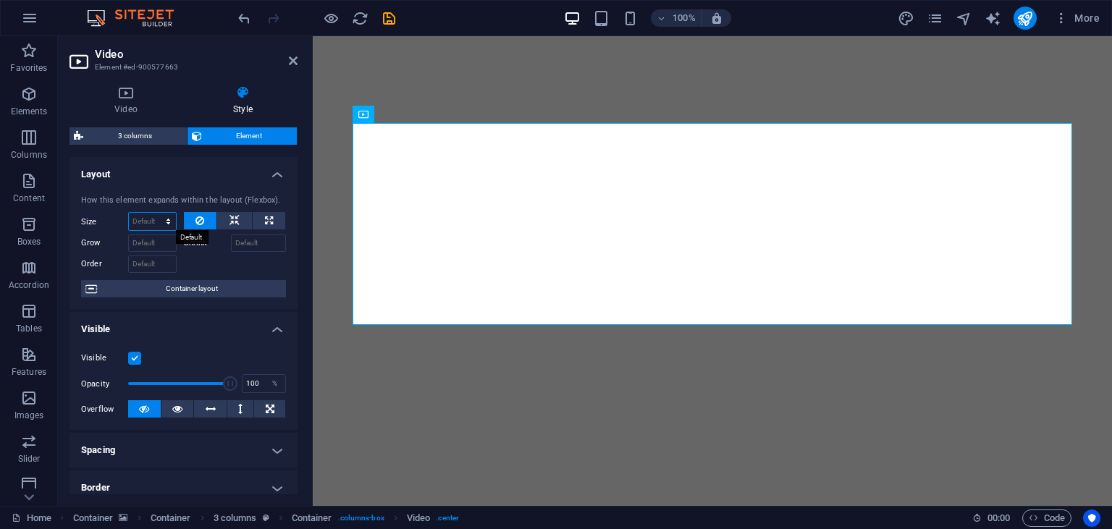
click at [129, 213] on select "Default auto px % 1/1 1/2 1/3 1/4 1/5 1/6 1/7 1/8 1/9 1/10" at bounding box center [152, 221] width 47 height 17
select select "%"
click option "%" at bounding box center [0, 0] width 0 height 0
type input "100"
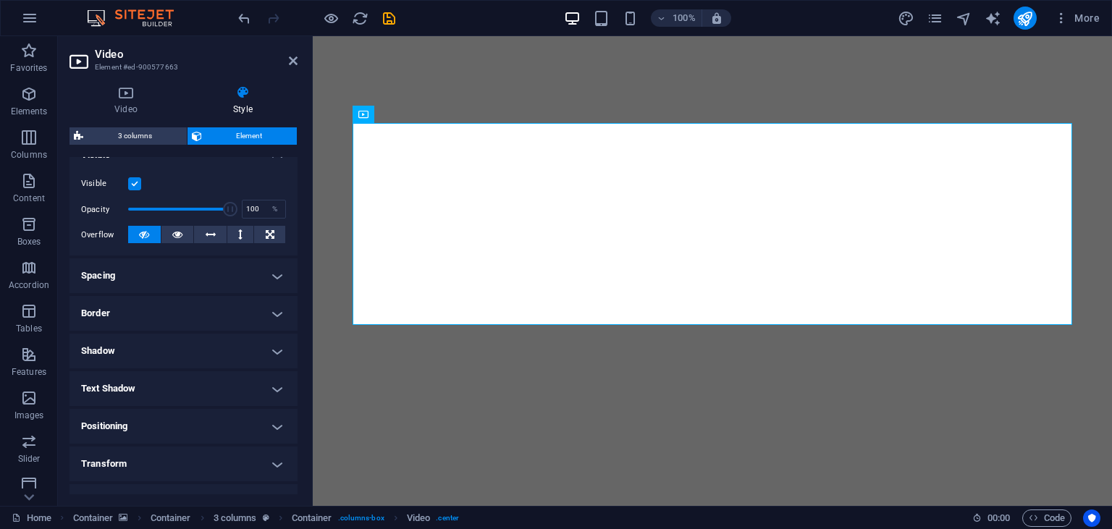
scroll to position [175, 0]
click at [172, 265] on h4 "Spacing" at bounding box center [183, 275] width 228 height 35
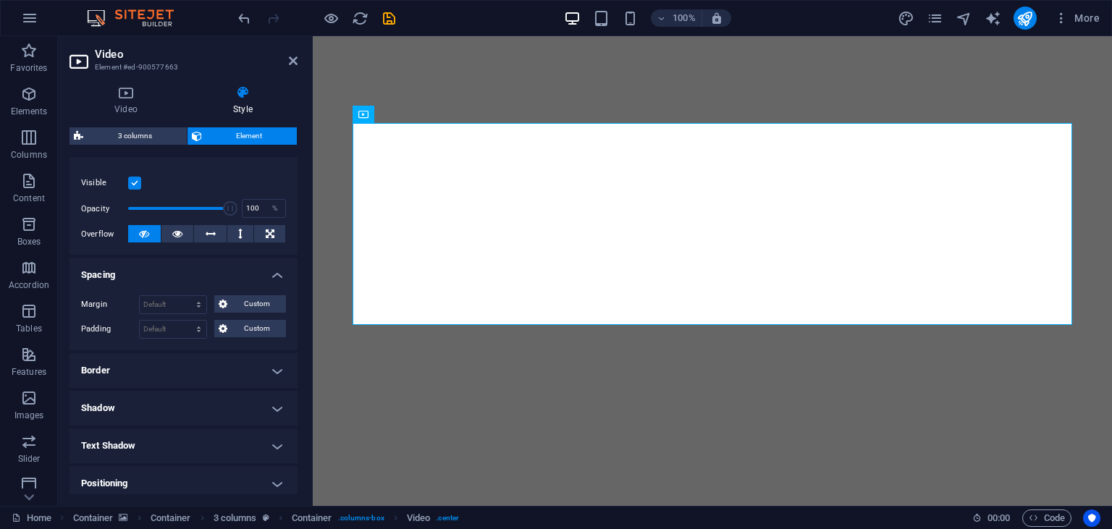
scroll to position [0, 0]
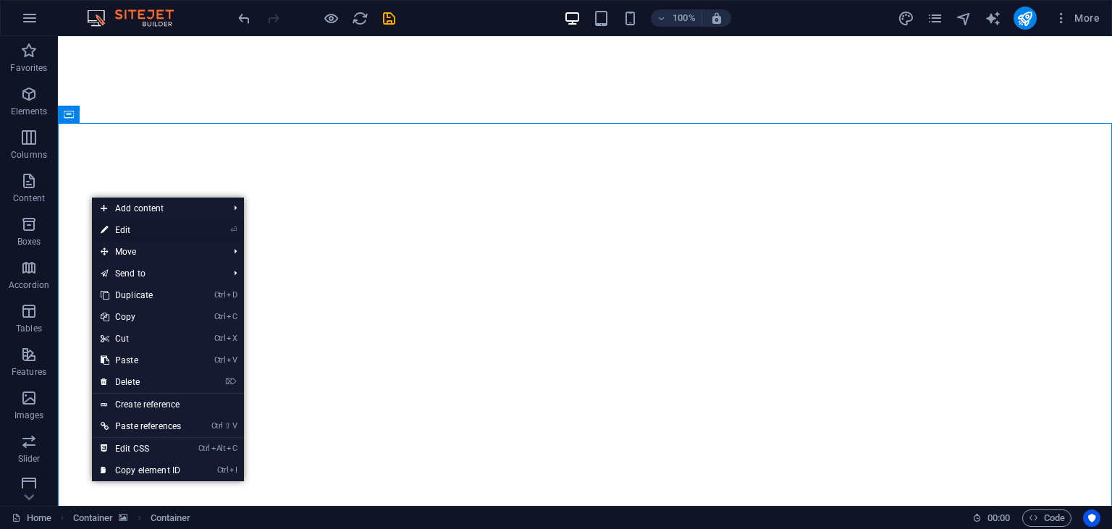
click at [127, 231] on link "⏎ Edit" at bounding box center [141, 230] width 98 height 22
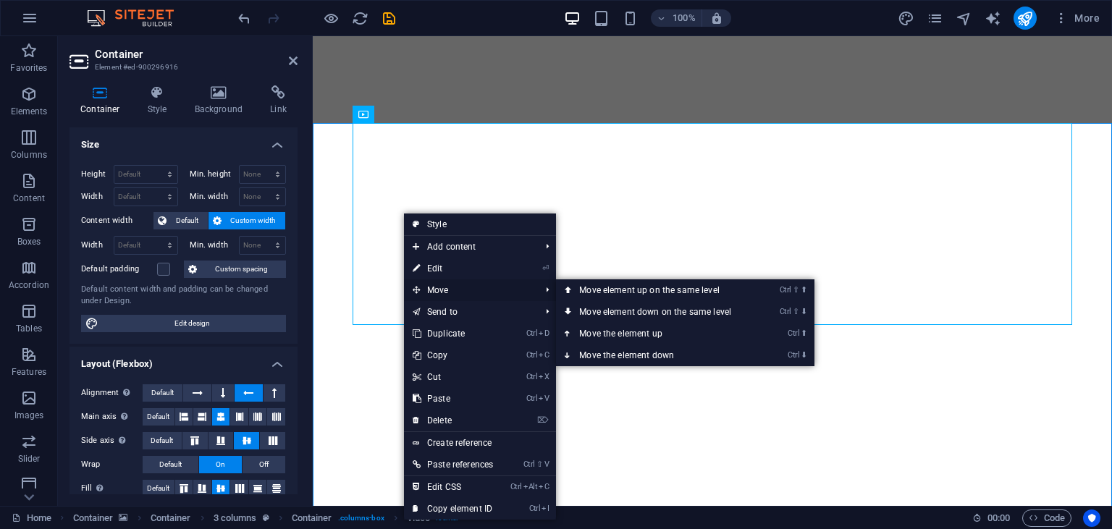
click at [441, 291] on span "Move" at bounding box center [469, 290] width 130 height 22
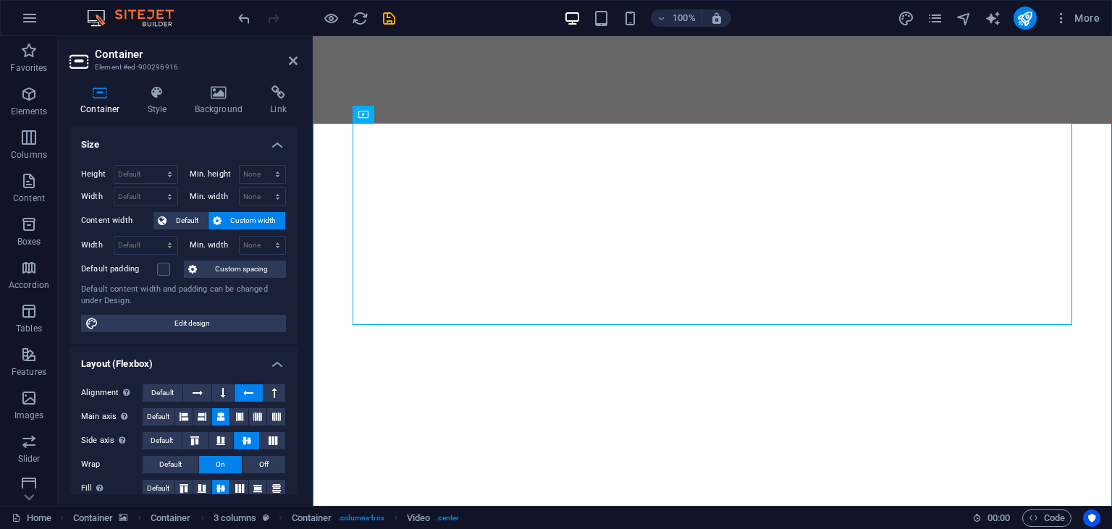
click at [227, 219] on span "Custom width" at bounding box center [254, 220] width 56 height 17
click at [114, 237] on select "Default px rem % em vh vw" at bounding box center [145, 245] width 63 height 17
select select "%"
click option "%" at bounding box center [0, 0] width 0 height 0
type input "100"
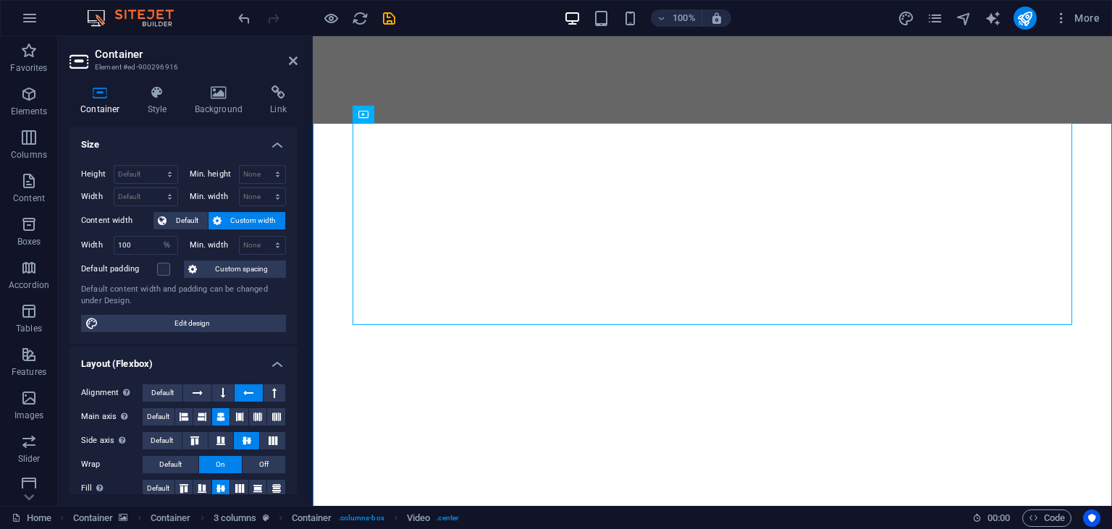
click at [219, 250] on div "Min. width None px rem % vh vw" at bounding box center [238, 245] width 97 height 19
click at [240, 237] on select "None px rem % vh vw" at bounding box center [263, 245] width 46 height 17
select select "rem"
click option "rem" at bounding box center [0, 0] width 0 height 0
type input "0"
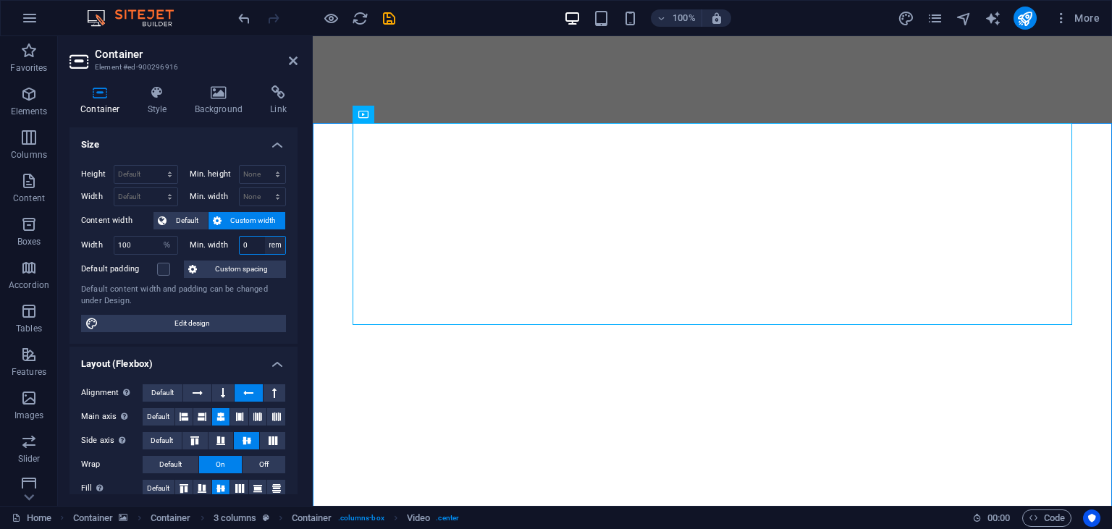
click at [265, 237] on select "None px rem % vh vw" at bounding box center [275, 245] width 20 height 17
select select "%"
click option "%" at bounding box center [0, 0] width 0 height 0
type input "100"
click at [192, 265] on icon at bounding box center [192, 269] width 9 height 17
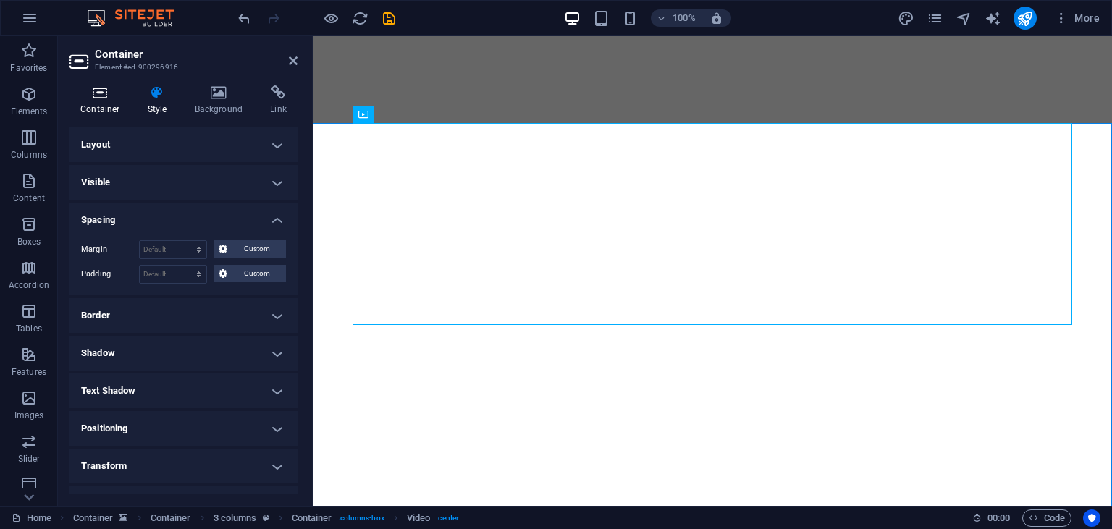
click at [102, 88] on icon at bounding box center [100, 92] width 62 height 14
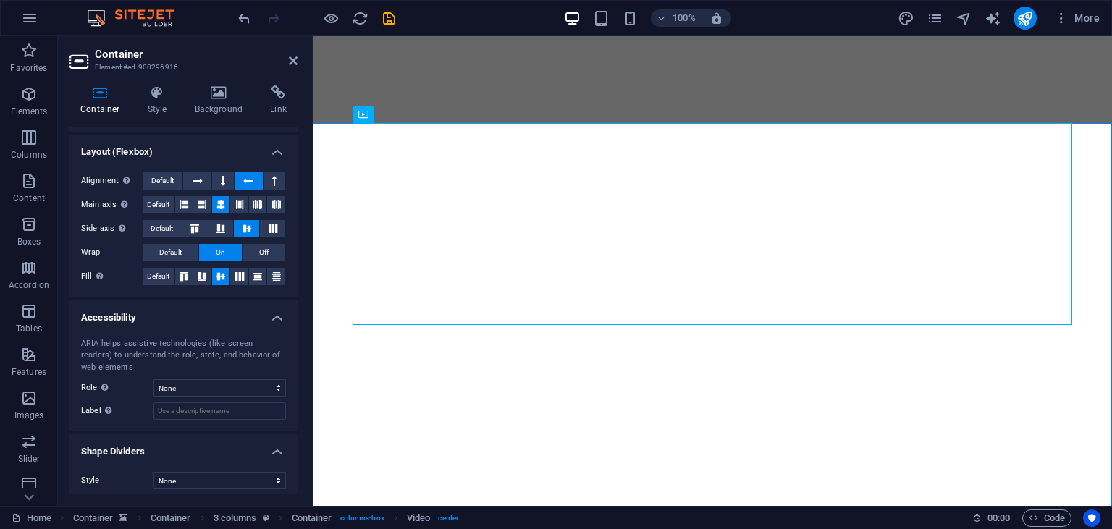
scroll to position [217, 0]
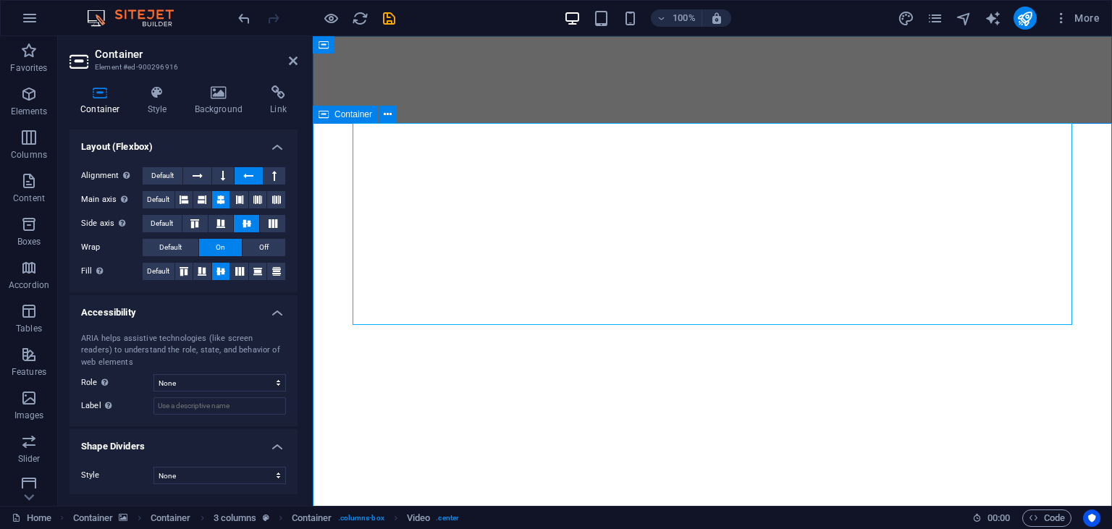
click at [427, 122] on div "Video" at bounding box center [428, 114] width 49 height 17
click at [430, 117] on span "Video" at bounding box center [437, 114] width 22 height 9
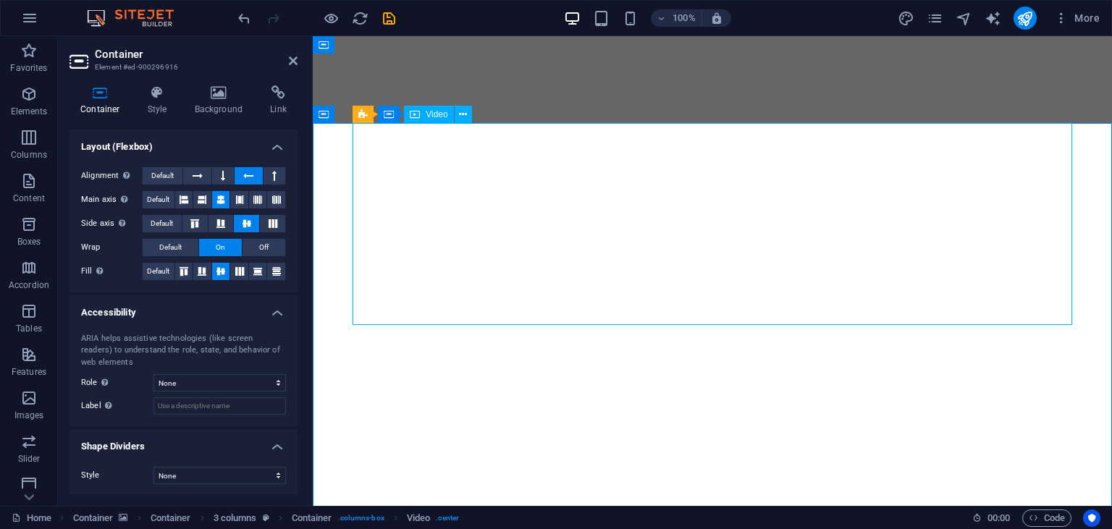
select select "%"
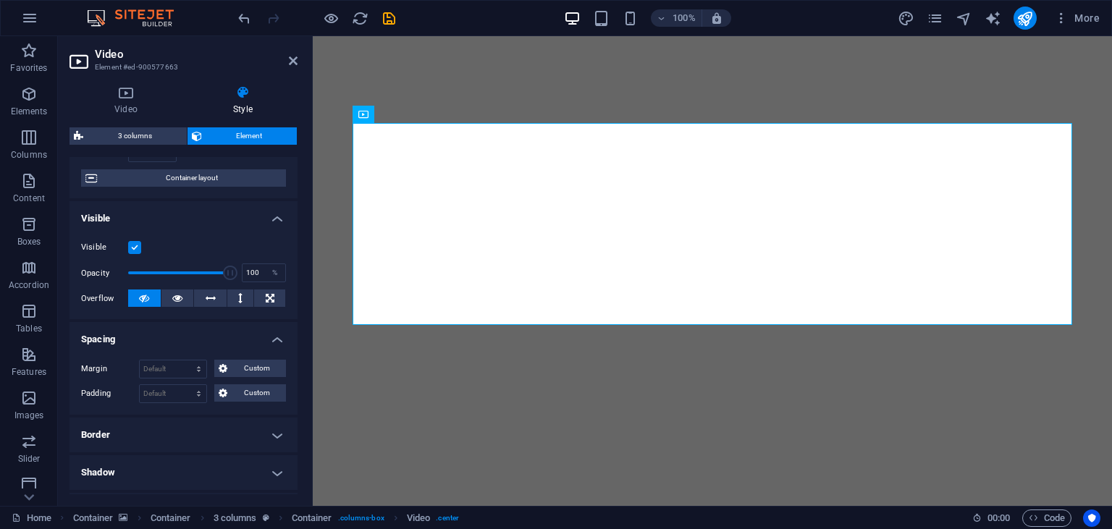
scroll to position [120, 0]
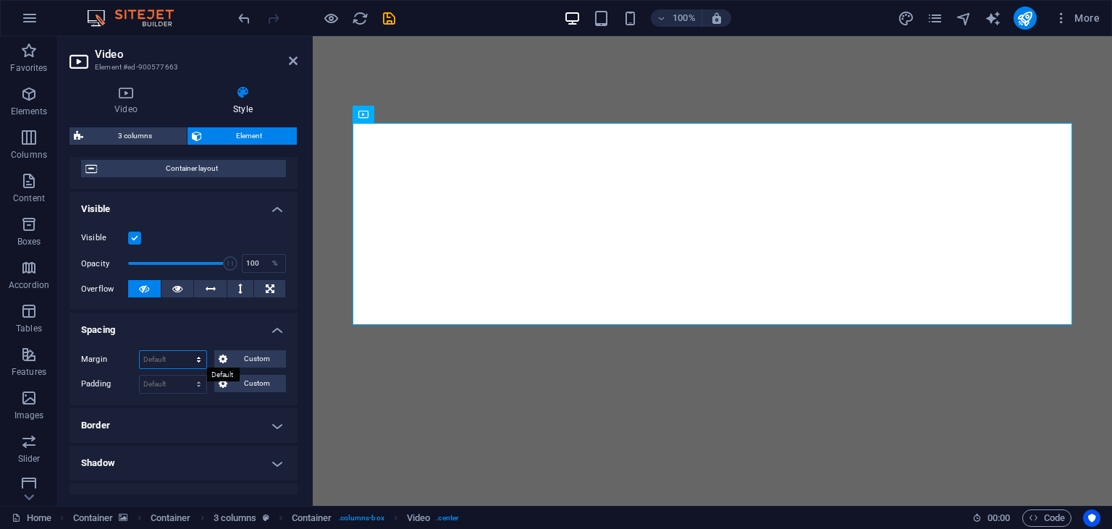
click at [140, 351] on select "Default auto px % rem vw vh Custom" at bounding box center [173, 359] width 67 height 17
select select "px"
click option "px" at bounding box center [0, 0] width 0 height 0
type input "0"
click at [140, 376] on select "Default px rem % vh vw Custom" at bounding box center [173, 384] width 67 height 17
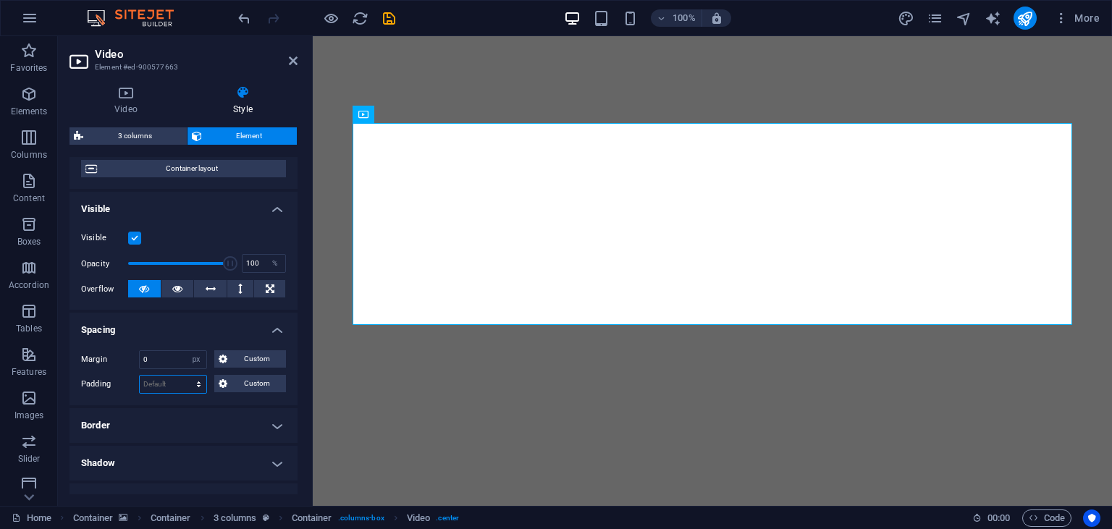
click at [172, 379] on select "Default px rem % vh vw Custom" at bounding box center [173, 384] width 67 height 17
click at [174, 435] on h4 "Border" at bounding box center [183, 425] width 228 height 35
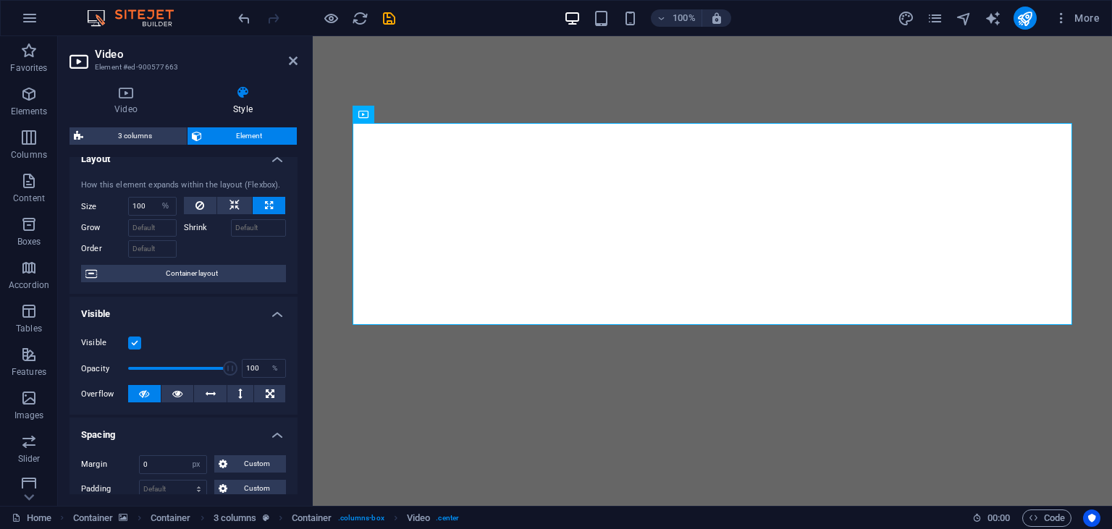
scroll to position [0, 0]
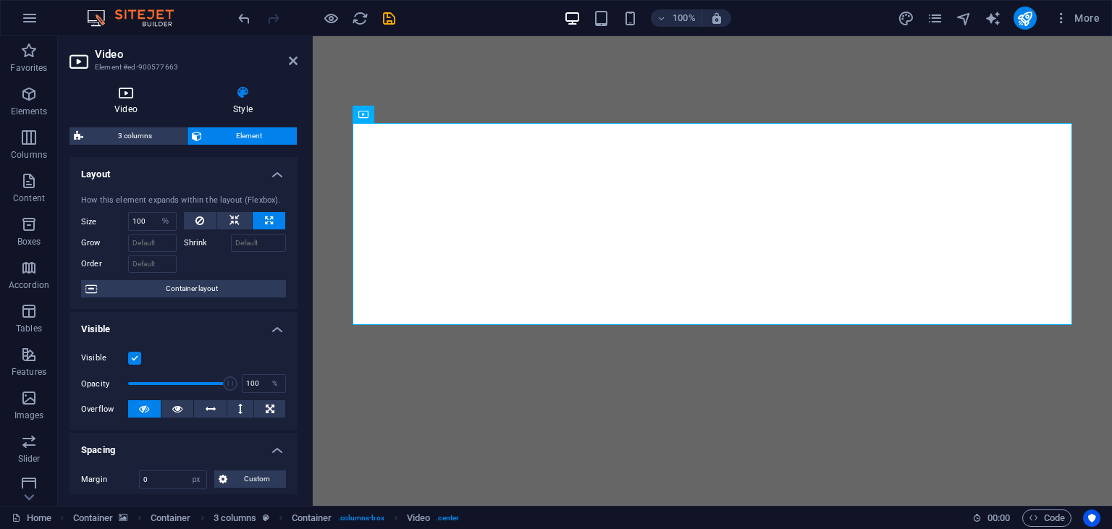
click at [149, 108] on h4 "Video" at bounding box center [128, 100] width 119 height 30
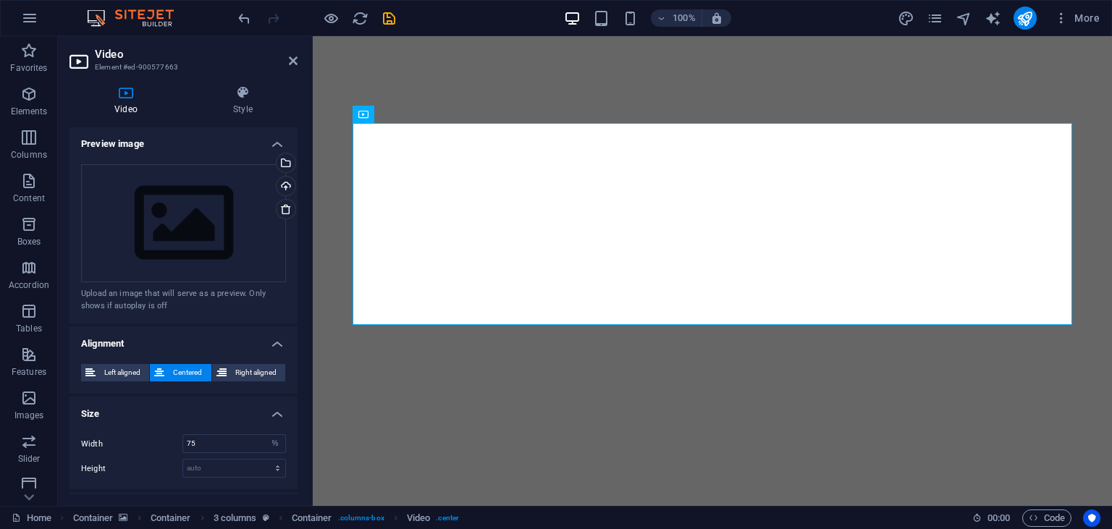
scroll to position [309, 0]
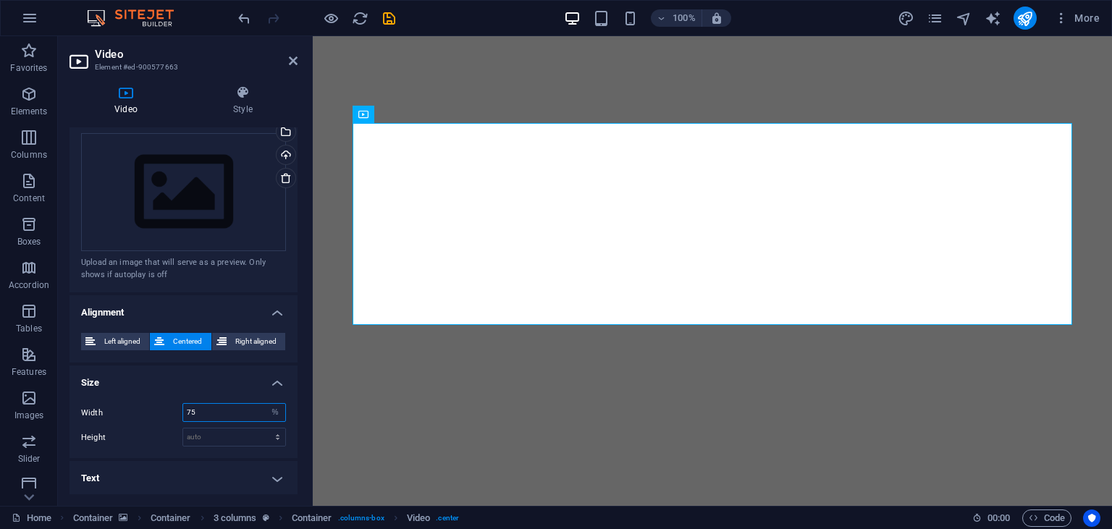
click at [242, 405] on input "75" at bounding box center [234, 412] width 102 height 17
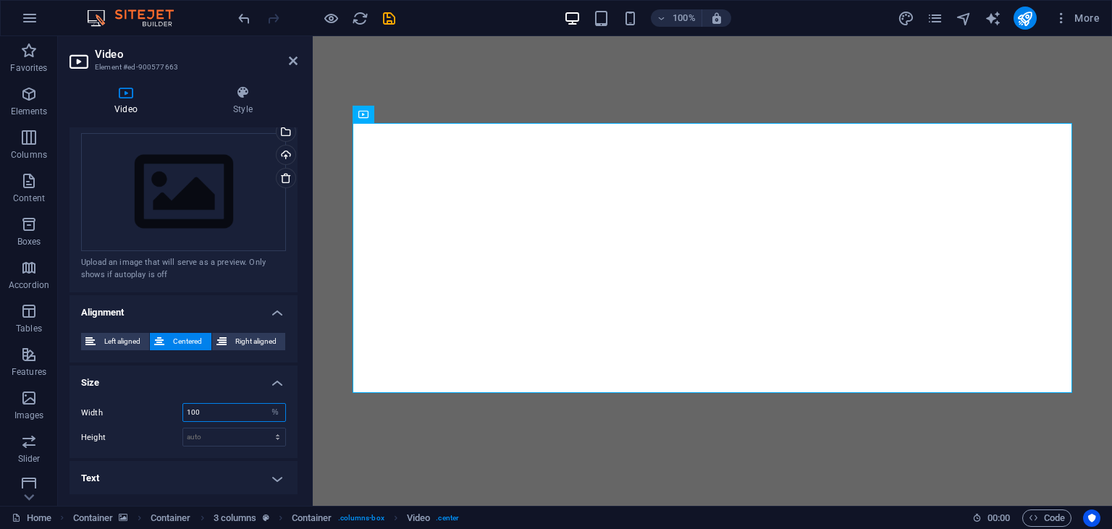
click at [242, 405] on input "100" at bounding box center [234, 412] width 102 height 17
click at [242, 405] on input "150" at bounding box center [234, 412] width 102 height 17
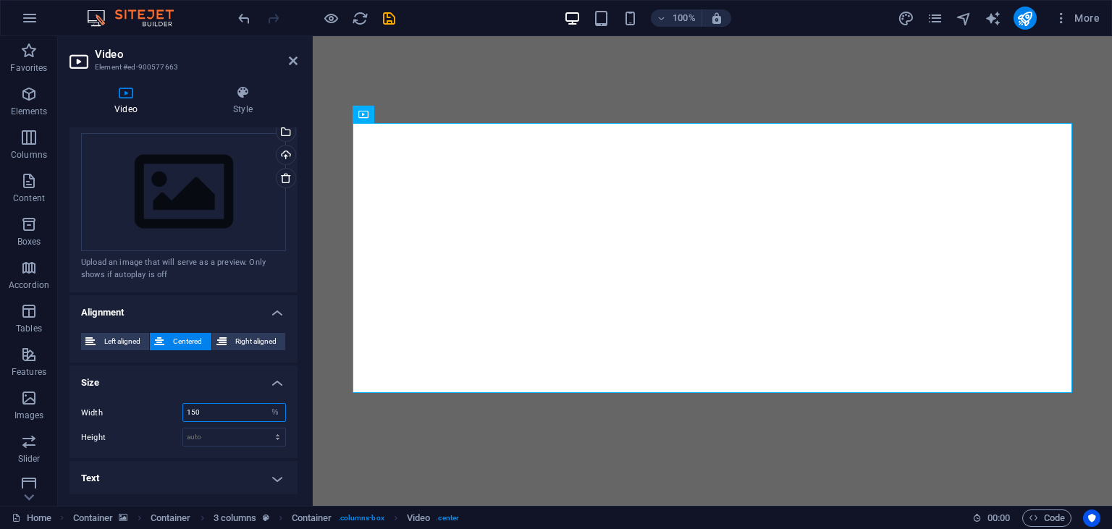
click at [242, 405] on input "150" at bounding box center [234, 412] width 102 height 17
type input "100"
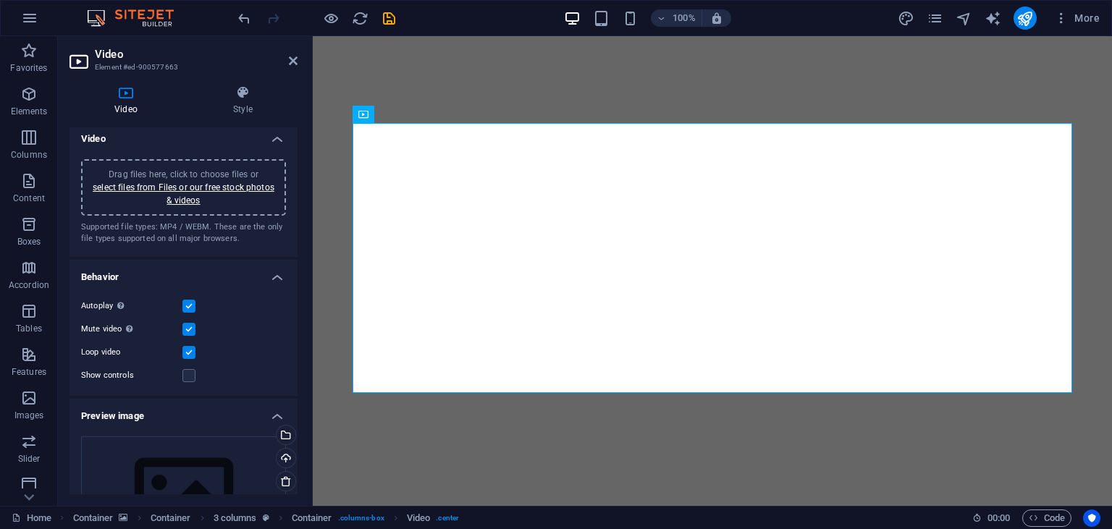
scroll to position [0, 0]
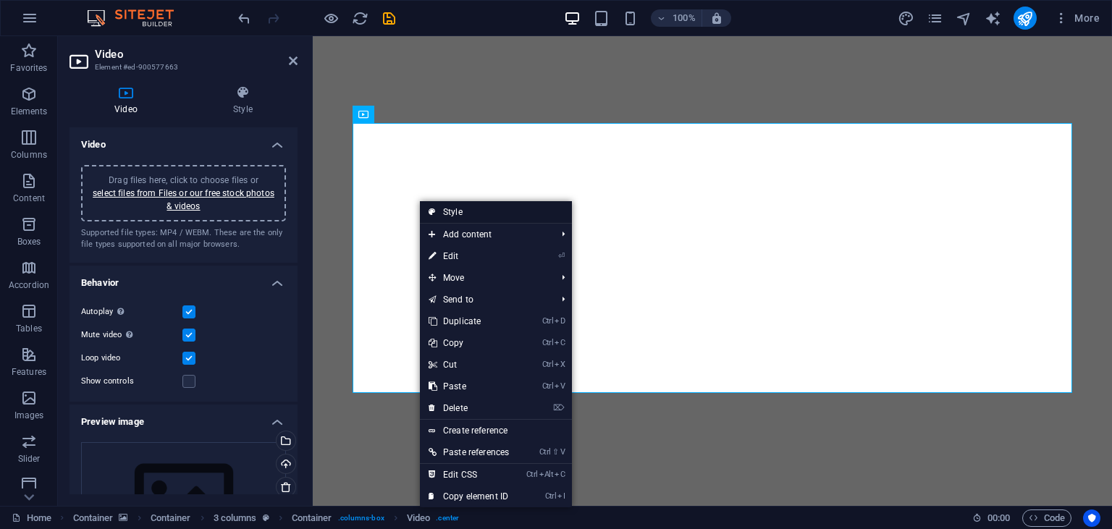
click at [494, 209] on link "Style" at bounding box center [496, 212] width 152 height 22
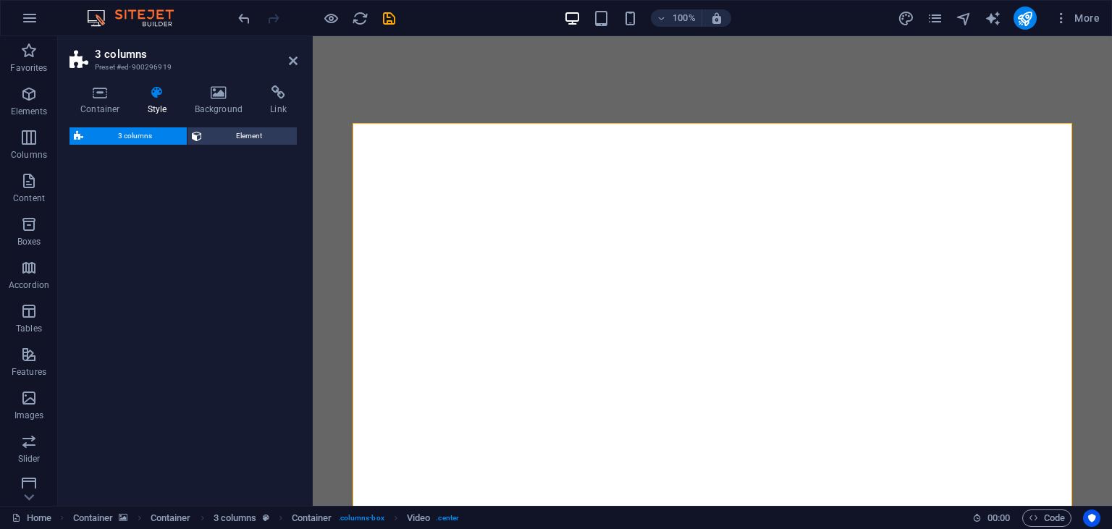
select select "rem"
select select
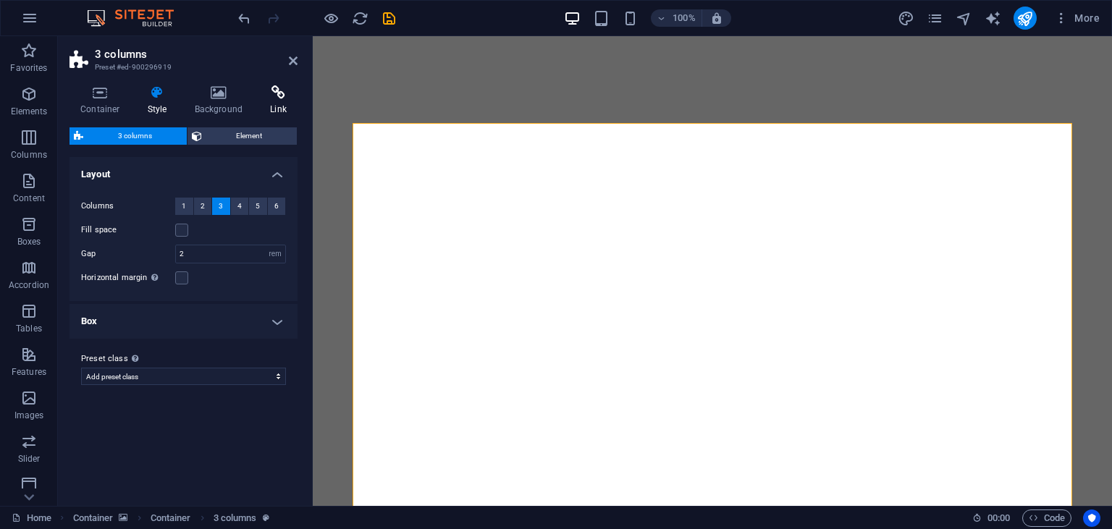
click at [279, 97] on icon at bounding box center [278, 92] width 38 height 14
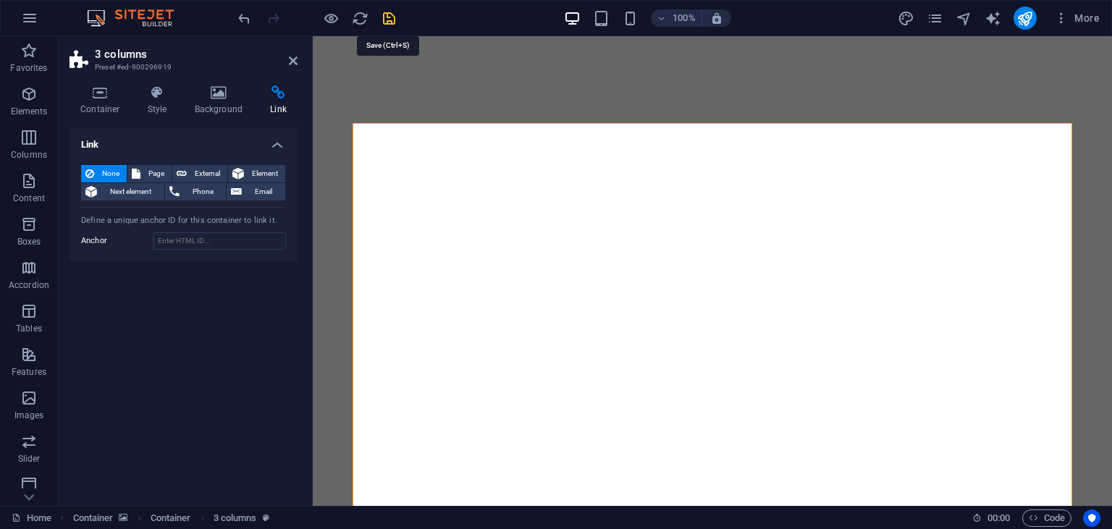
click at [391, 11] on icon "save" at bounding box center [389, 18] width 17 height 17
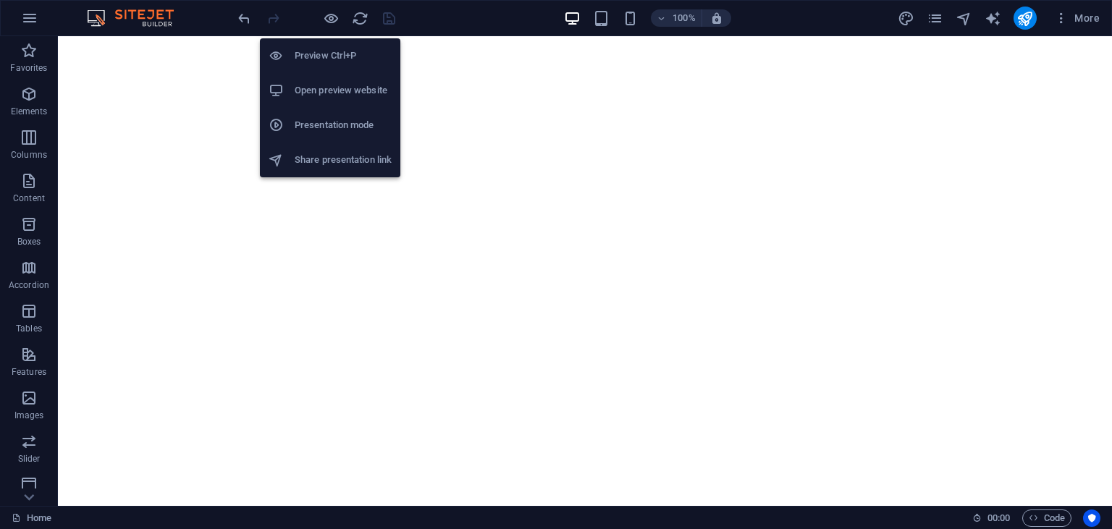
click at [340, 88] on h6 "Open preview website" at bounding box center [343, 90] width 97 height 17
